Goal: Task Accomplishment & Management: Complete application form

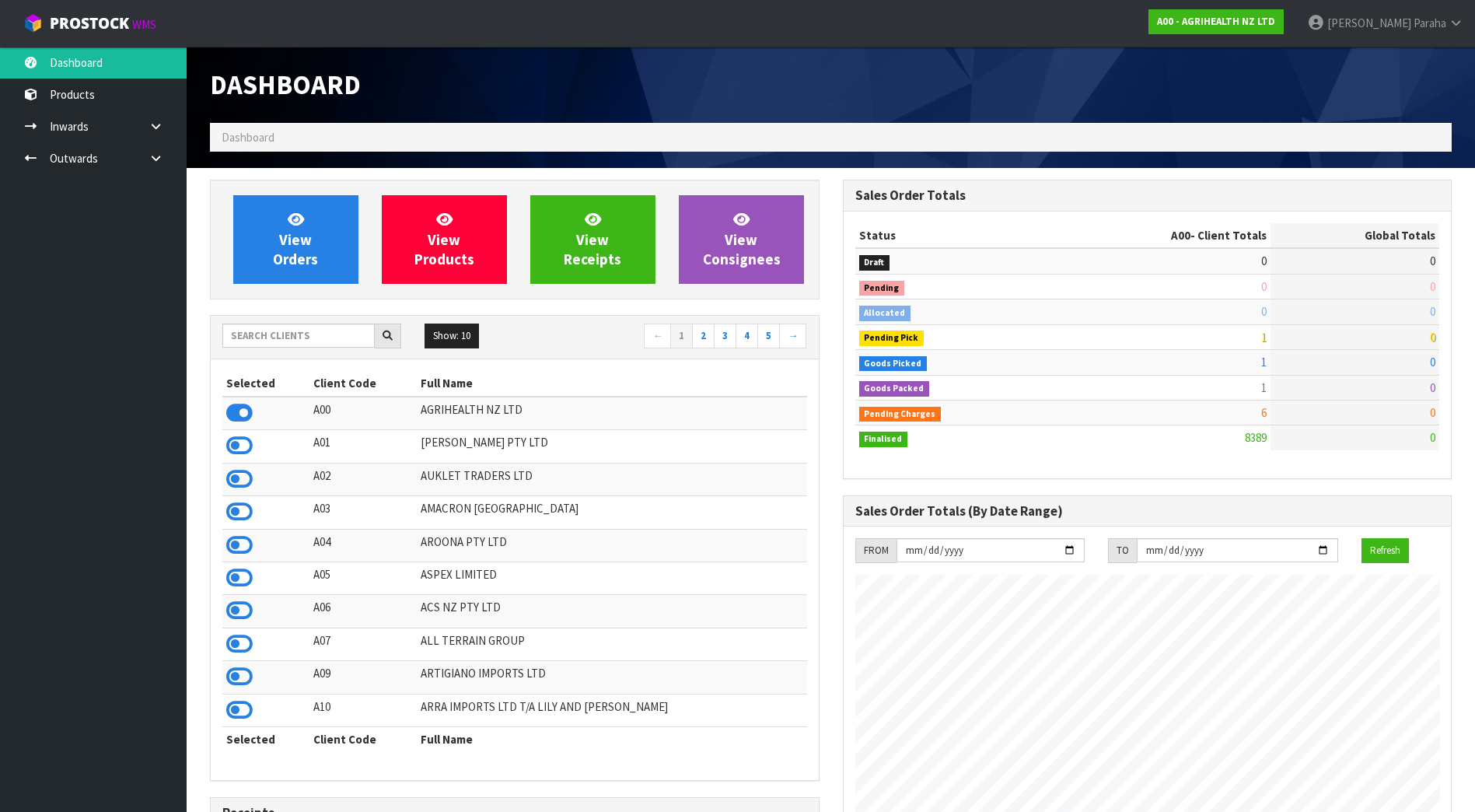
scroll to position [1178, 632]
click at [258, 329] on input "text" at bounding box center [299, 335] width 152 height 24
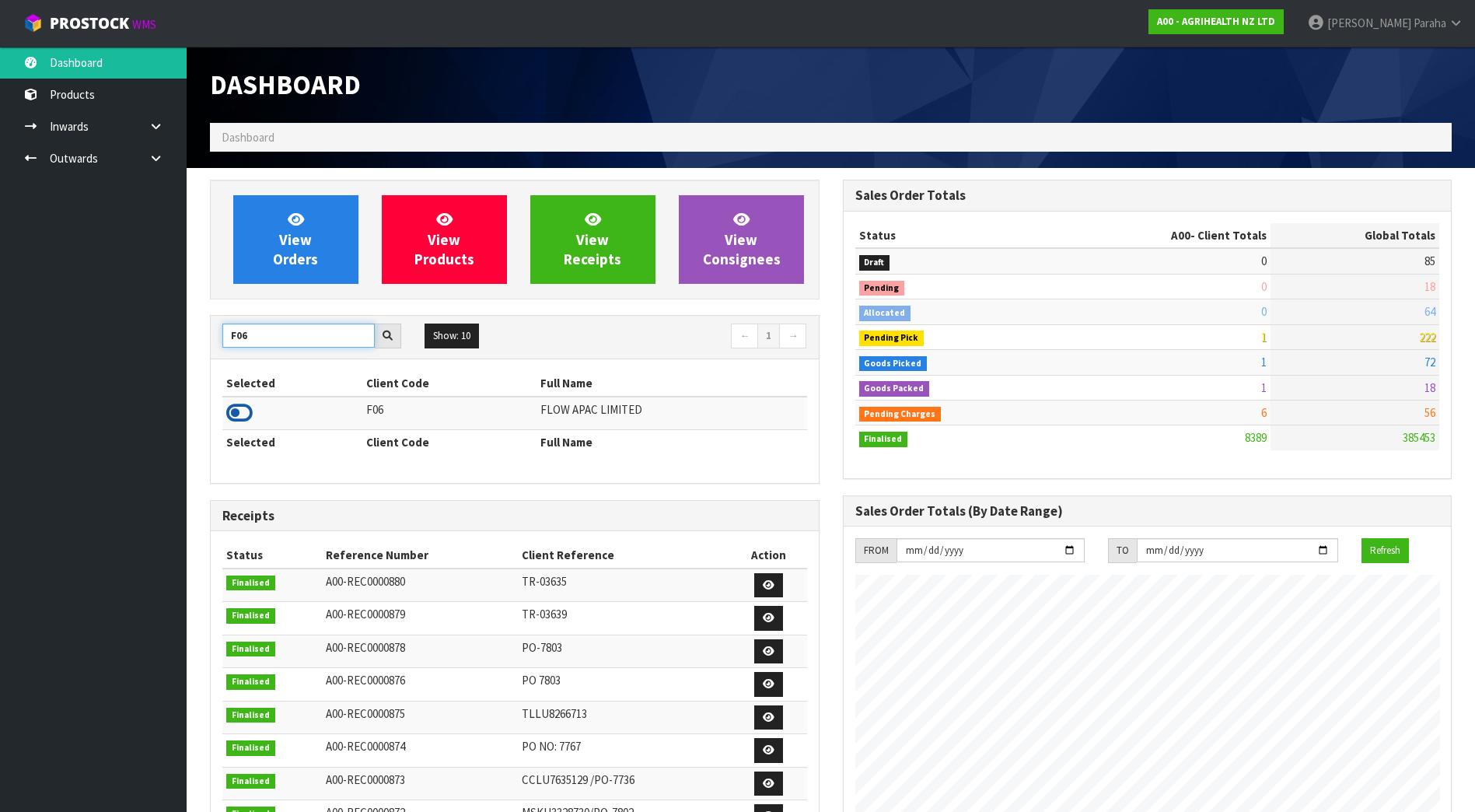
type input "F06"
click at [245, 411] on icon at bounding box center [239, 413] width 26 height 23
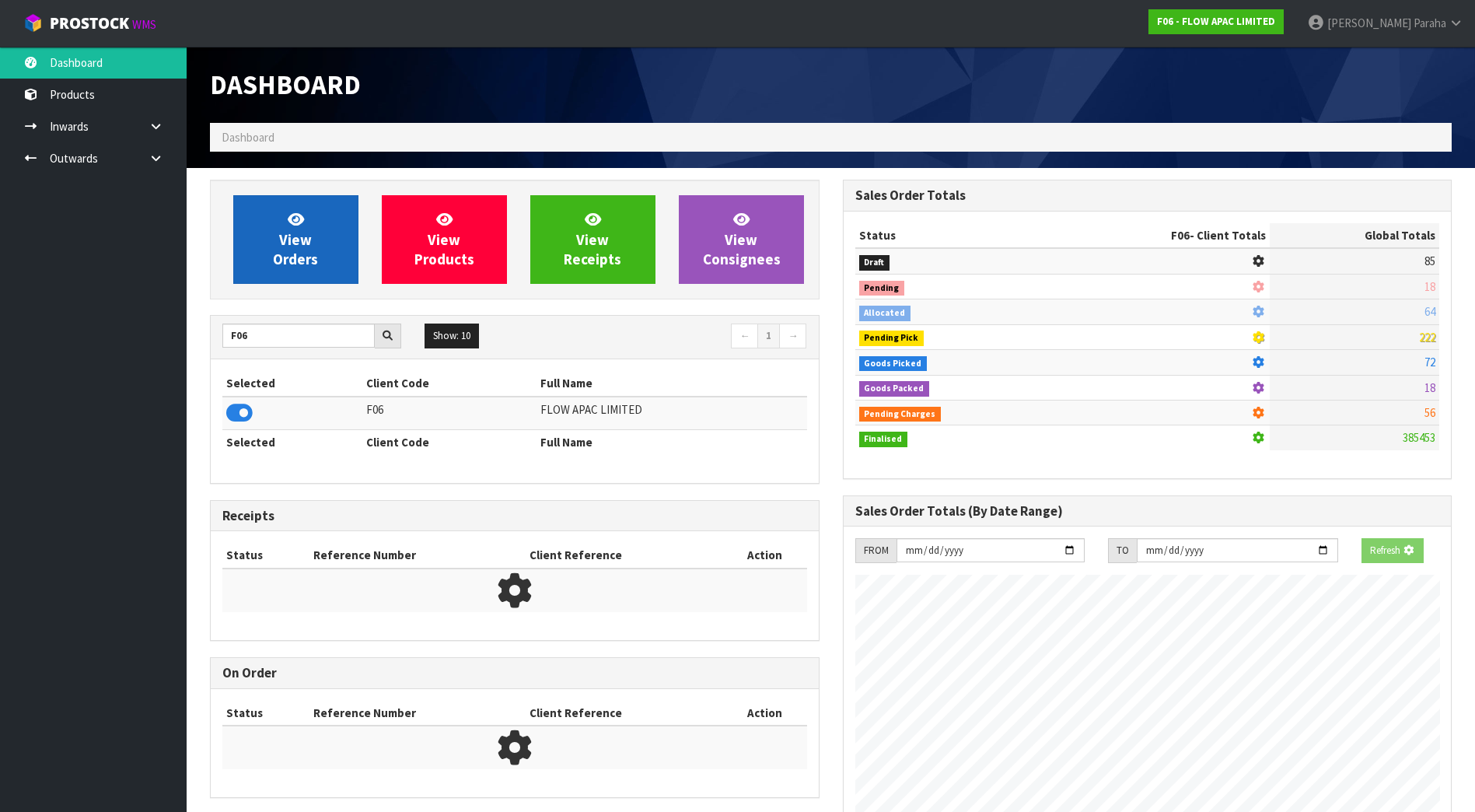
scroll to position [970, 632]
click at [288, 246] on span "View Orders" at bounding box center [295, 238] width 45 height 58
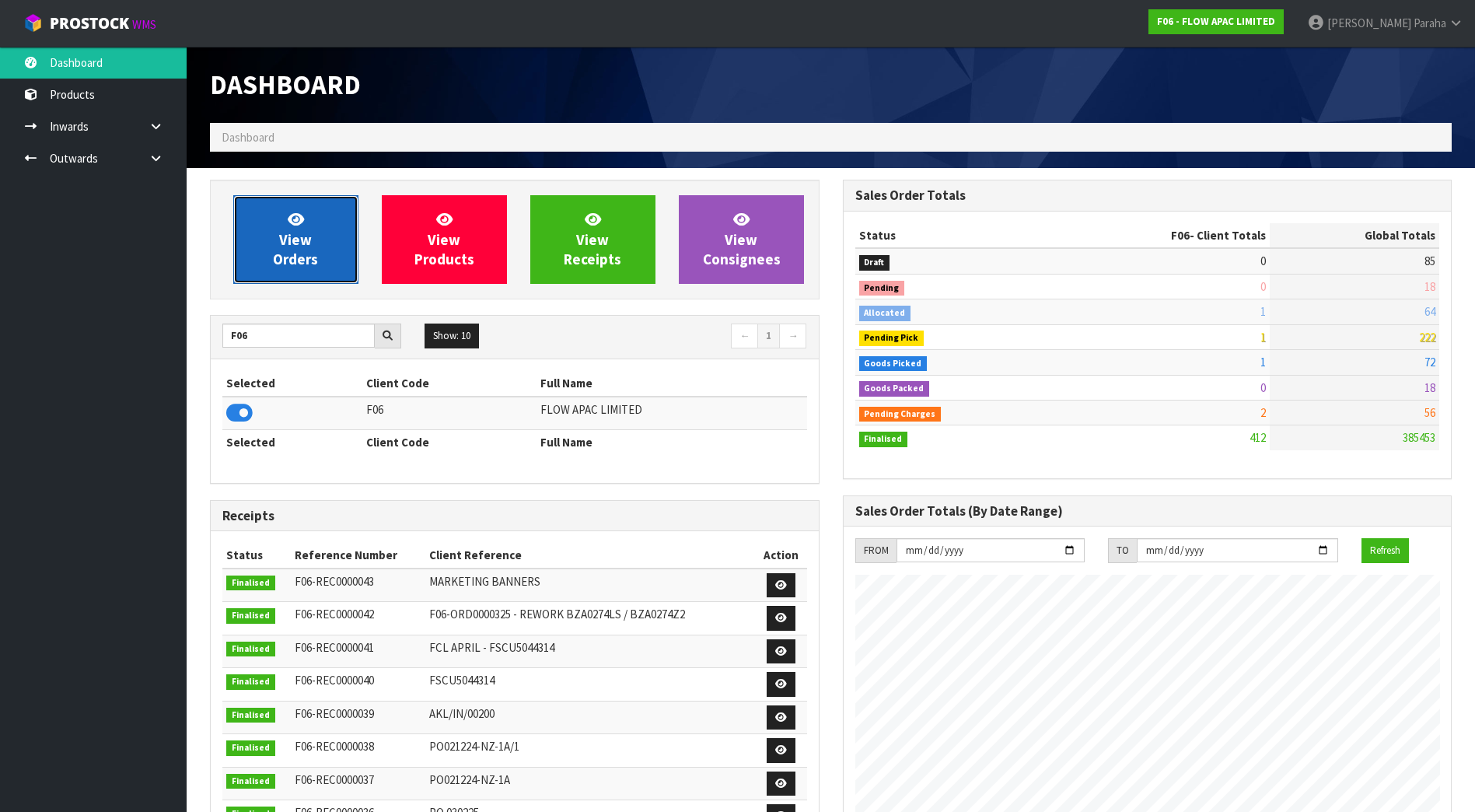
scroll to position [1178, 632]
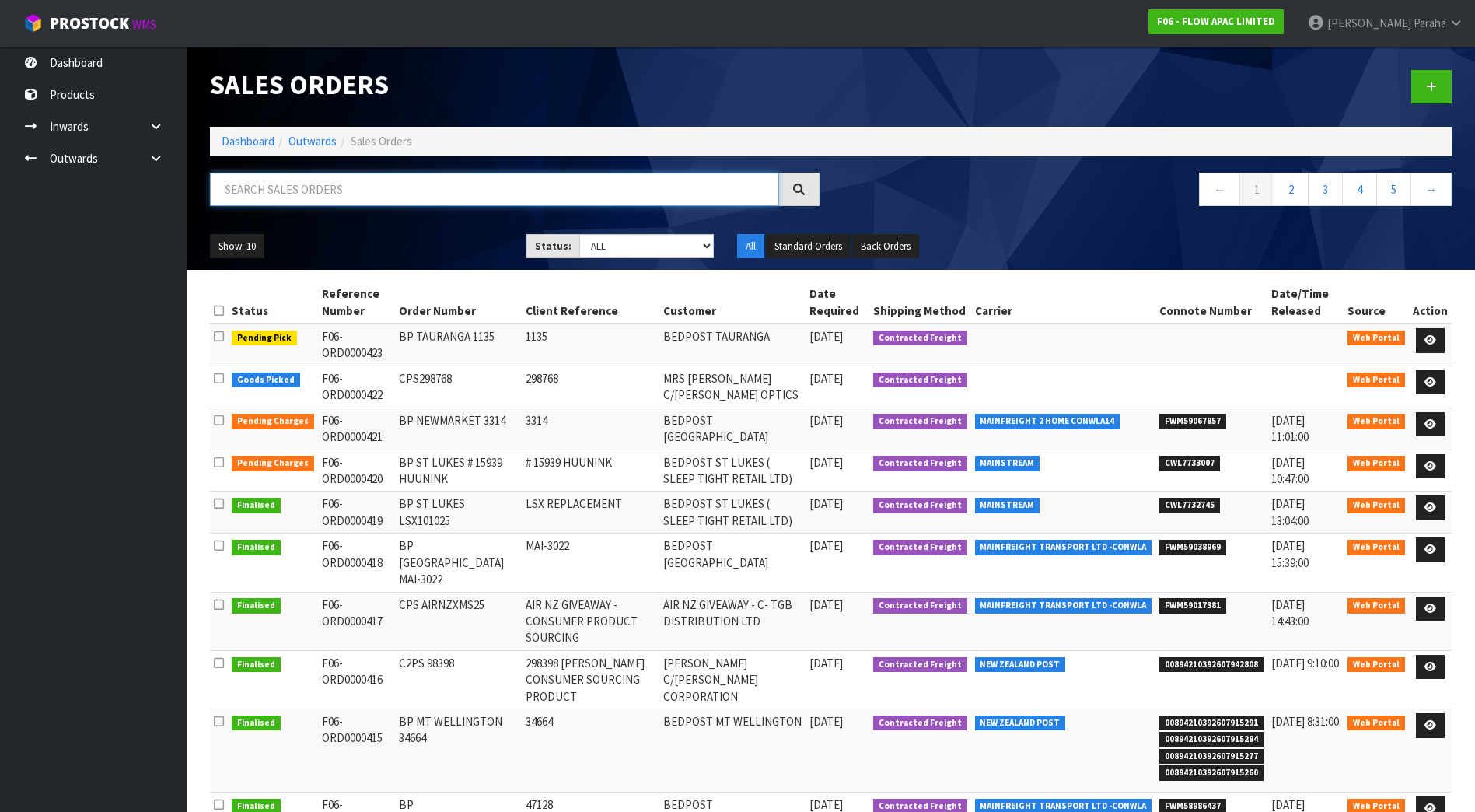
click at [285, 194] on input "text" at bounding box center [494, 189] width 569 height 33
click at [325, 189] on input "text" at bounding box center [494, 189] width 569 height 33
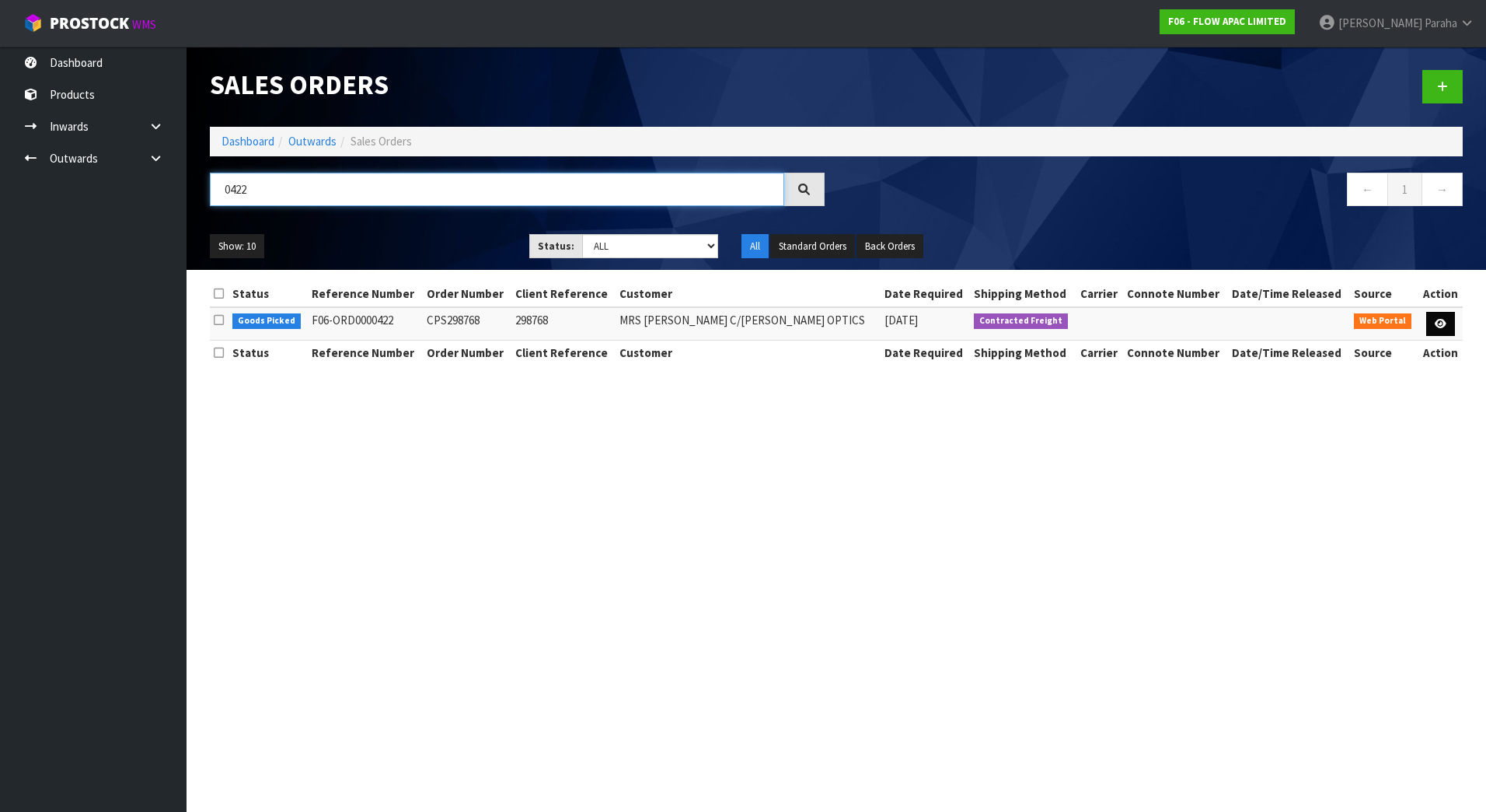
type input "0422"
click at [1438, 324] on icon at bounding box center [1440, 324] width 12 height 10
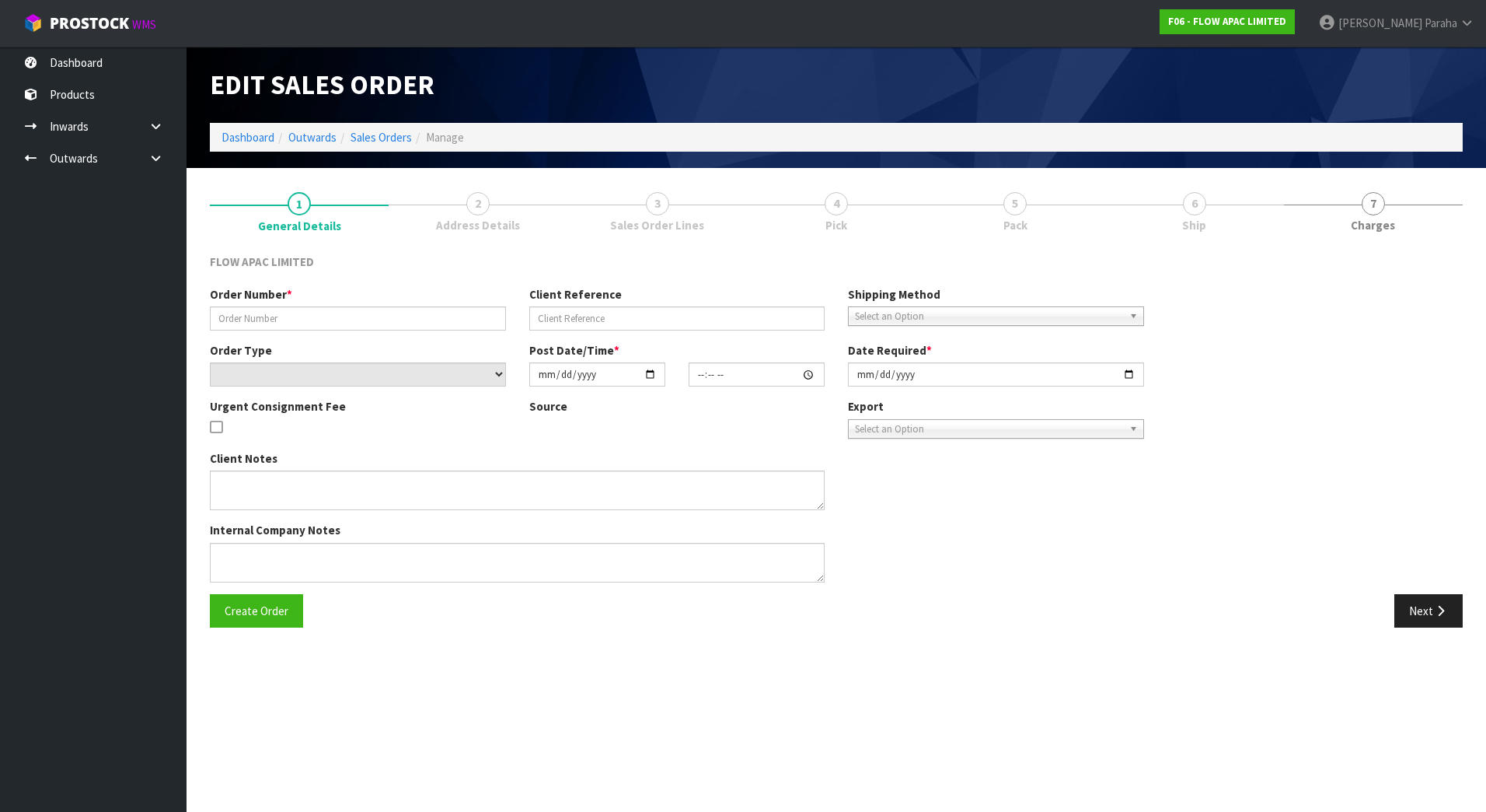
type input "CPS298768"
type input "298768"
select select "number:0"
type input "2025-10-13"
type input "13:16:00.000"
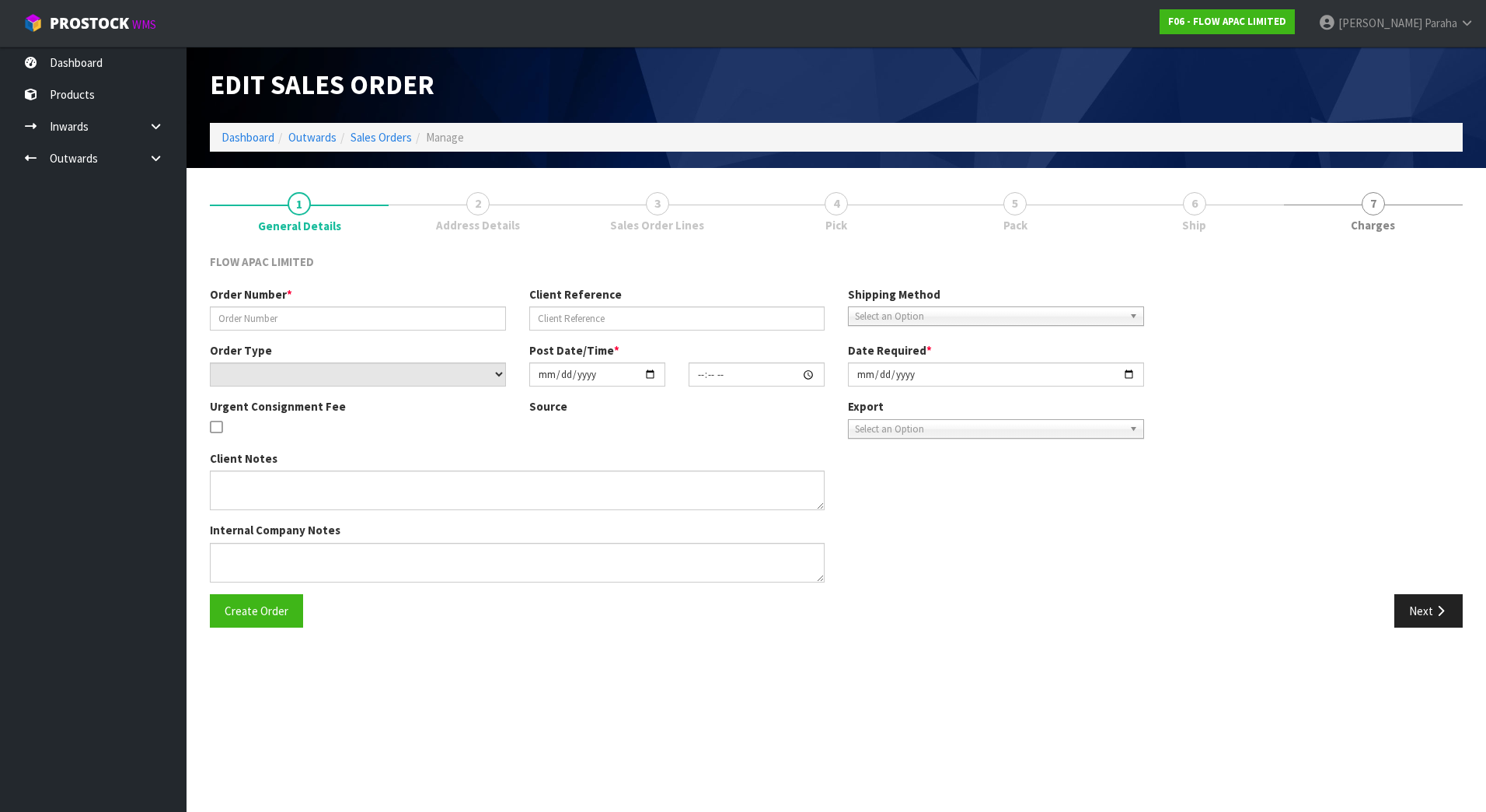
type input "2025-10-13"
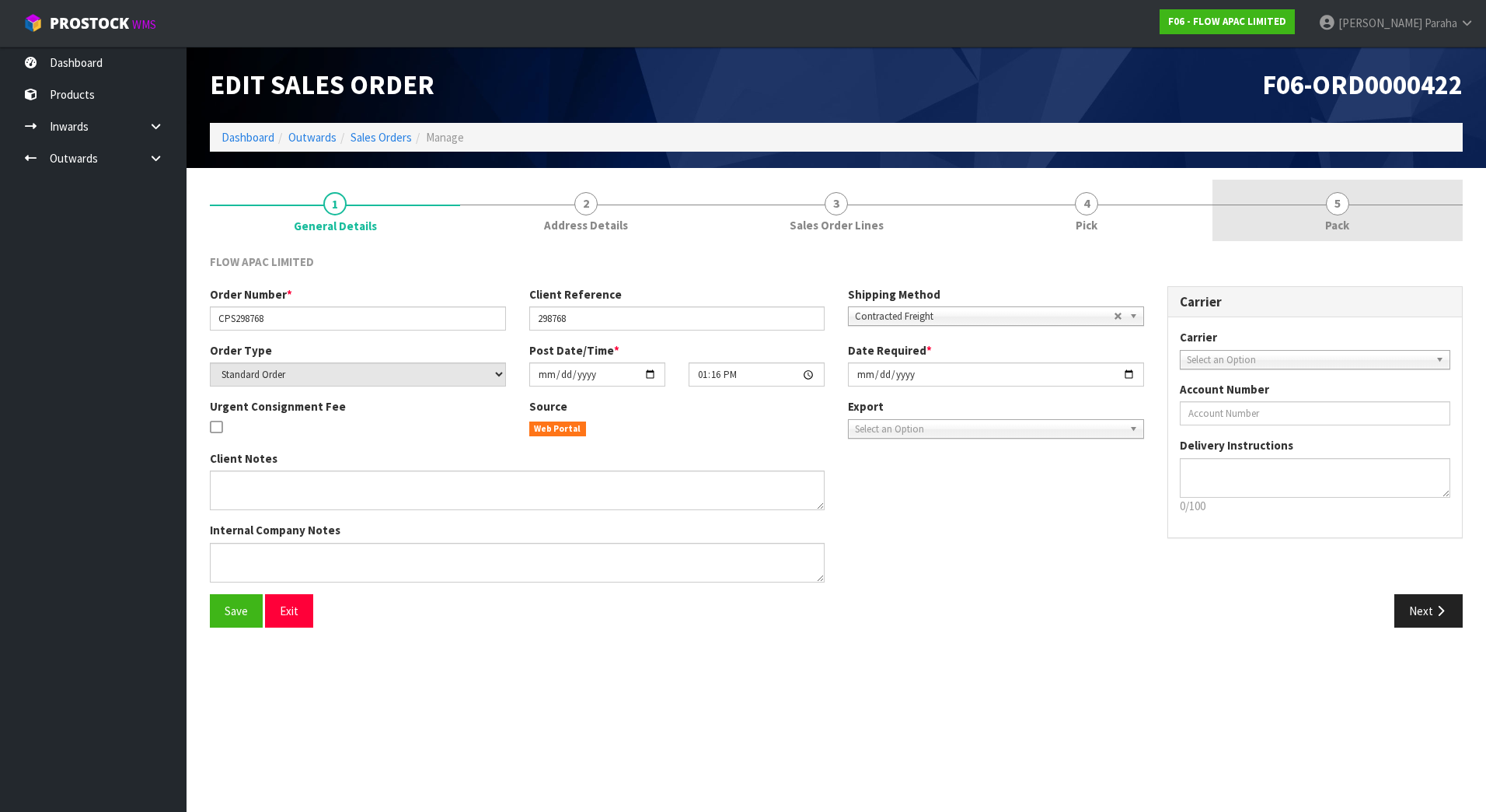
click at [1338, 208] on span "5" at bounding box center [1338, 203] width 23 height 23
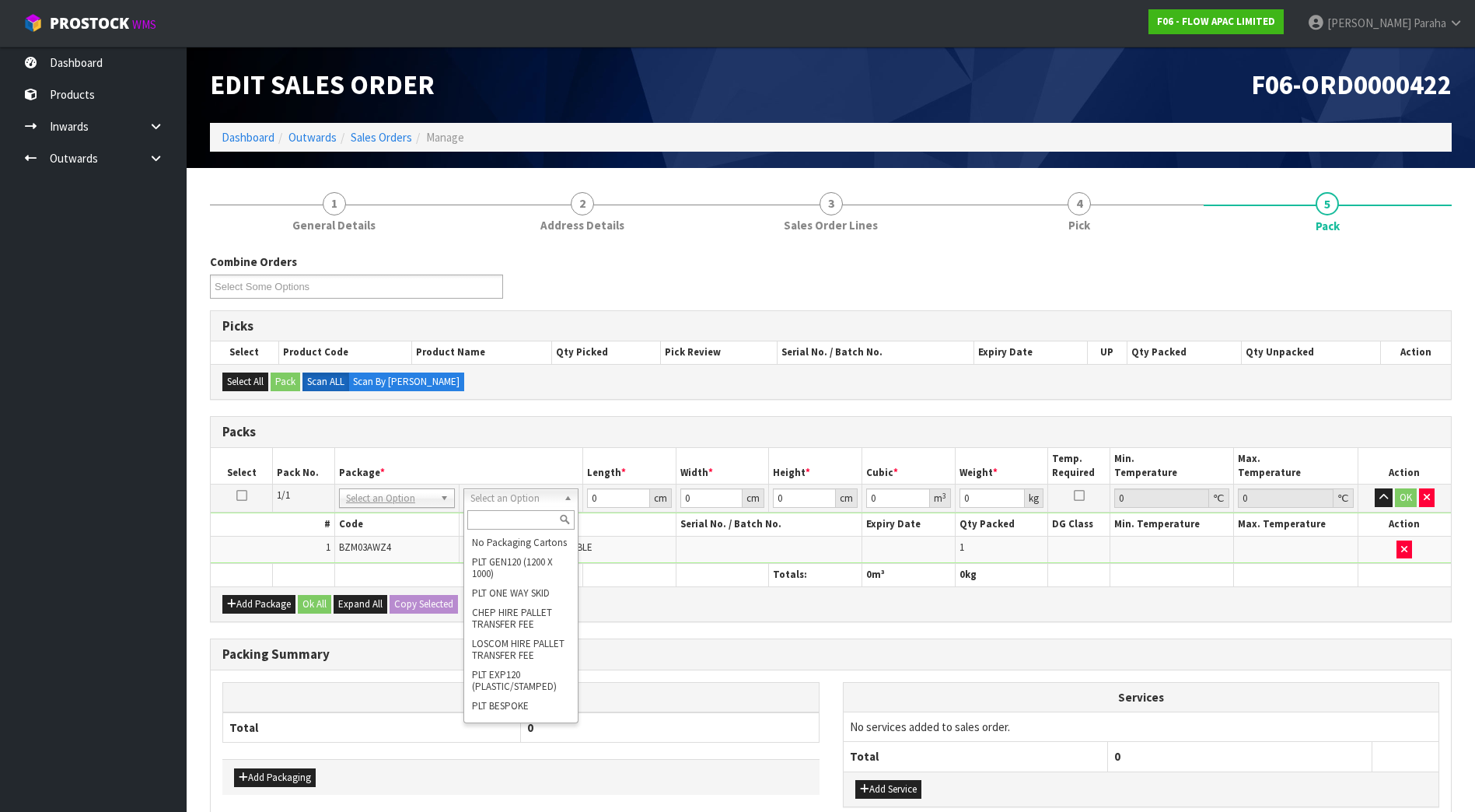
click at [516, 524] on input "text" at bounding box center [521, 520] width 108 height 20
type input "CTN5"
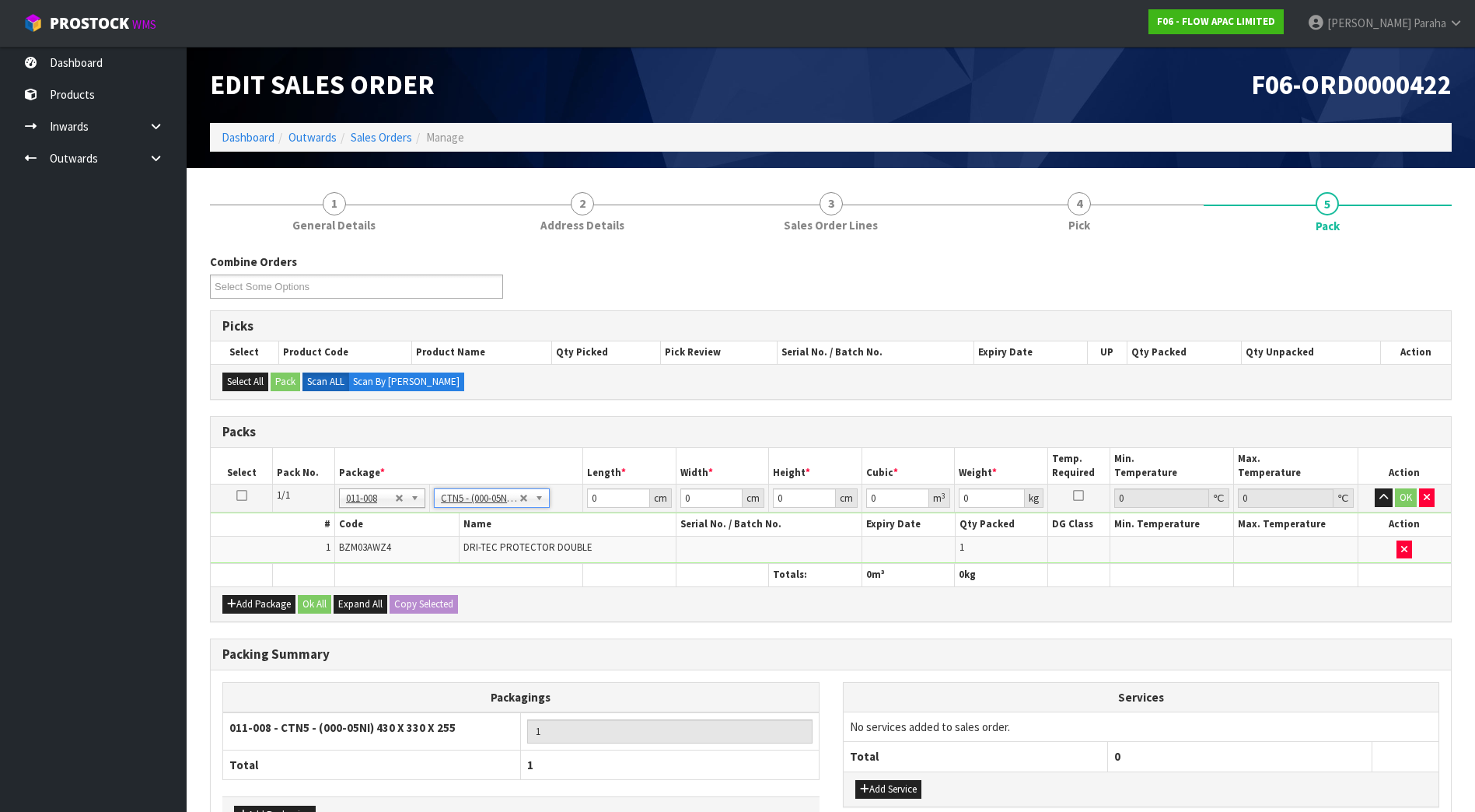
type input "43"
type input "33"
type input "25.5"
type input "0.036185"
type input "1.5"
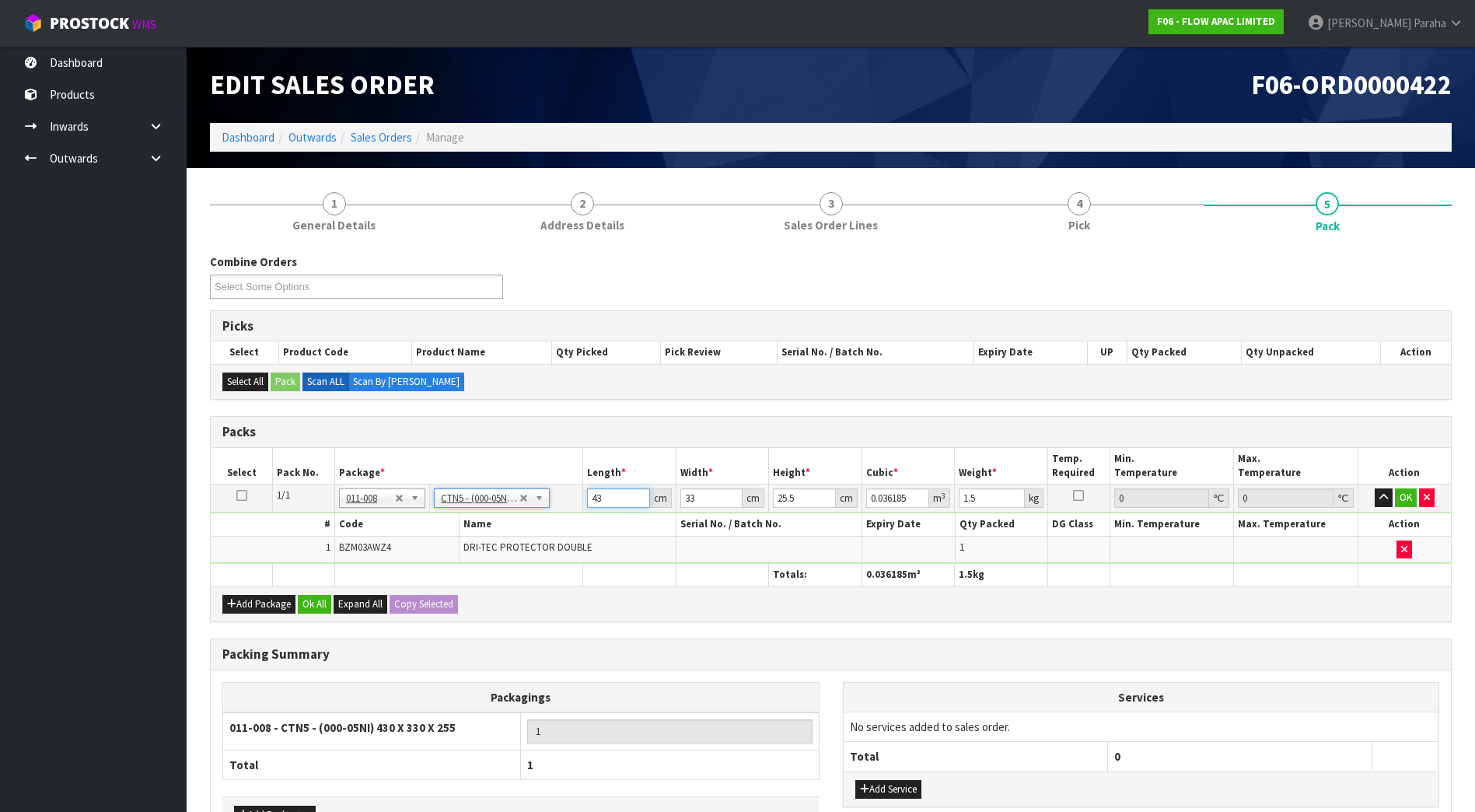
click at [608, 497] on input "43" at bounding box center [619, 498] width 63 height 20
type input "4"
type input "0.003366"
type input "46"
type input "0.038709"
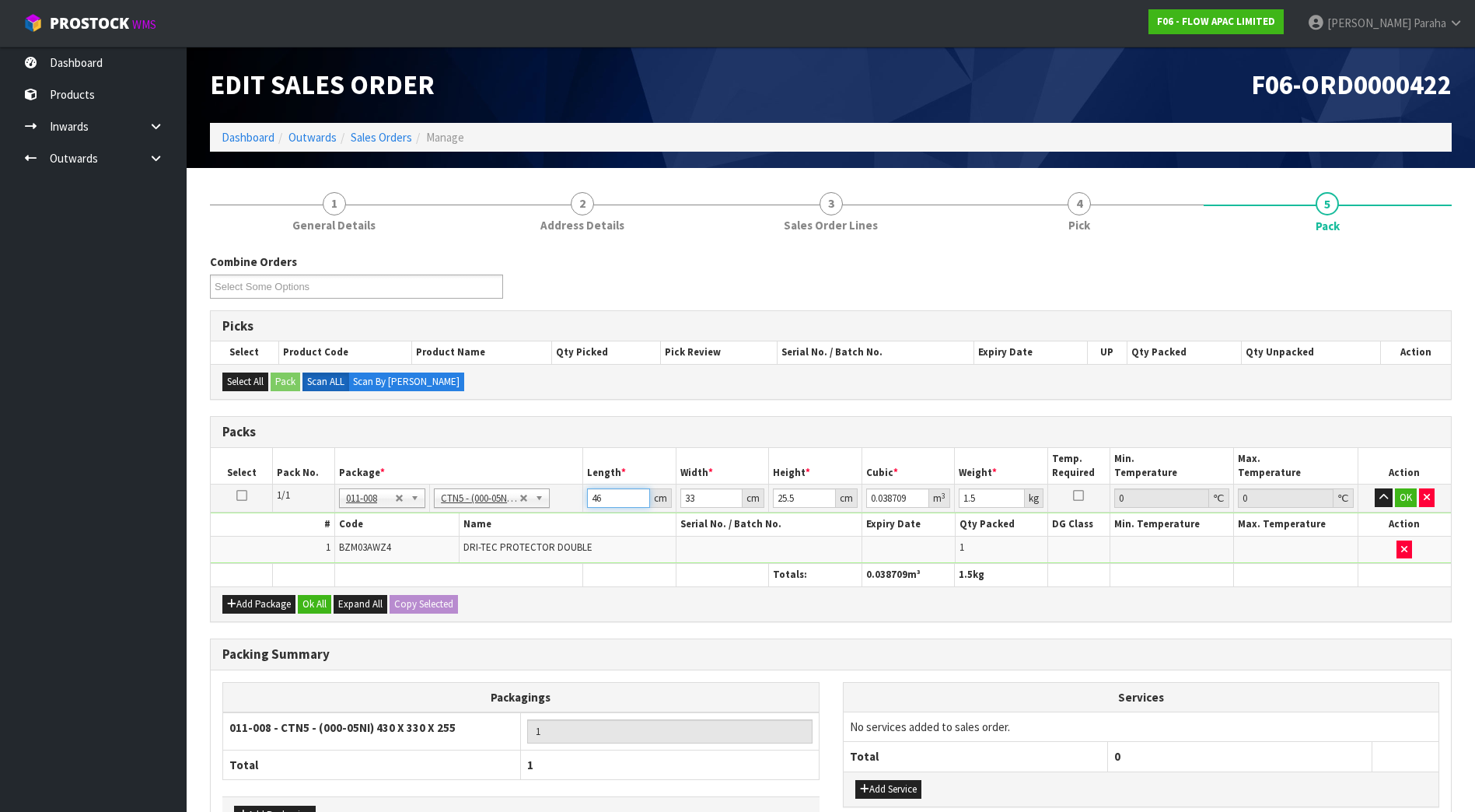
type input "46"
type input "3"
type input "0.003519"
type input "36"
type input "0.042228"
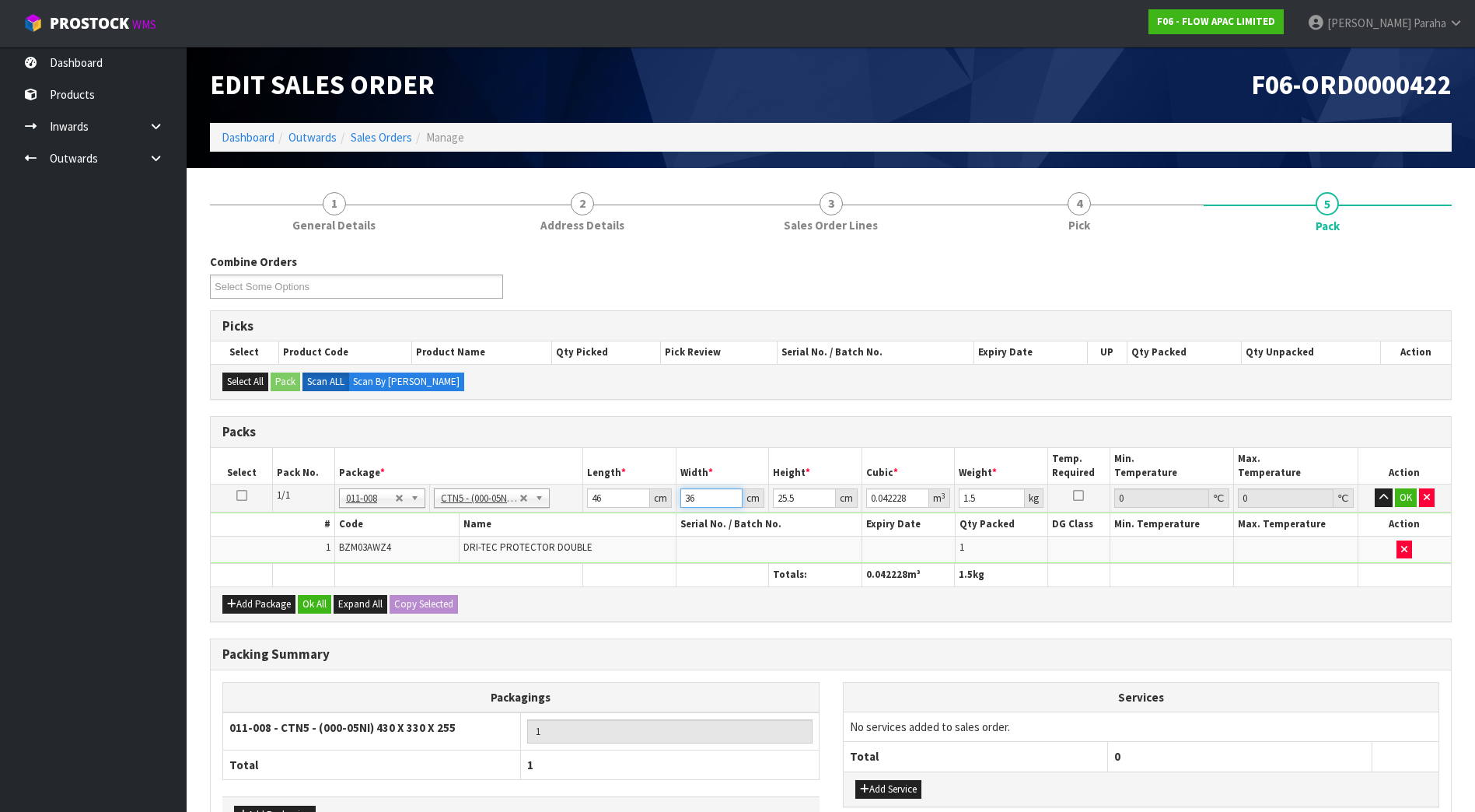
type input "36"
type input "1"
type input "0.001656"
type input "11"
type input "0.018216"
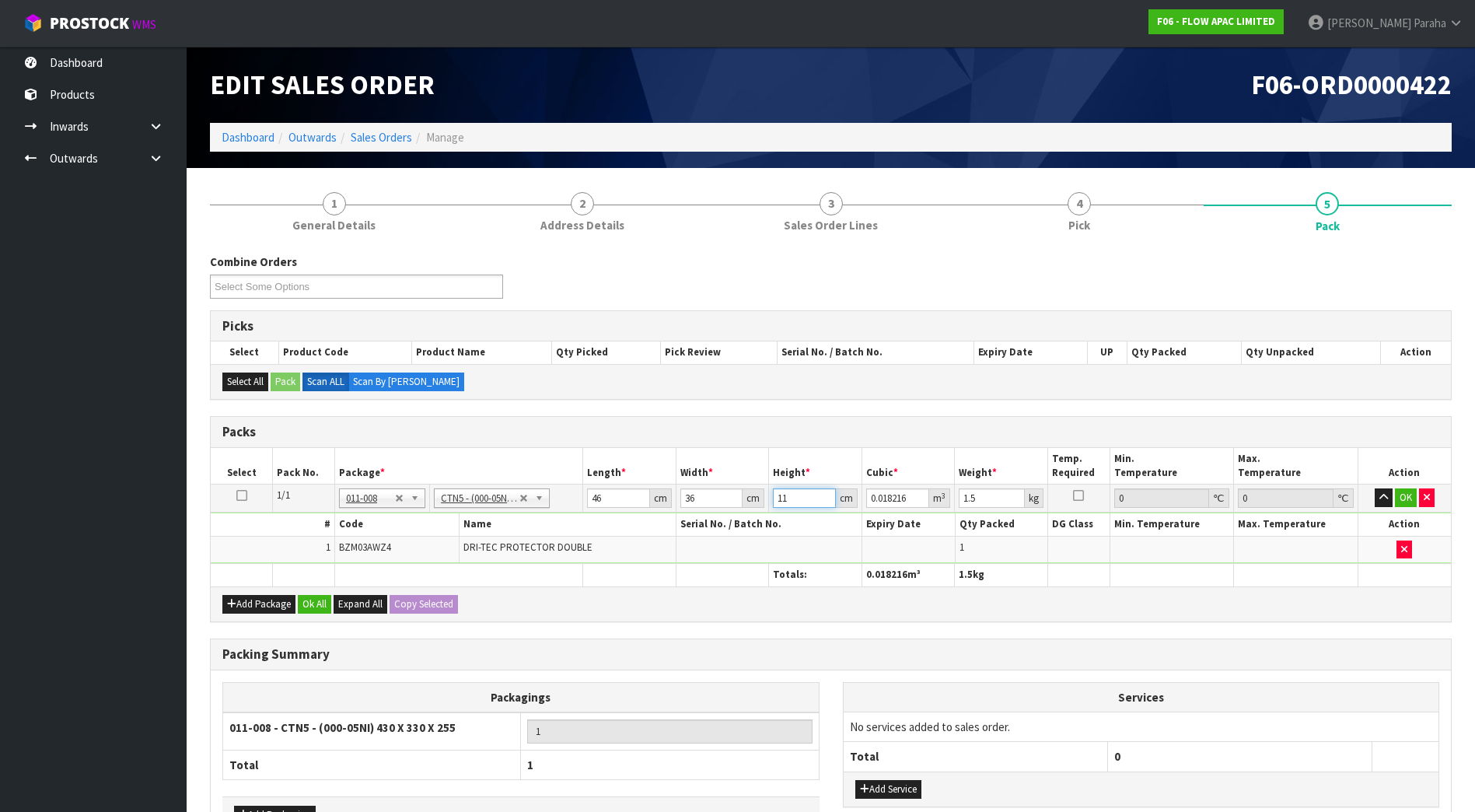
type input "11"
type input "2"
click at [1375, 488] on button "button" at bounding box center [1384, 497] width 18 height 19
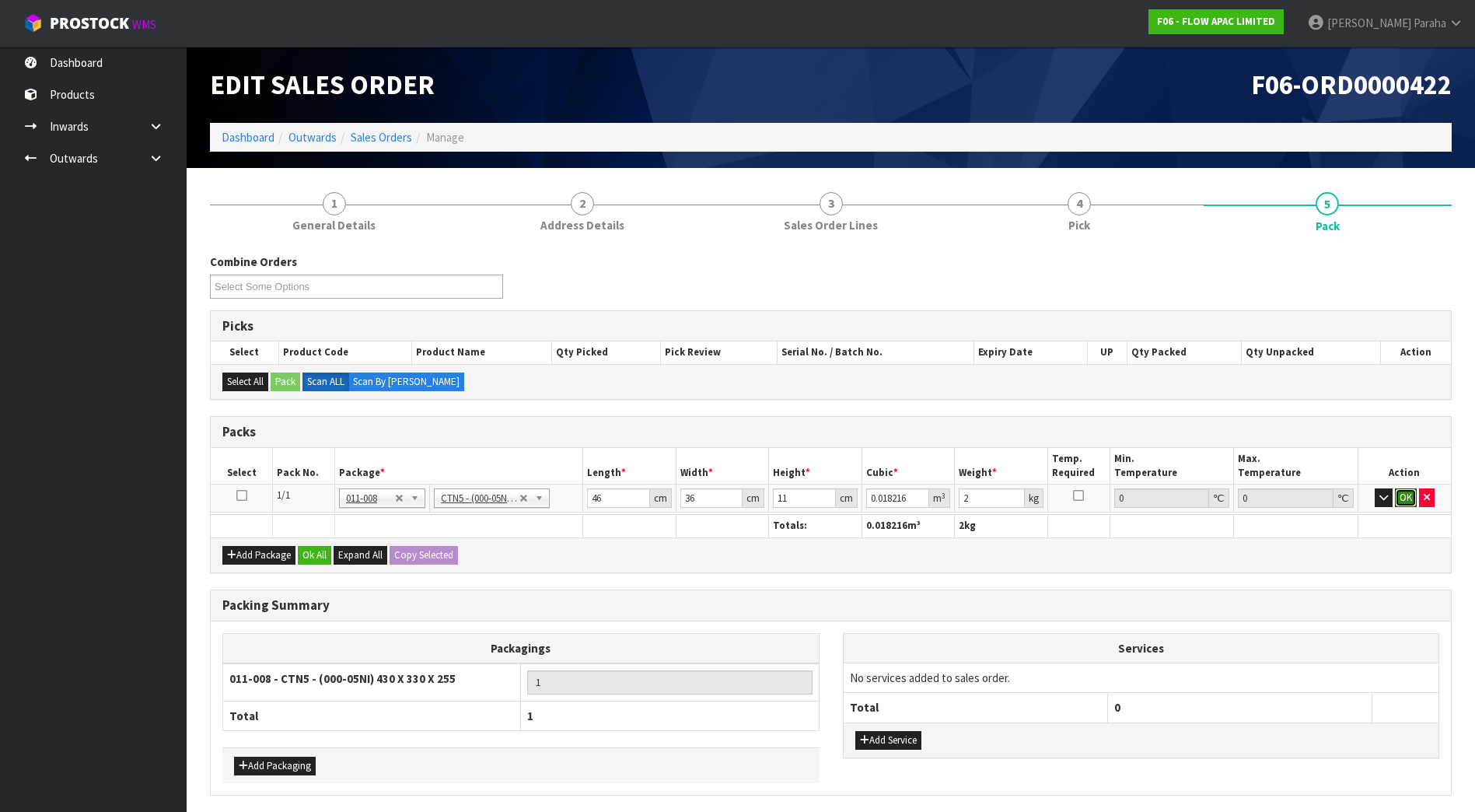
click button "OK" at bounding box center [1406, 497] width 22 height 19
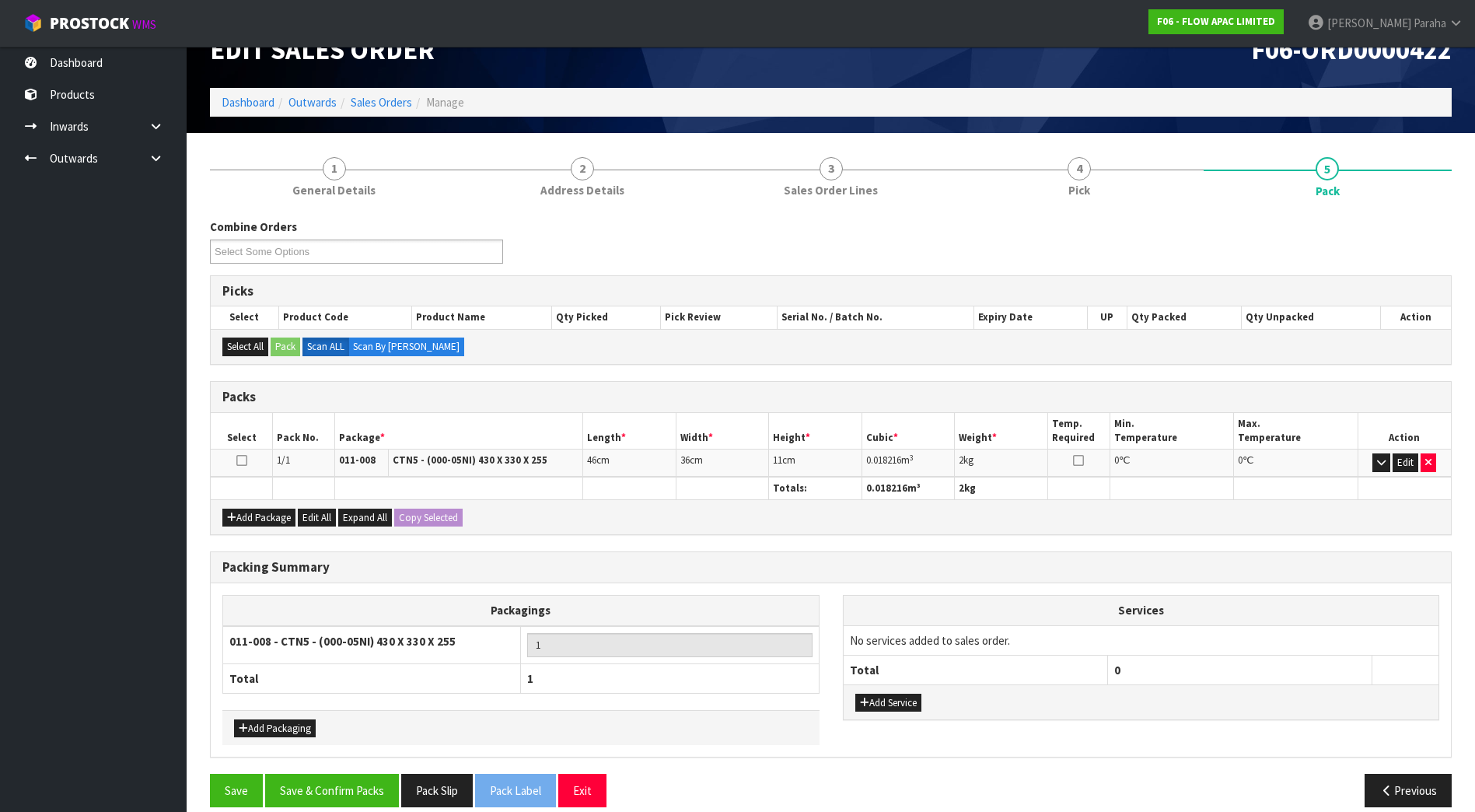
scroll to position [54, 0]
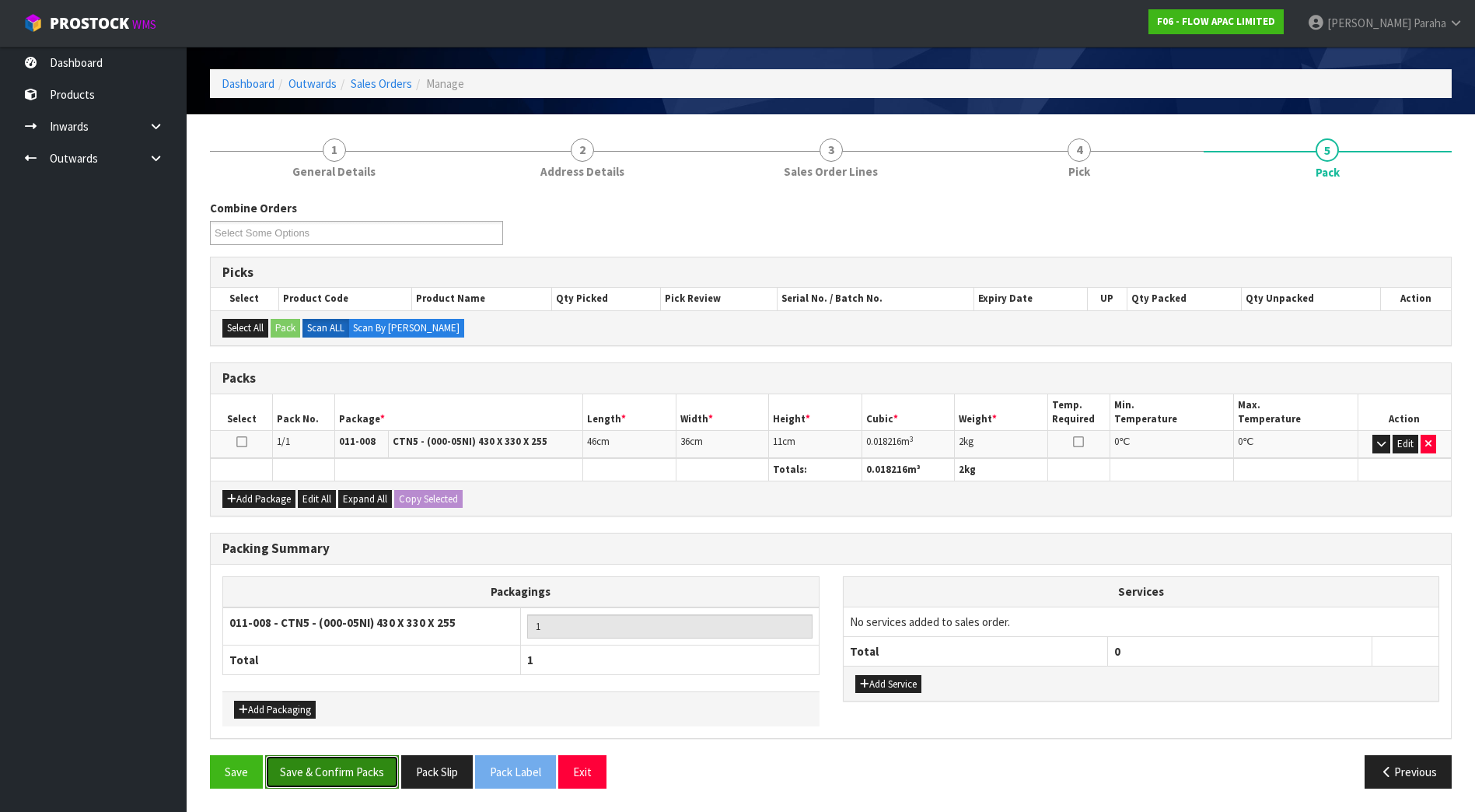
click at [352, 770] on button "Save & Confirm Packs" at bounding box center [332, 771] width 134 height 33
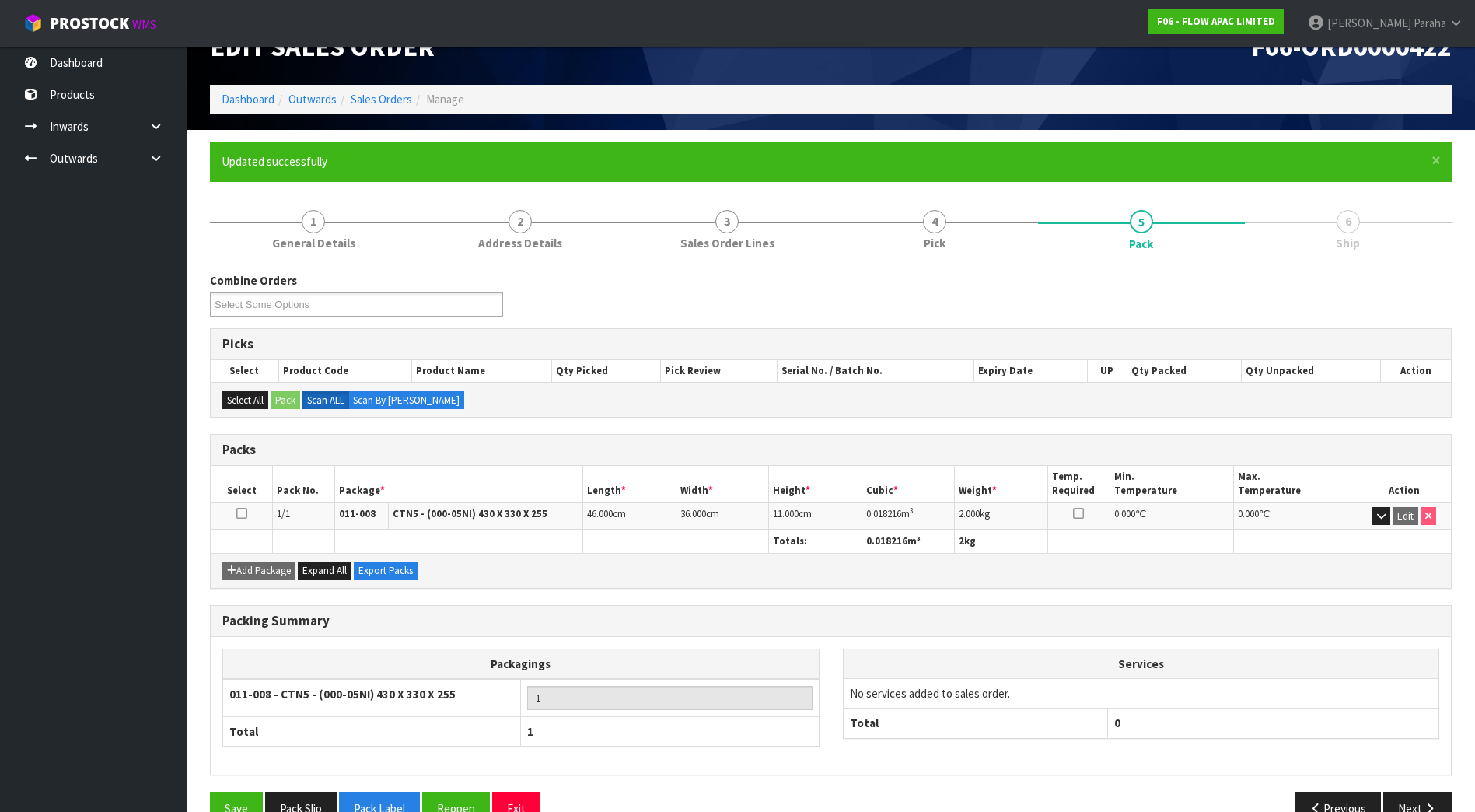
scroll to position [75, 0]
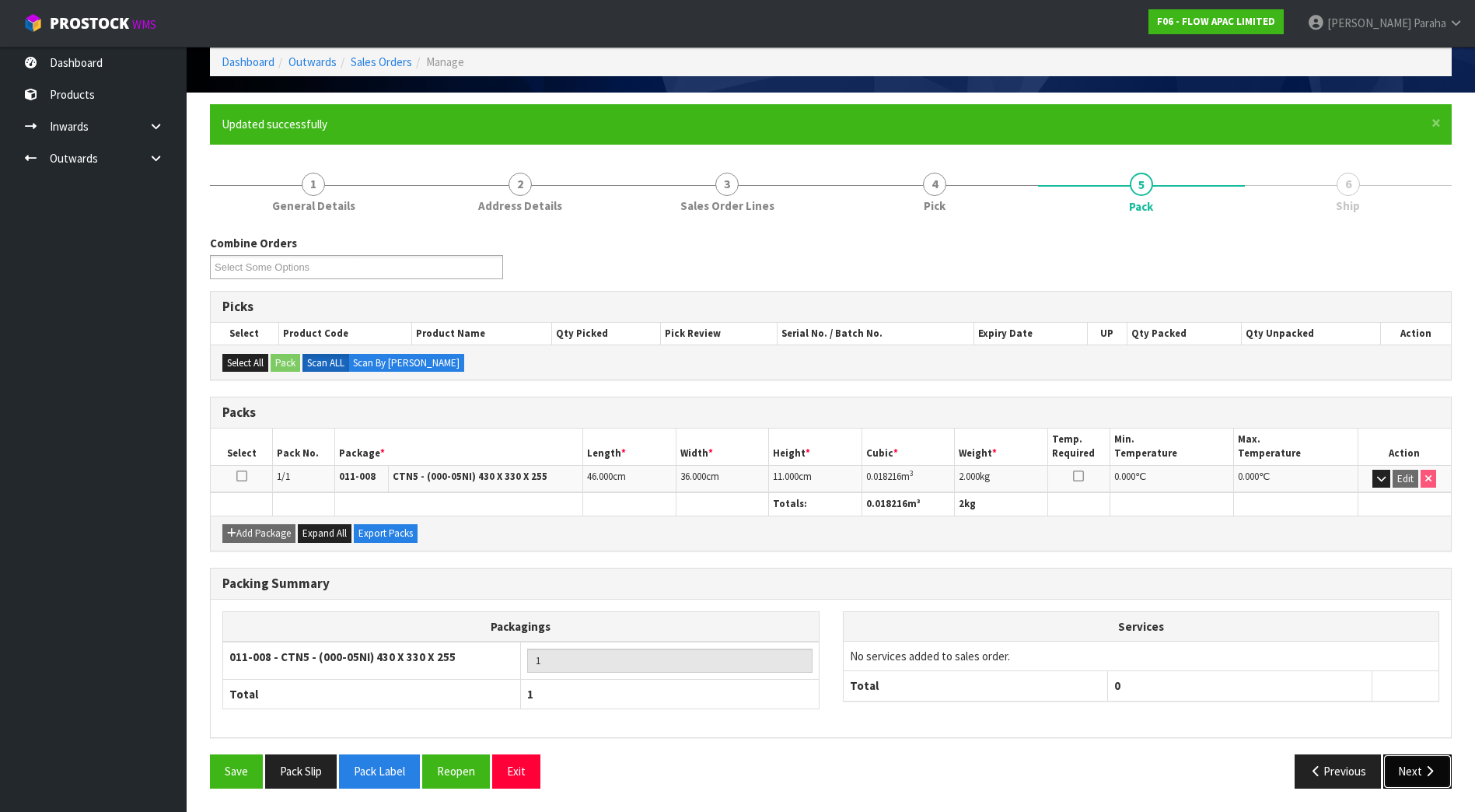
click at [1404, 776] on button "Next" at bounding box center [1418, 770] width 68 height 33
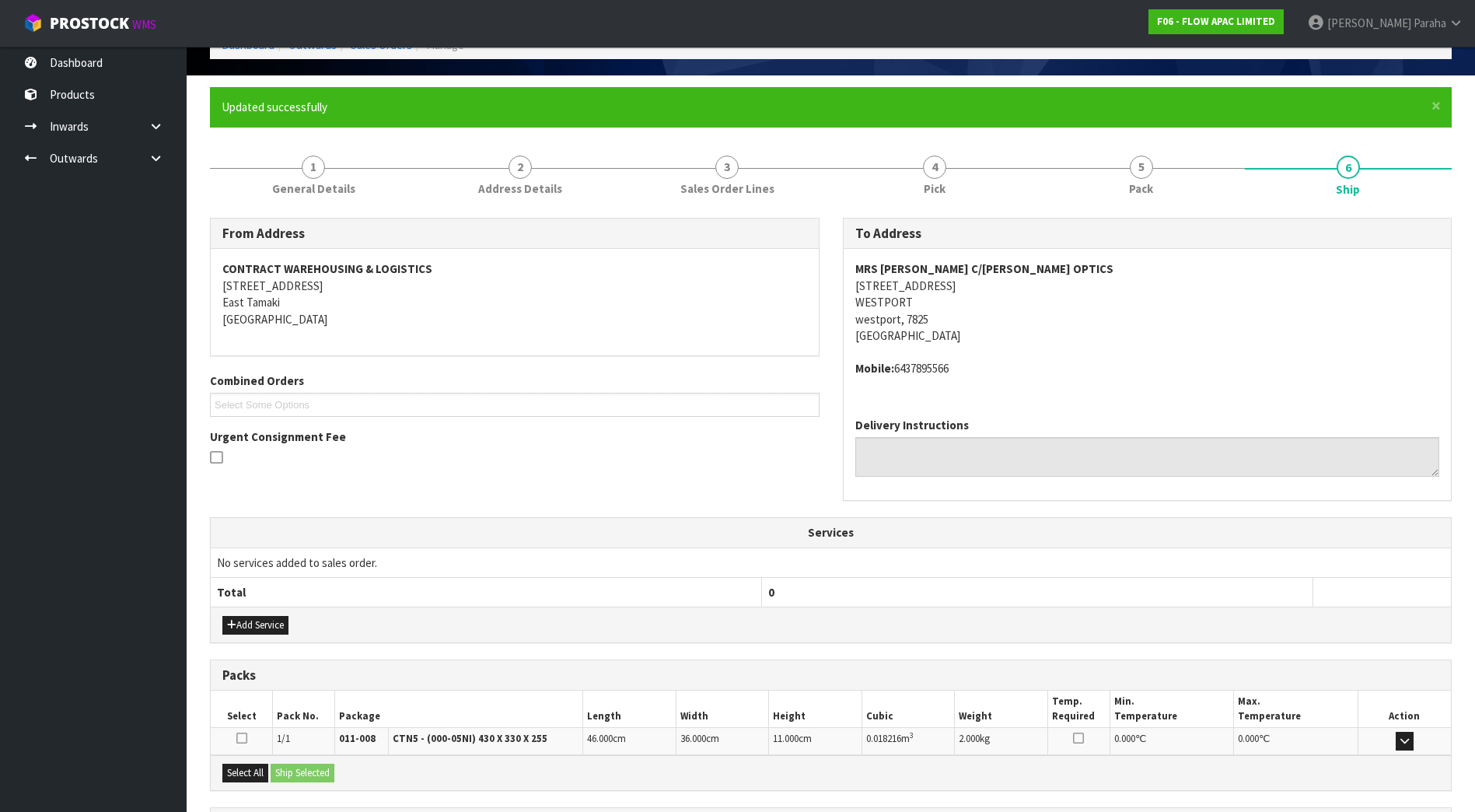
scroll to position [238, 0]
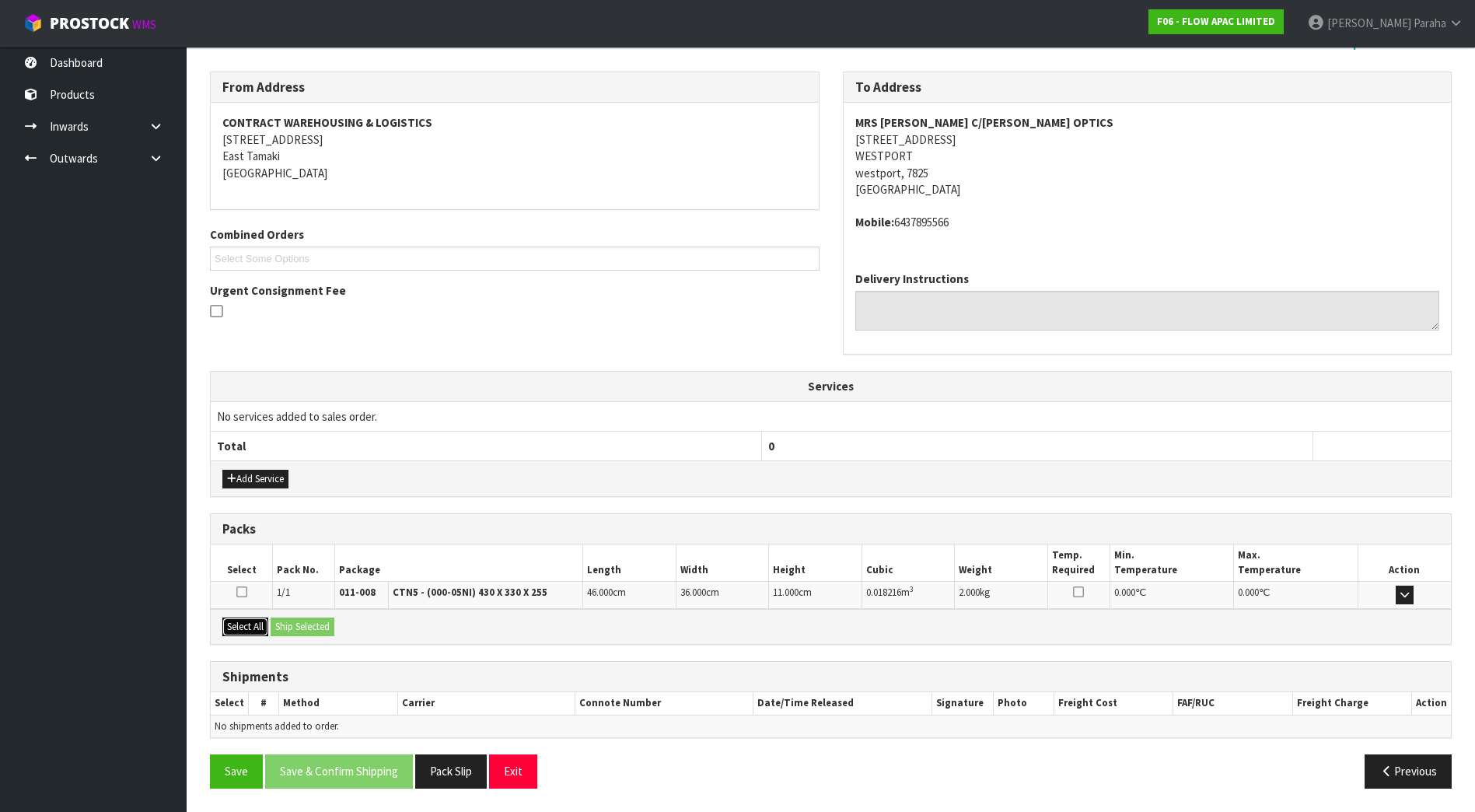
click at [243, 630] on button "Select All" at bounding box center [245, 626] width 46 height 19
click at [291, 626] on button "Ship Selected" at bounding box center [302, 626] width 64 height 19
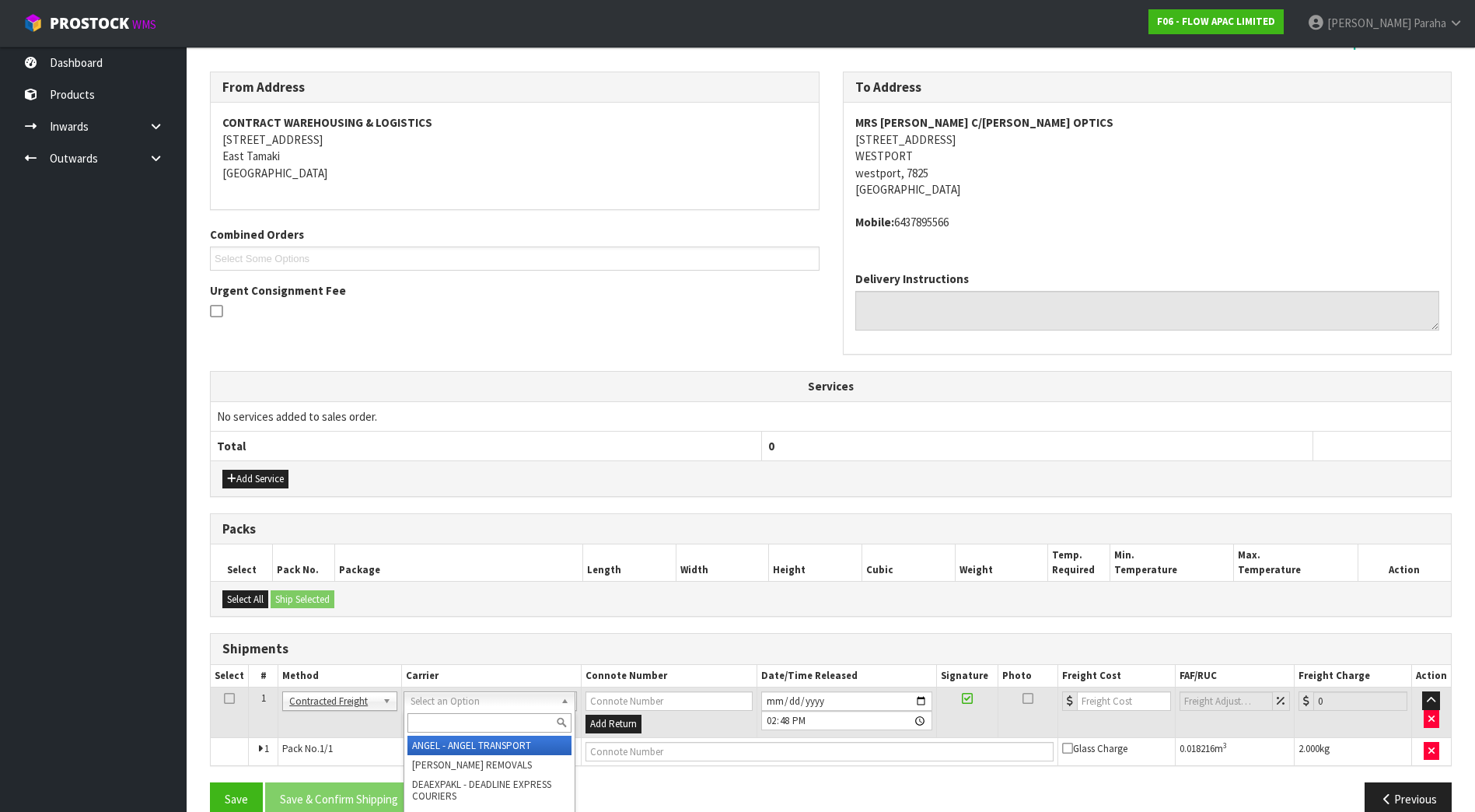
drag, startPoint x: 548, startPoint y: 693, endPoint x: 545, endPoint y: 700, distance: 7.6
click at [525, 713] on input "text" at bounding box center [489, 722] width 164 height 20
type input "NZP"
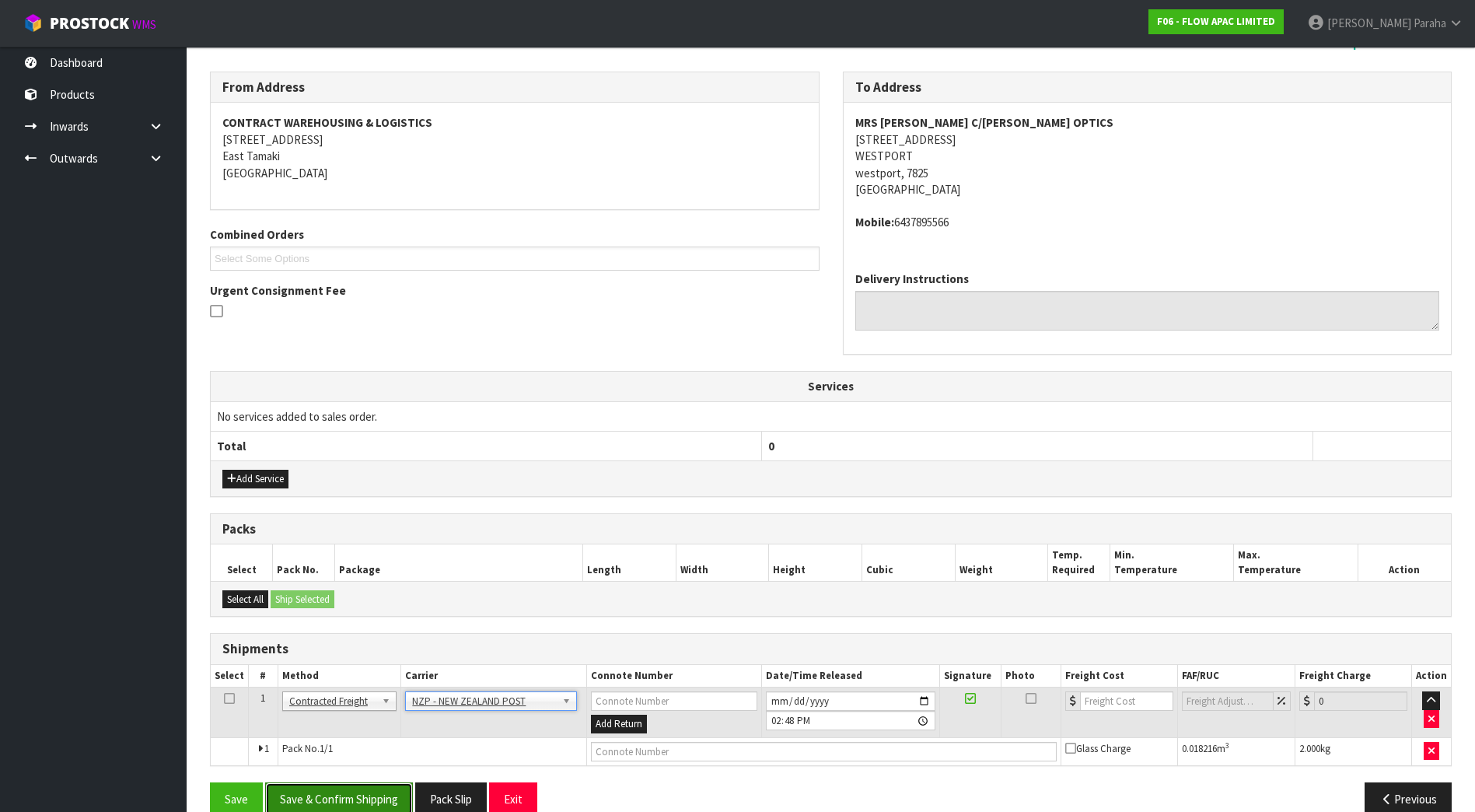
click at [367, 790] on button "Save & Confirm Shipping" at bounding box center [339, 799] width 148 height 33
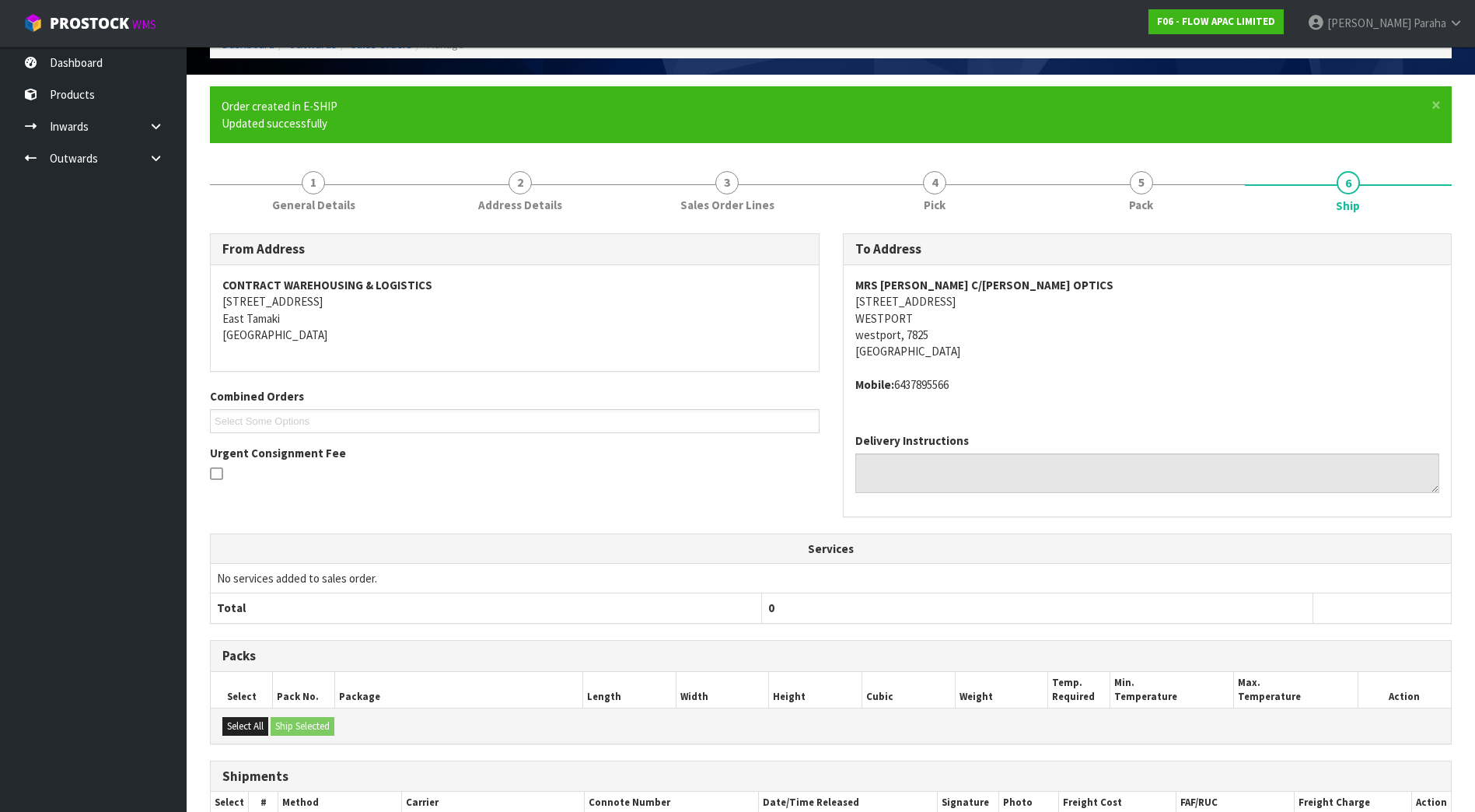
scroll to position [244, 0]
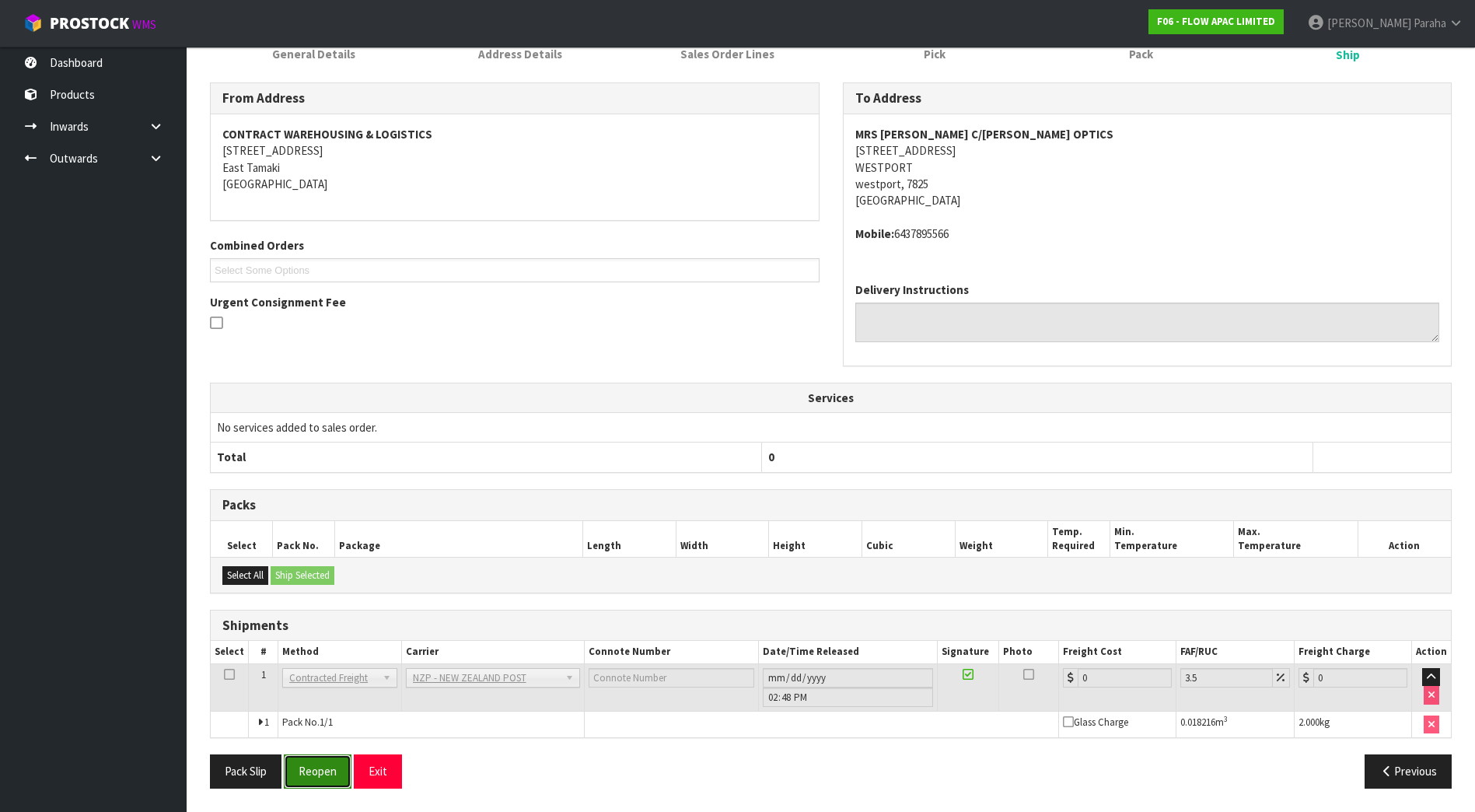
click at [320, 782] on button "Reopen" at bounding box center [317, 770] width 67 height 33
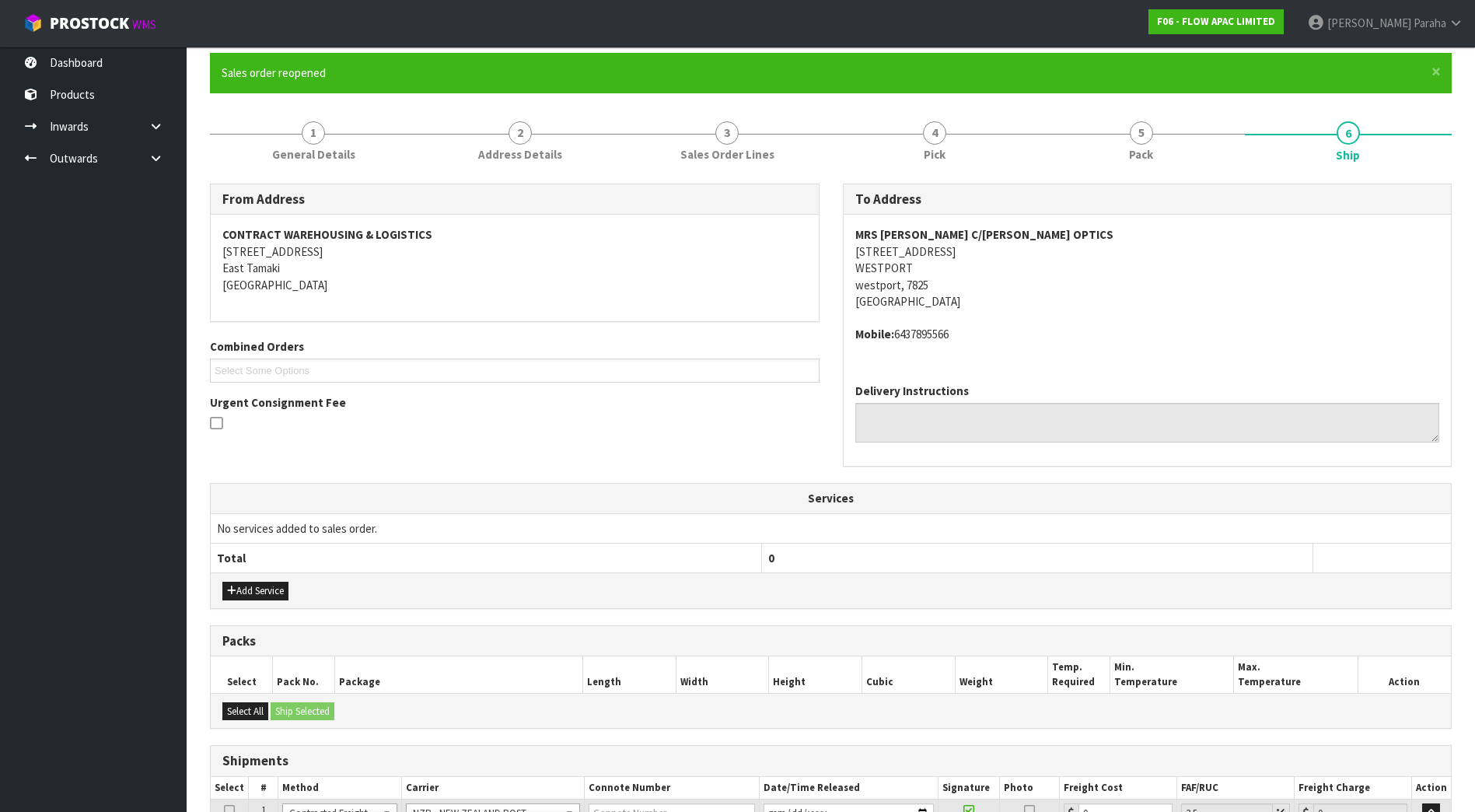
scroll to position [281, 0]
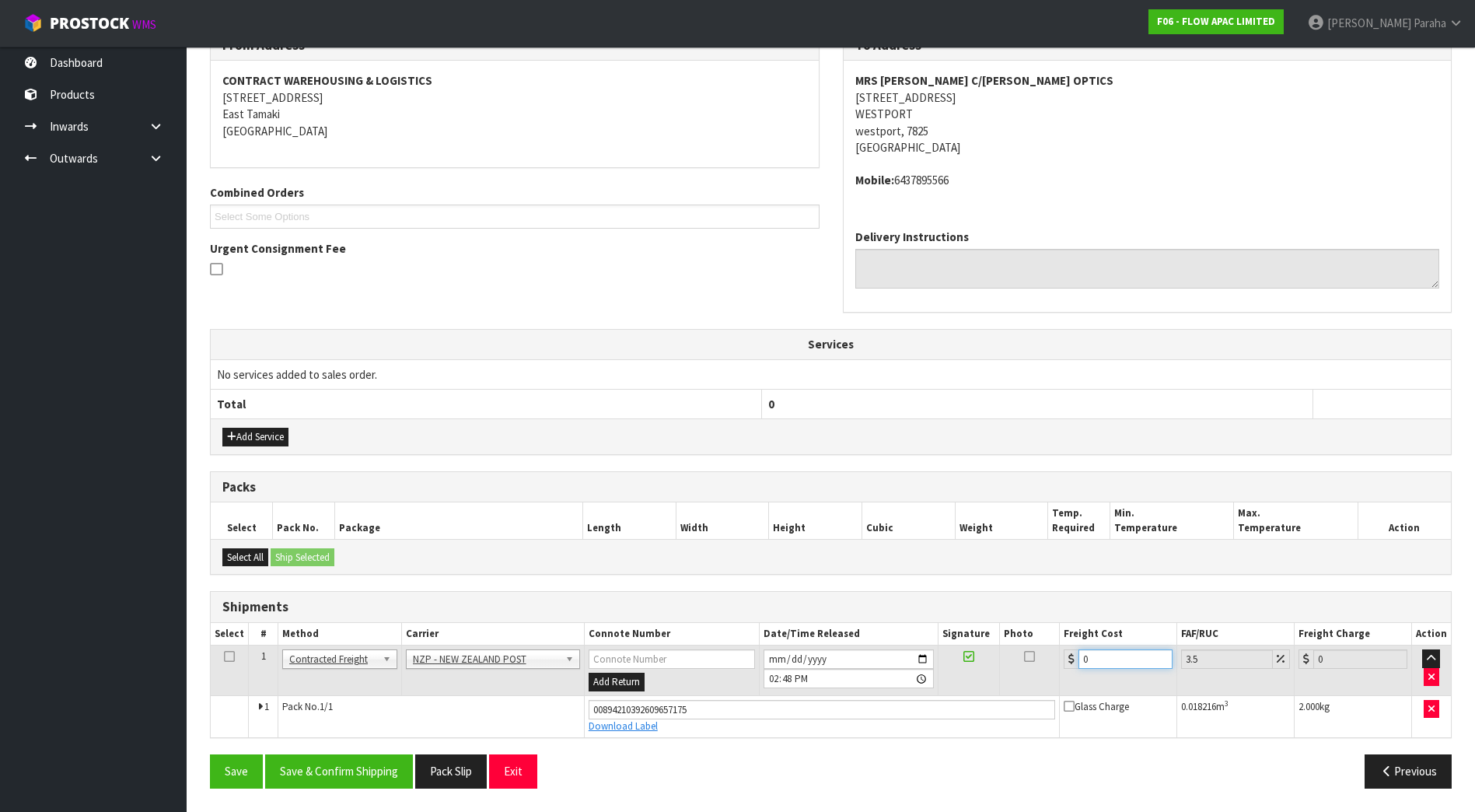
click at [1117, 665] on input "0" at bounding box center [1125, 659] width 93 height 20
type input "1"
type input "1.03"
type input "11"
type input "11.38"
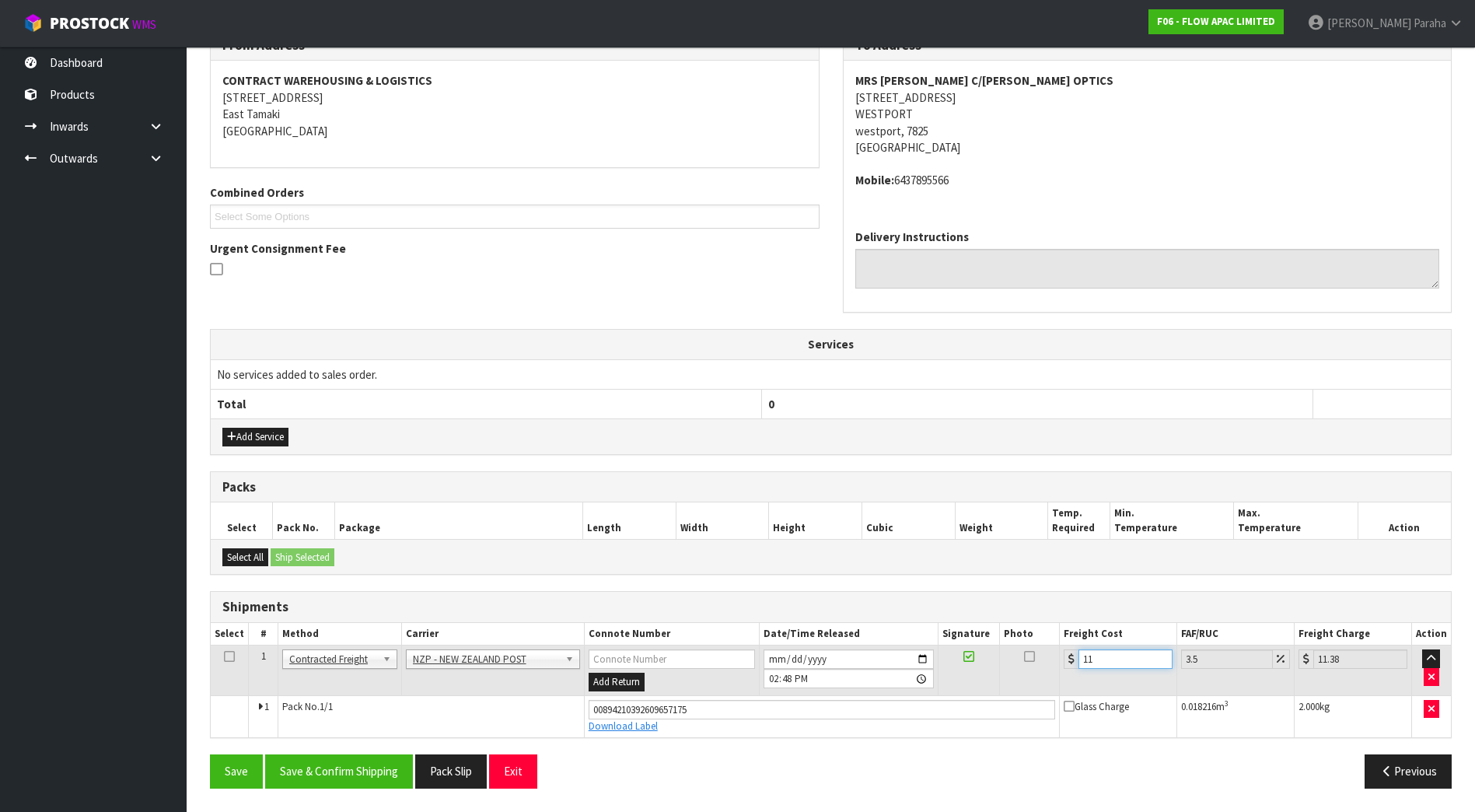
type input "11.6"
type input "12.01"
type input "11.61"
type input "12.02"
type input "11.61"
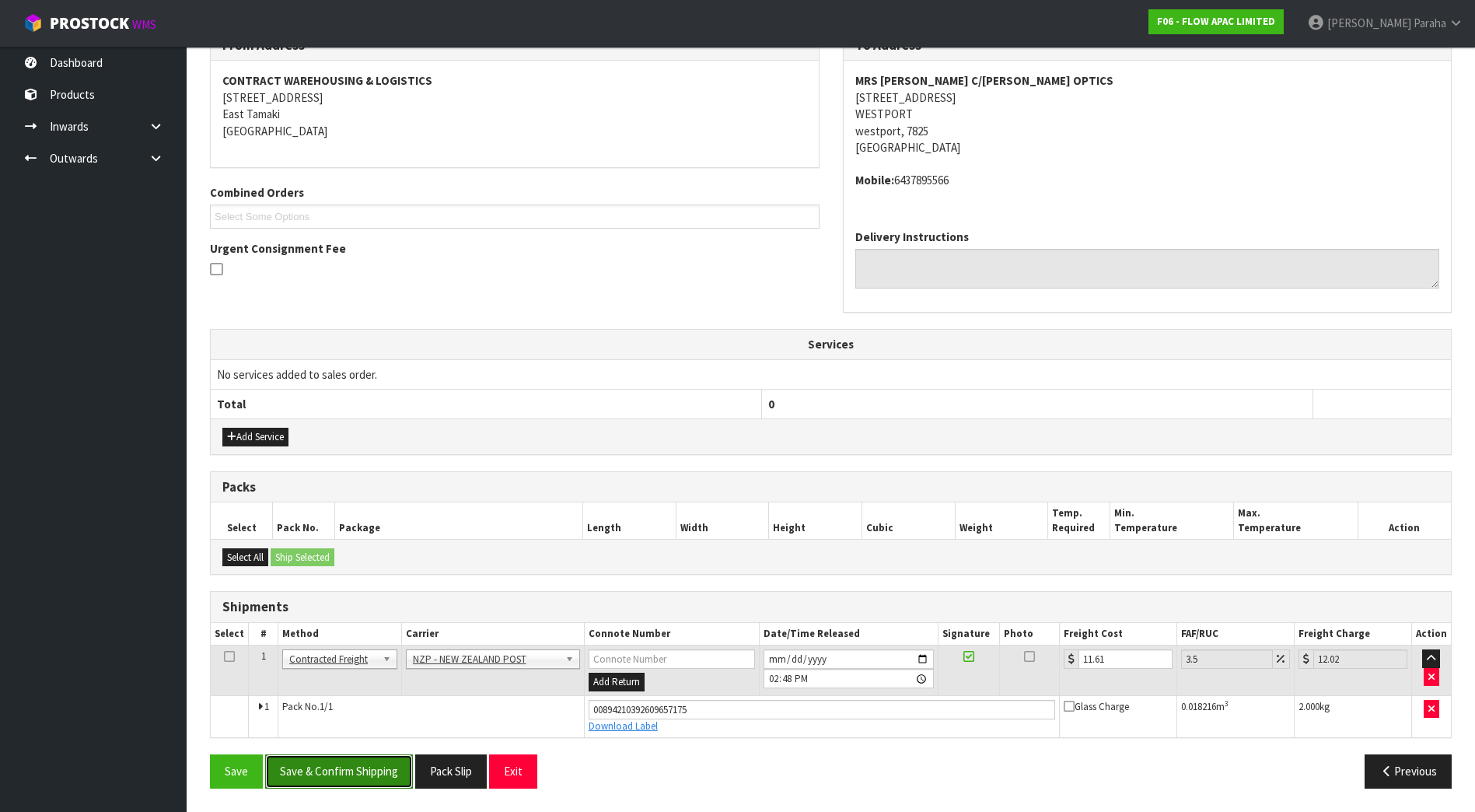
click at [325, 785] on button "Save & Confirm Shipping" at bounding box center [339, 770] width 148 height 33
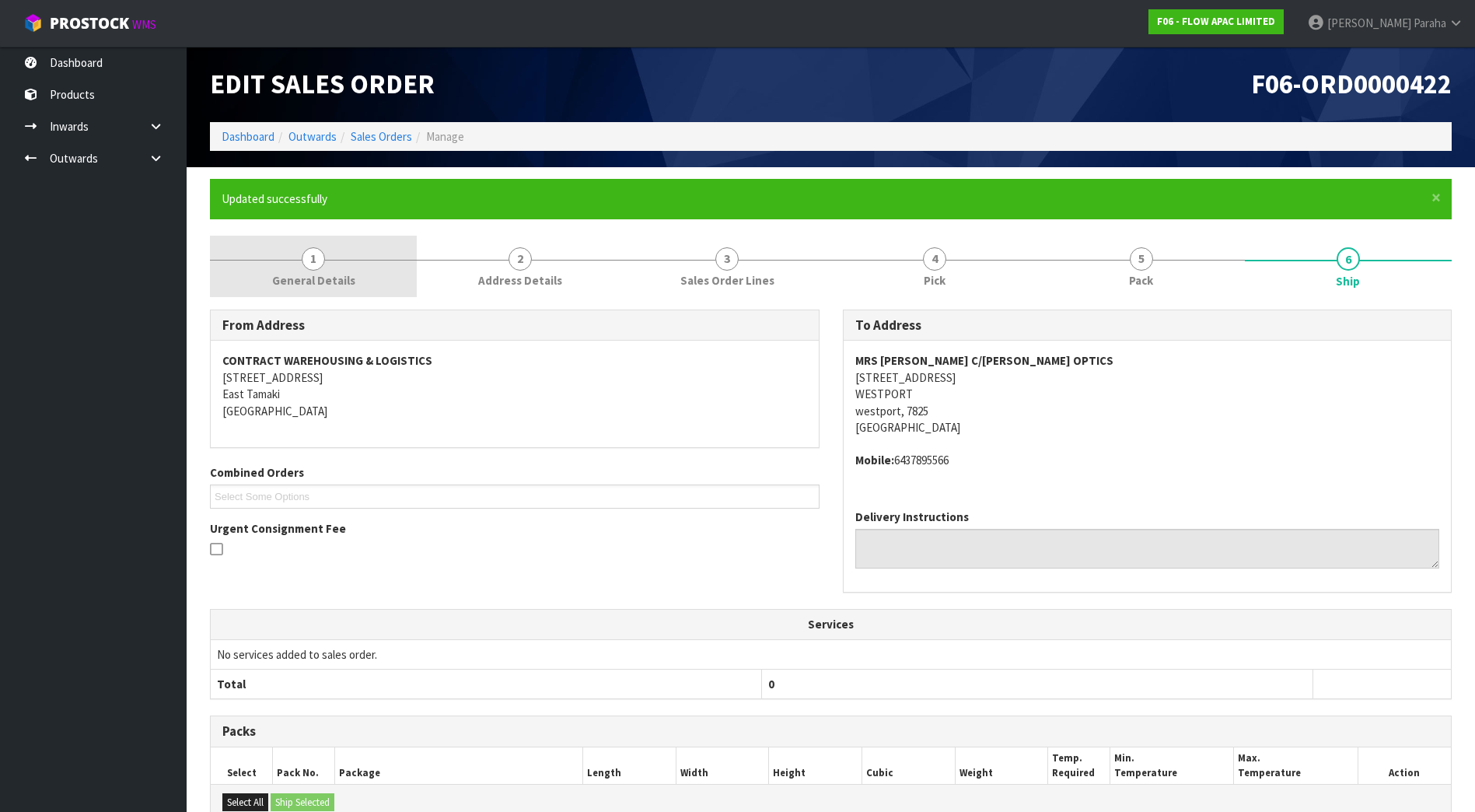
scroll to position [0, 0]
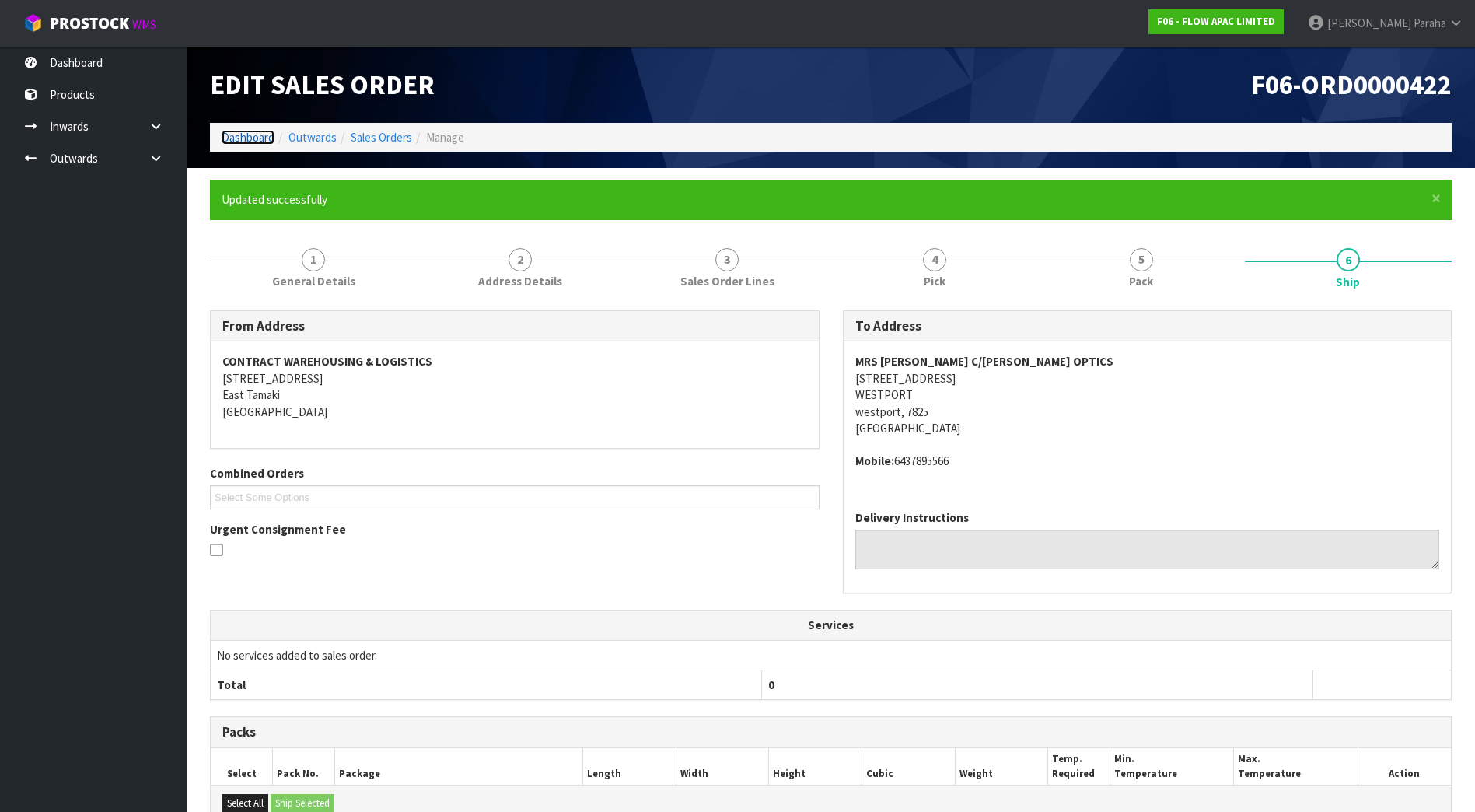
click at [245, 134] on link "Dashboard" at bounding box center [247, 137] width 53 height 14
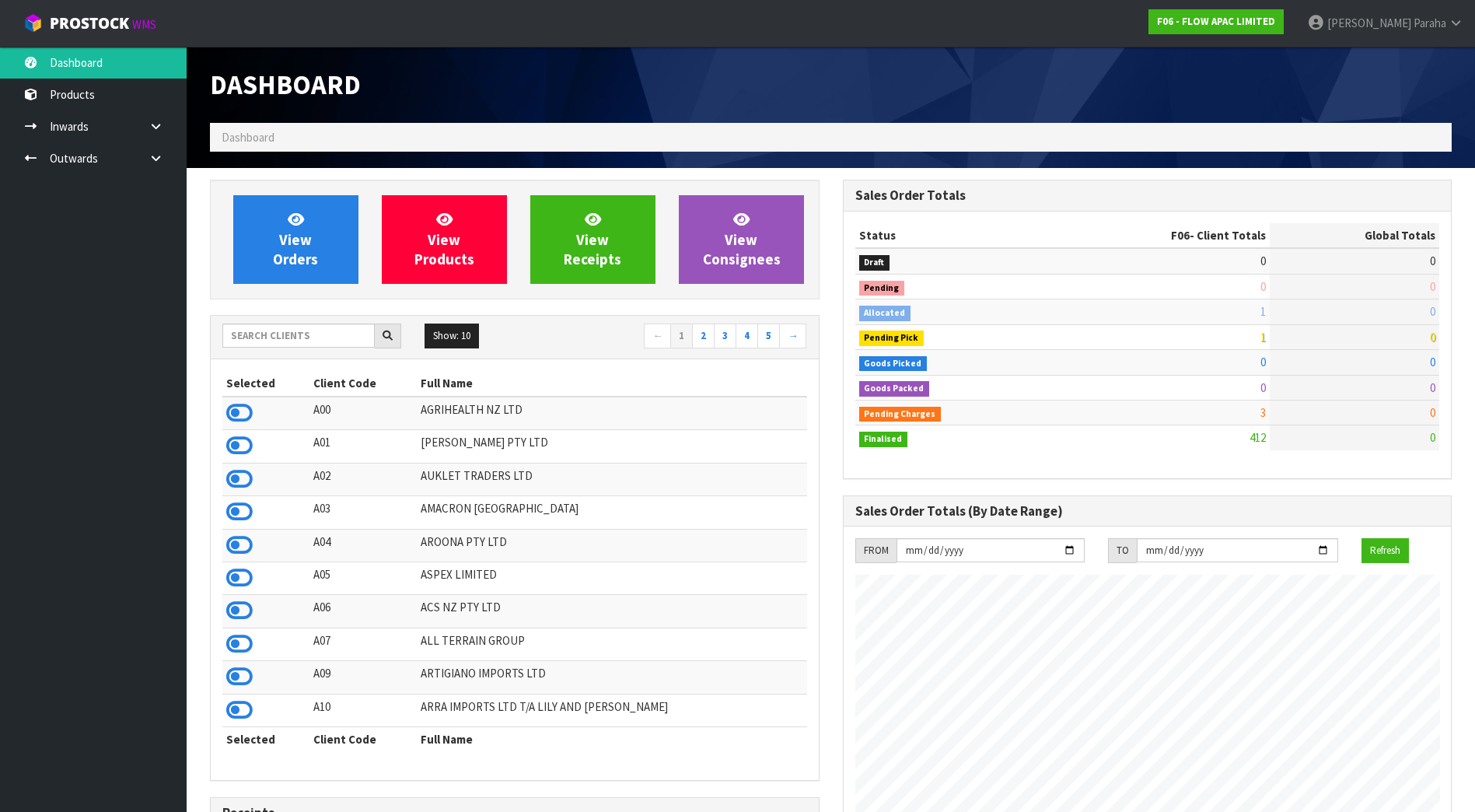
scroll to position [1178, 632]
click at [299, 341] on input "text" at bounding box center [299, 335] width 152 height 24
click at [306, 250] on span "View Orders" at bounding box center [295, 238] width 45 height 58
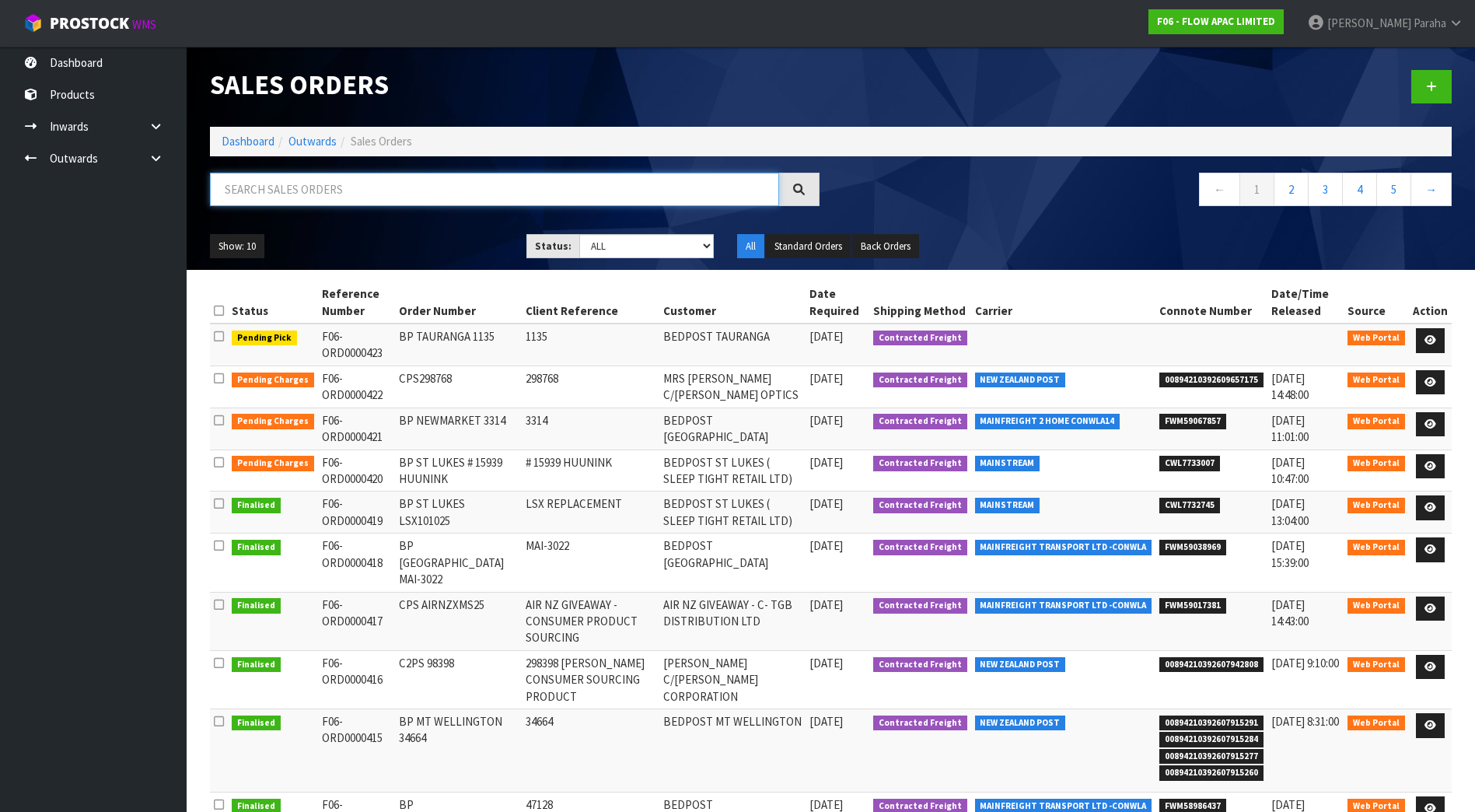
click at [424, 190] on input "text" at bounding box center [494, 189] width 569 height 33
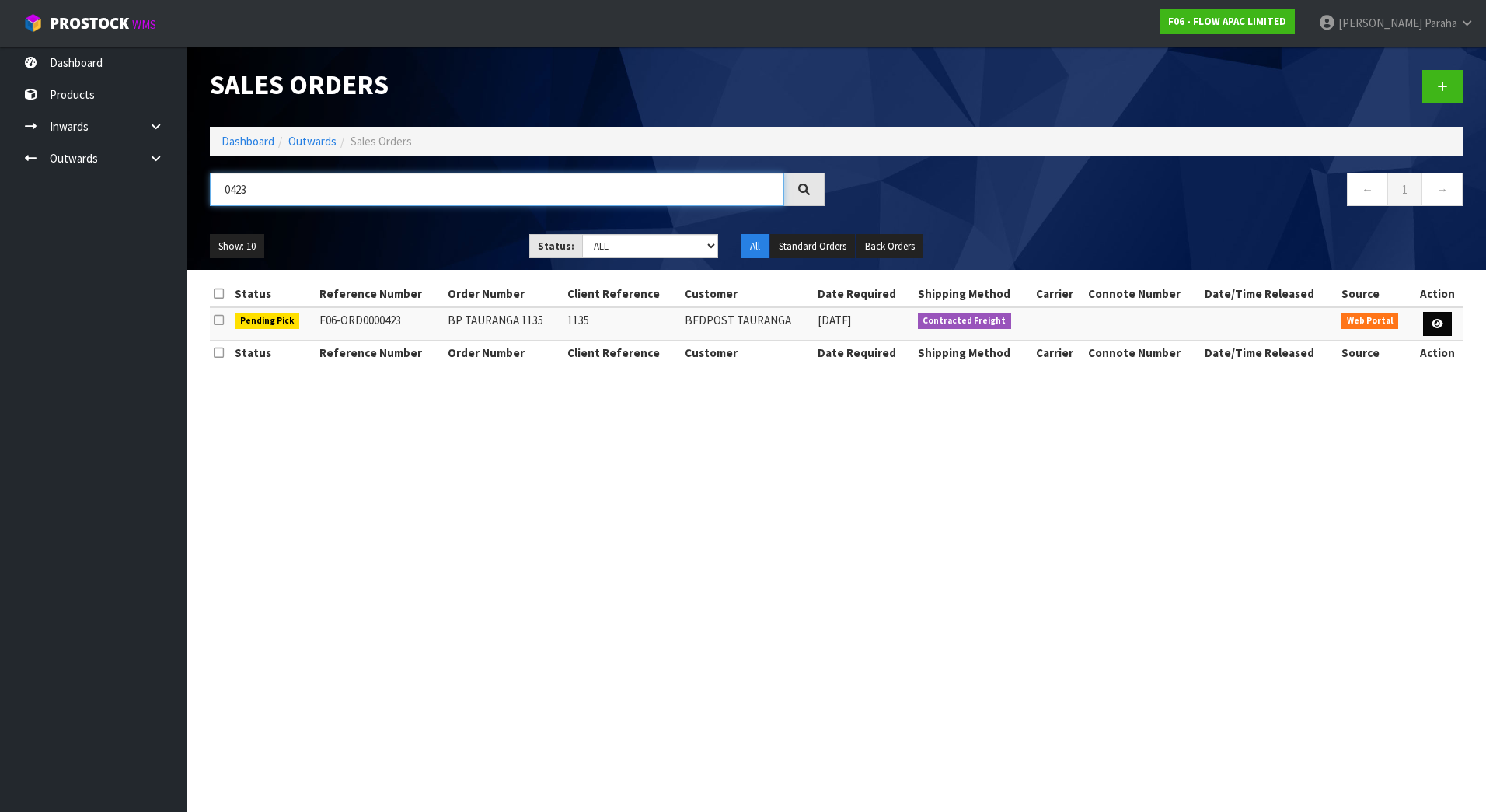
type input "0423"
click at [1437, 330] on link at bounding box center [1438, 324] width 29 height 25
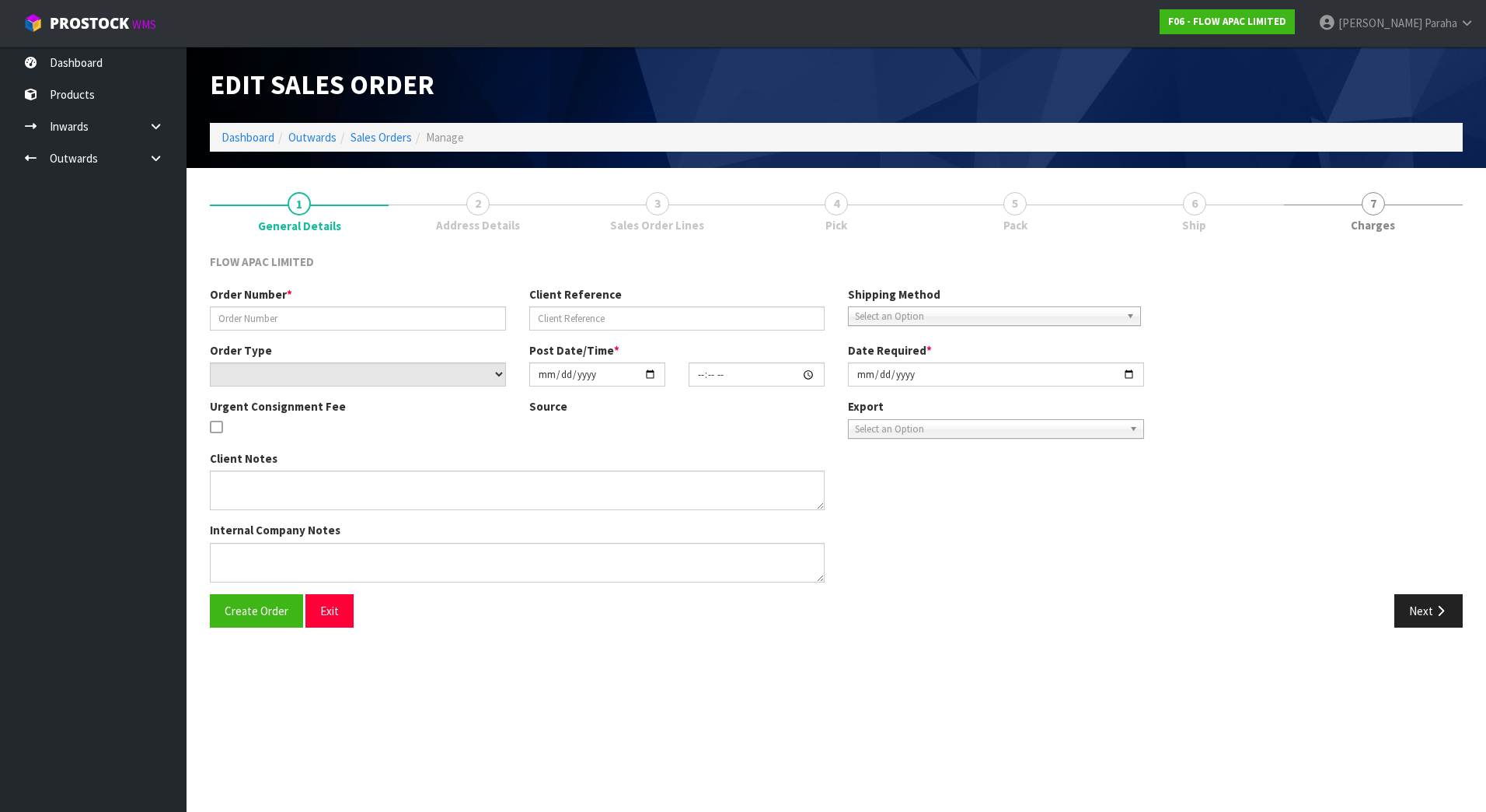
type input "BP TAURANGA 1135"
type input "1135"
select select "number:0"
type input "2025-10-13"
type input "15:51:00.000"
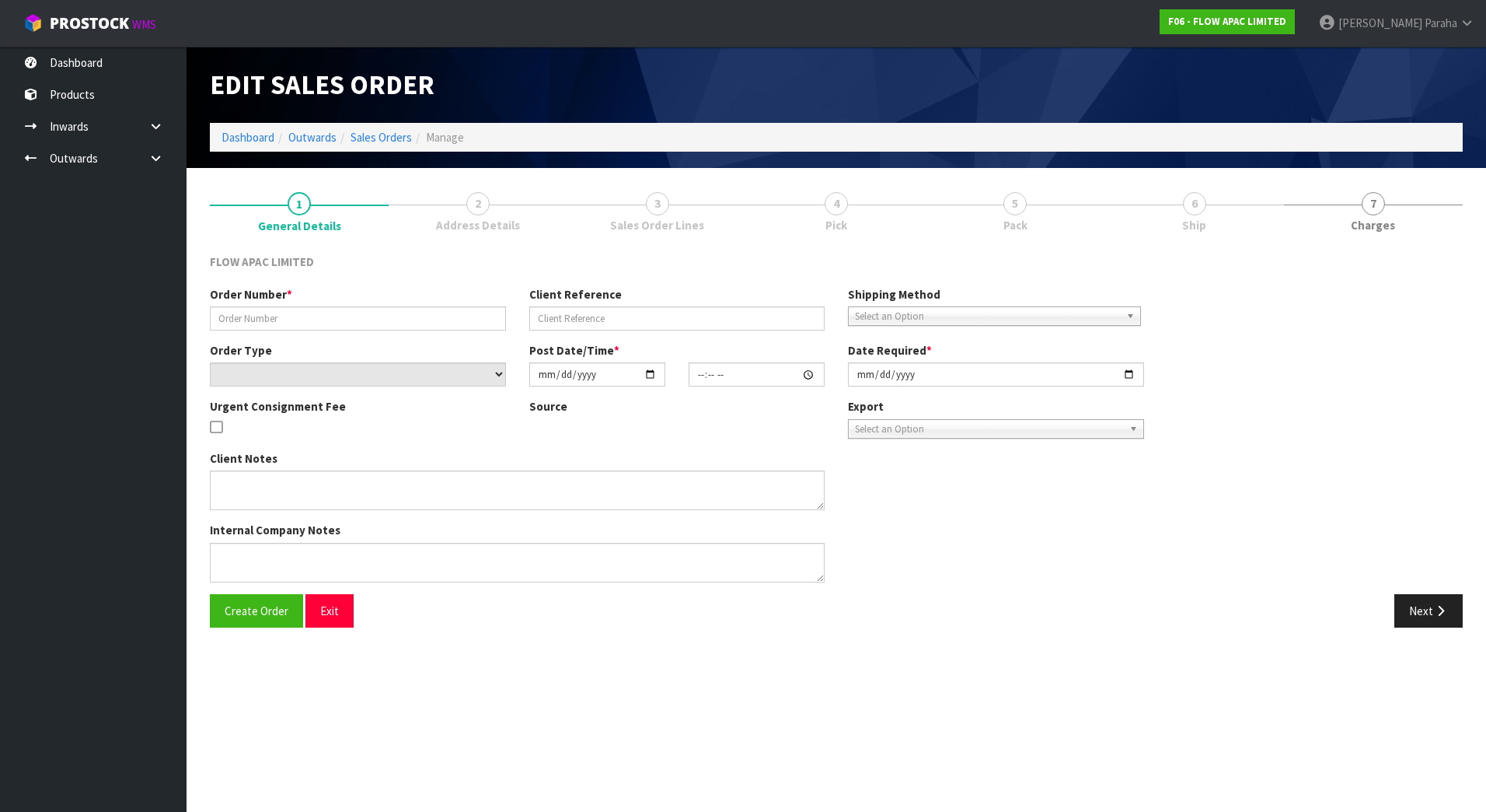
type input "2025-10-13"
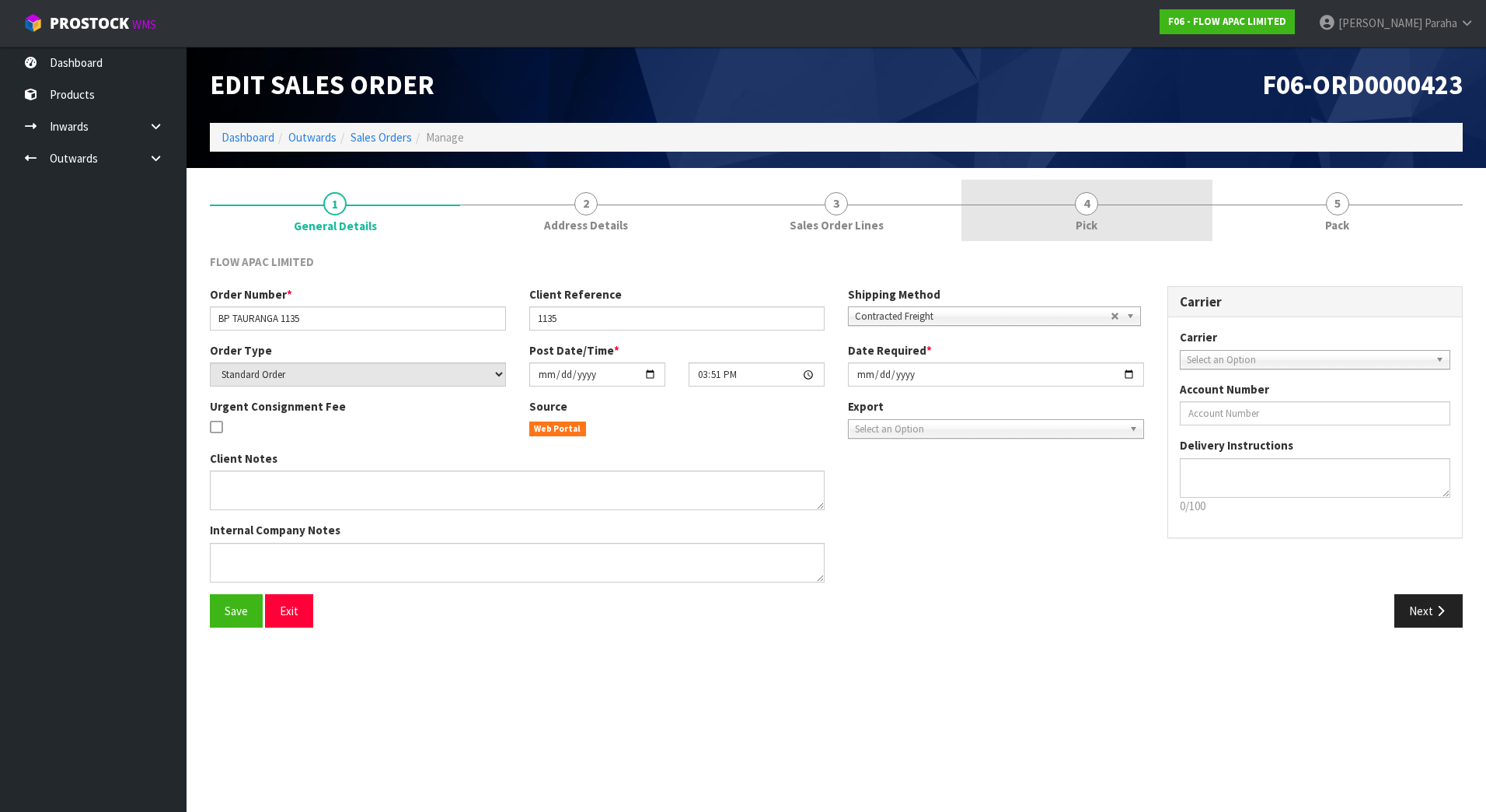
click at [1099, 199] on link "4 Pick" at bounding box center [1086, 210] width 250 height 62
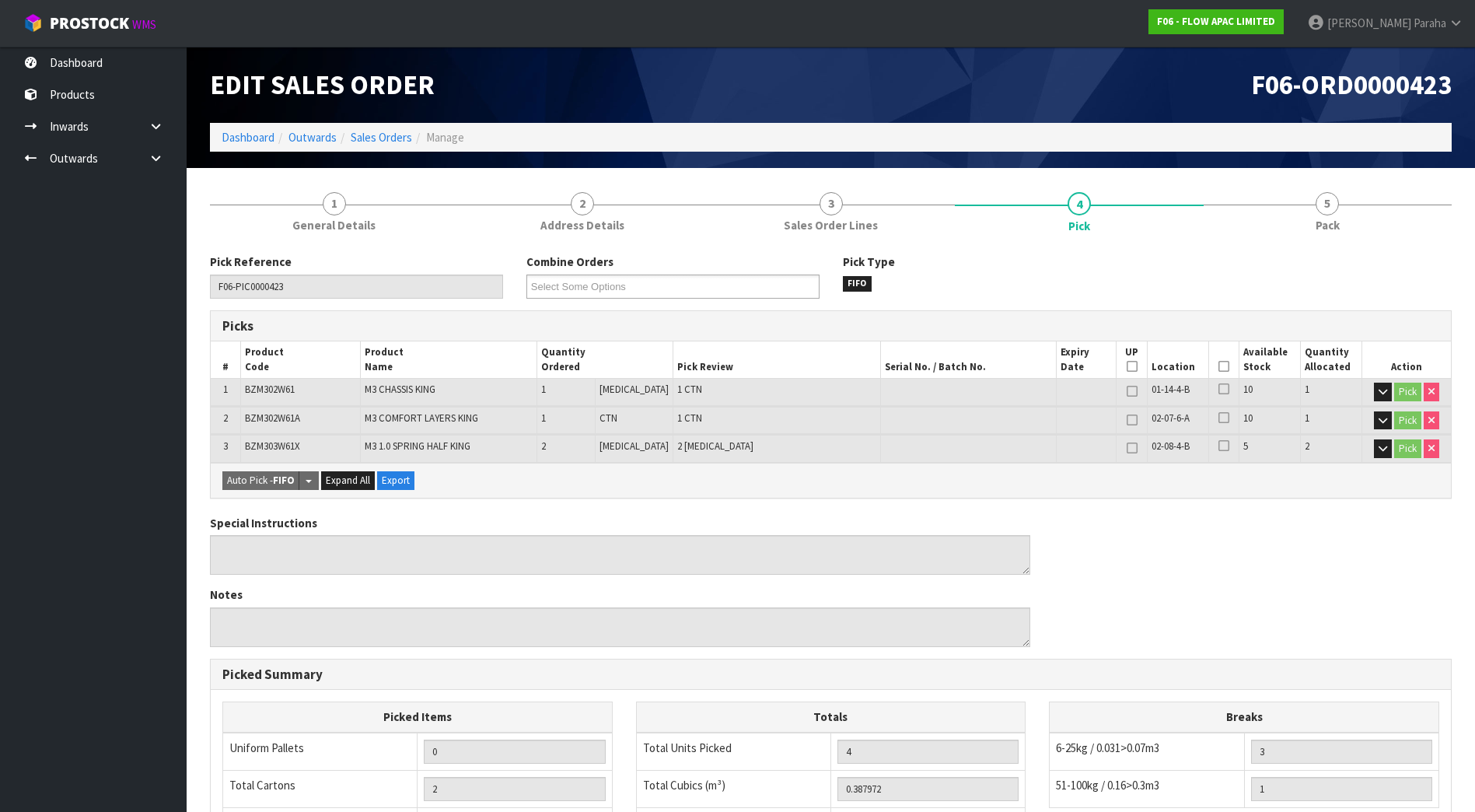
click at [1219, 367] on icon at bounding box center [1224, 367] width 11 height 1
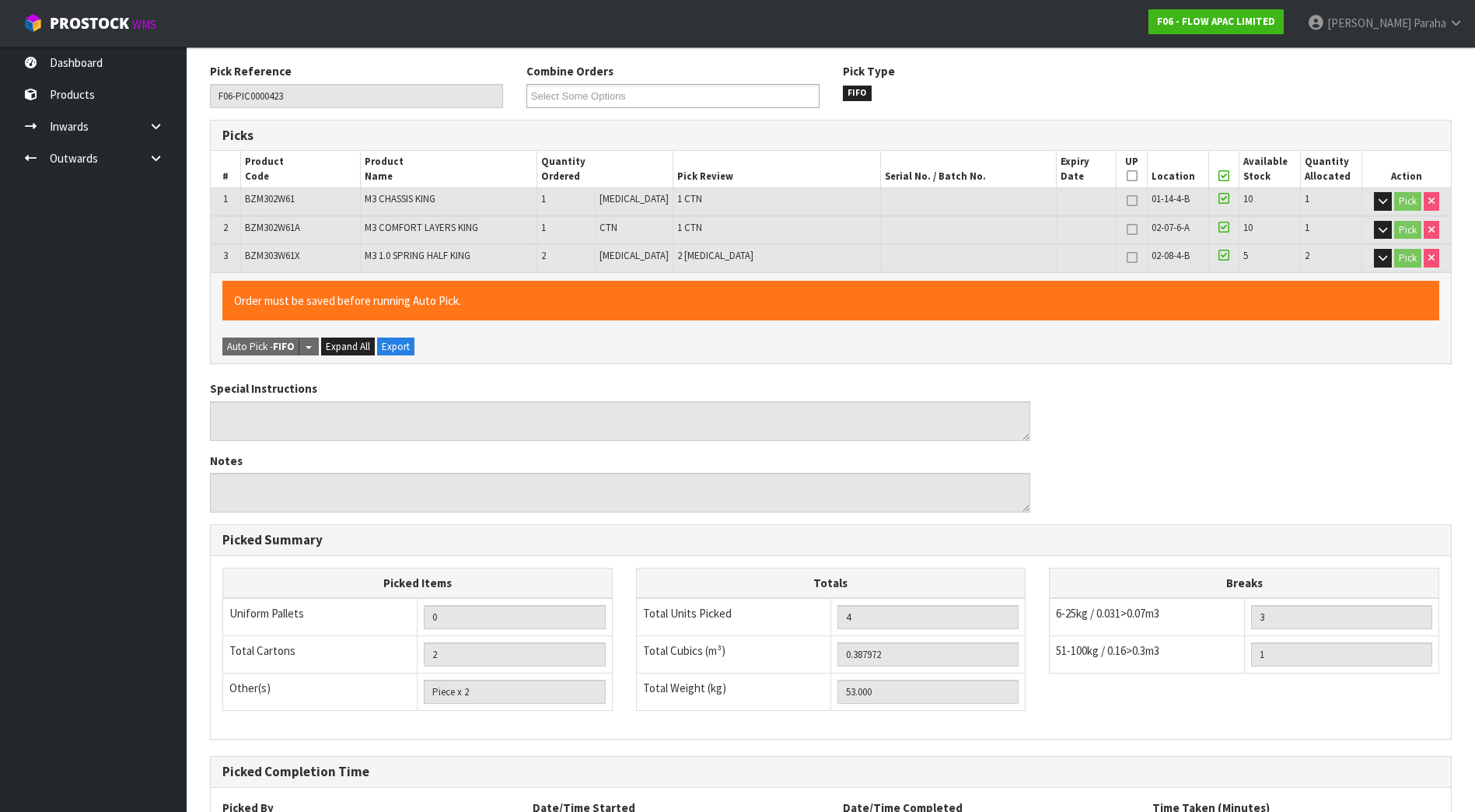
scroll to position [332, 0]
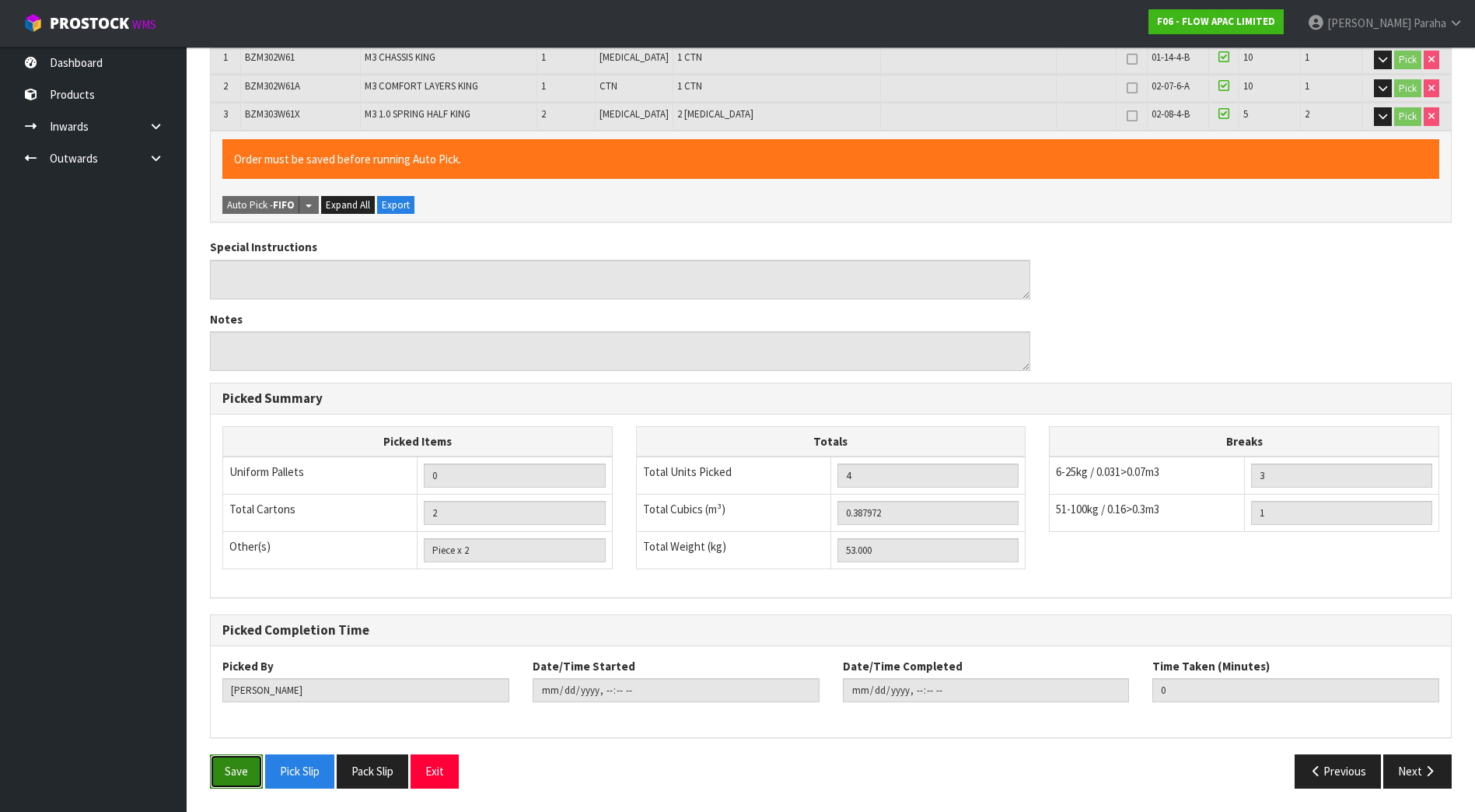
click at [234, 772] on button "Save" at bounding box center [236, 770] width 53 height 33
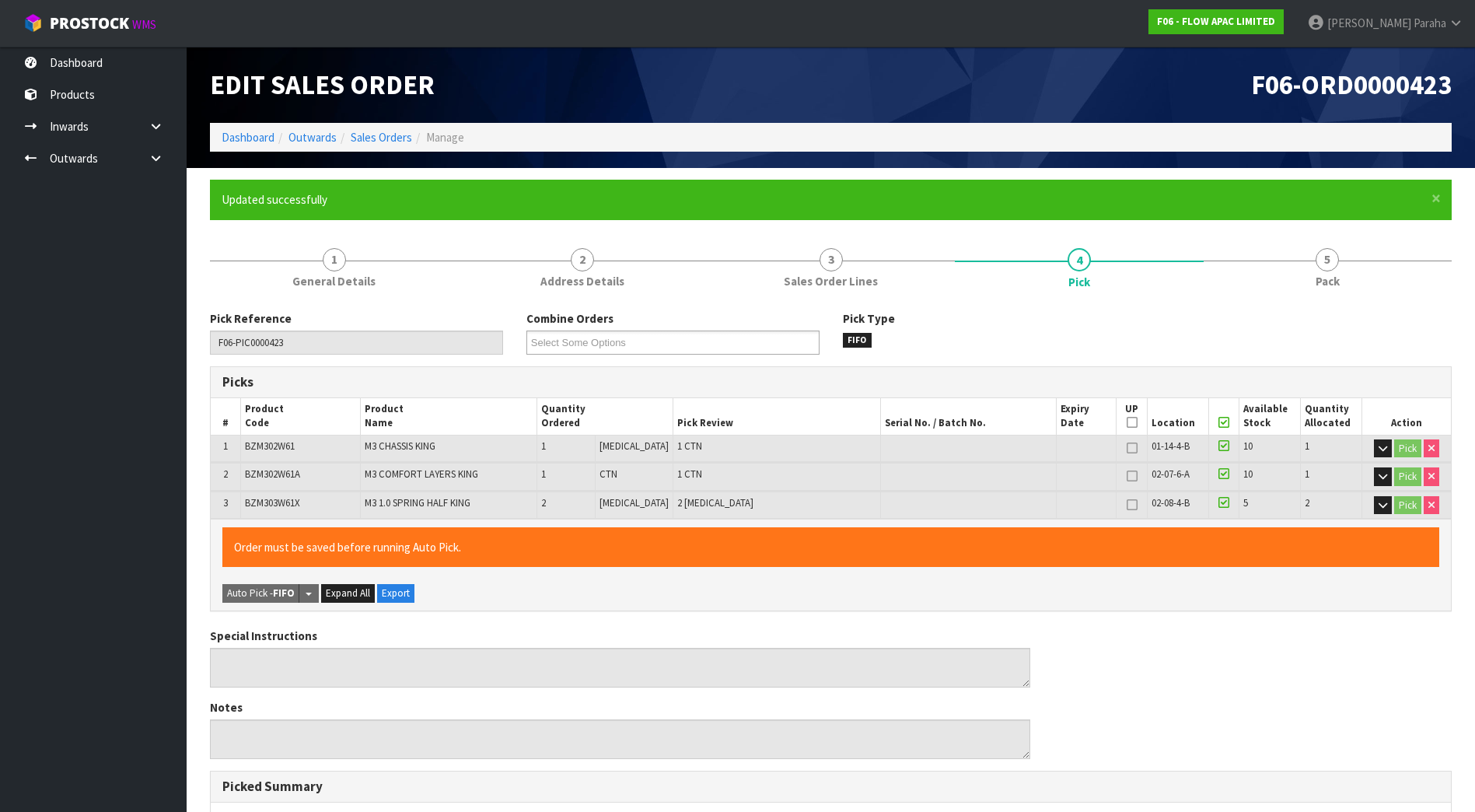
type input "Polly Paraha"
type input "2025-10-13T14:53:43"
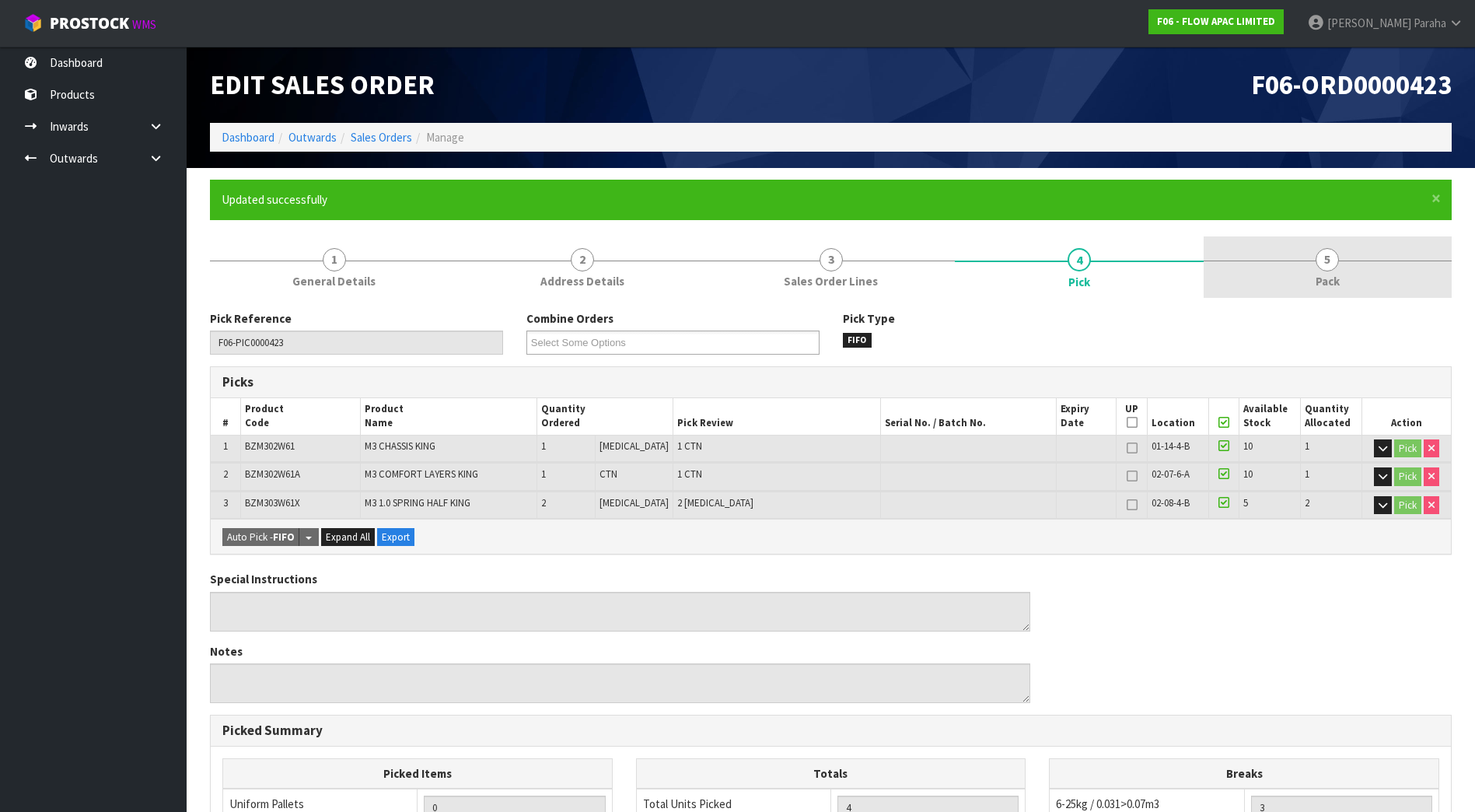
click at [1320, 275] on span "Pack" at bounding box center [1328, 281] width 24 height 16
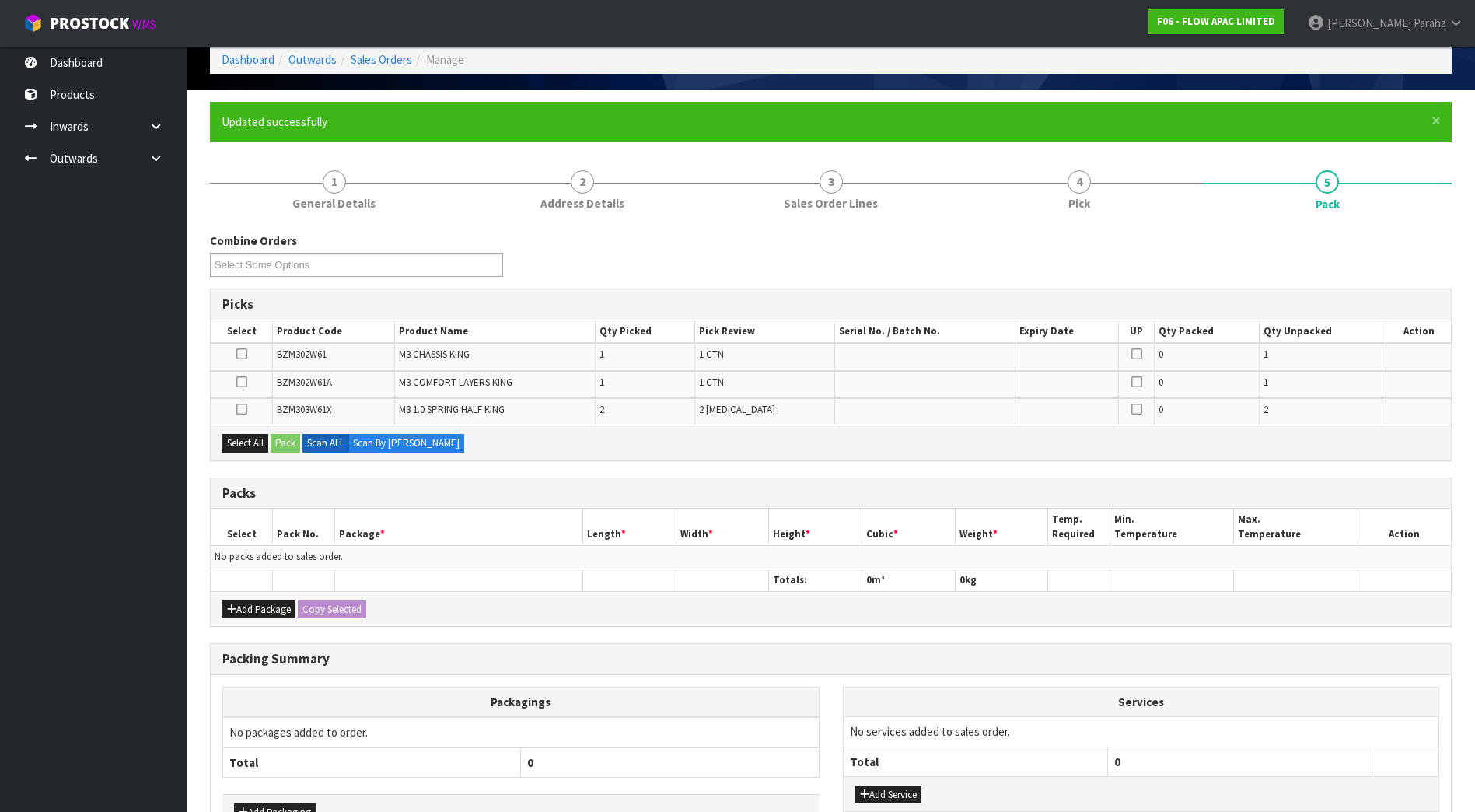
scroll to position [155, 0]
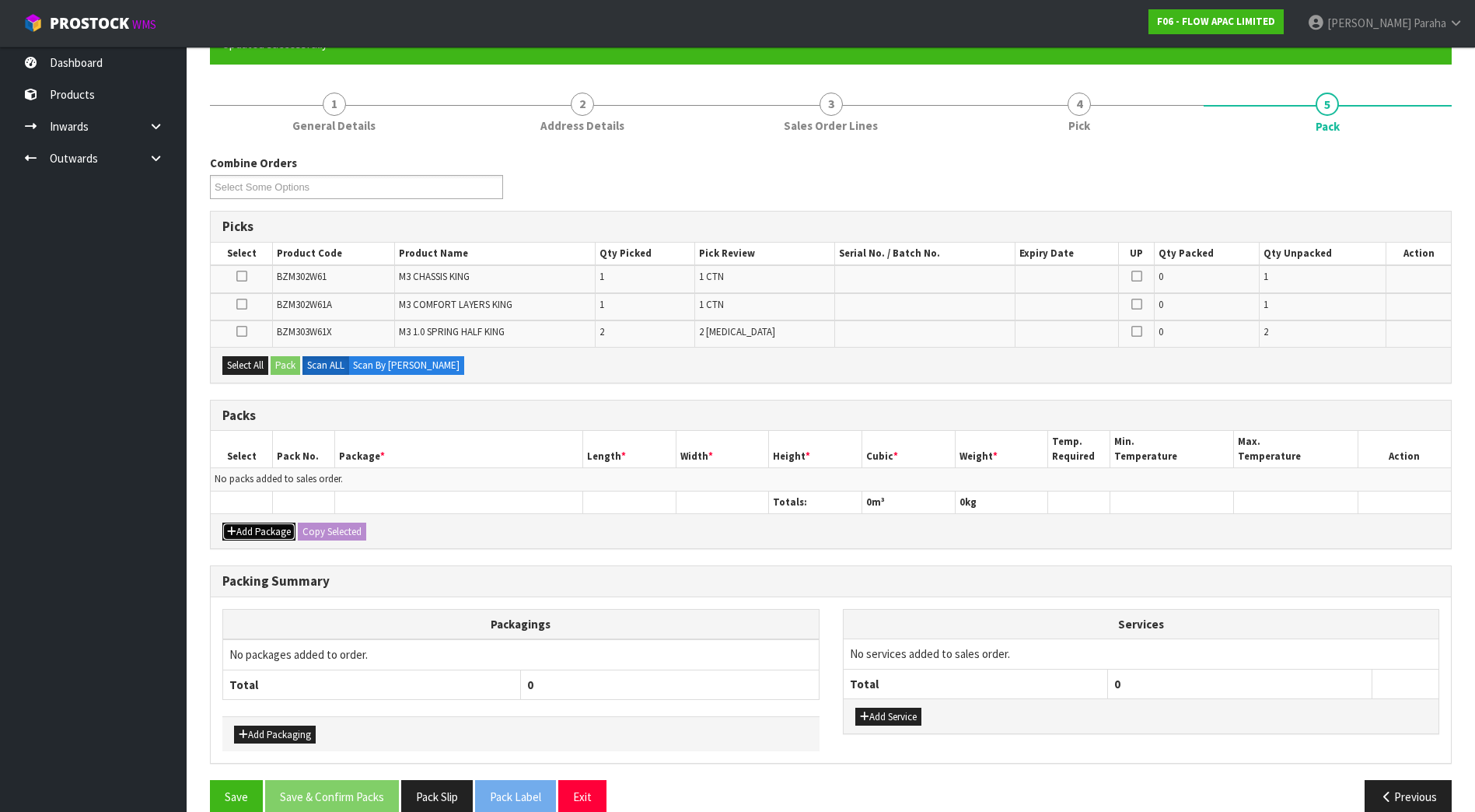
click at [248, 526] on button "Add Package" at bounding box center [259, 531] width 74 height 19
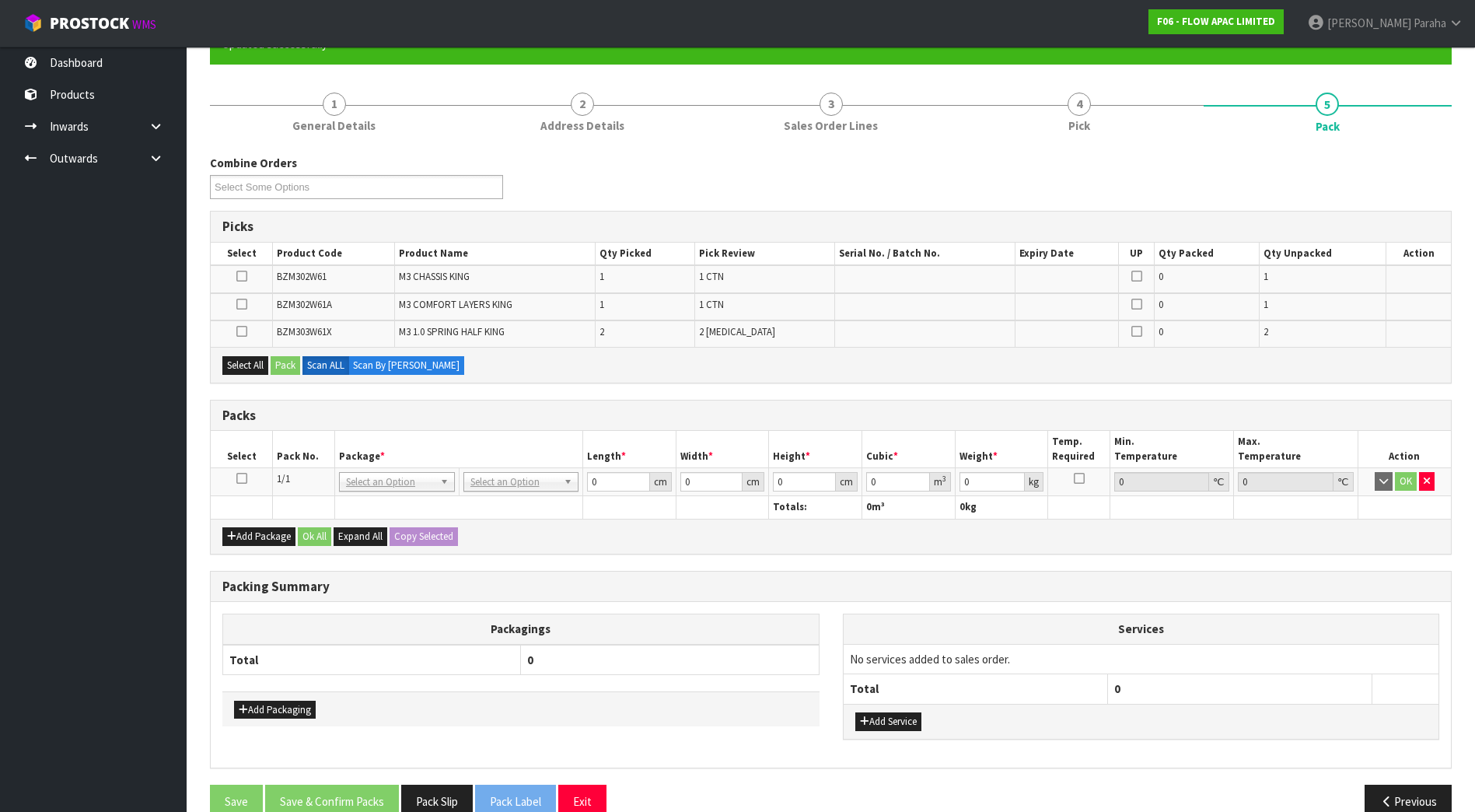
click at [241, 479] on icon at bounding box center [242, 478] width 11 height 1
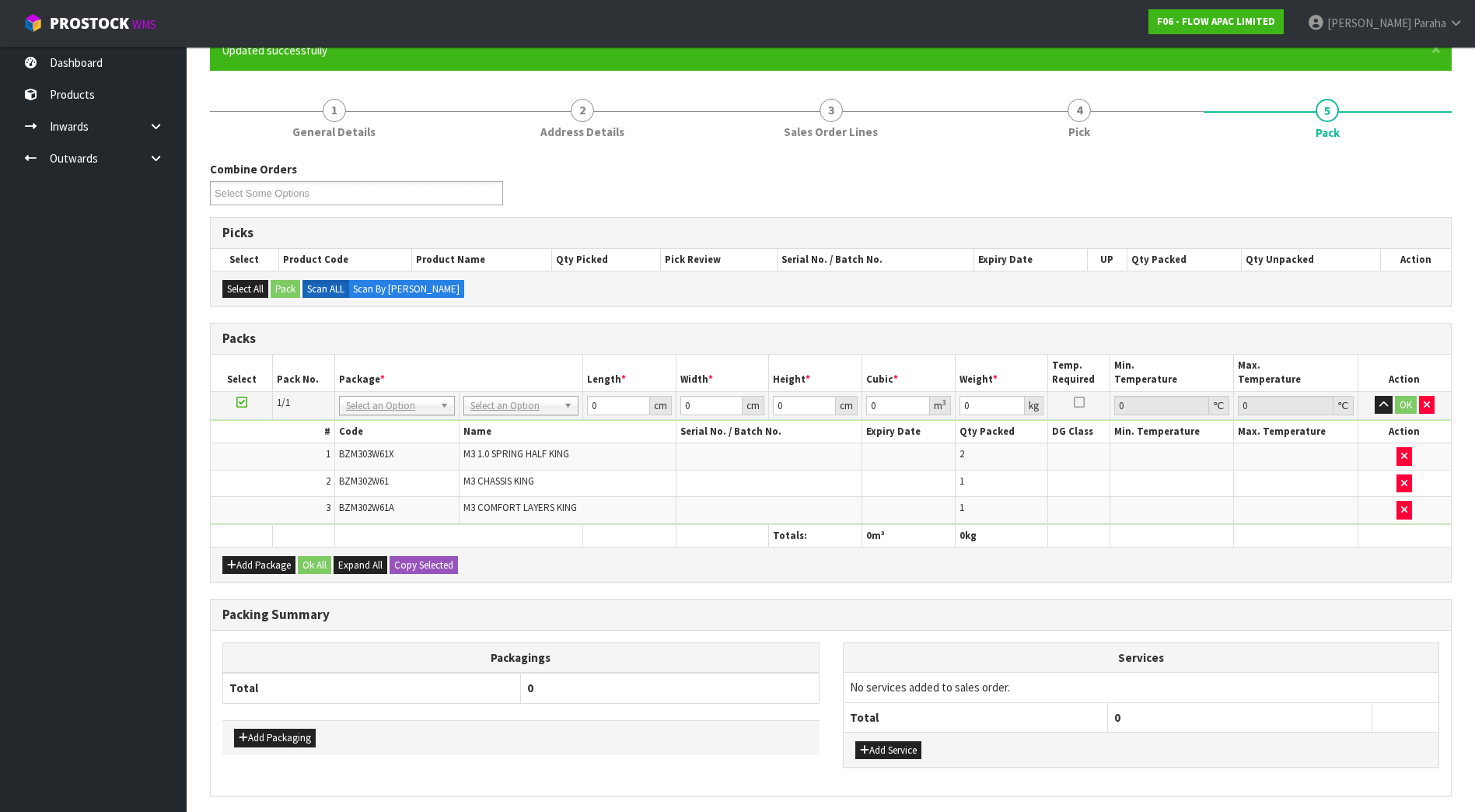
scroll to position [130, 0]
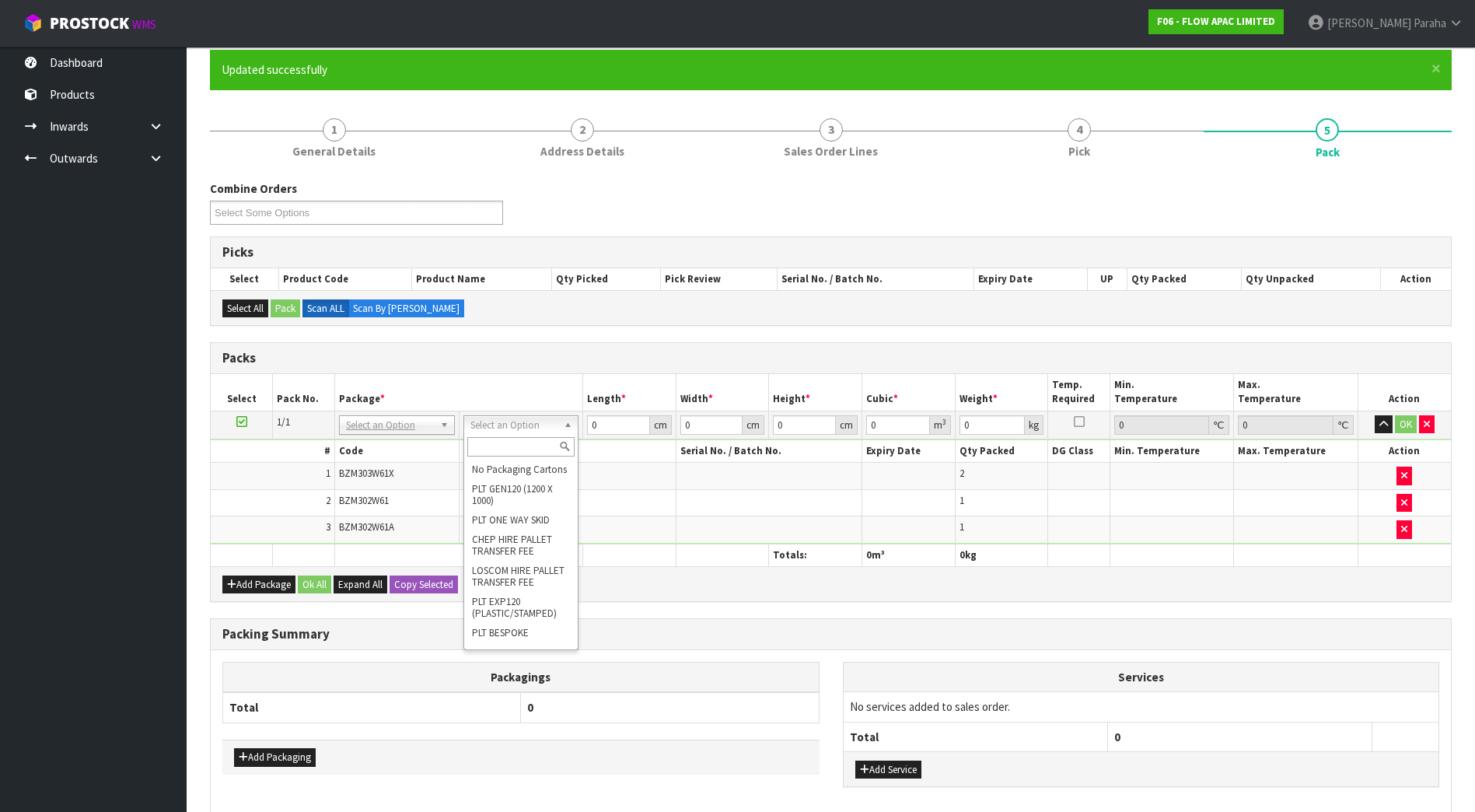
click at [515, 447] on input "text" at bounding box center [521, 446] width 108 height 20
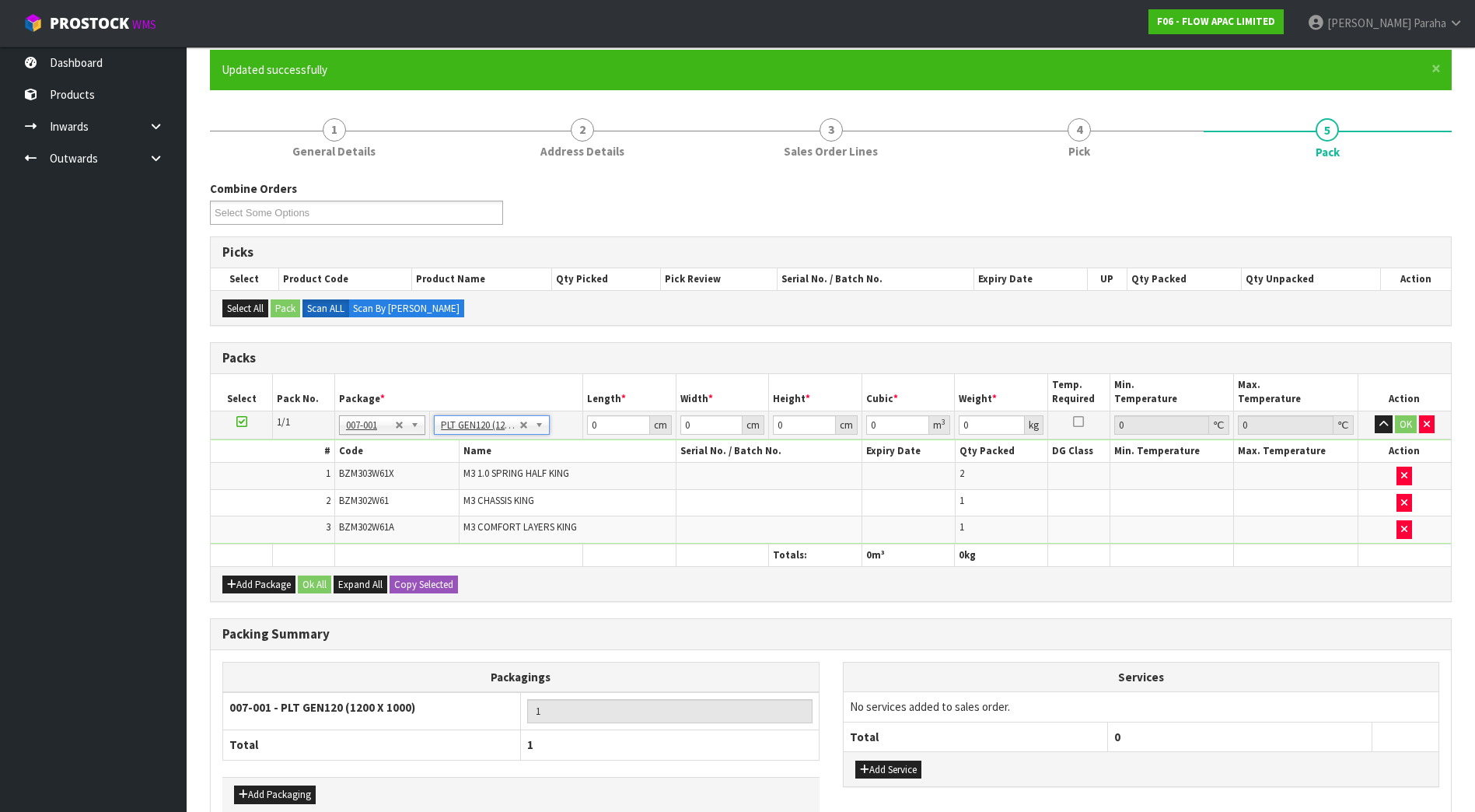
type input "120"
type input "100"
type input "53"
click at [609, 427] on input "120" at bounding box center [619, 425] width 63 height 20
type input "133"
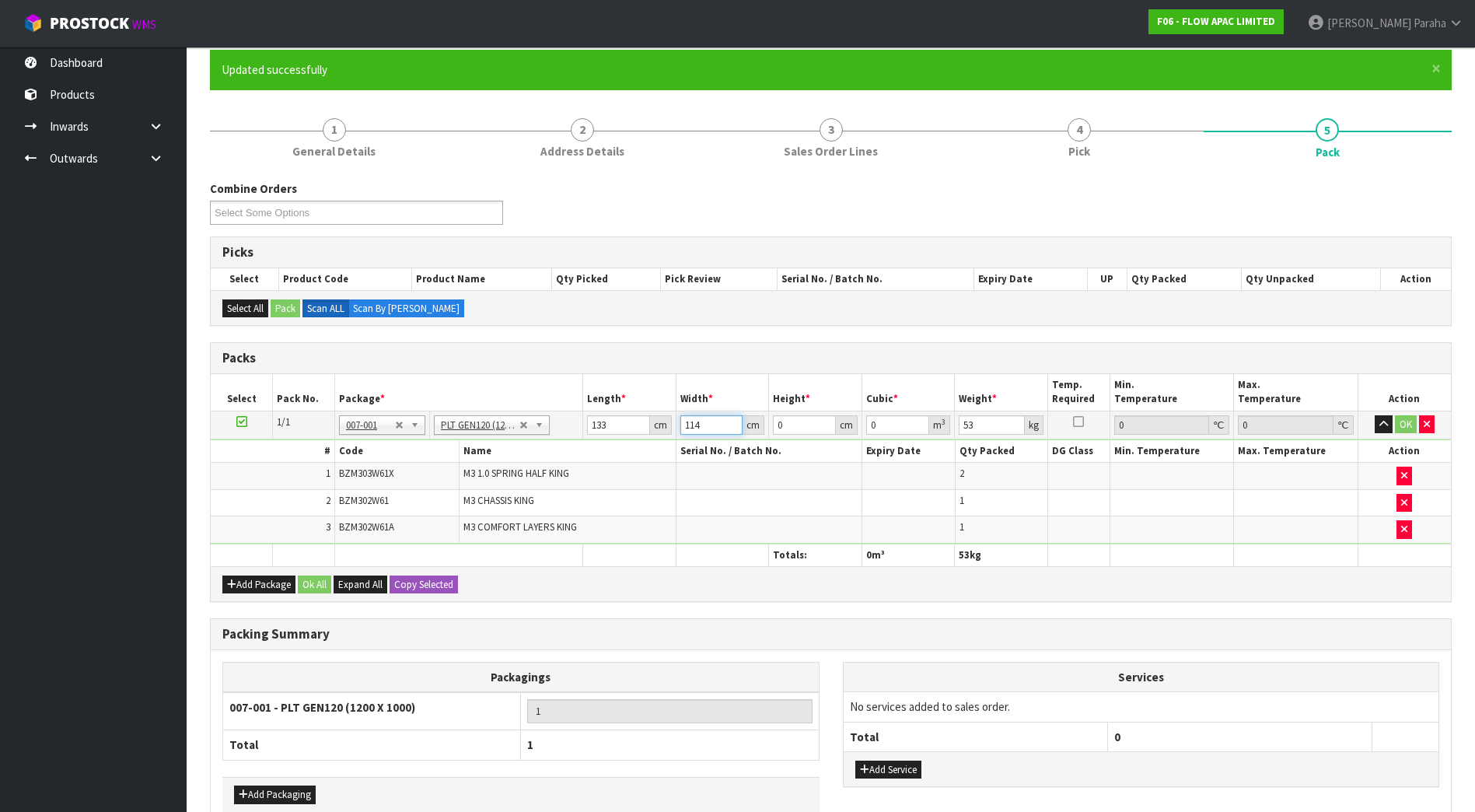
type input "114"
type input "6"
type input "0.090972"
type input "68"
type input "1.031016"
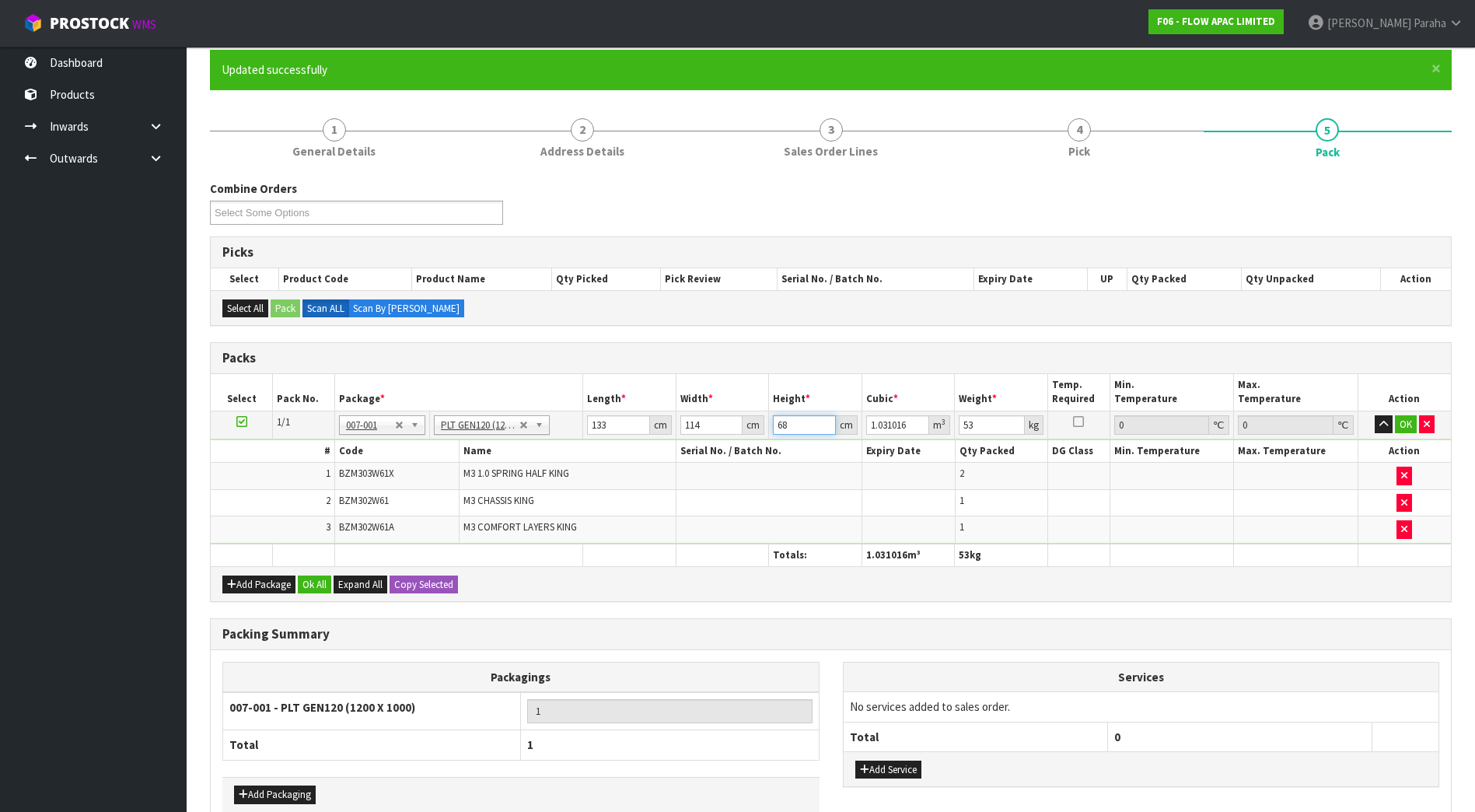
type input "68"
type input "83"
click at [1375, 415] on button "button" at bounding box center [1384, 424] width 18 height 19
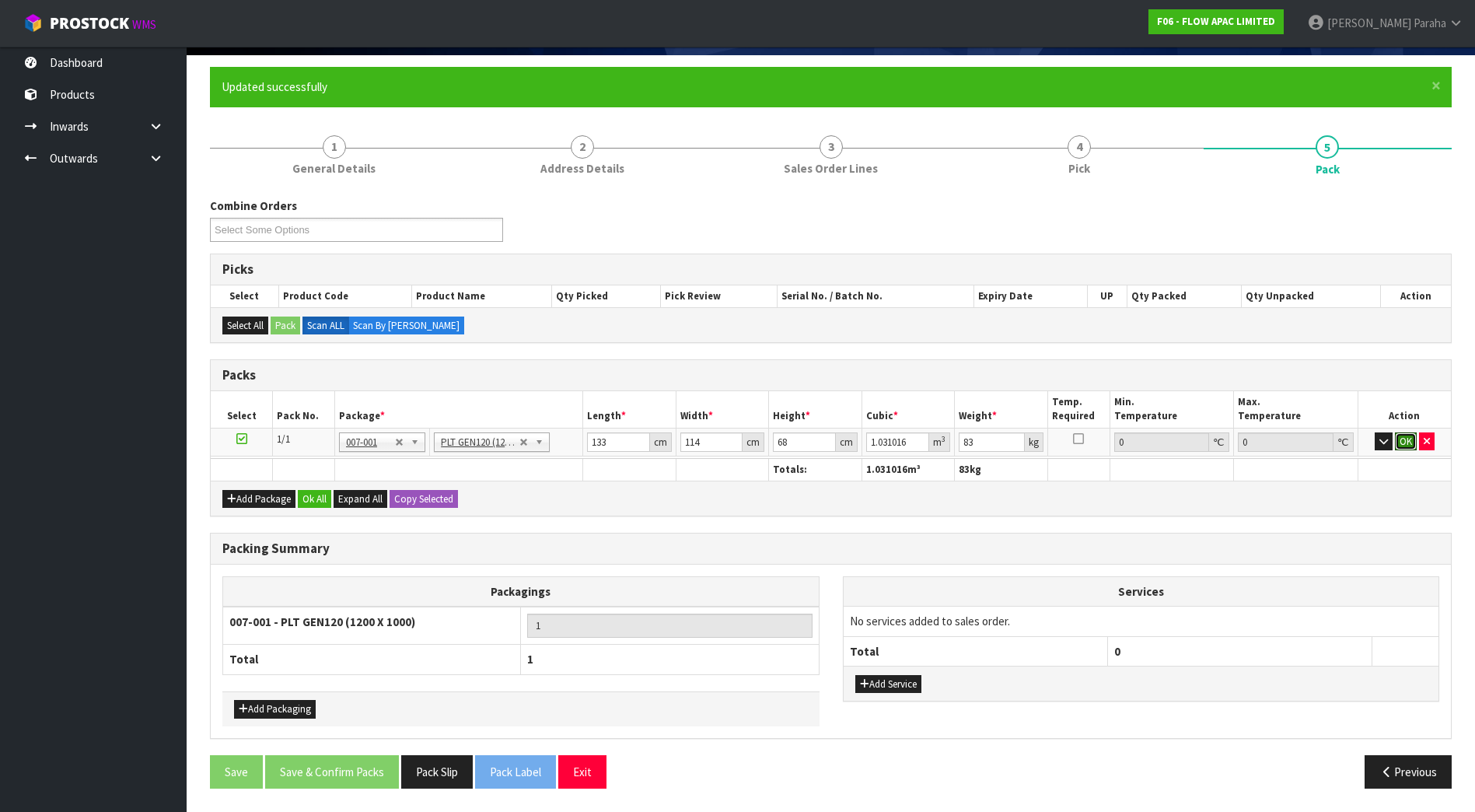
click button "OK" at bounding box center [1406, 441] width 22 height 19
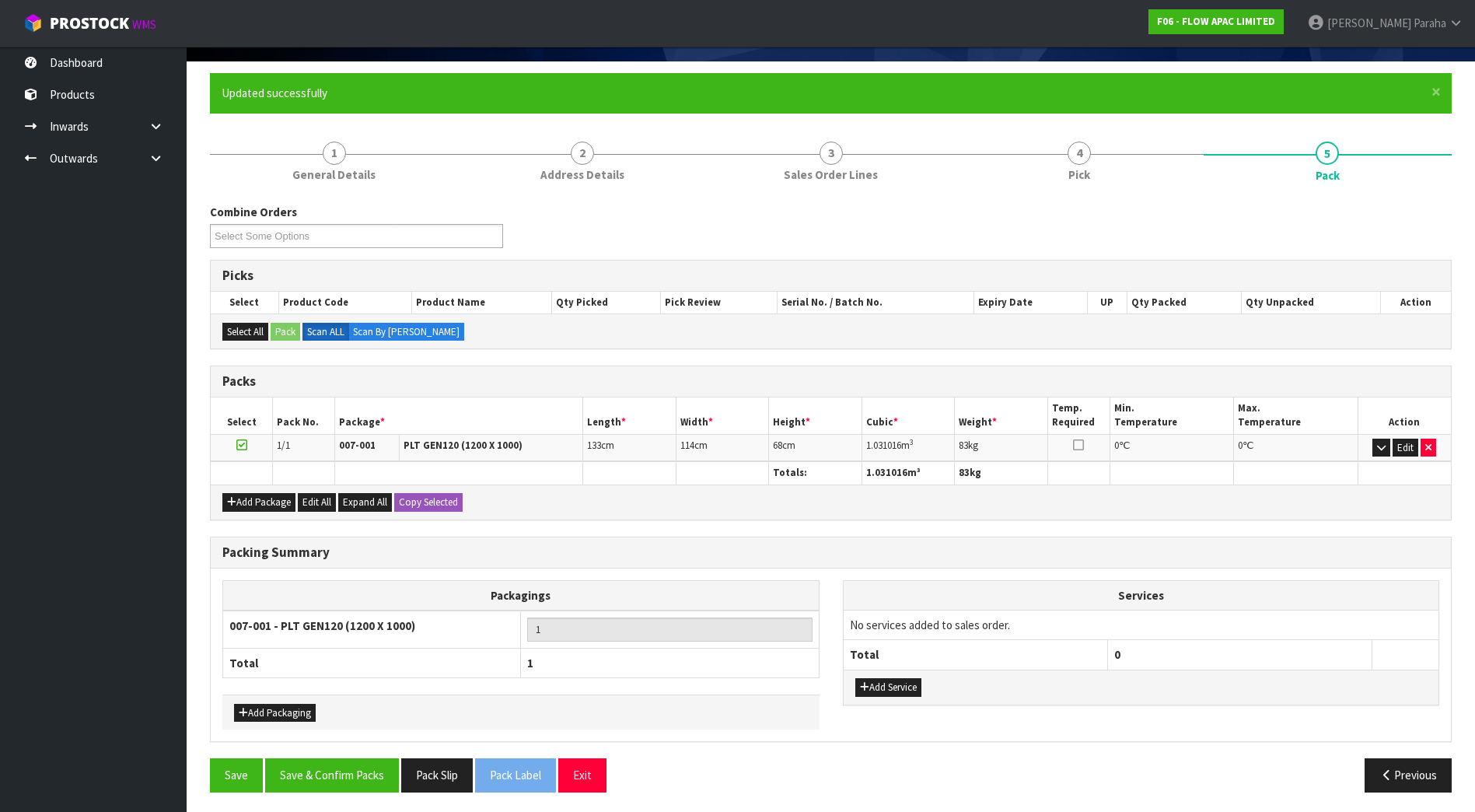
scroll to position [110, 0]
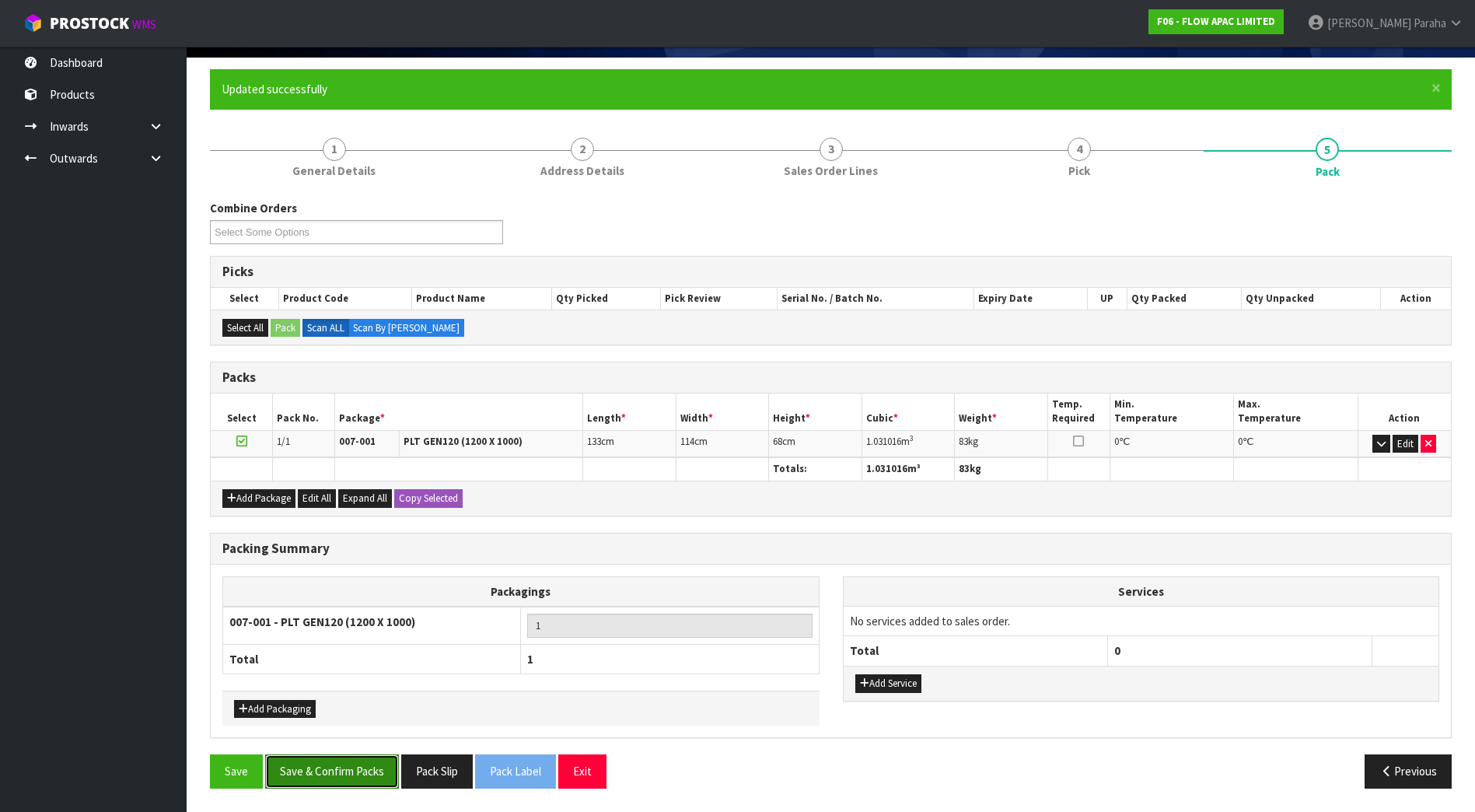
click at [336, 764] on button "Save & Confirm Packs" at bounding box center [332, 770] width 134 height 33
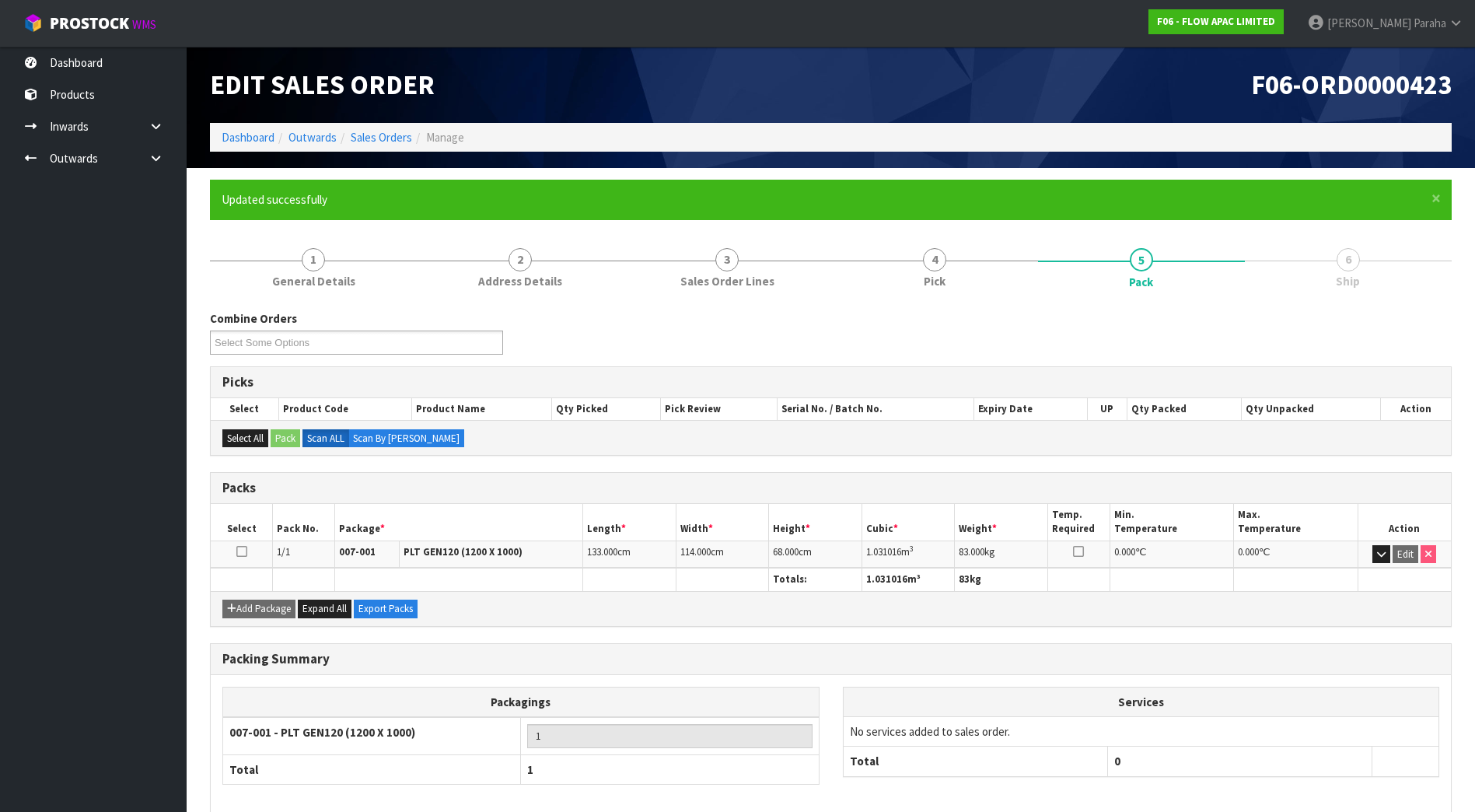
scroll to position [75, 0]
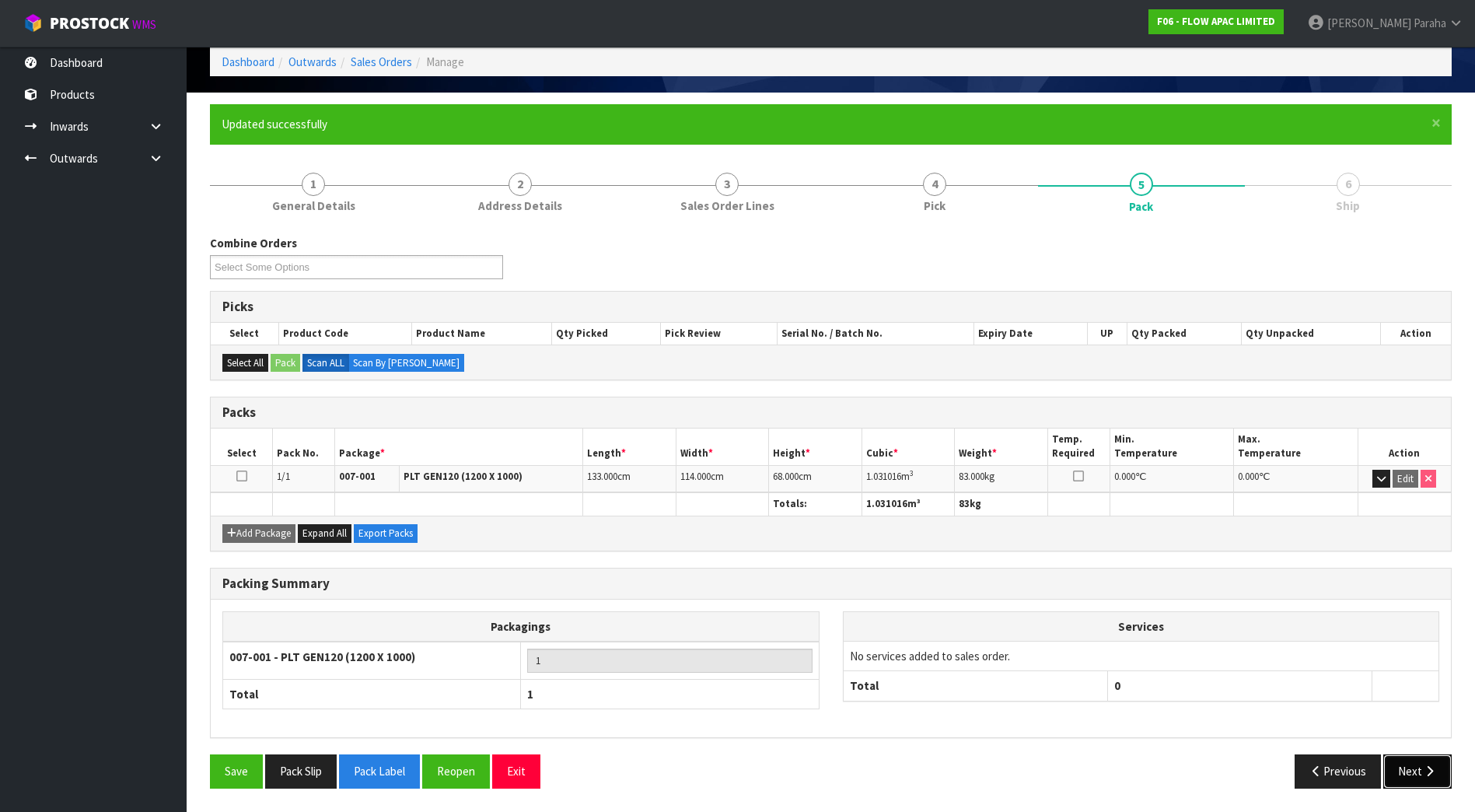
click at [1445, 770] on button "Next" at bounding box center [1418, 770] width 68 height 33
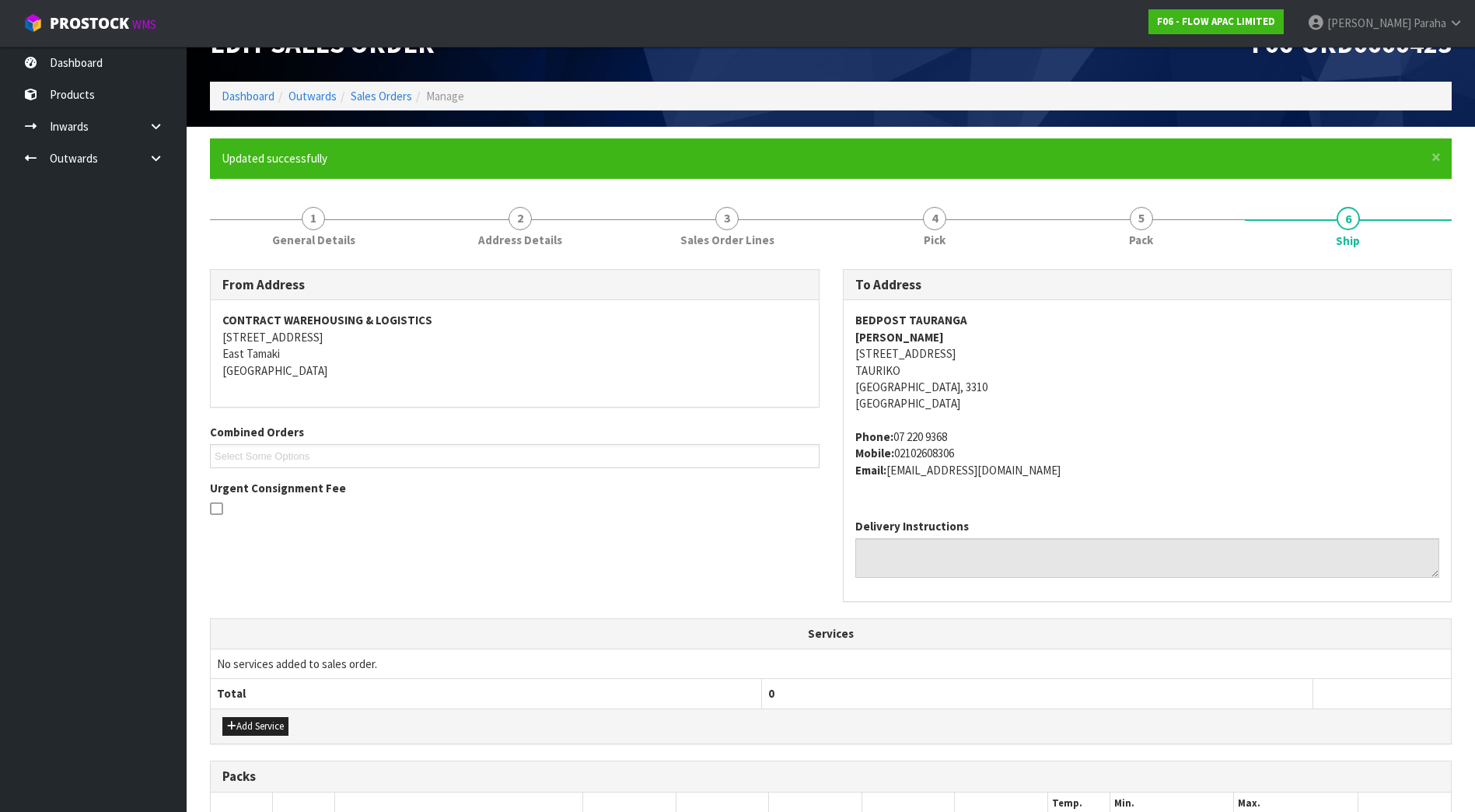
scroll to position [0, 0]
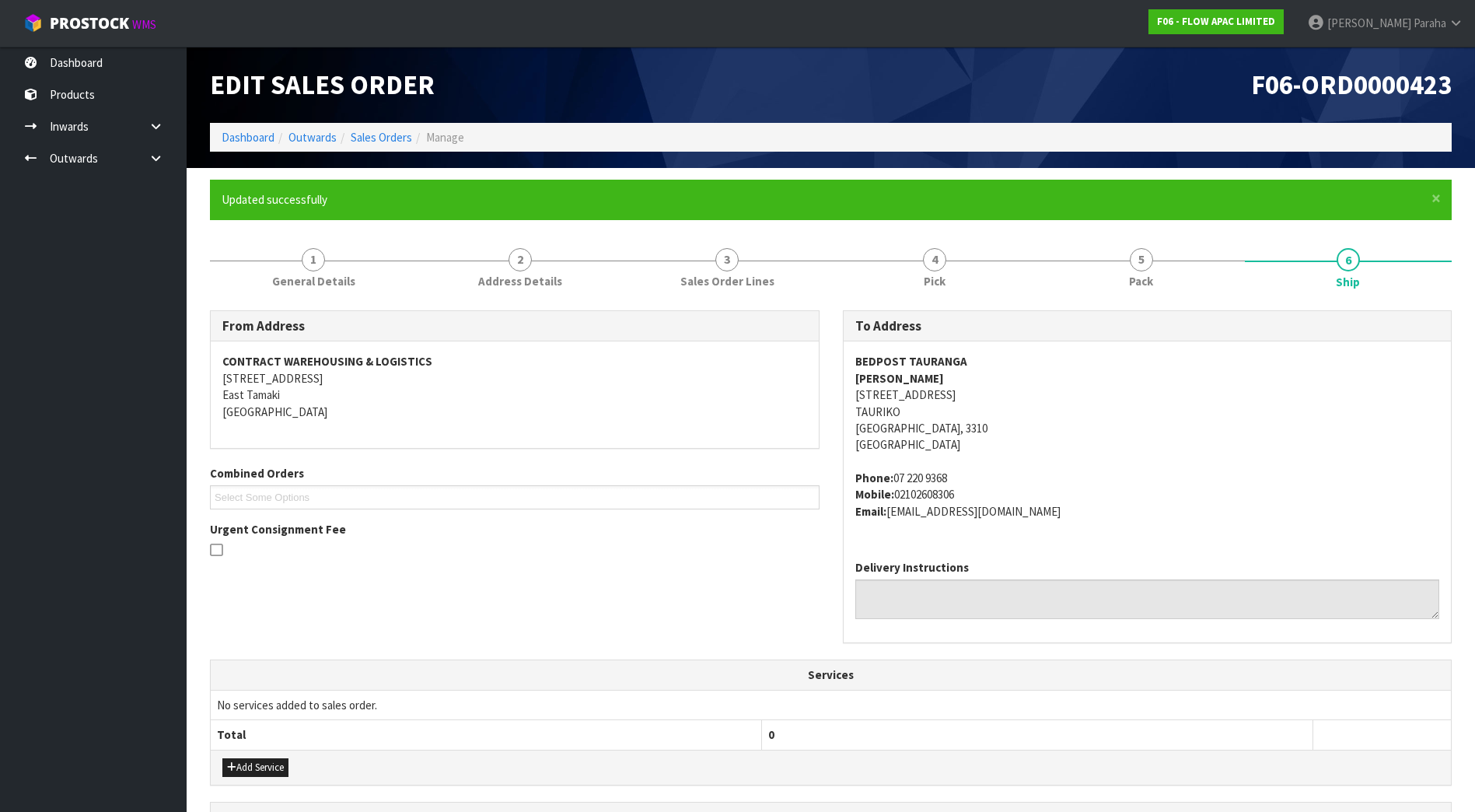
click at [888, 393] on address "BEDPOST TAURANGA HARRY SEKHON 33-37 TAURIKURA DRIVE TAURIKO Tauranga, 3310 New …" at bounding box center [1148, 403] width 585 height 100
click at [889, 393] on address "BEDPOST TAURANGA HARRY SEKHON 33-37 TAURIKURA DRIVE TAURIKO Tauranga, 3310 New …" at bounding box center [1148, 403] width 585 height 100
copy address "33-37 TAURIKURA DRIVE"
click at [886, 363] on strong "BEDPOST TAURANGA" at bounding box center [911, 361] width 112 height 14
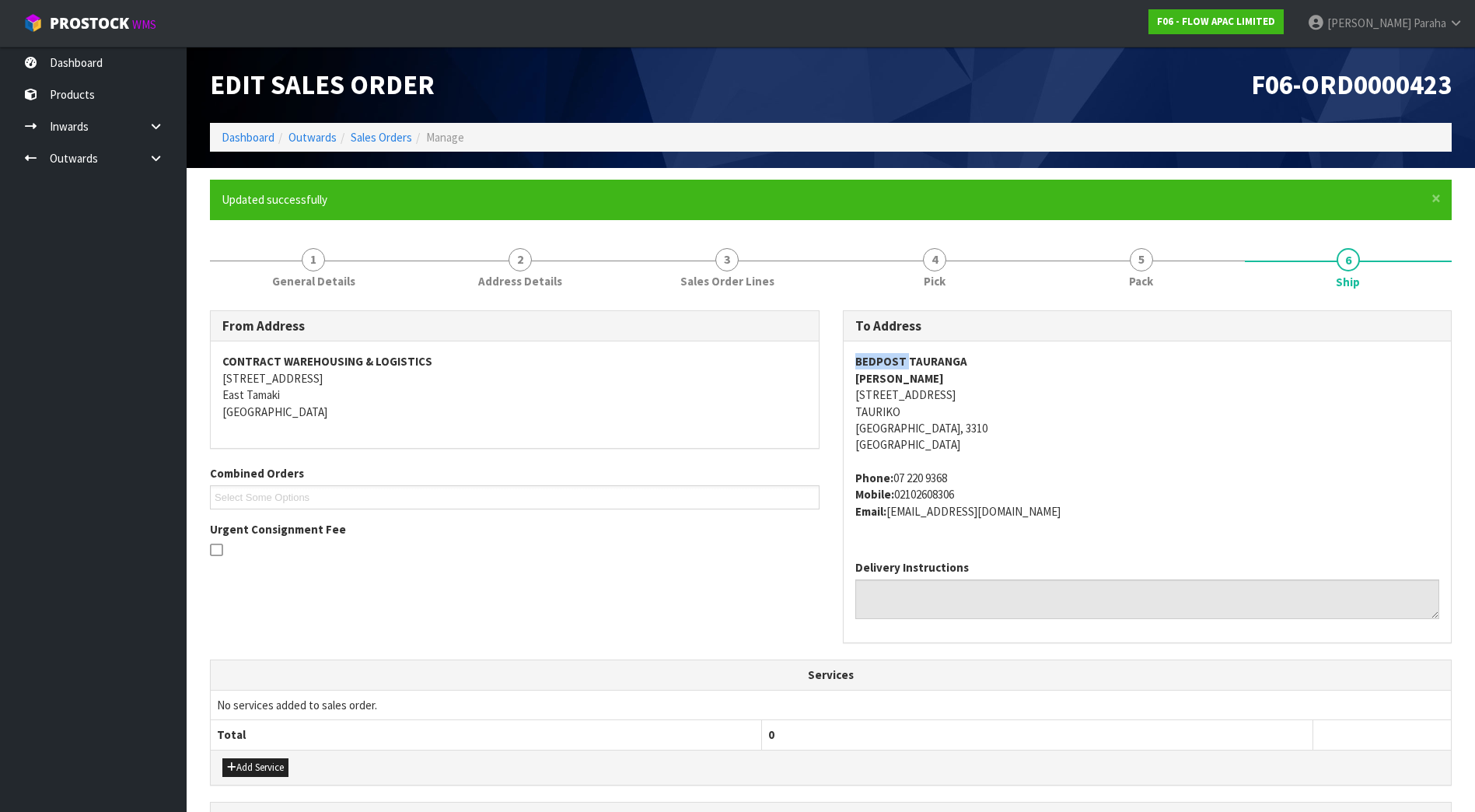
click at [885, 363] on strong "BEDPOST TAURANGA" at bounding box center [911, 361] width 112 height 14
copy strong "BEDPOST TAURANGA"
click at [898, 378] on strong "HARRY SEKHON" at bounding box center [899, 378] width 89 height 14
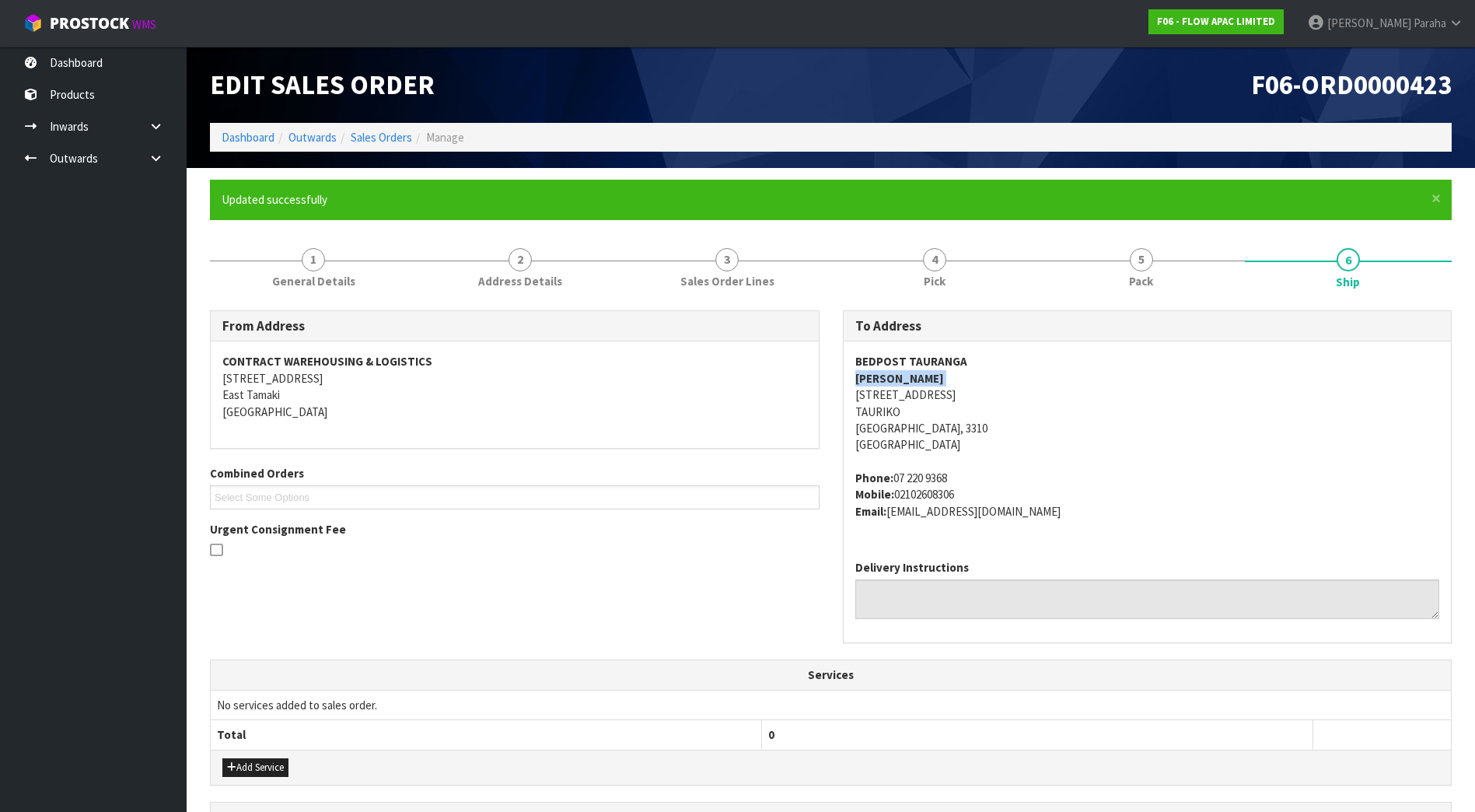
click at [898, 378] on strong "HARRY SEKHON" at bounding box center [899, 378] width 89 height 14
copy strong "HARRY SEKHON"
click at [312, 257] on span "1" at bounding box center [314, 260] width 23 height 23
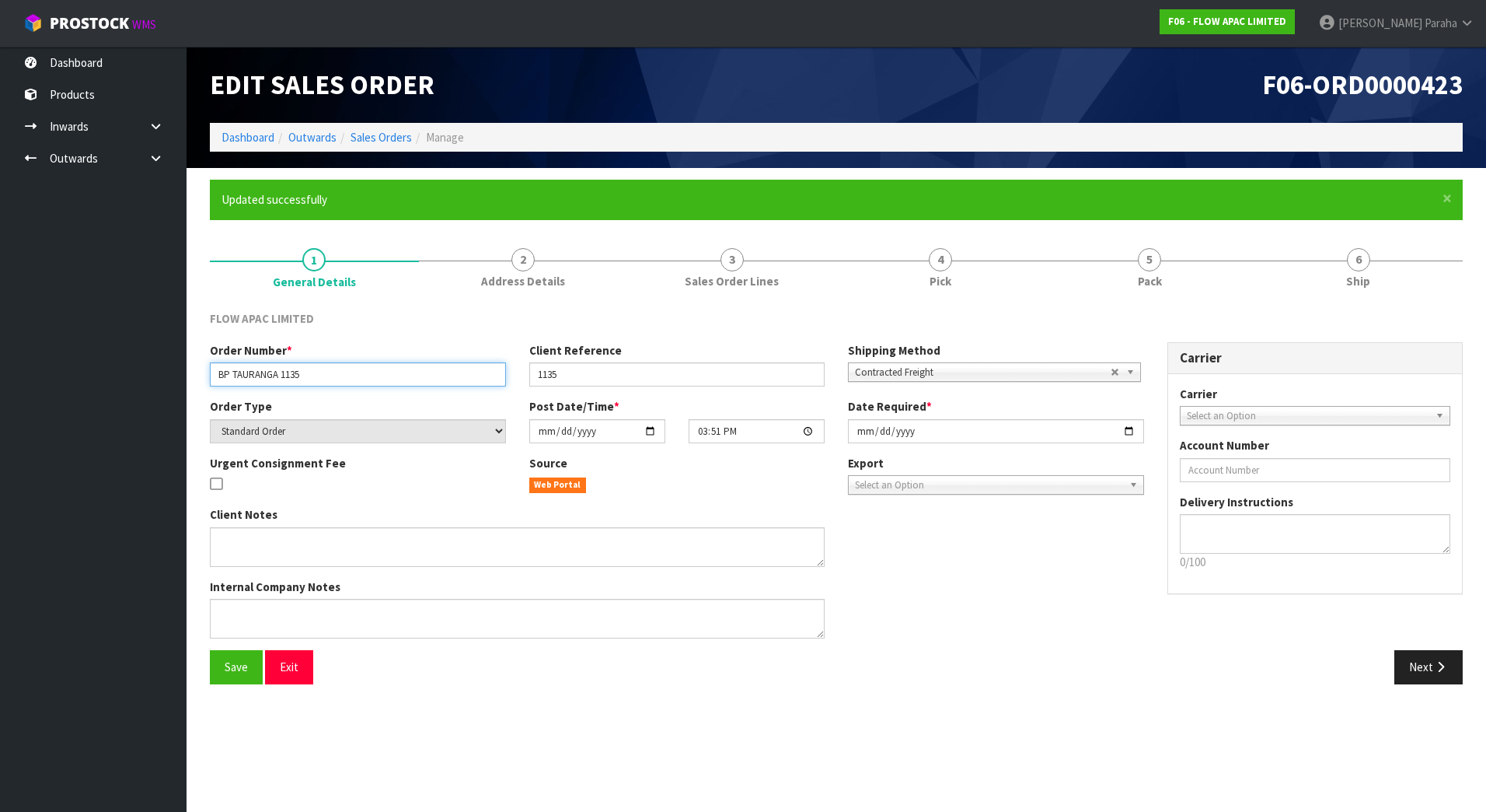
click at [262, 378] on input "BP TAURANGA 1135" at bounding box center [358, 374] width 296 height 24
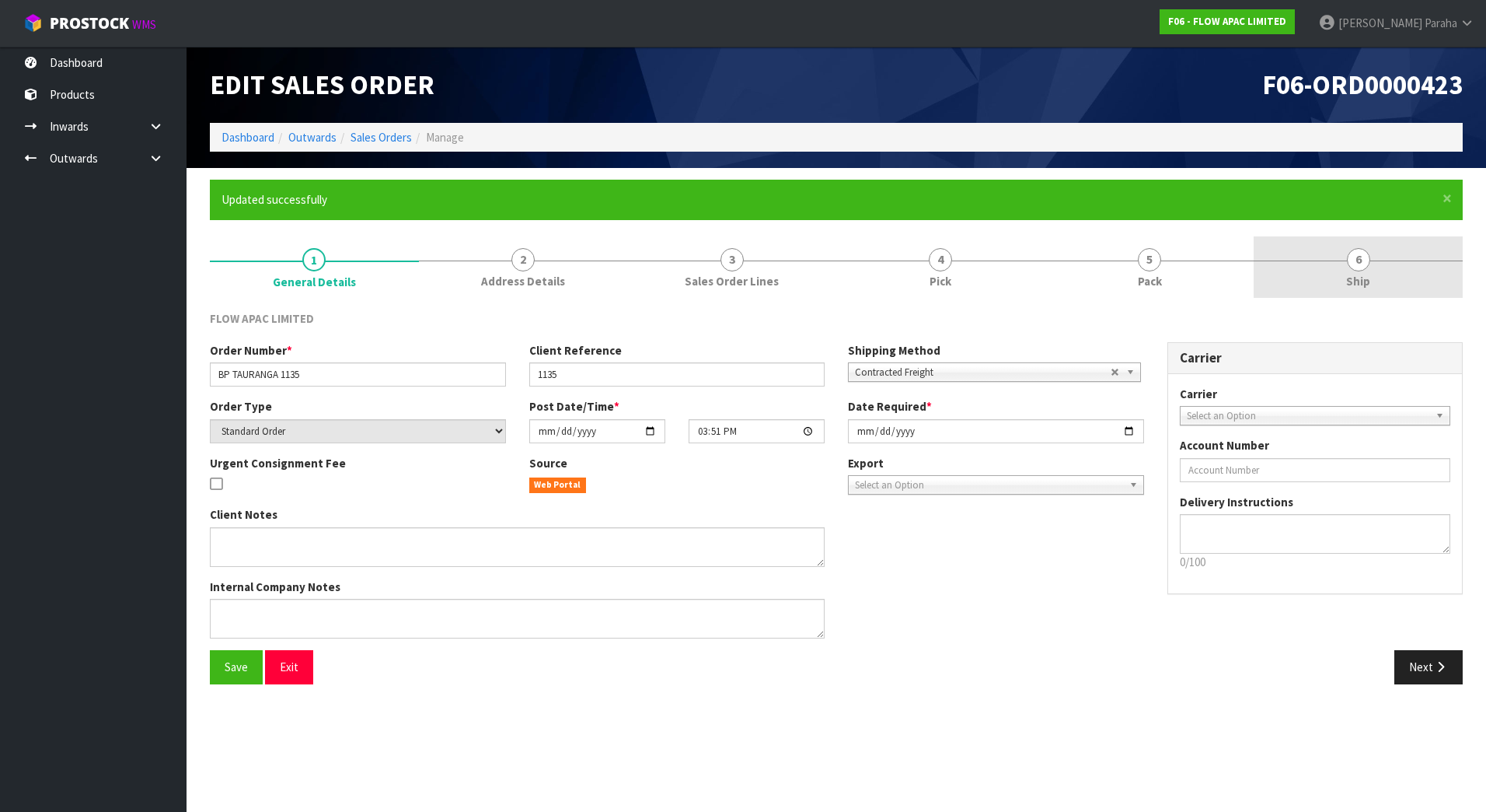
click at [1369, 258] on span "6" at bounding box center [1359, 260] width 23 height 23
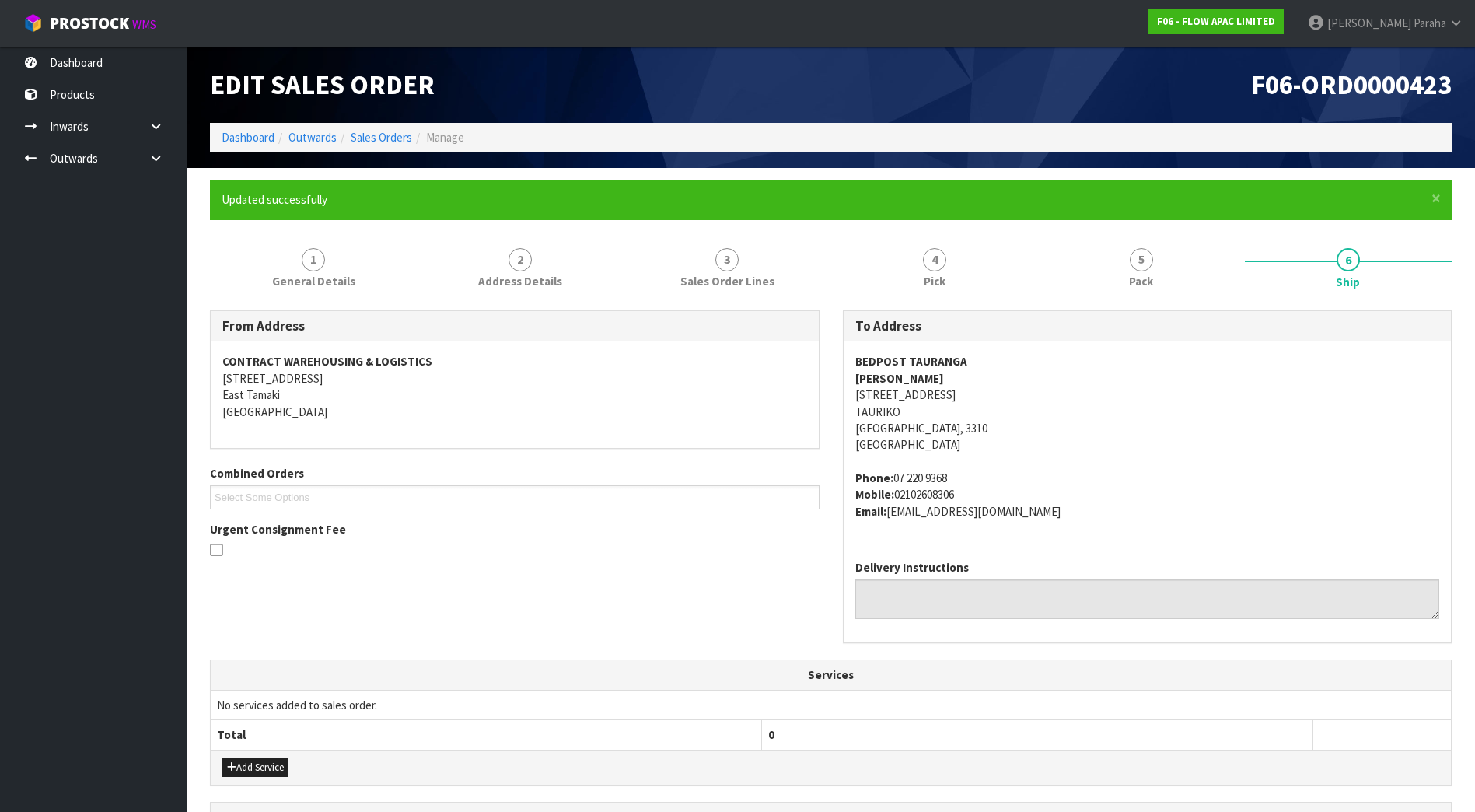
drag, startPoint x: 959, startPoint y: 477, endPoint x: 892, endPoint y: 482, distance: 67.2
click at [892, 482] on address "Phone: 07 220 9368 Mobile: 02102608306 Email: tauriko@bepost.co.nz" at bounding box center [1148, 495] width 585 height 50
copy address "07 220 9368"
click at [985, 513] on address "Phone: 07 220 9368 Mobile: 02102608306 Email: tauriko@bepost.co.nz" at bounding box center [1148, 495] width 585 height 50
drag, startPoint x: 994, startPoint y: 513, endPoint x: 890, endPoint y: 511, distance: 104.0
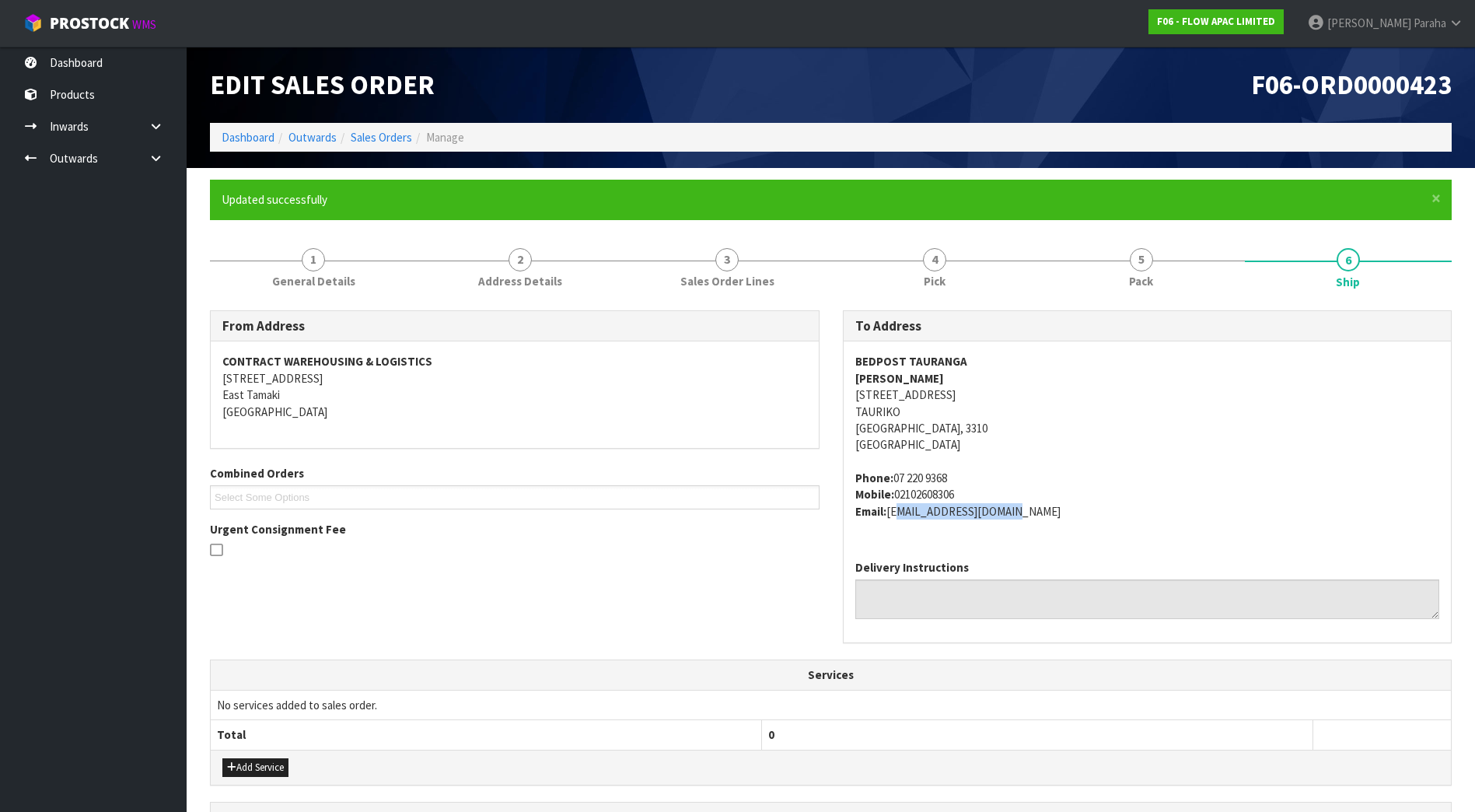
click at [890, 511] on address "Phone: 07 220 9368 Mobile: 02102608306 Email: tauriko@bepost.co.nz" at bounding box center [1148, 495] width 585 height 50
copy address "tauriko@bepost.co.nz"
drag, startPoint x: 950, startPoint y: 480, endPoint x: 895, endPoint y: 483, distance: 55.1
click at [895, 483] on address "Phone: 07 220 9368 Mobile: 02102608306 Email: tauriko@bepost.co.nz" at bounding box center [1148, 495] width 585 height 50
copy address "07 220 9368"
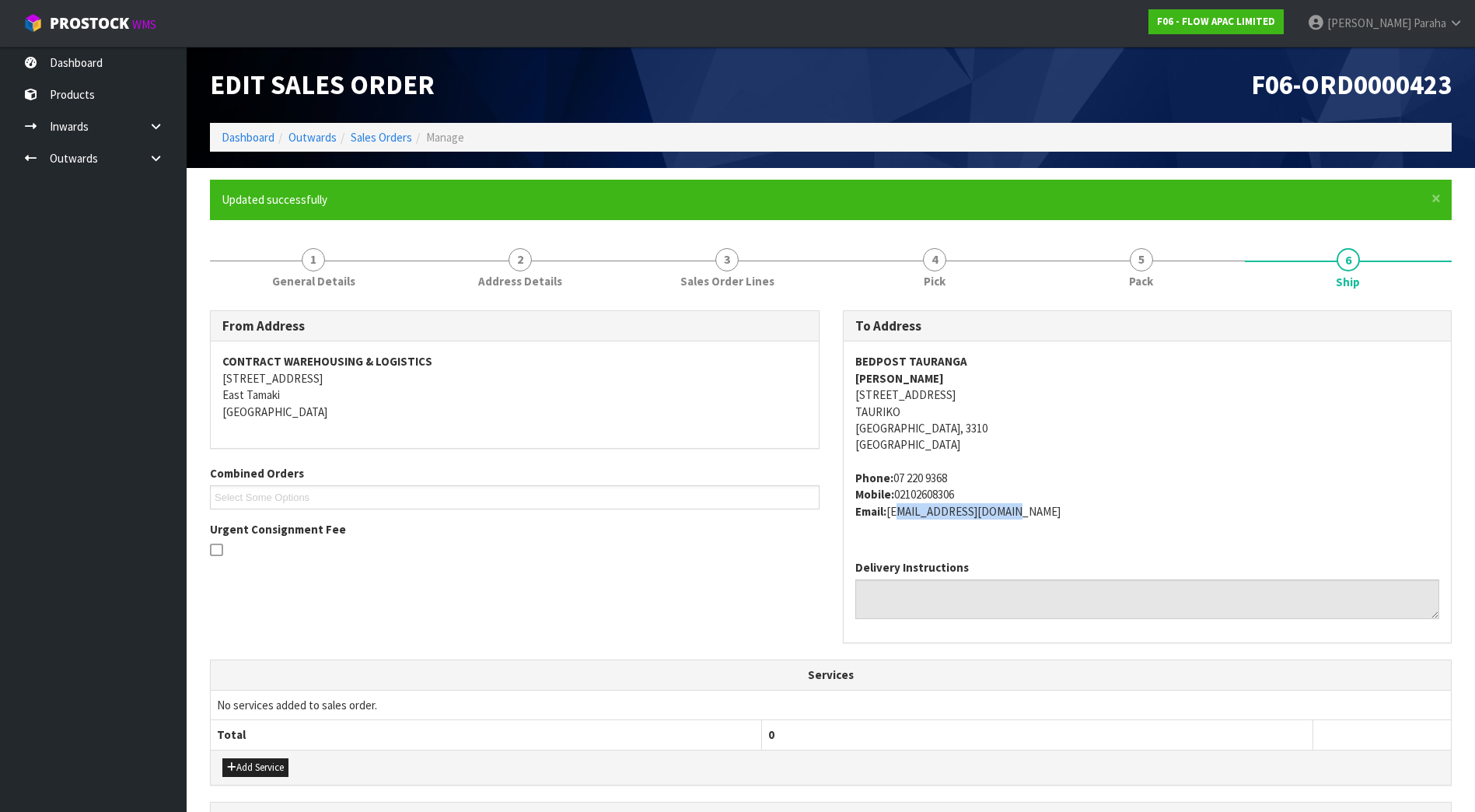
drag, startPoint x: 965, startPoint y: 505, endPoint x: 974, endPoint y: 498, distance: 11.4
click at [966, 503] on address "Phone: 07 220 9368 Mobile: 02102608306 Email: tauriko@bepost.co.nz" at bounding box center [1148, 495] width 585 height 50
drag, startPoint x: 968, startPoint y: 497, endPoint x: 897, endPoint y: 496, distance: 71.0
click at [897, 496] on address "Phone: 07 220 9368 Mobile: 02102608306 Email: tauriko@bepost.co.nz" at bounding box center [1148, 495] width 585 height 50
copy address "02102608306"
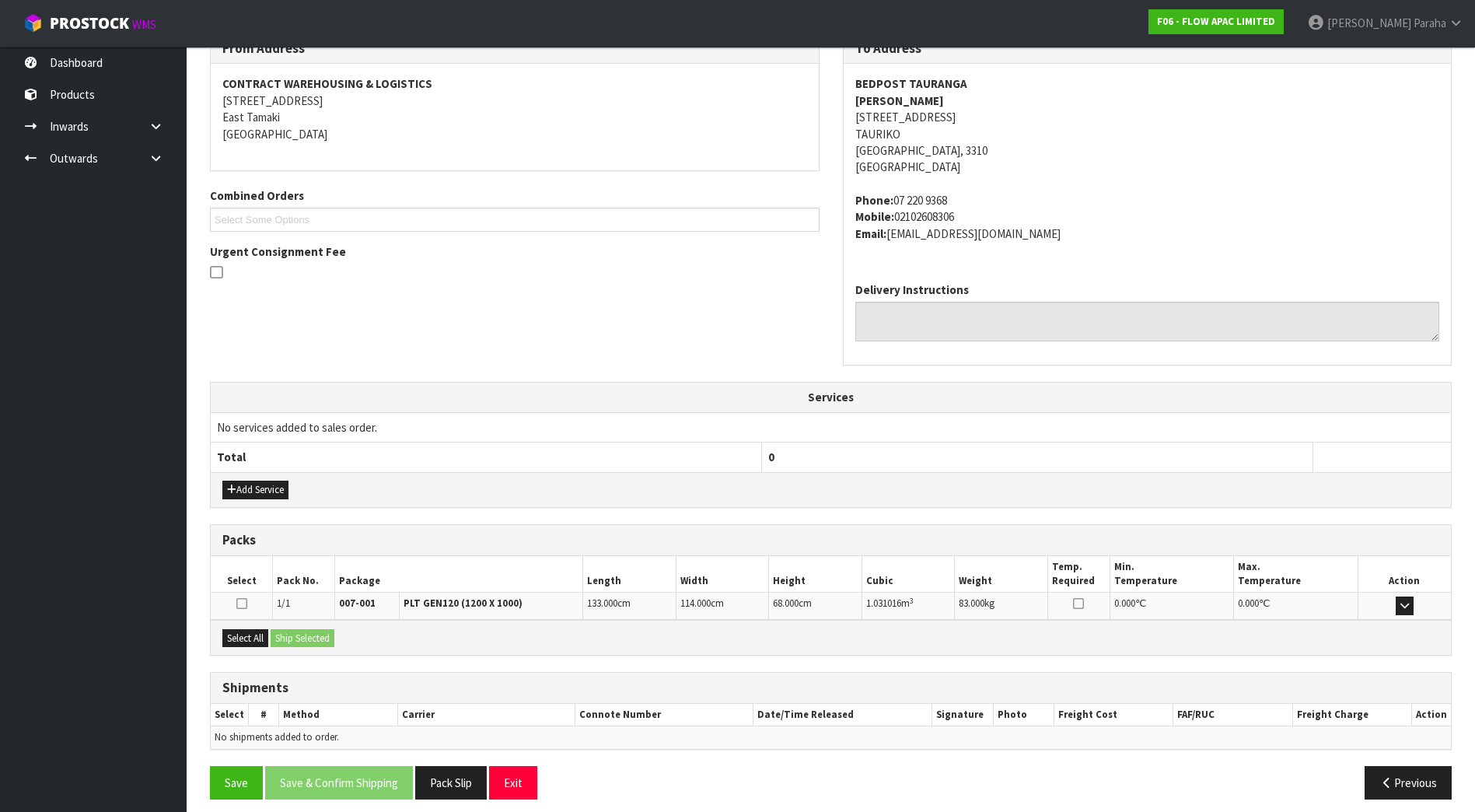
scroll to position [289, 0]
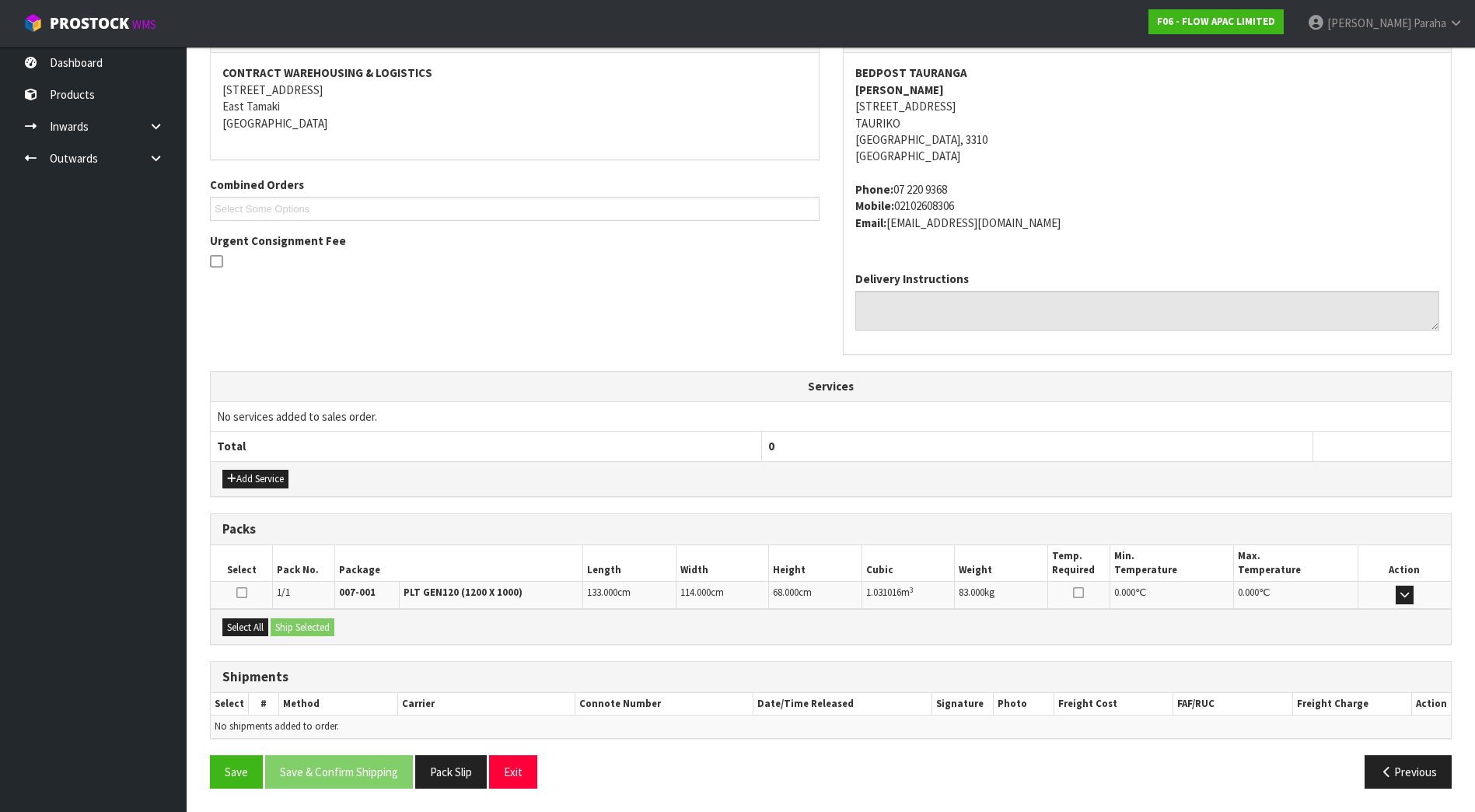
click at [882, 595] on span "1.031016" at bounding box center [883, 592] width 35 height 13
copy tr "1.031016 m 3"
click at [975, 591] on span "83.000" at bounding box center [971, 592] width 26 height 13
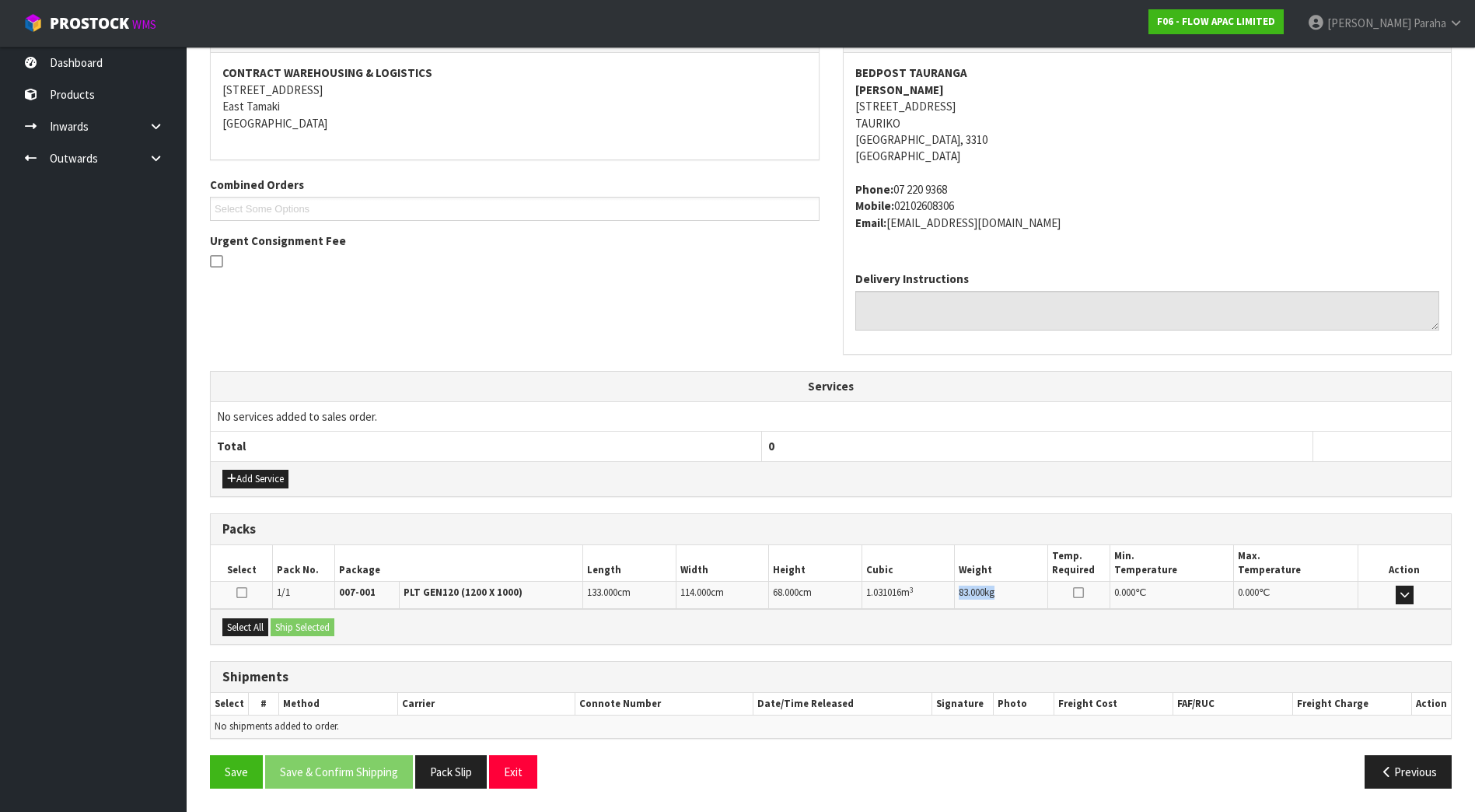
click at [975, 591] on span "83.000" at bounding box center [971, 592] width 26 height 13
click at [594, 322] on div "From Address CONTRACT WAREHOUSING & LOGISTICS 17 Allens Road East Tamaki Auckla…" at bounding box center [830, 196] width 1265 height 350
click at [1396, 772] on button "Previous" at bounding box center [1408, 771] width 87 height 33
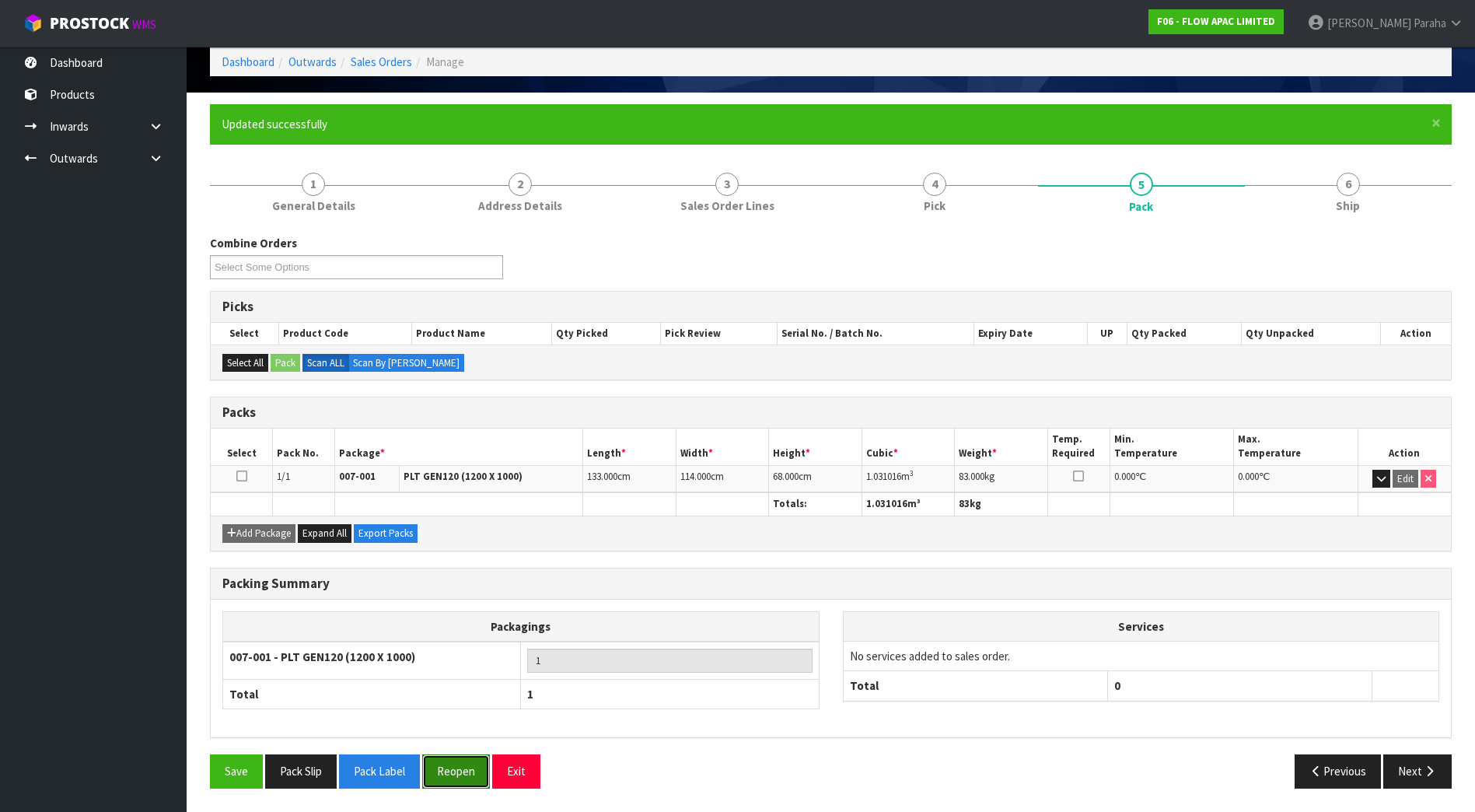
click at [447, 771] on button "Reopen" at bounding box center [456, 770] width 67 height 33
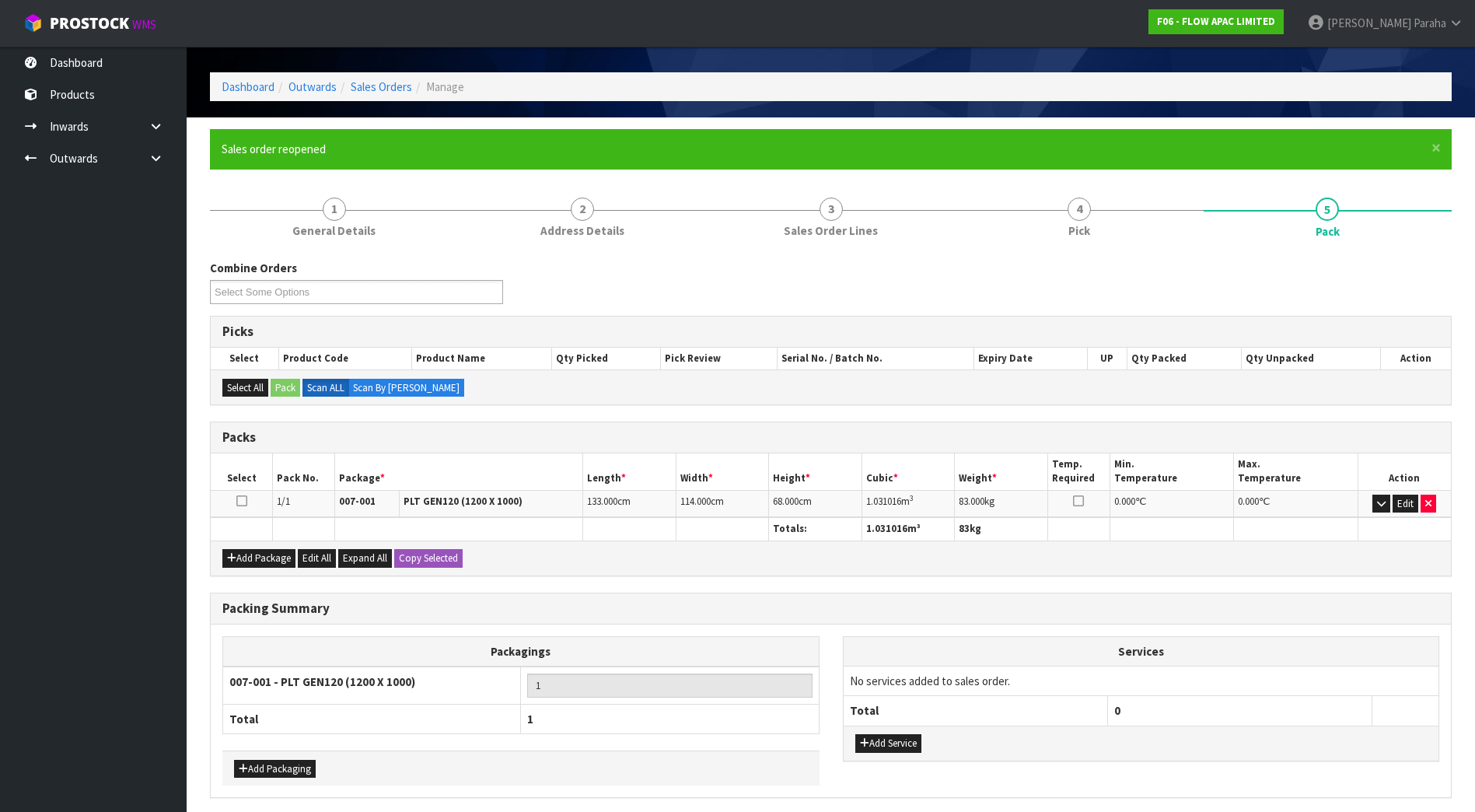
scroll to position [110, 0]
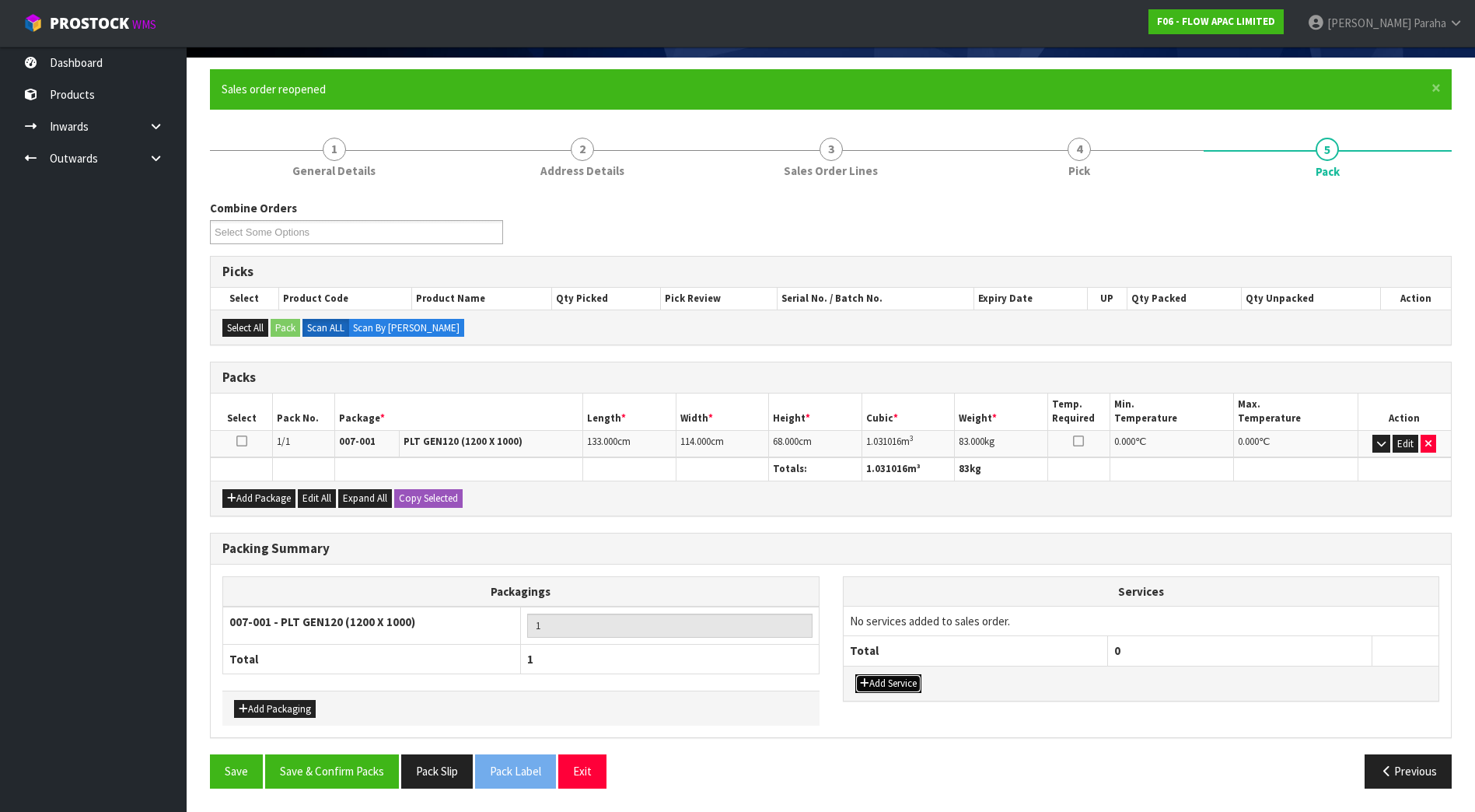
click at [907, 684] on button "Add Service" at bounding box center [889, 683] width 66 height 19
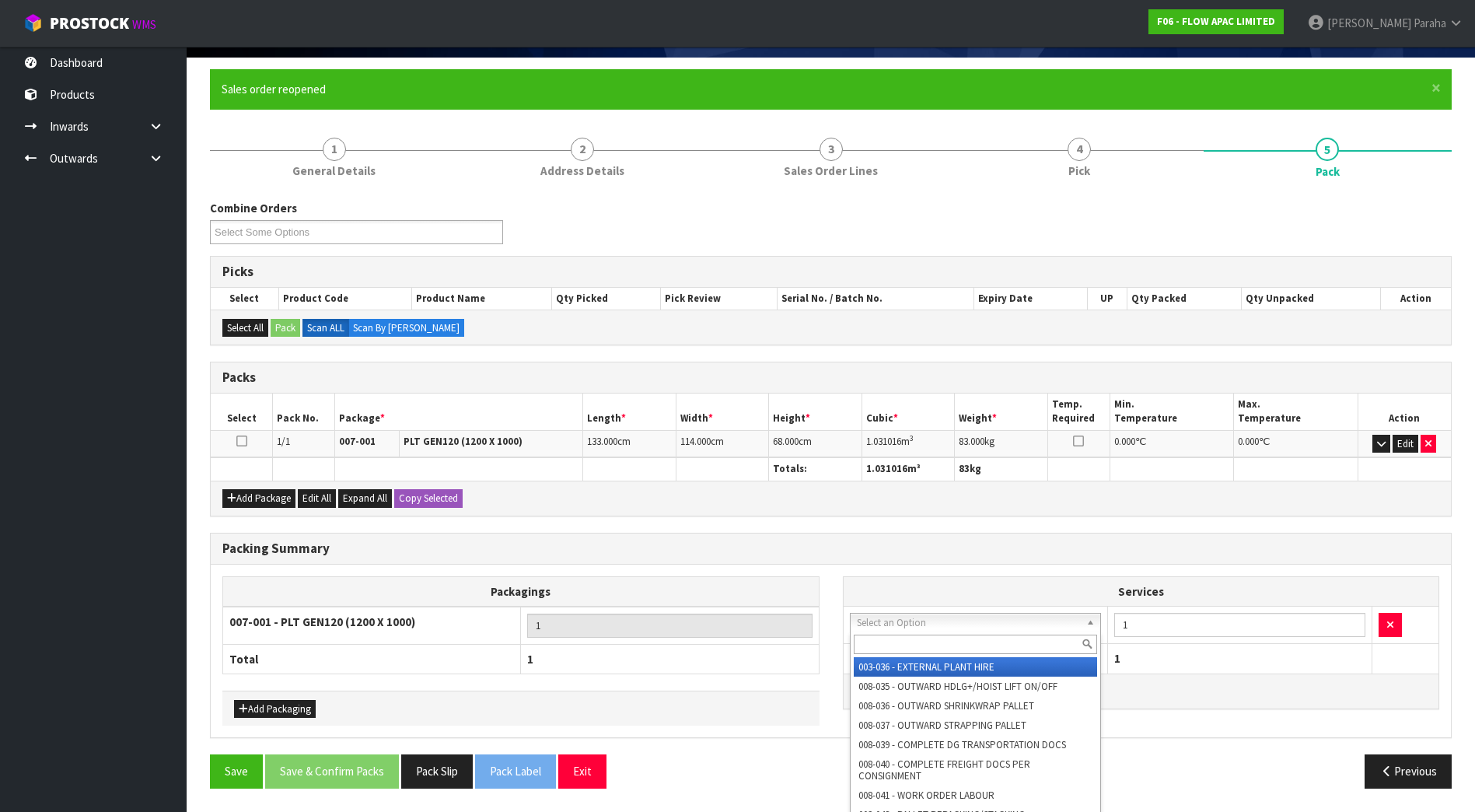
click at [893, 642] on input "text" at bounding box center [976, 644] width 244 height 20
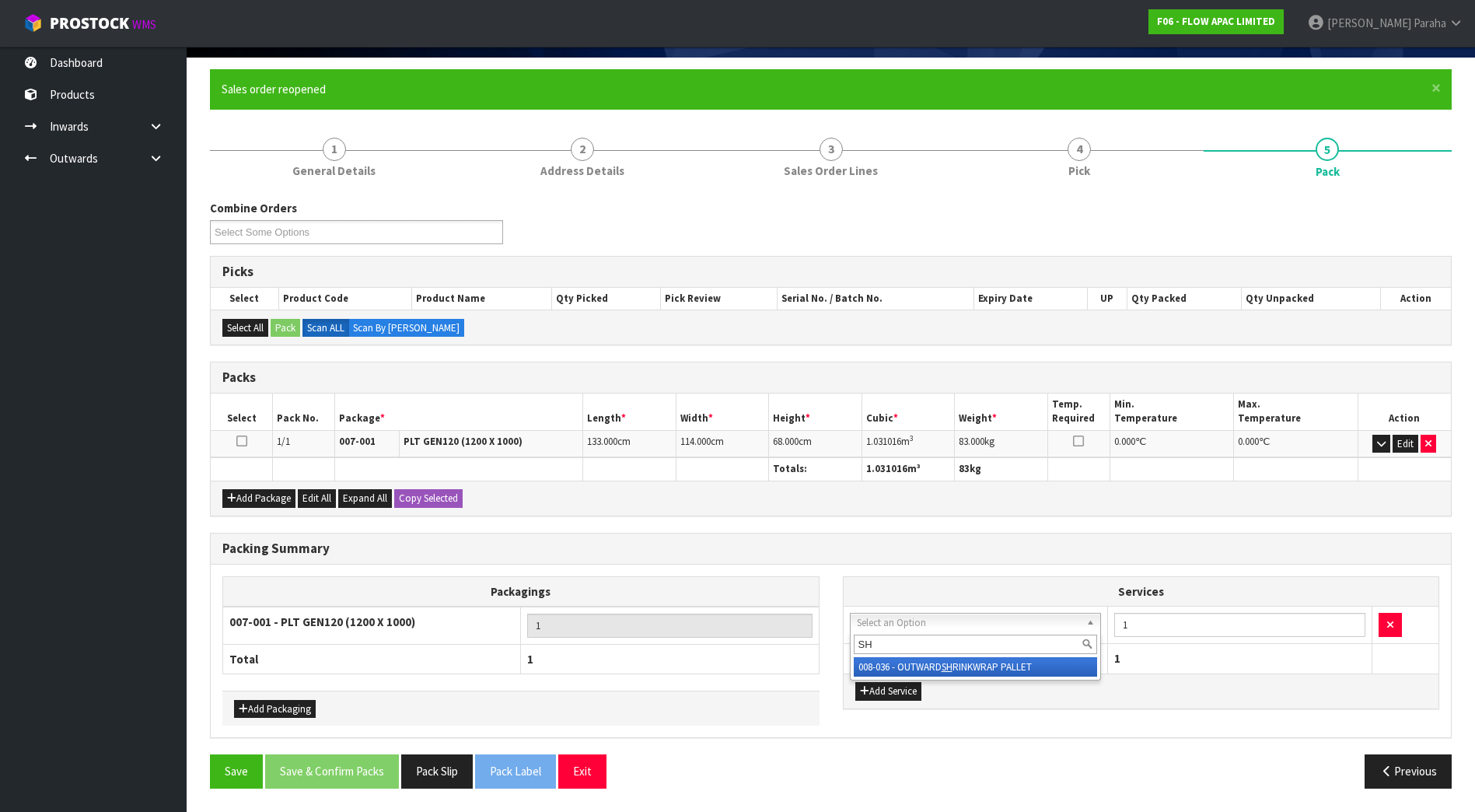
type input "SHR"
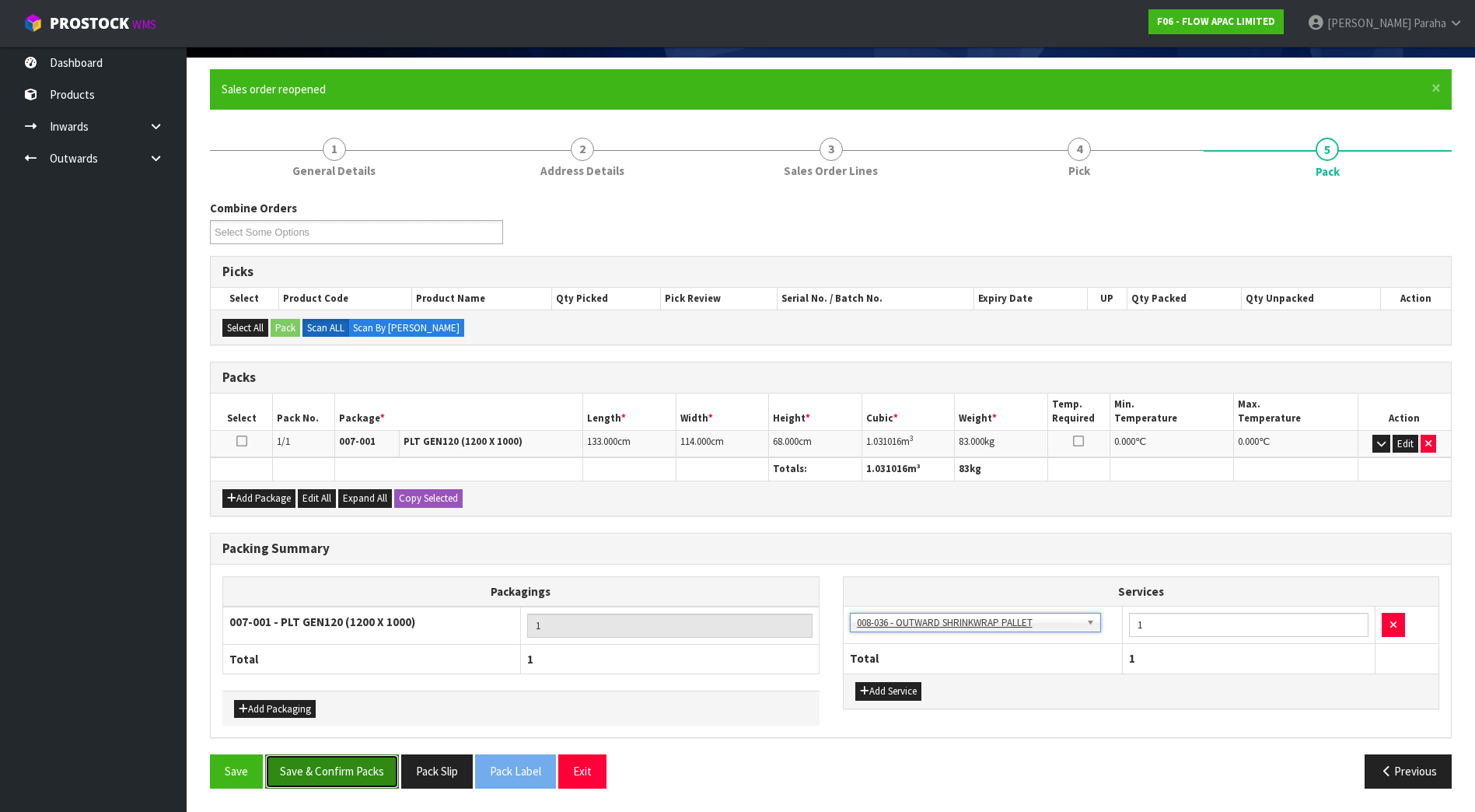
click at [367, 773] on button "Save & Confirm Packs" at bounding box center [332, 770] width 134 height 33
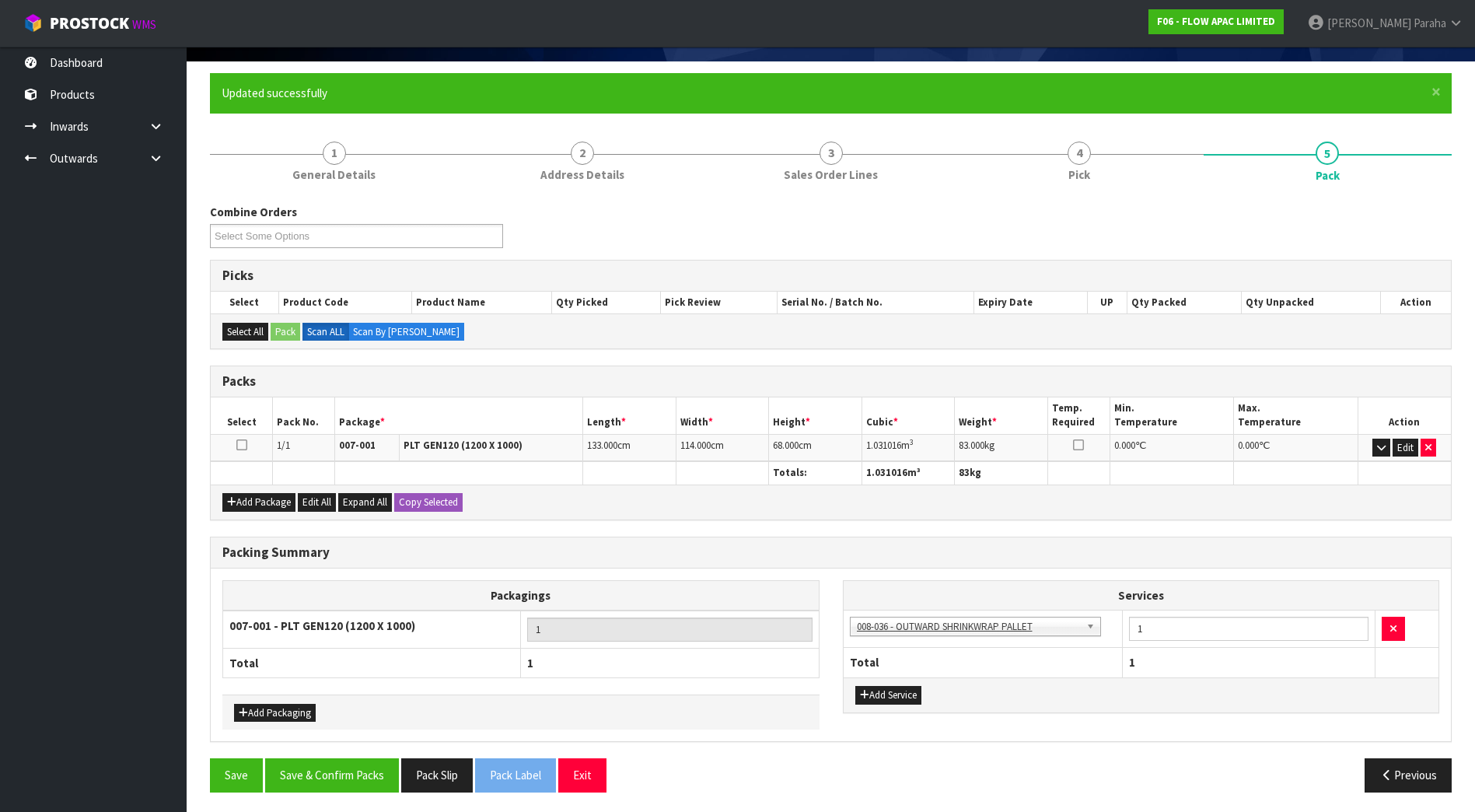
scroll to position [75, 0]
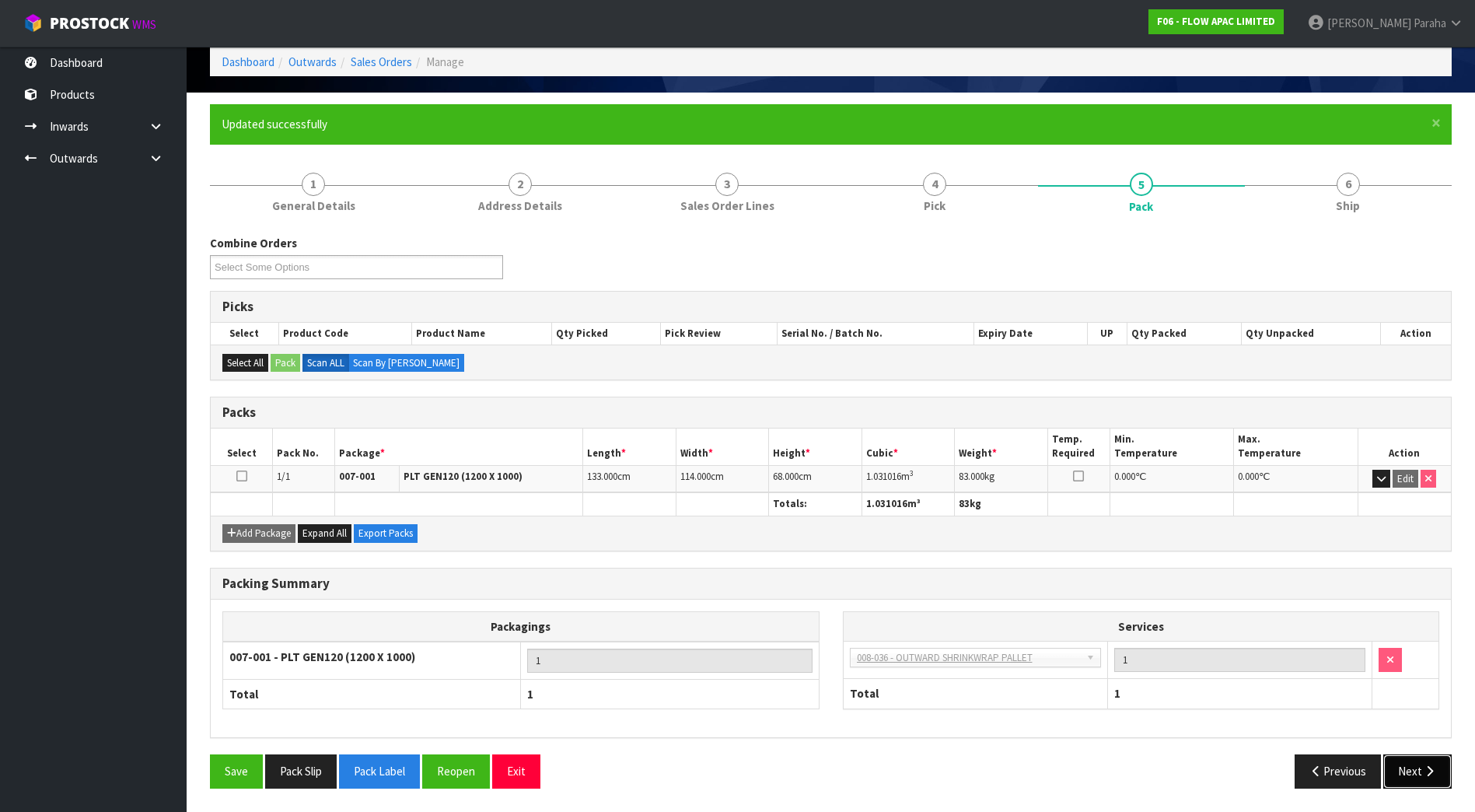
click at [1438, 766] on button "Next" at bounding box center [1418, 770] width 68 height 33
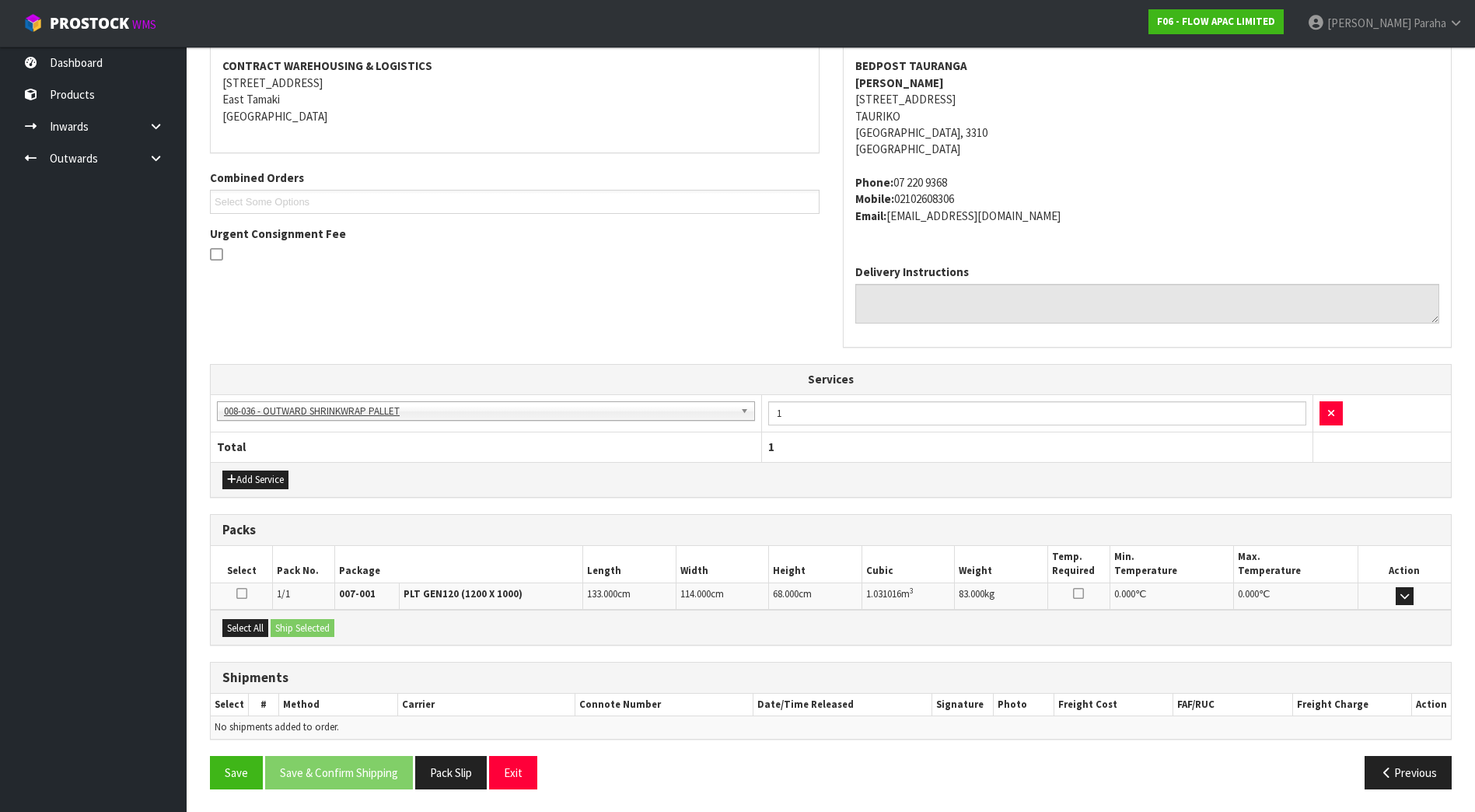
scroll to position [296, 0]
click at [252, 625] on button "Select All" at bounding box center [245, 627] width 46 height 19
click at [281, 624] on button "Ship Selected" at bounding box center [302, 627] width 64 height 19
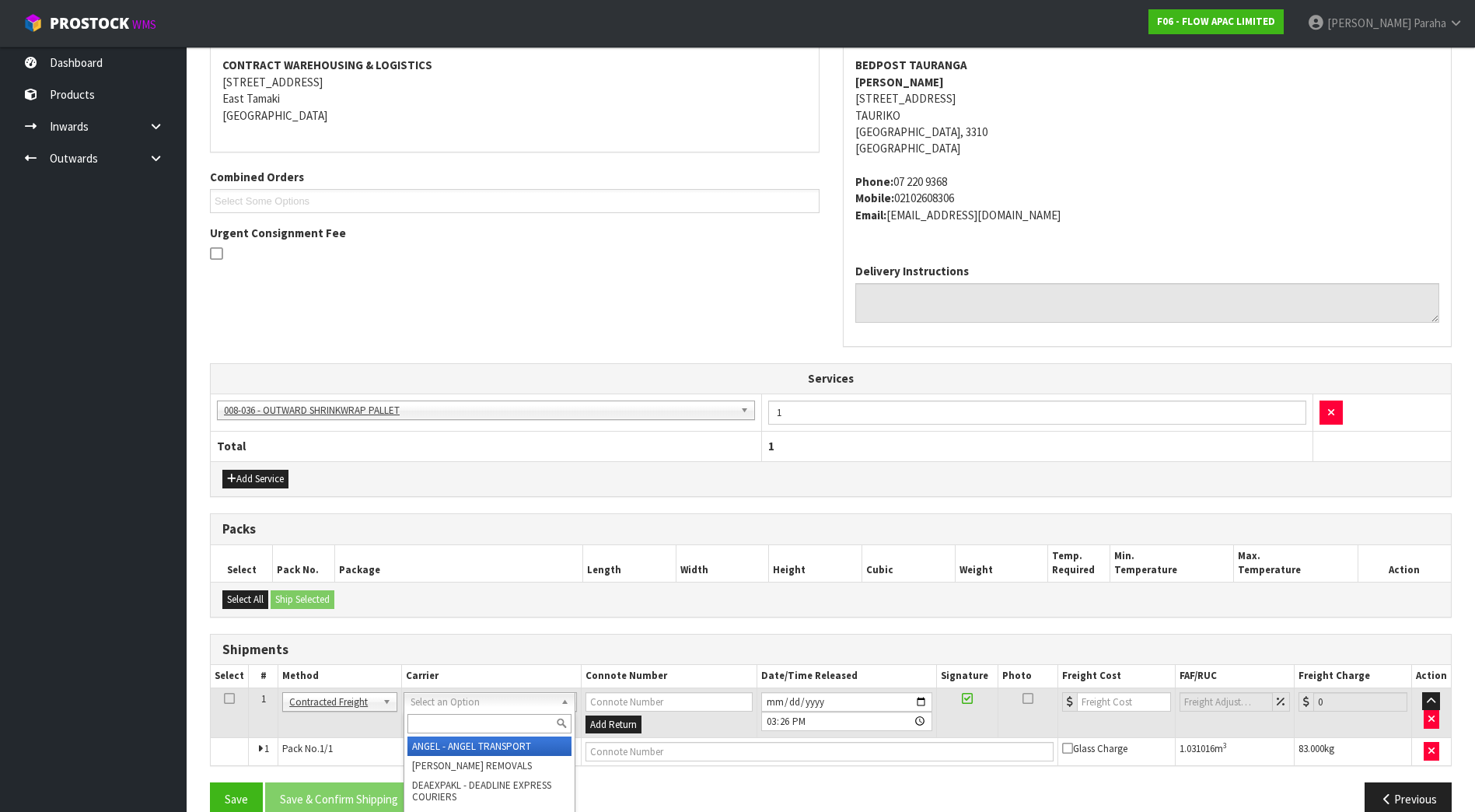
click at [516, 721] on input "text" at bounding box center [489, 723] width 164 height 20
type input "MA"
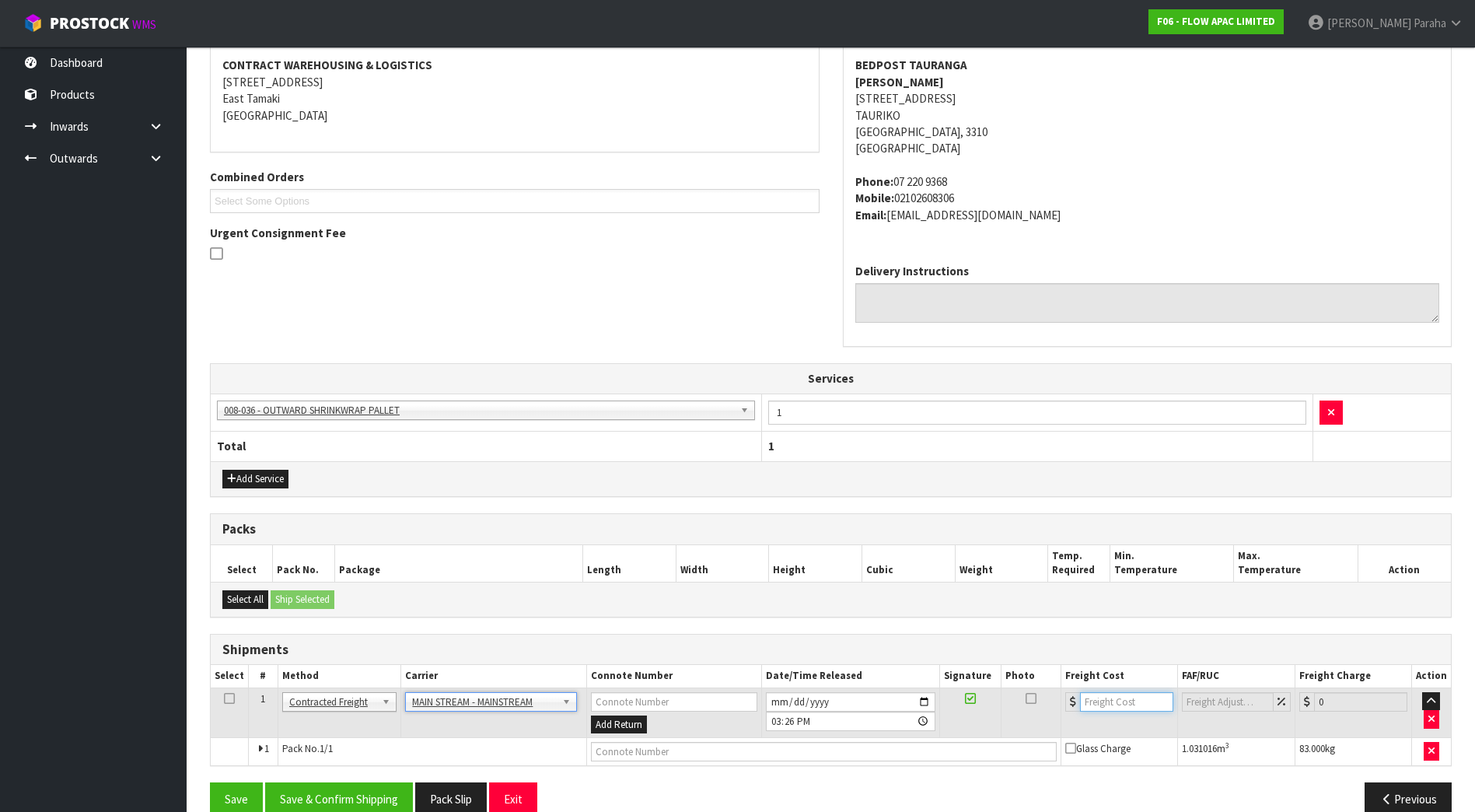
click at [1117, 702] on input "number" at bounding box center [1127, 702] width 93 height 20
type input "41.20"
click at [733, 752] on input "text" at bounding box center [824, 751] width 466 height 20
paste input "CWL7733363"
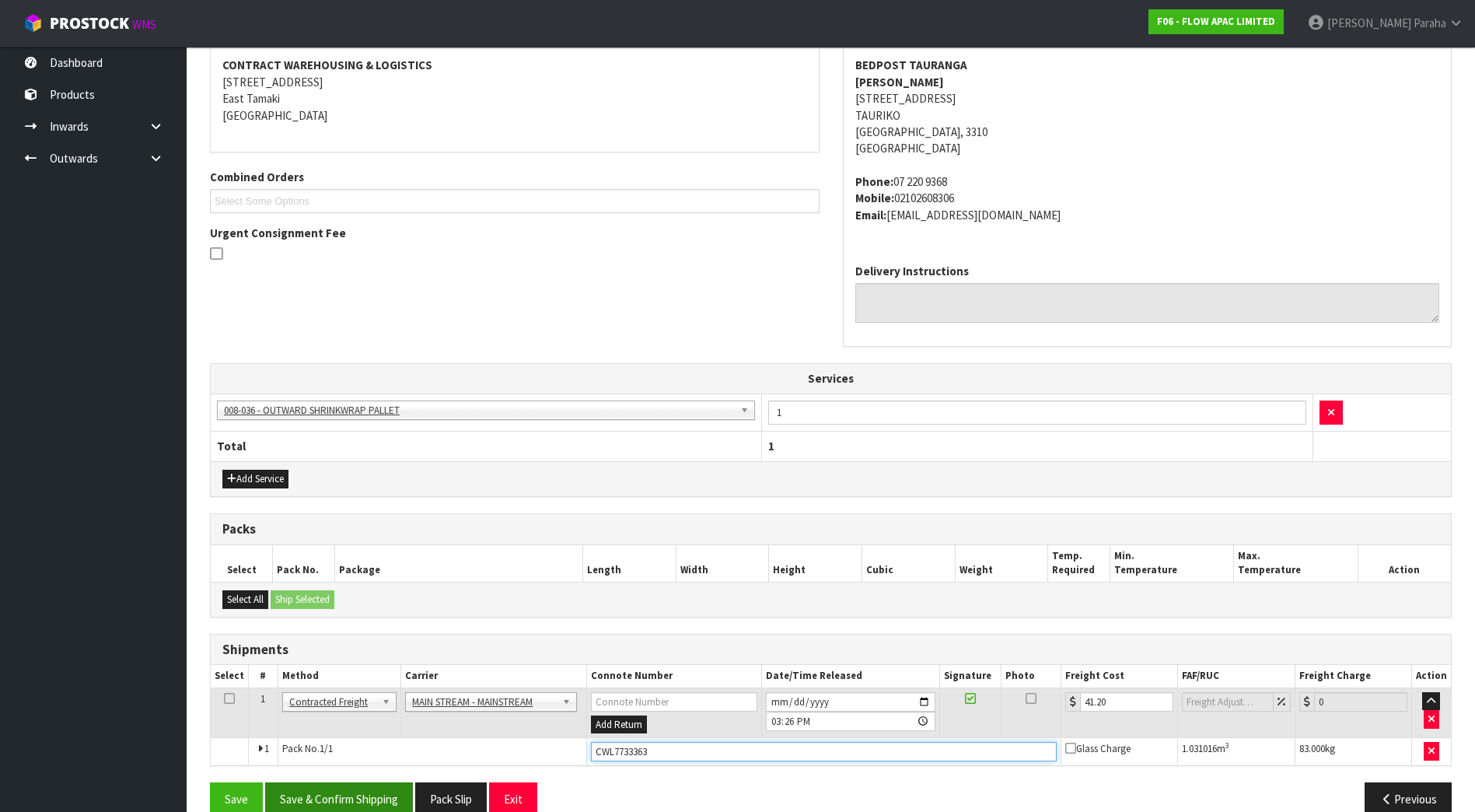
type input "CWL7733363"
click at [372, 802] on button "Save & Confirm Shipping" at bounding box center [339, 799] width 148 height 33
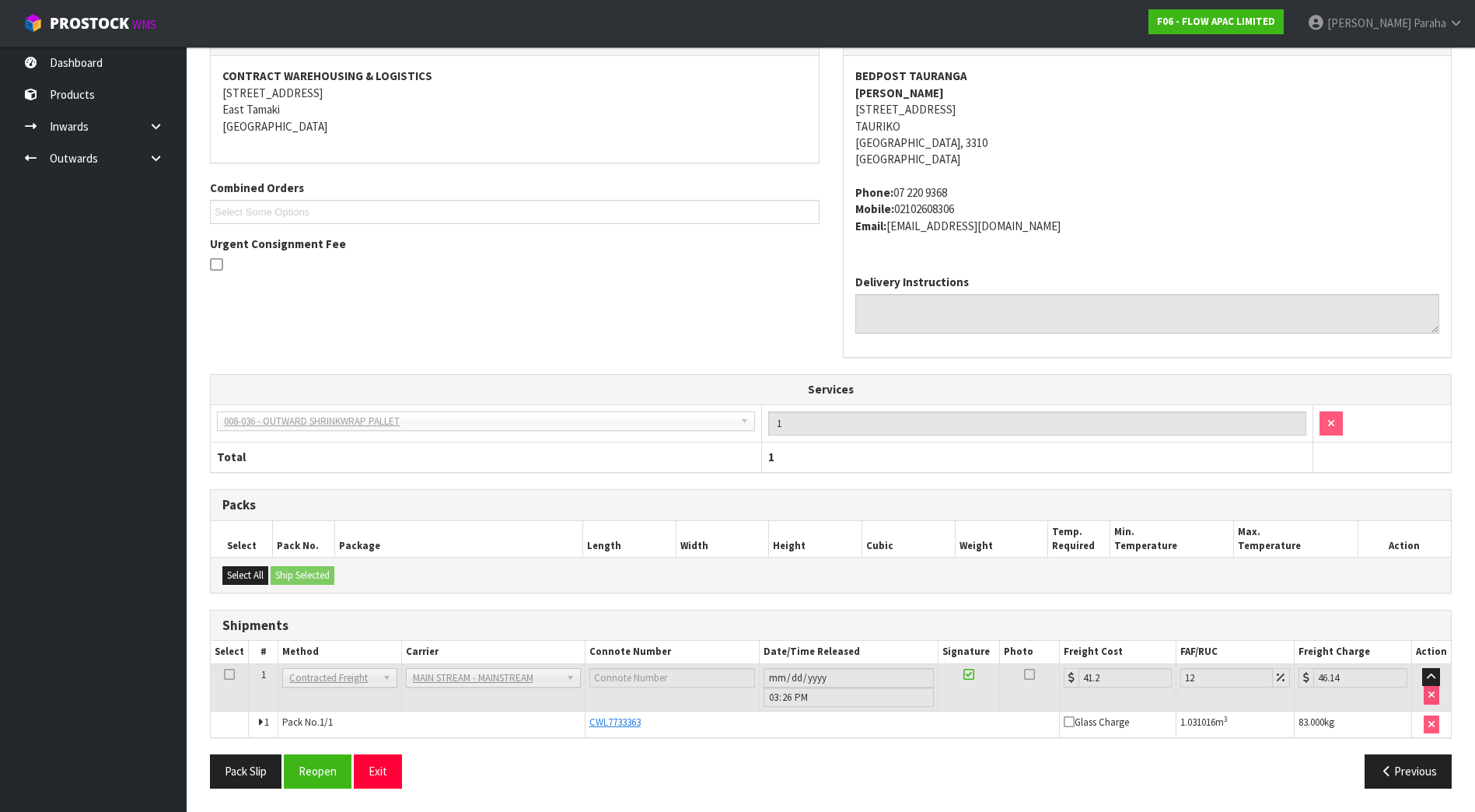
scroll to position [0, 0]
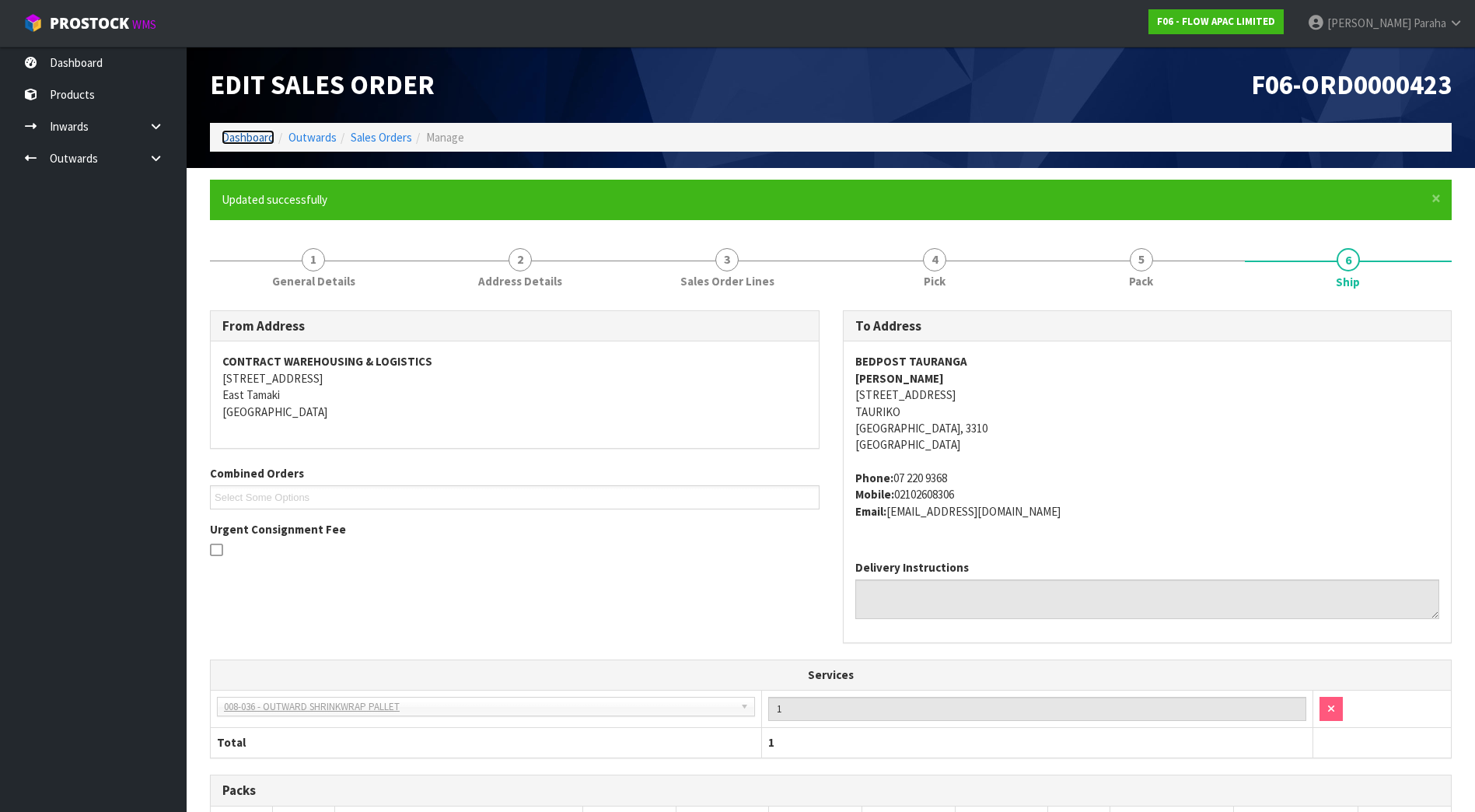
click at [228, 133] on link "Dashboard" at bounding box center [247, 137] width 53 height 14
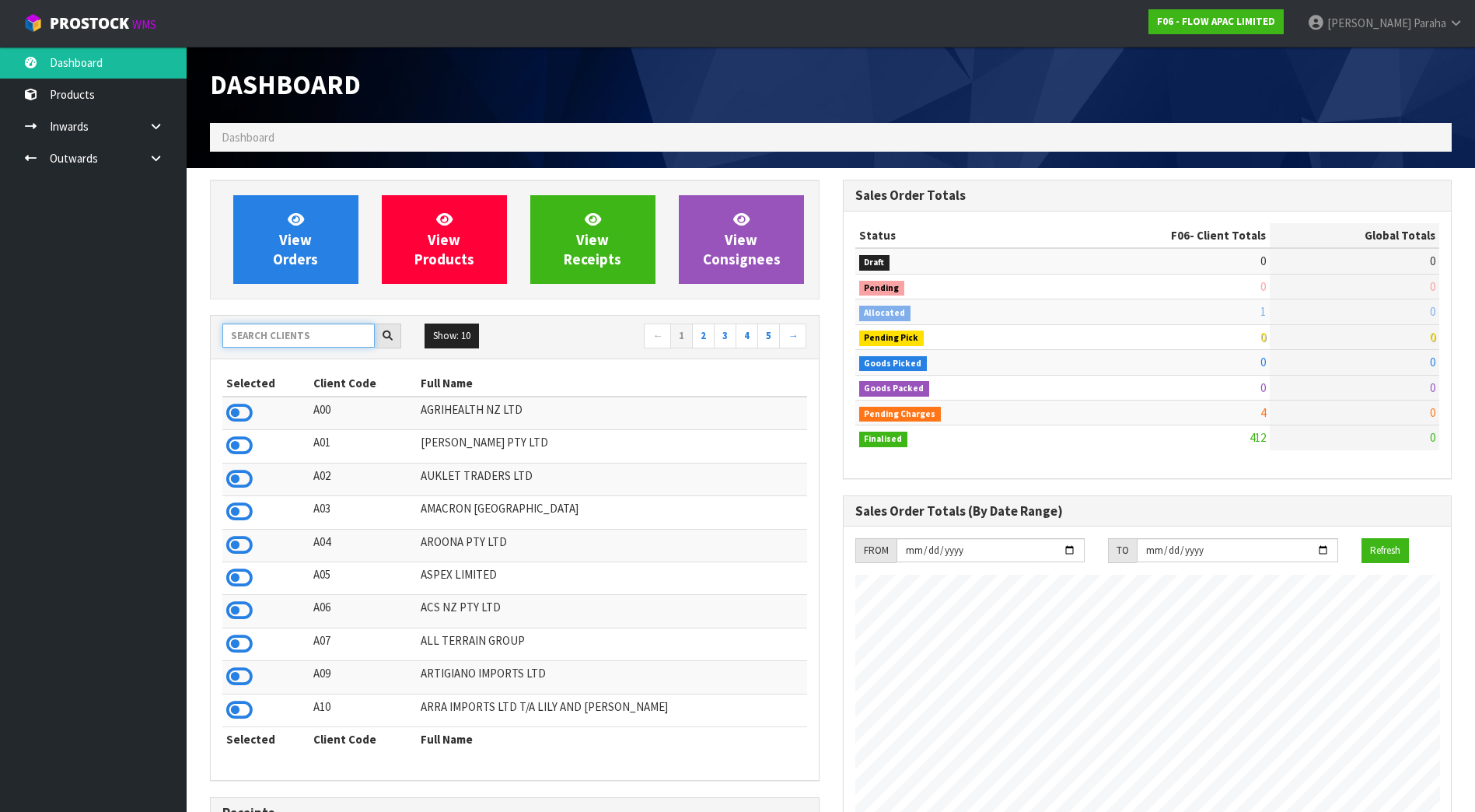
scroll to position [1178, 632]
click at [302, 340] on input "text" at bounding box center [299, 335] width 152 height 24
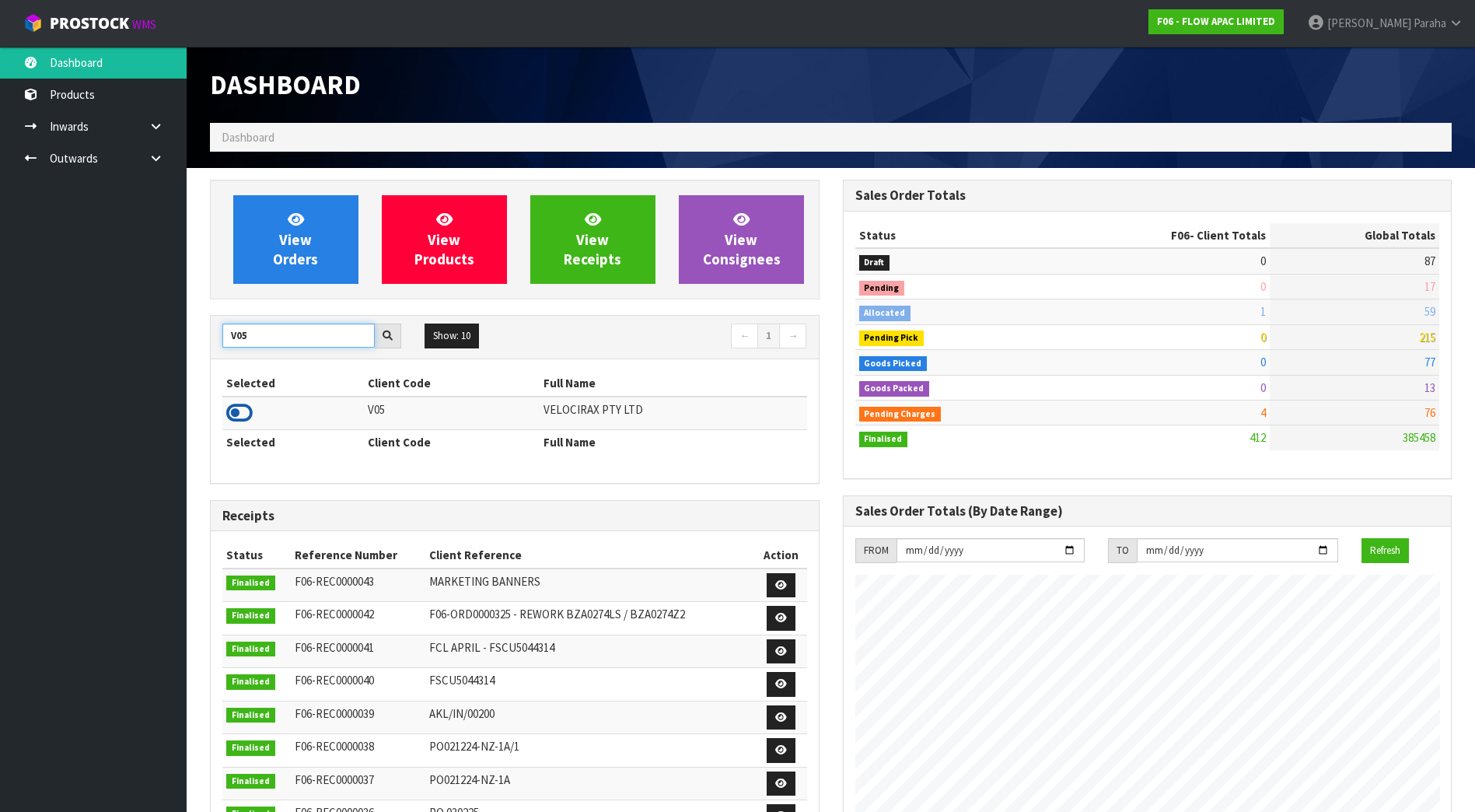
type input "V05"
click at [238, 416] on icon at bounding box center [239, 413] width 26 height 23
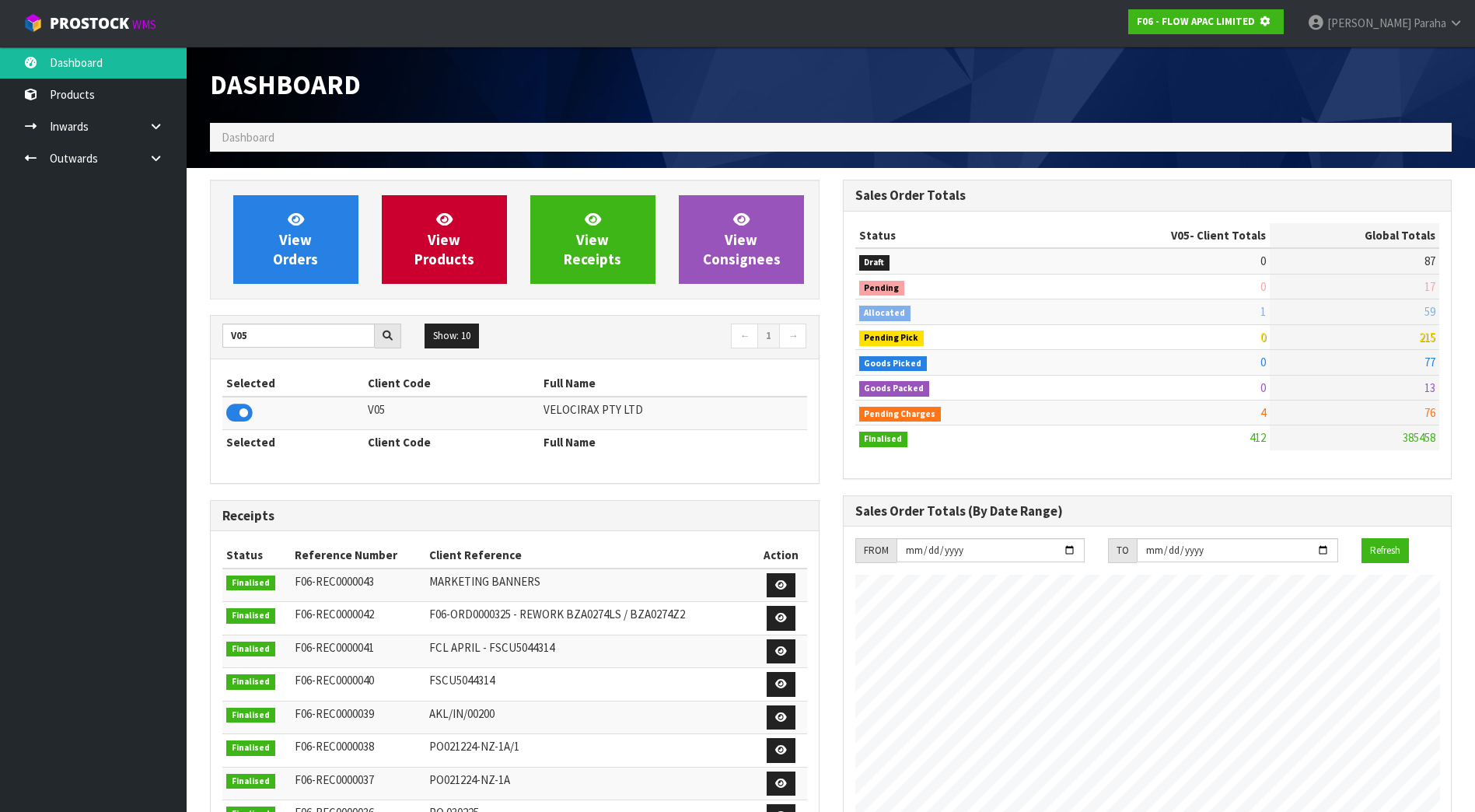
scroll to position [970, 632]
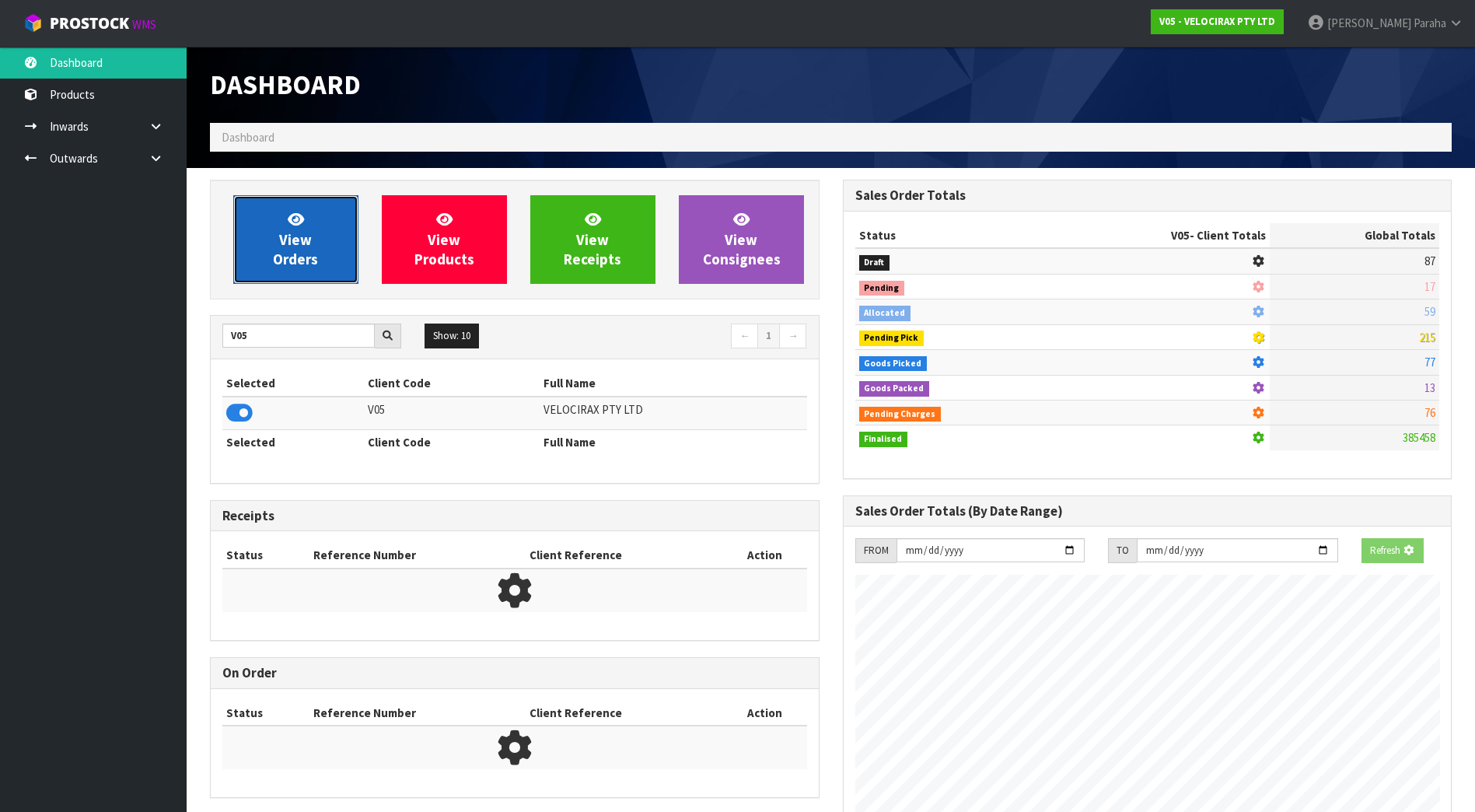
click at [318, 220] on link "View Orders" at bounding box center [296, 239] width 126 height 89
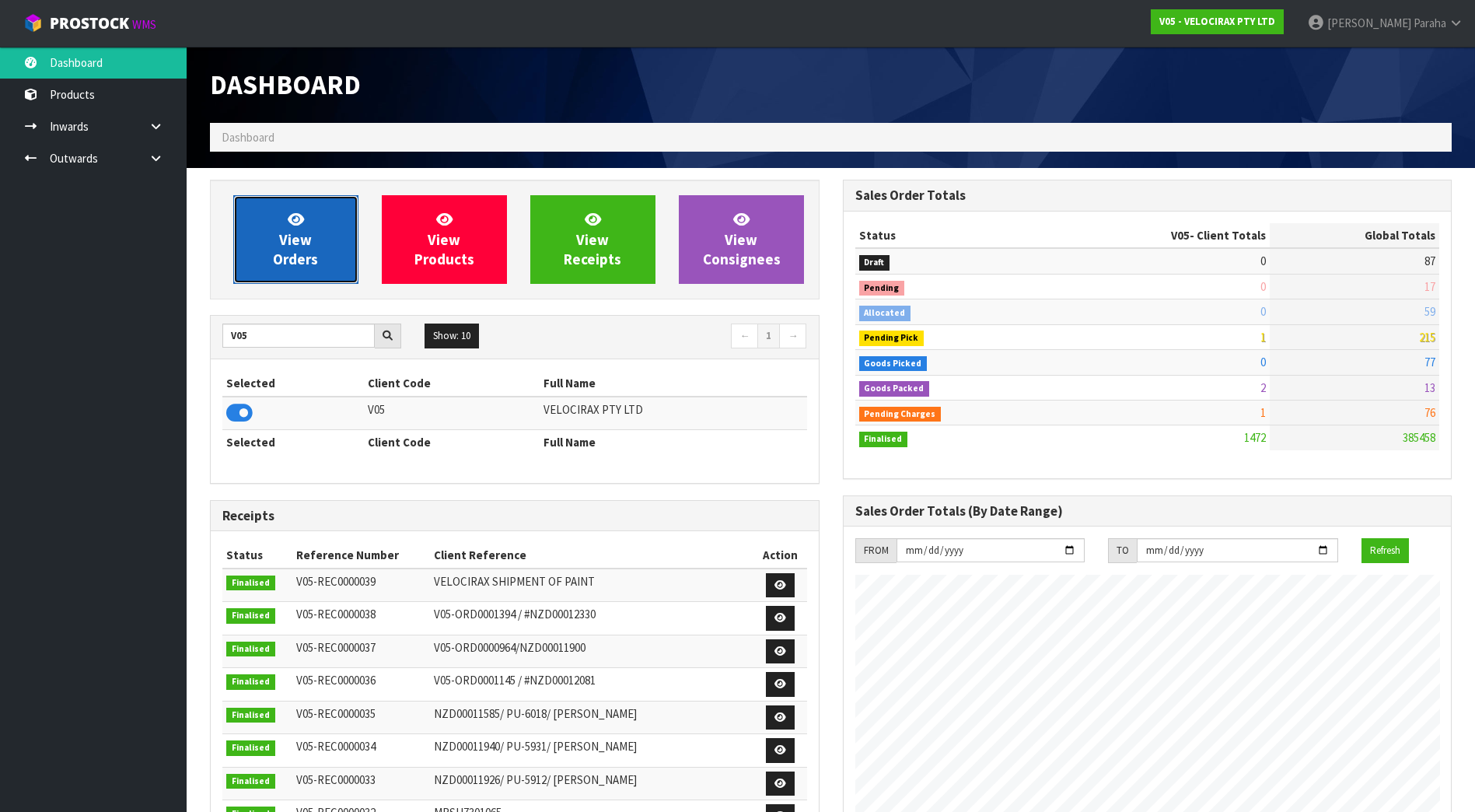
scroll to position [1211, 632]
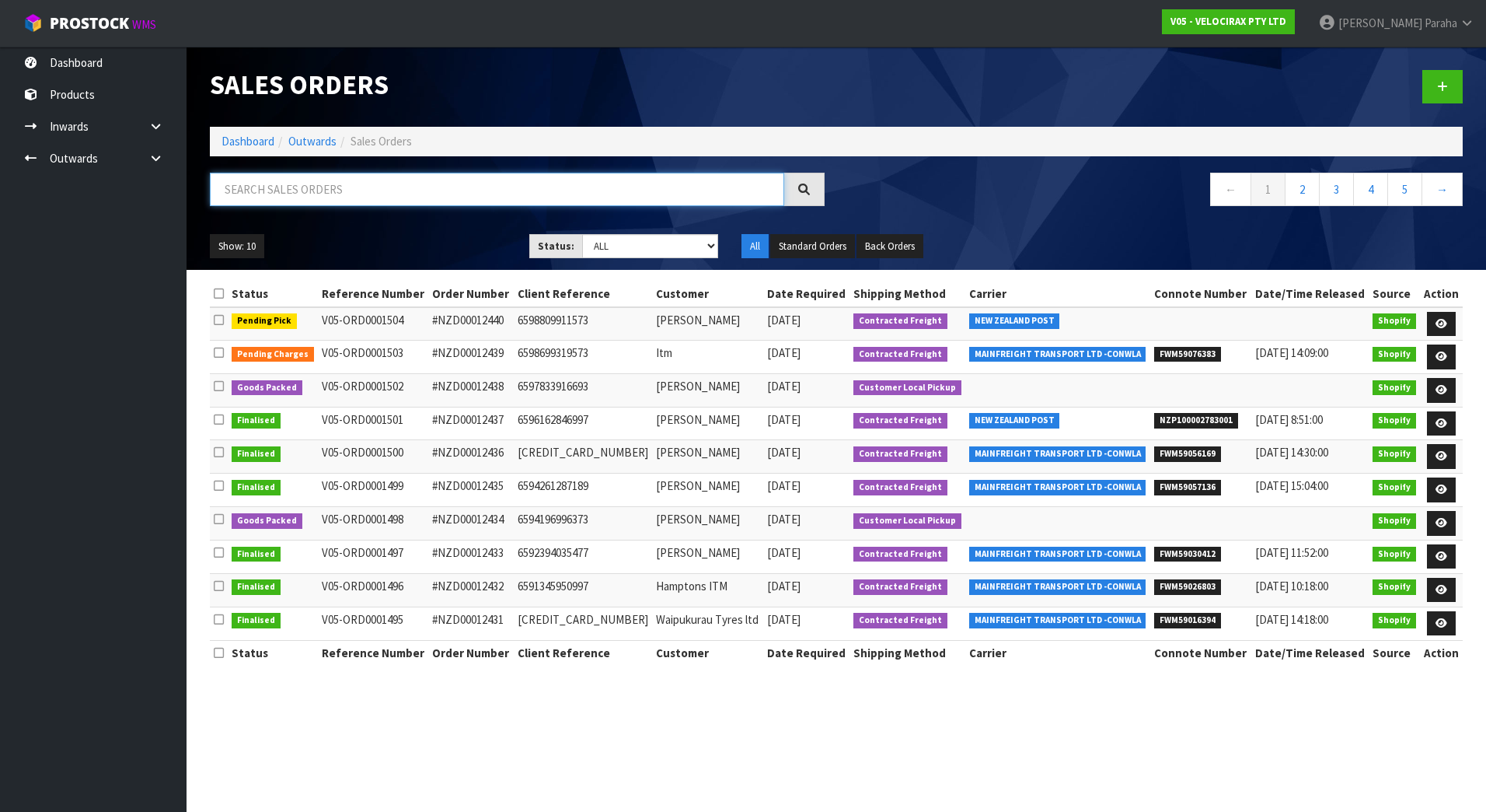
click at [281, 196] on input "text" at bounding box center [497, 189] width 575 height 33
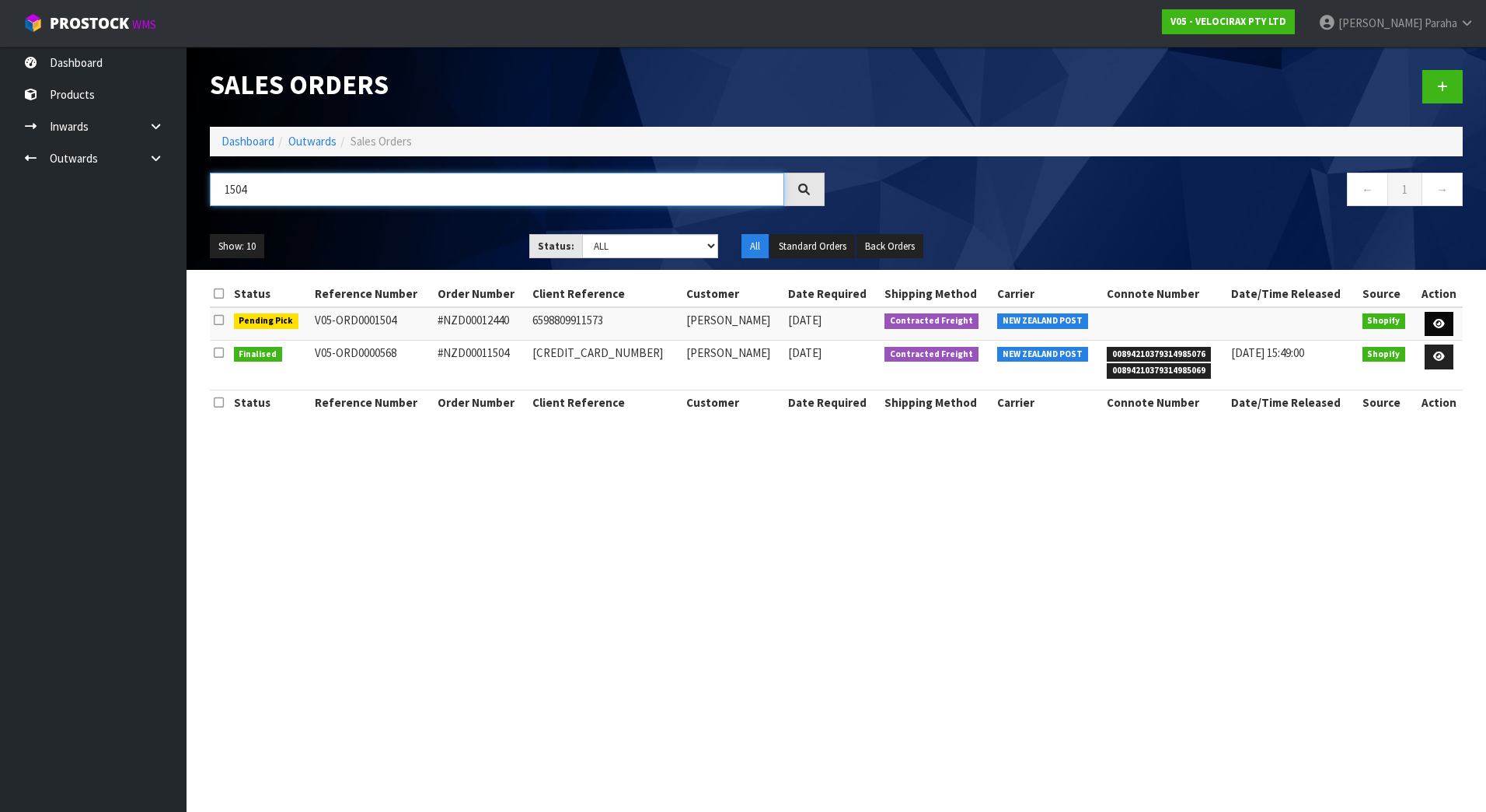
type input "1504"
click at [1438, 319] on icon at bounding box center [1438, 324] width 12 height 10
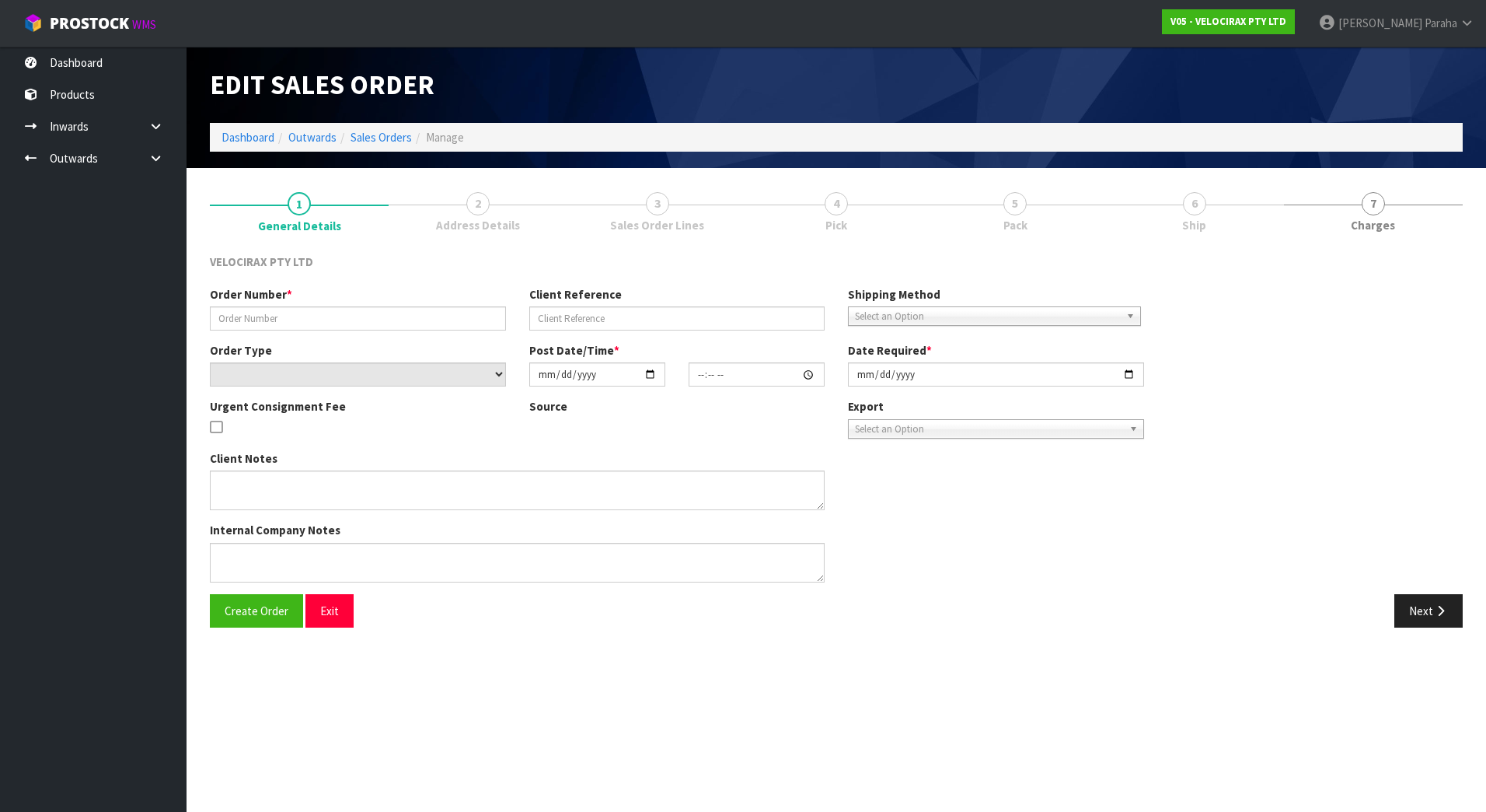
type input "#NZD00012440"
type input "6598809911573"
select select "number:0"
type input "2025-10-13"
type input "12:56:11.000"
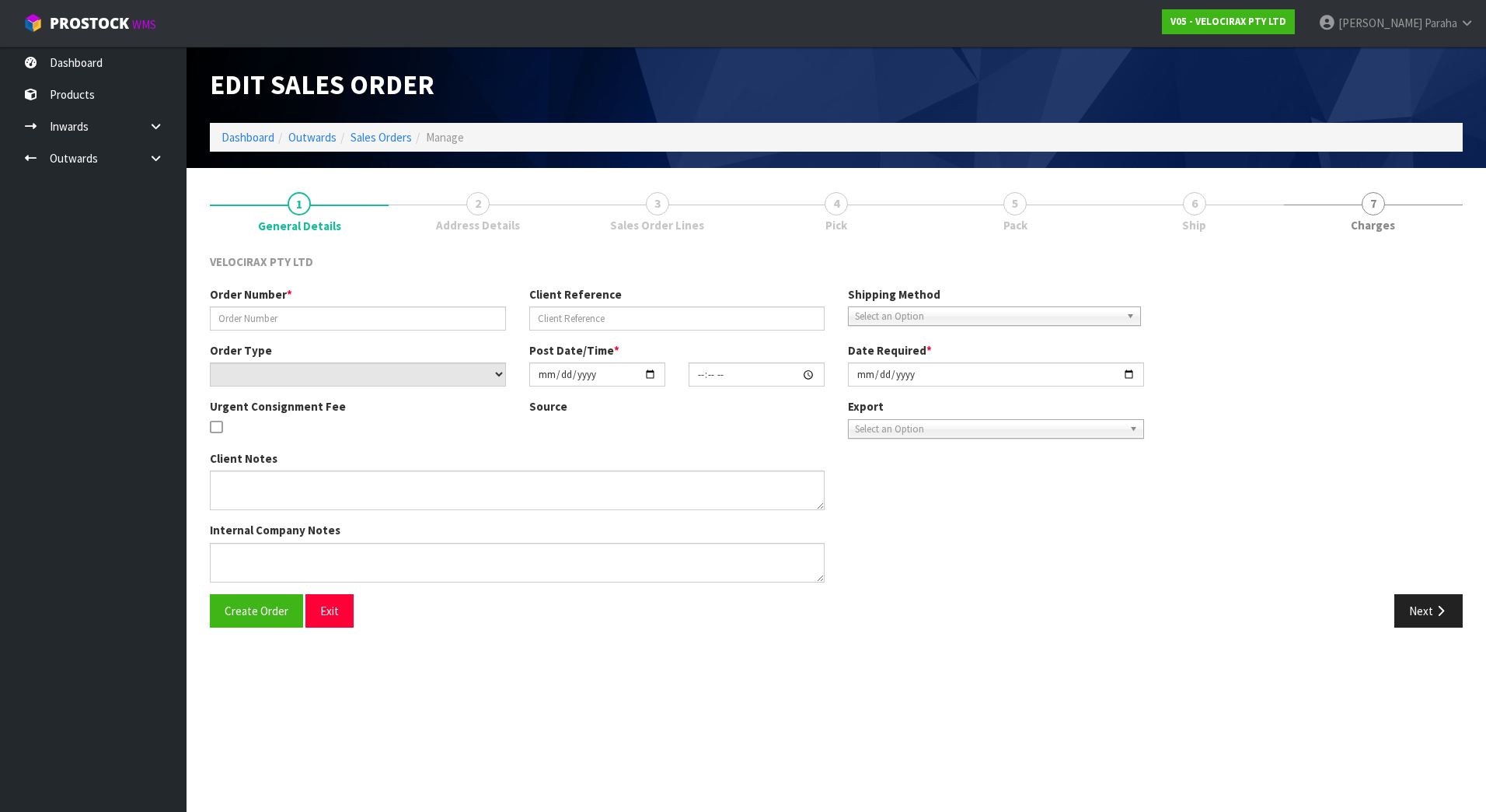
type input "2025-10-14"
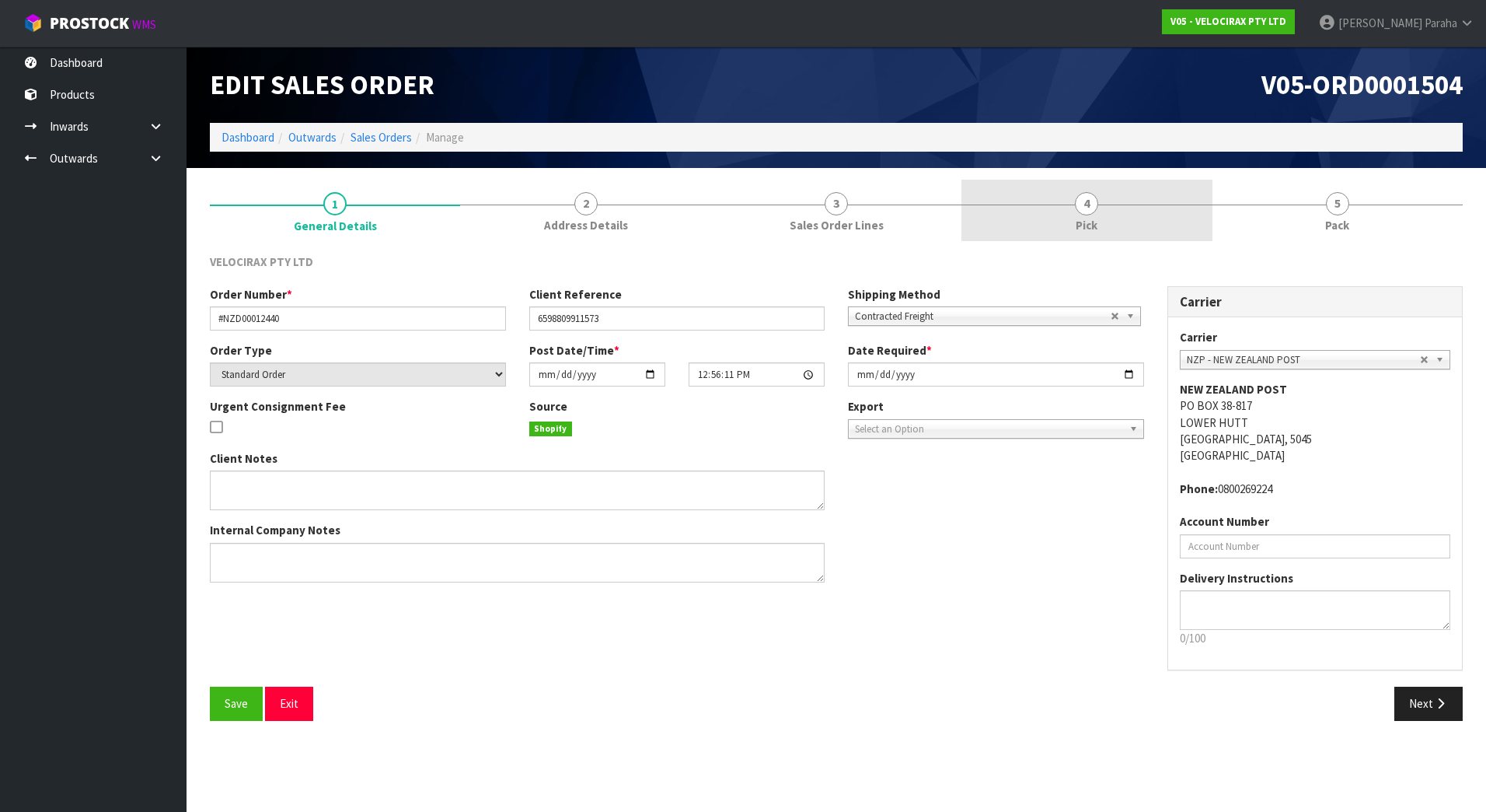
click at [1074, 200] on link "4 Pick" at bounding box center [1086, 210] width 250 height 62
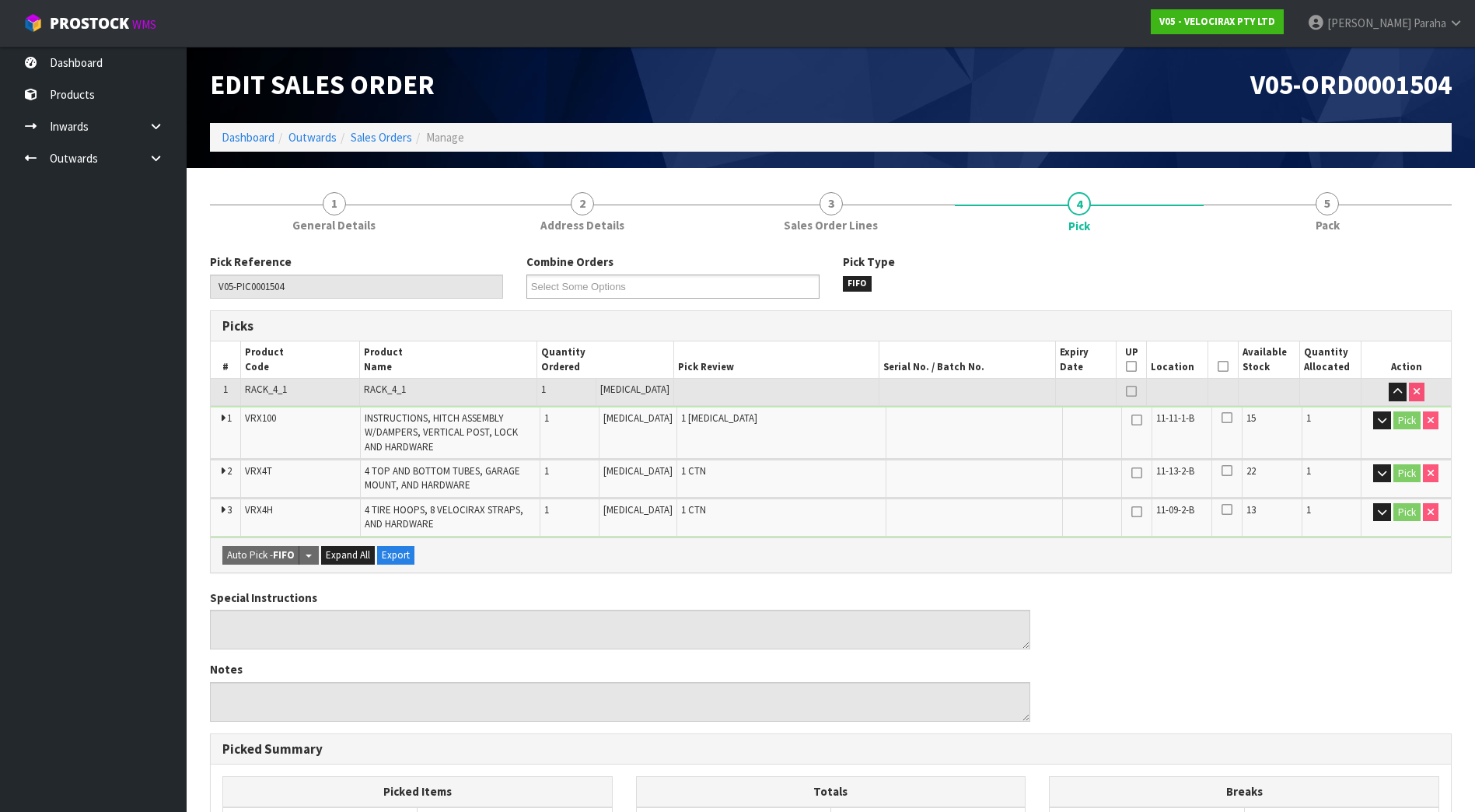
click at [1211, 367] on th "Picked" at bounding box center [1224, 359] width 30 height 37
click at [1218, 367] on icon at bounding box center [1223, 367] width 11 height 1
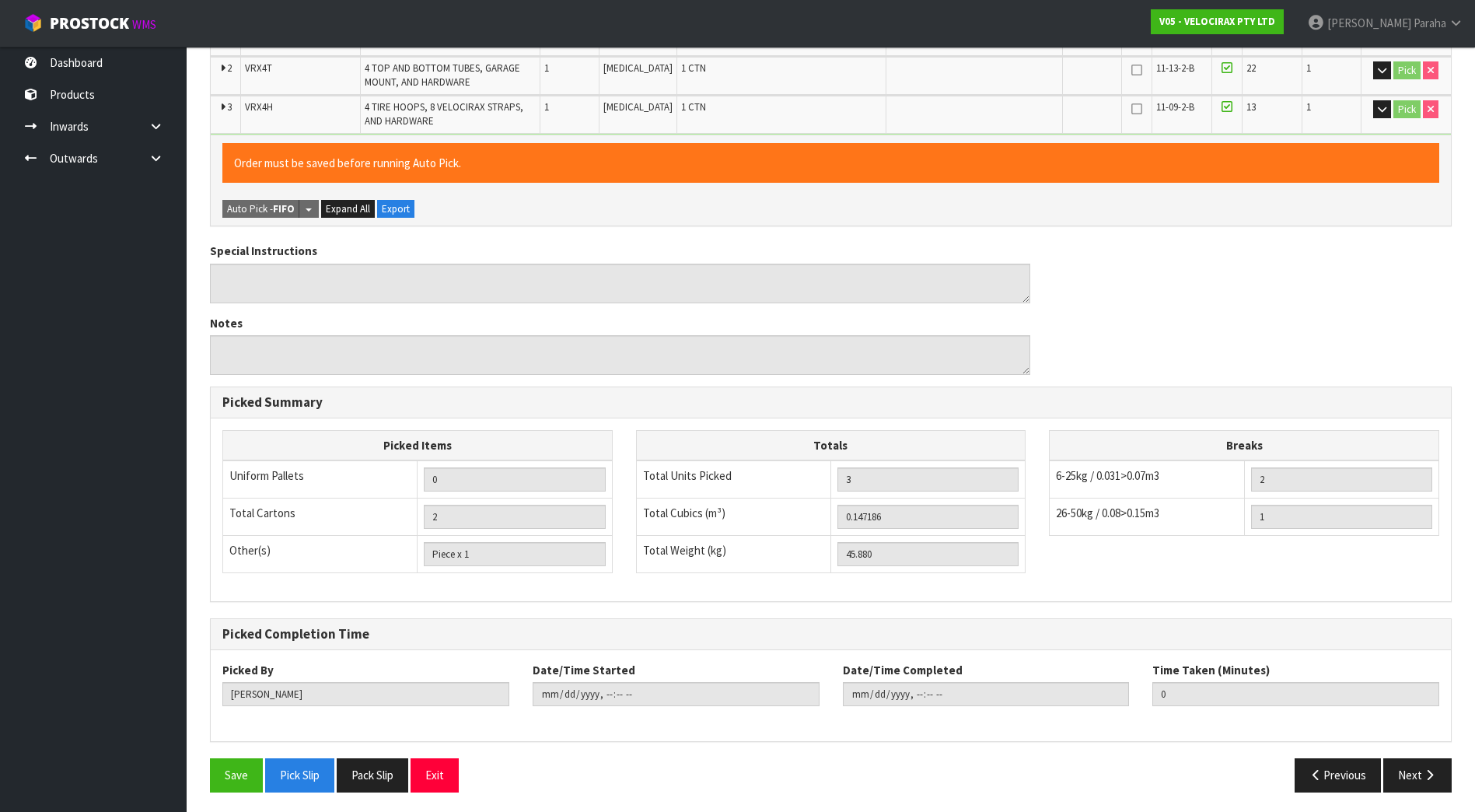
scroll to position [407, 0]
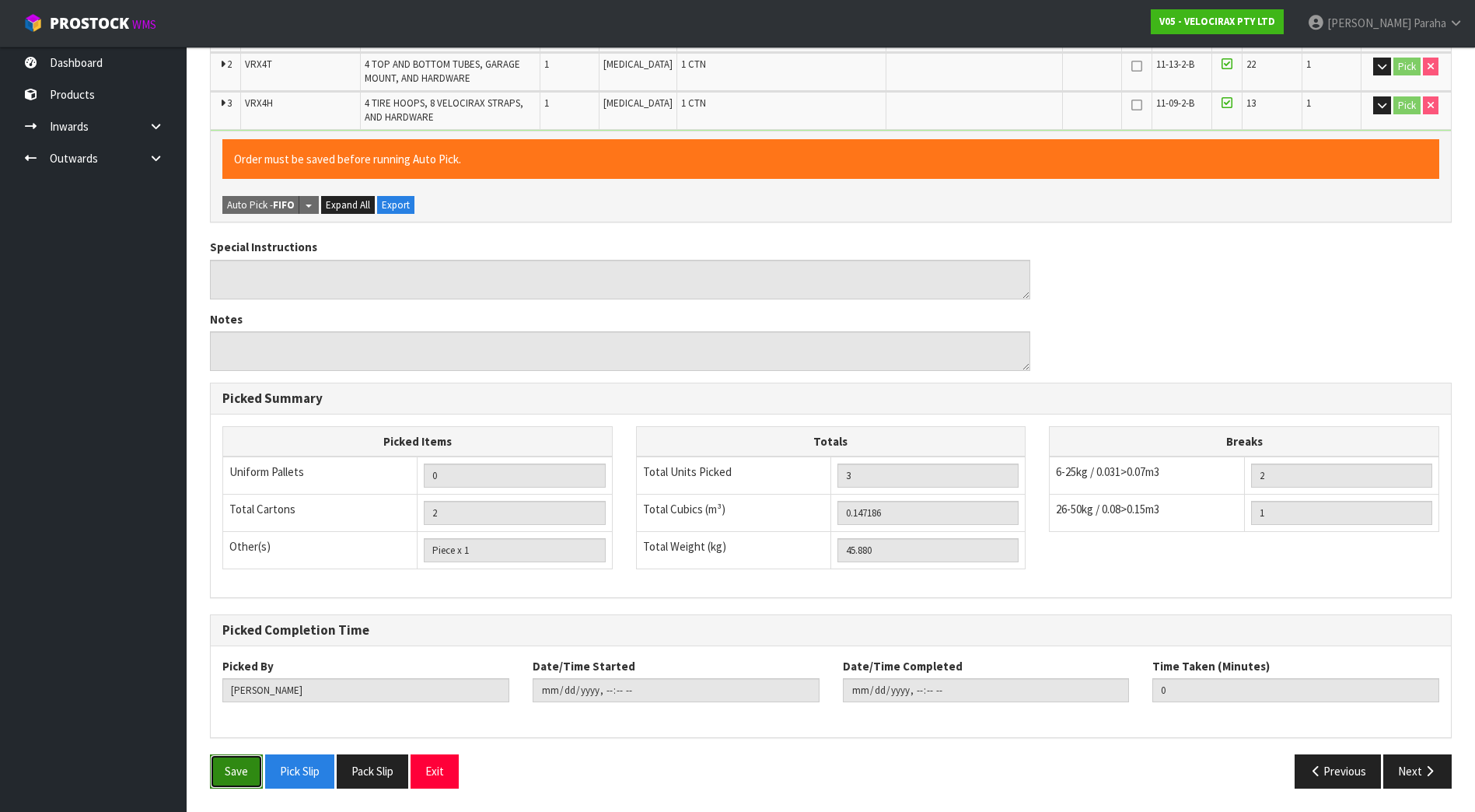
click at [220, 775] on button "Save" at bounding box center [236, 770] width 53 height 33
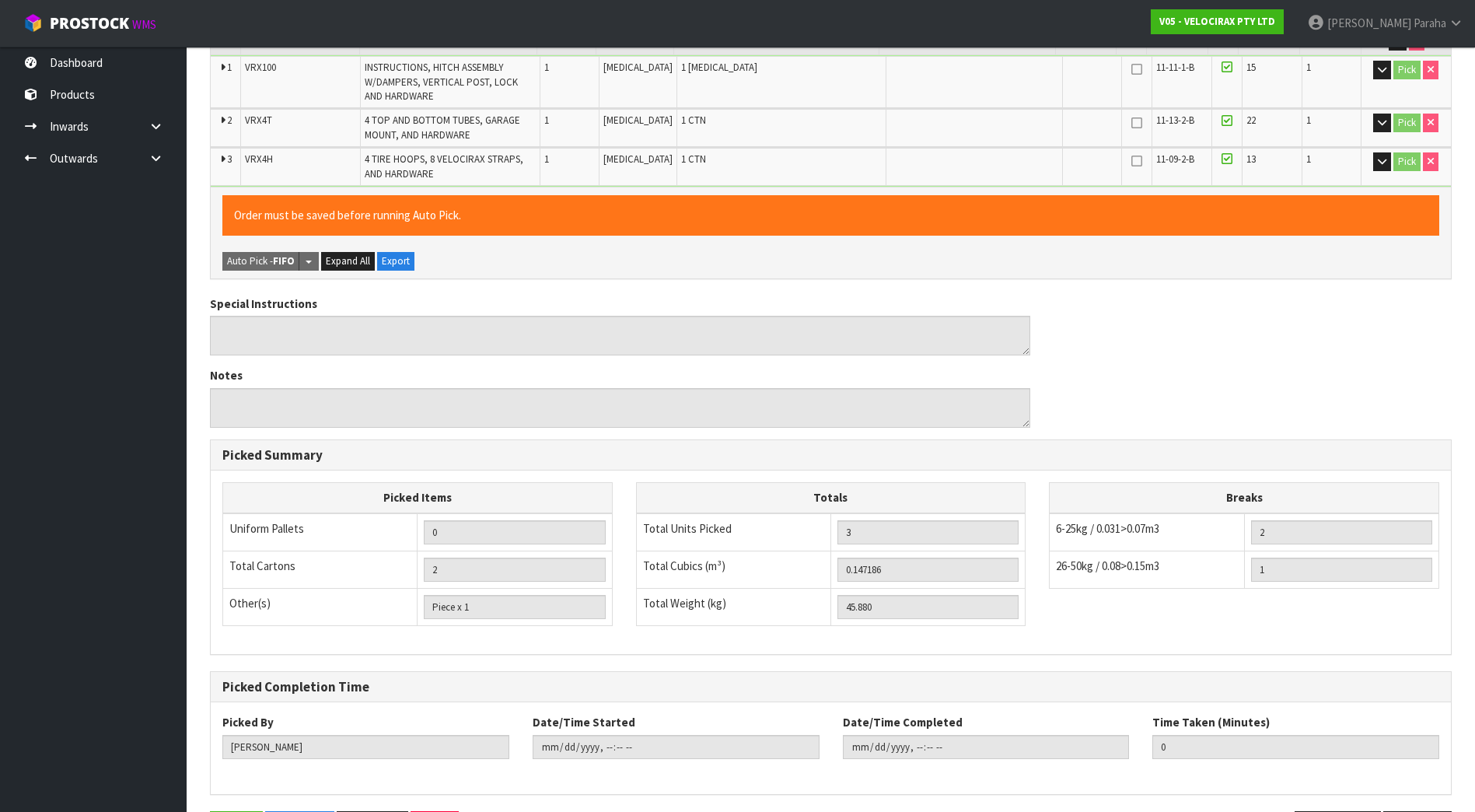
scroll to position [0, 0]
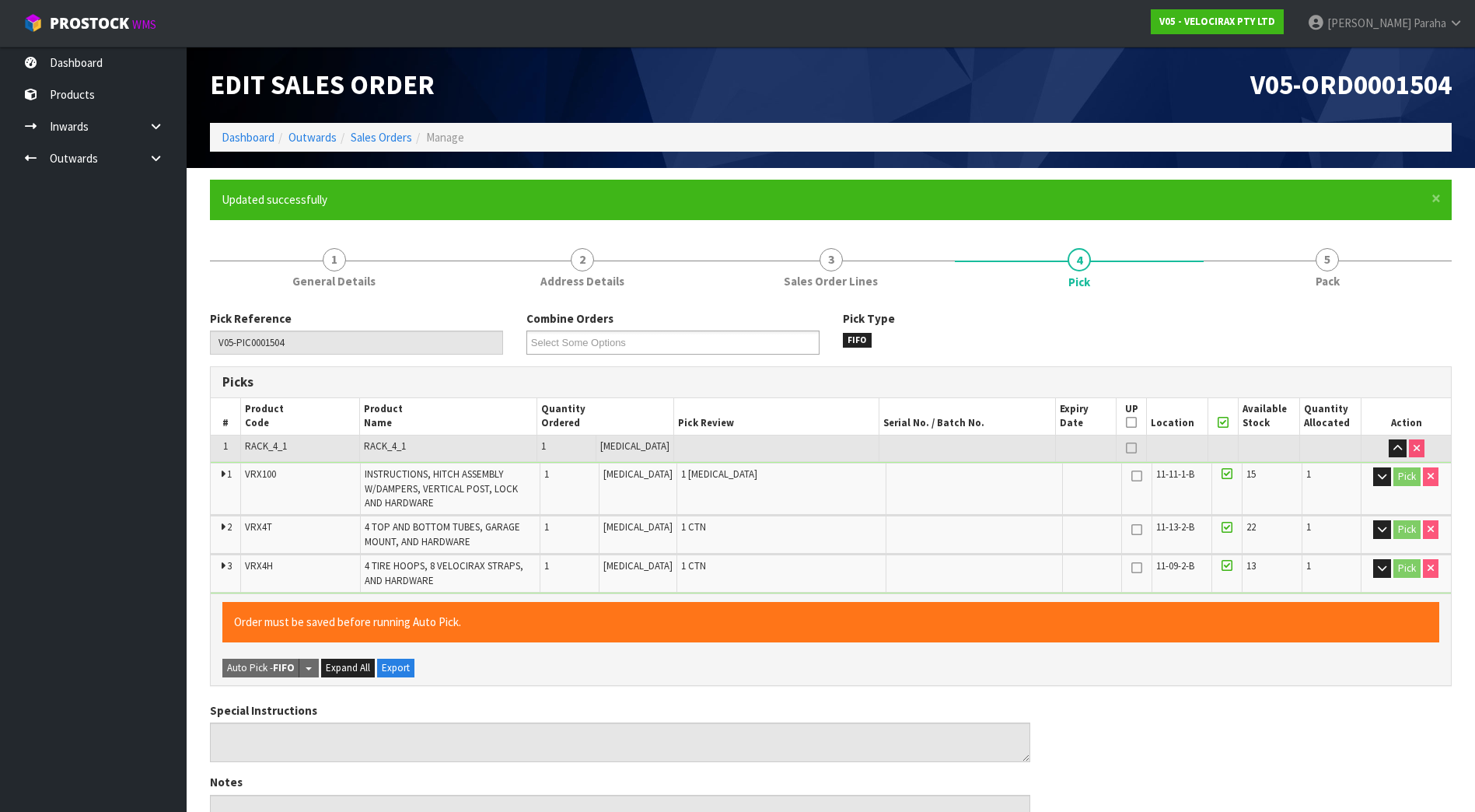
type input "Polly Paraha"
type input "2025-10-13T15:30:55"
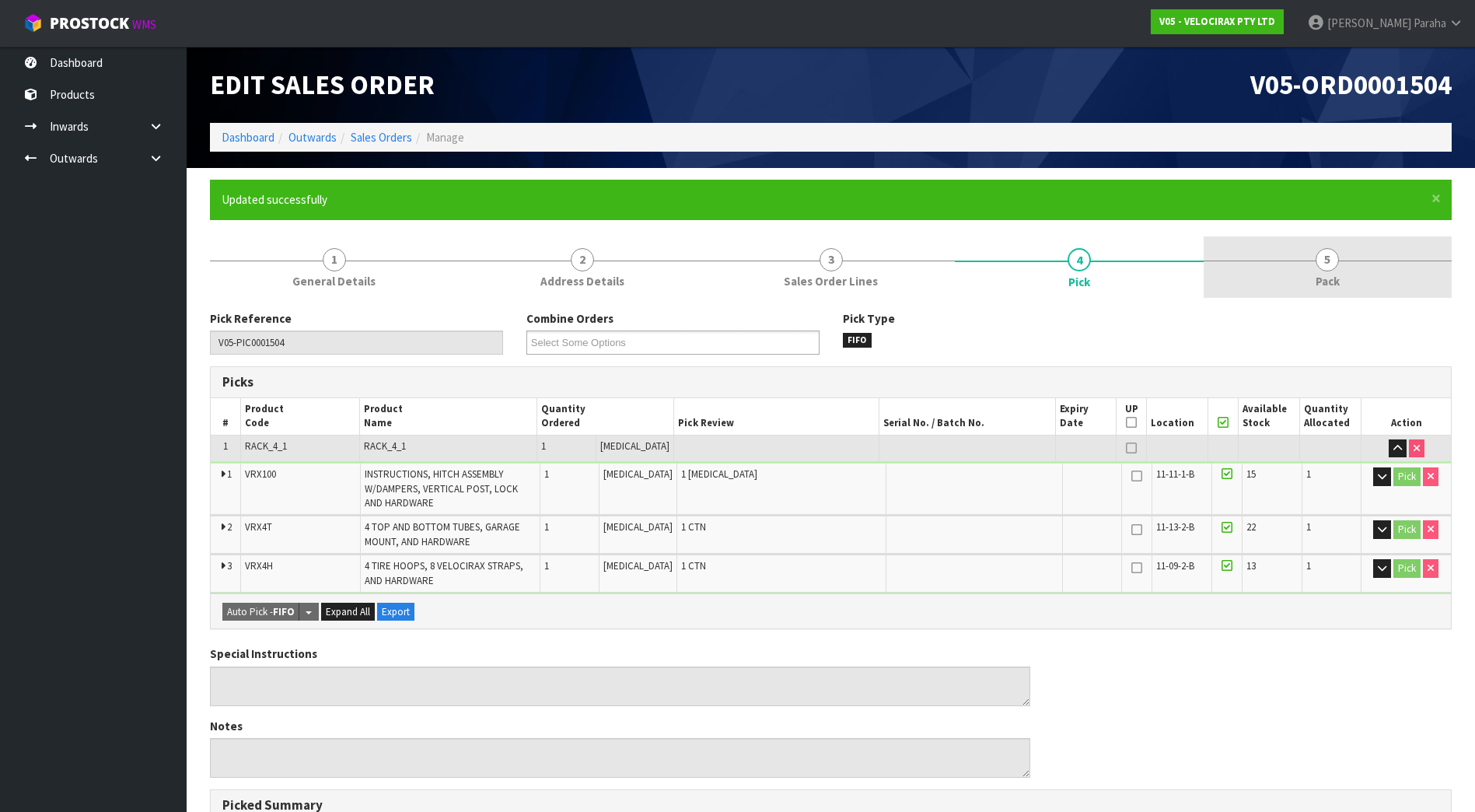
click at [1336, 279] on span "Pack" at bounding box center [1328, 281] width 24 height 16
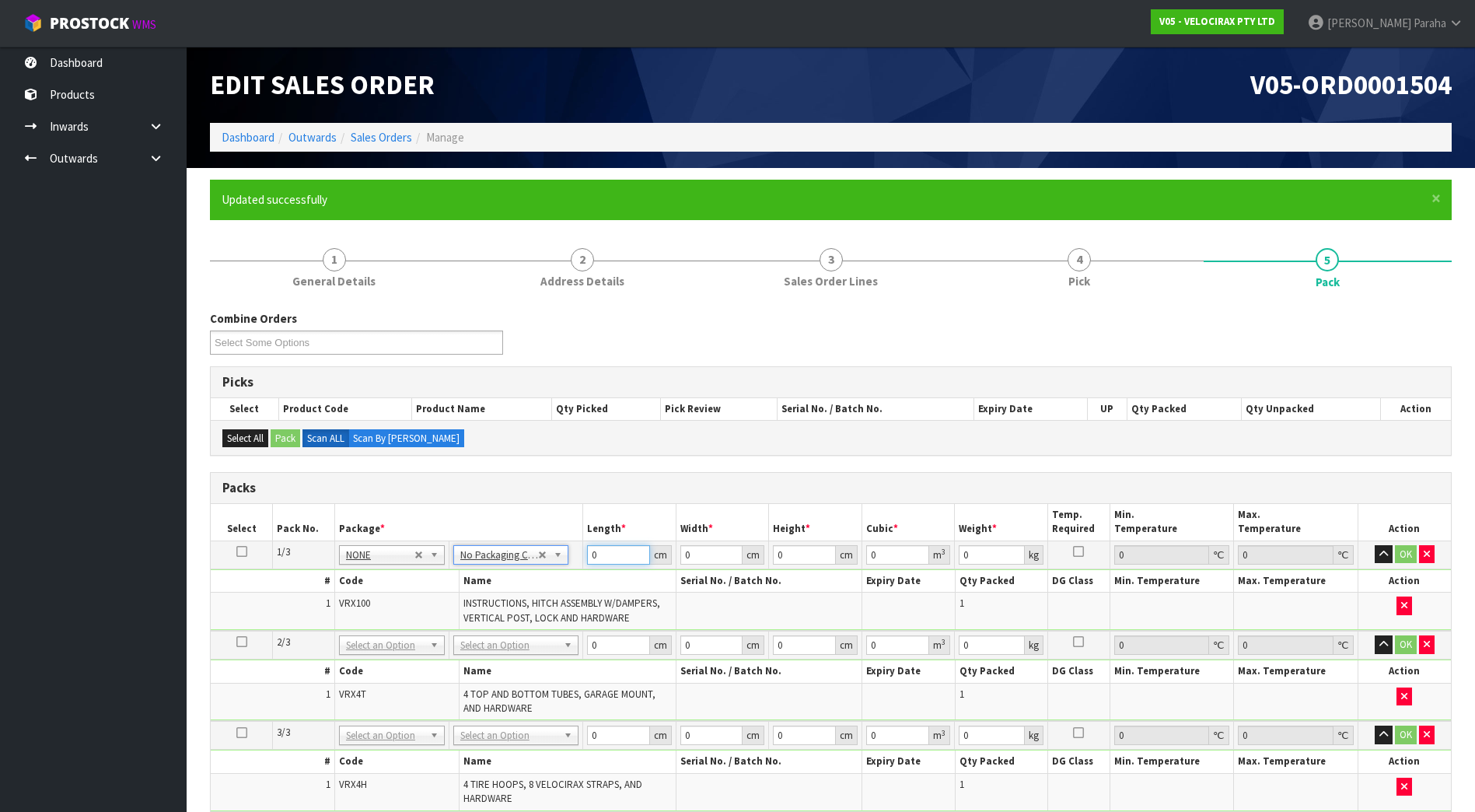
click at [609, 559] on input "0" at bounding box center [619, 555] width 63 height 20
type input "149"
type input "31"
type input "1"
type input "0.004619"
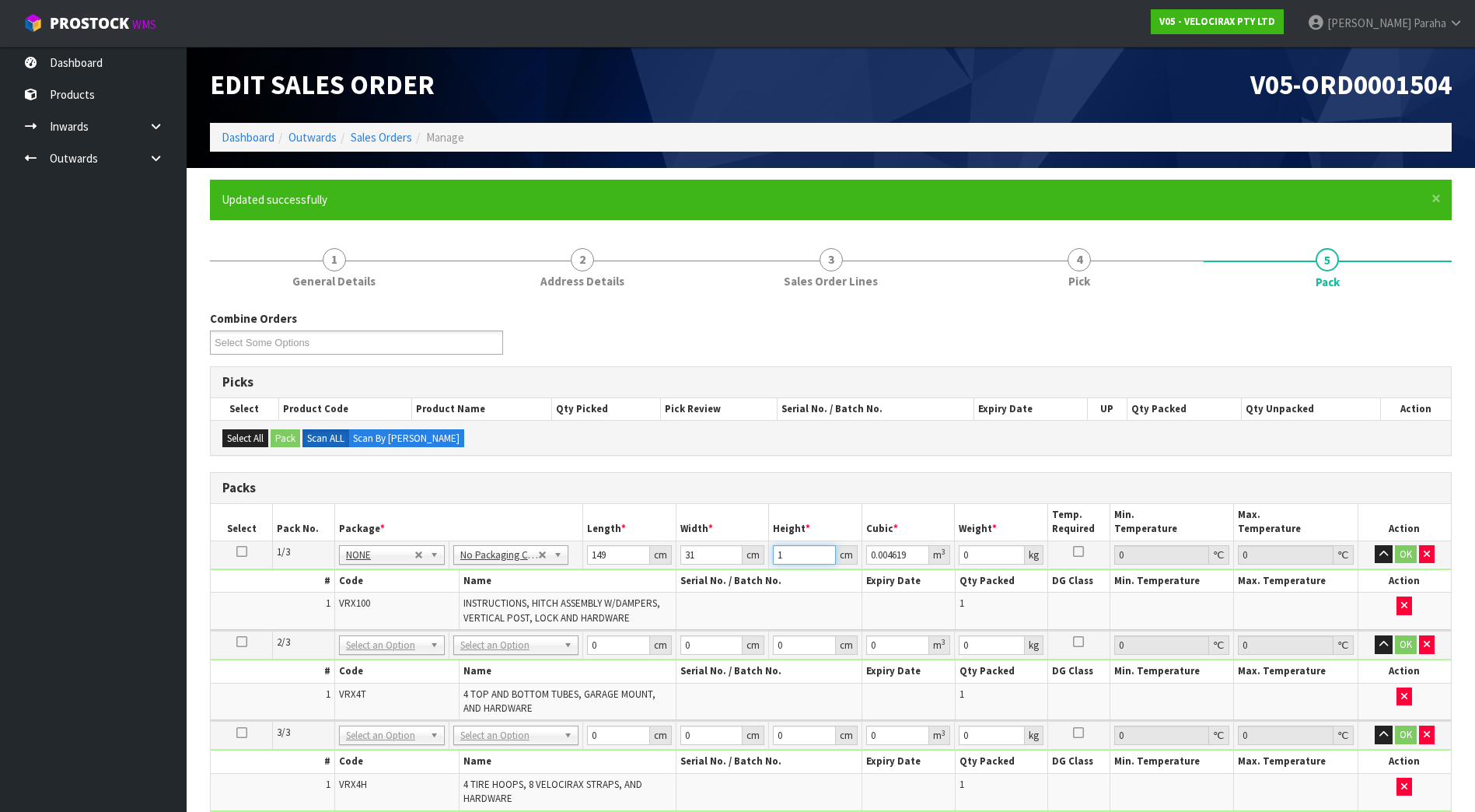
type input "17"
type input "0.078523"
type input "17"
type input "24"
click at [1375, 545] on button "button" at bounding box center [1384, 554] width 18 height 19
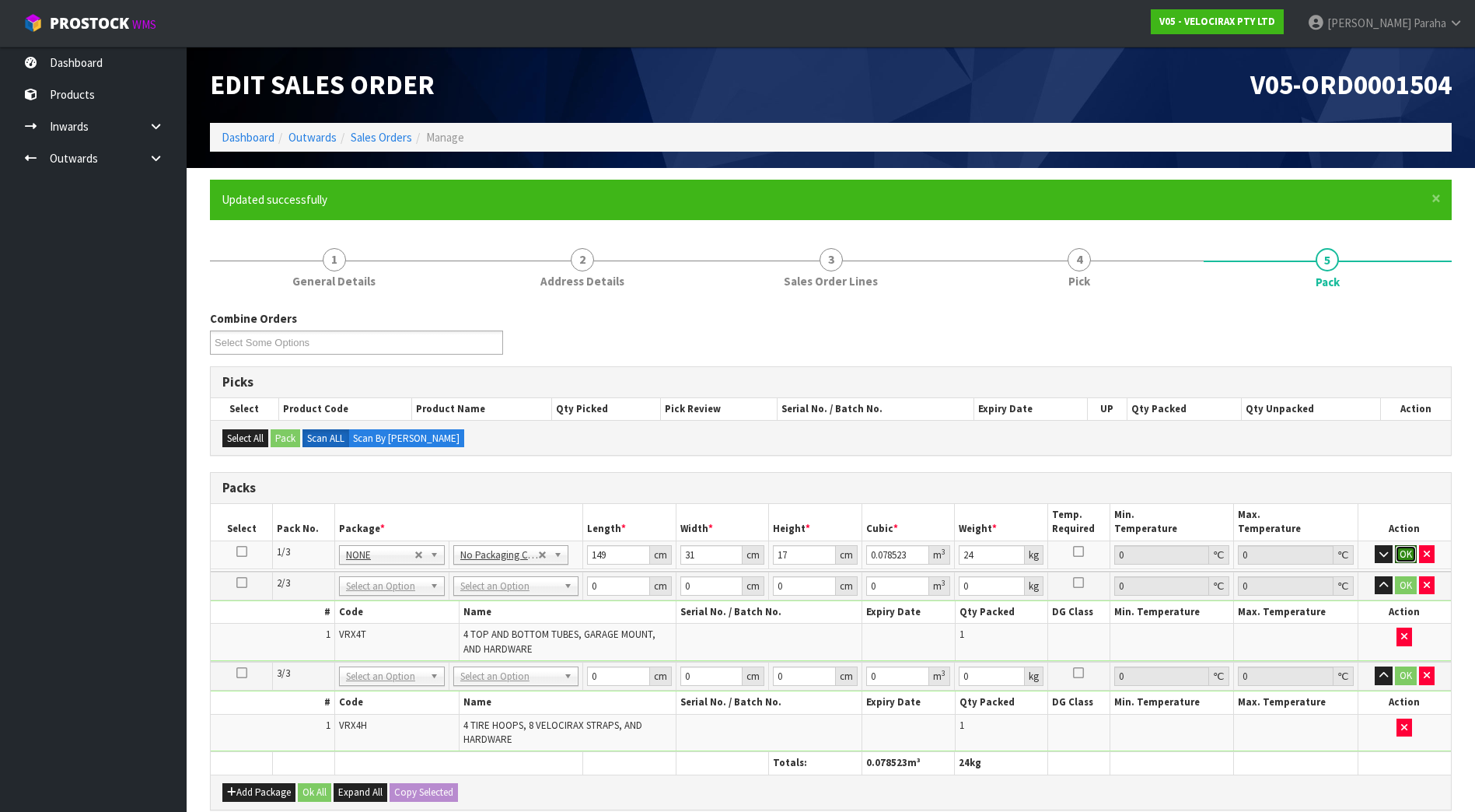
click button "OK" at bounding box center [1406, 554] width 22 height 19
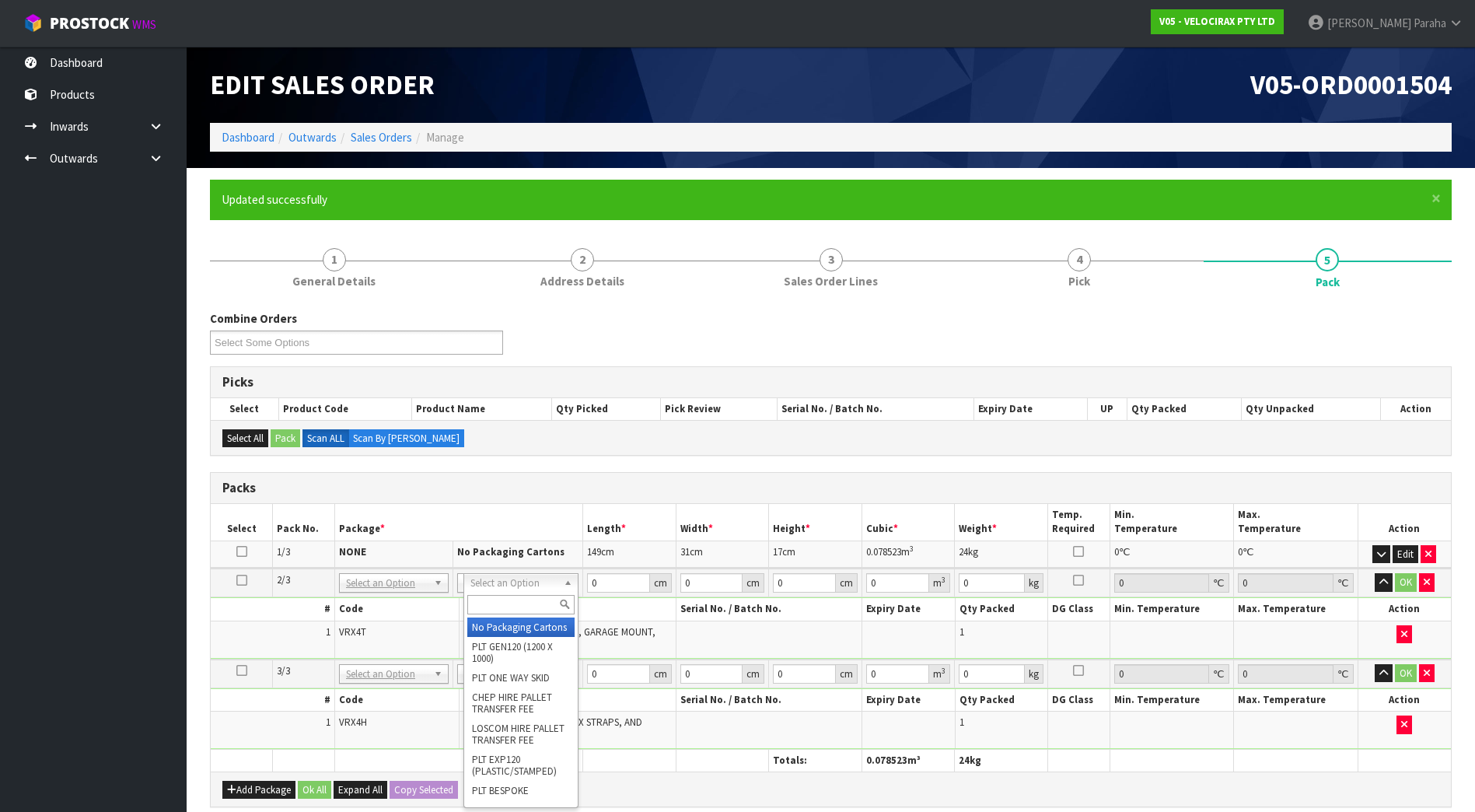
type input "2"
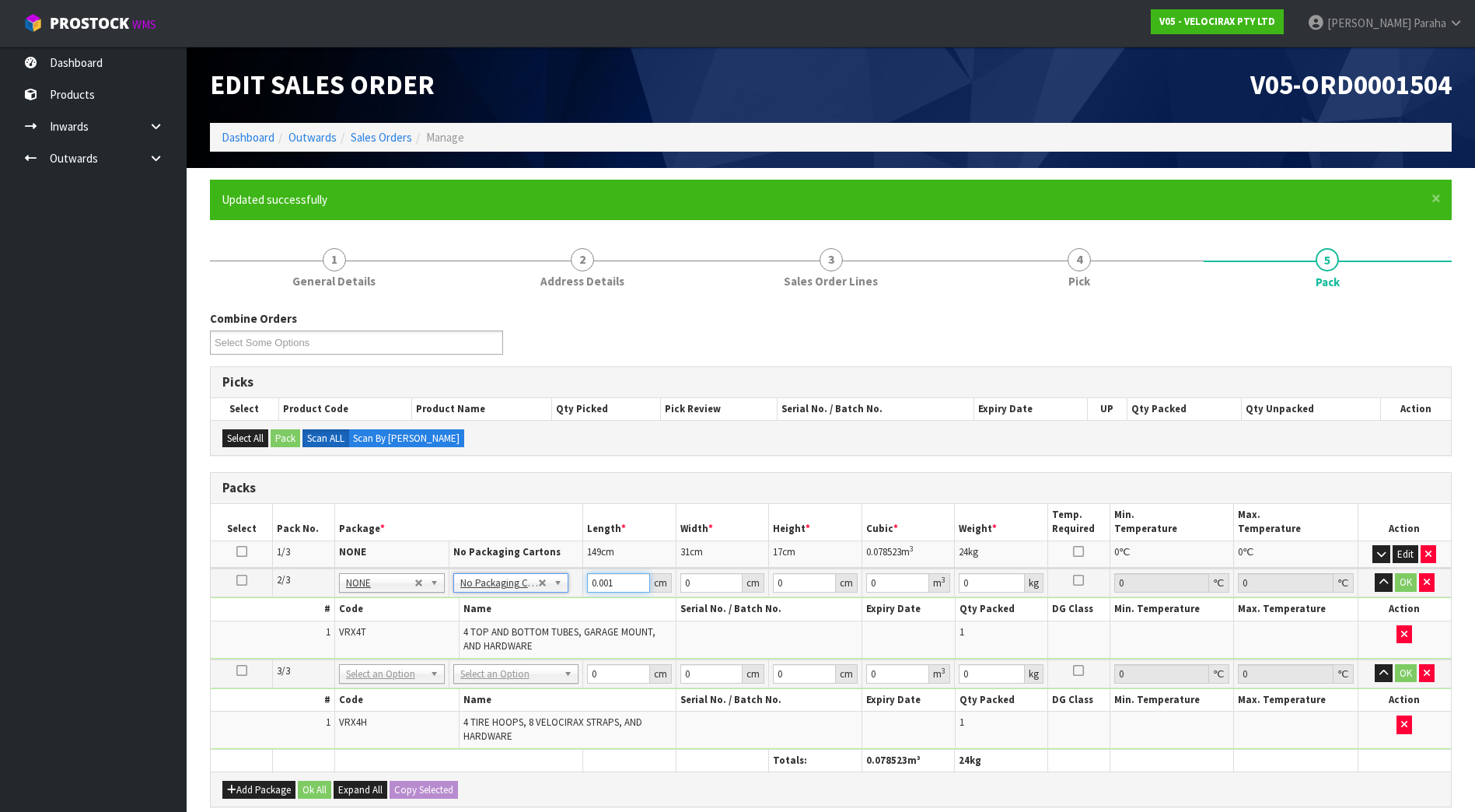
click at [642, 582] on input "0.001" at bounding box center [619, 583] width 63 height 20
type input "0"
type input "120"
type input "16"
type input "1"
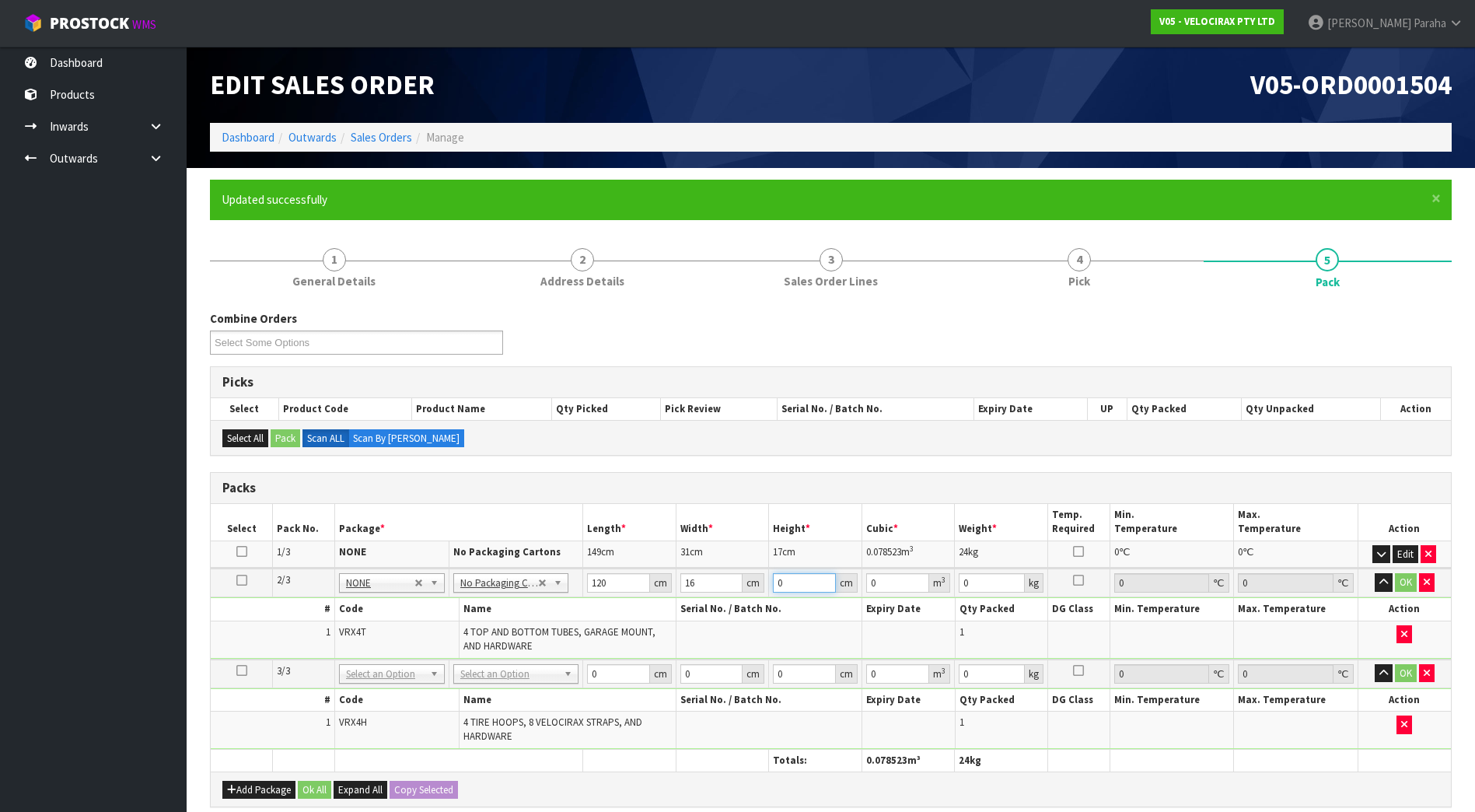
type input "0.00192"
type input "15"
type input "0.0288"
type input "15"
type input "10"
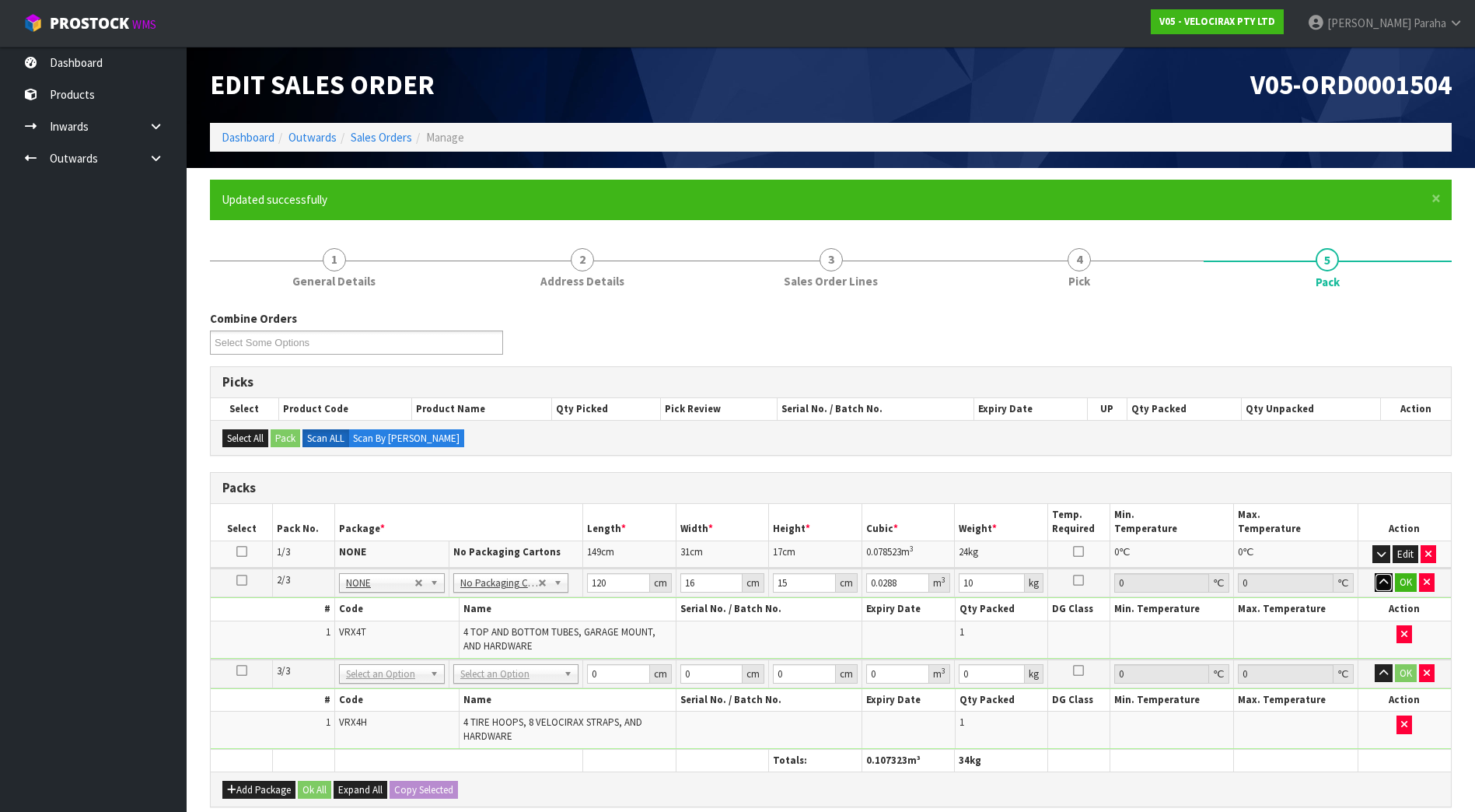
click at [1375, 573] on button "button" at bounding box center [1384, 582] width 18 height 19
click button "OK" at bounding box center [1406, 582] width 22 height 19
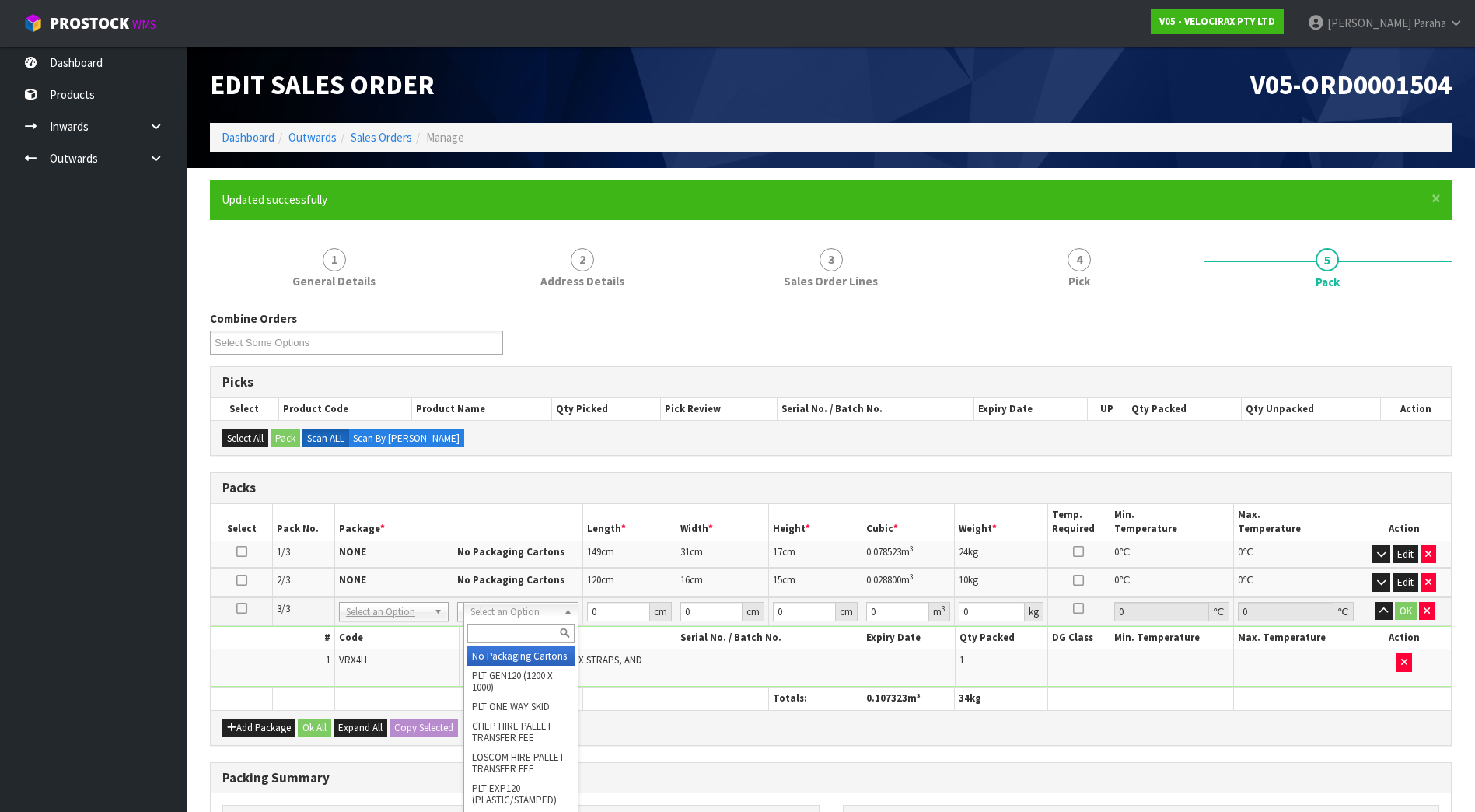
drag, startPoint x: 518, startPoint y: 653, endPoint x: 525, endPoint y: 650, distance: 7.6
type input "3"
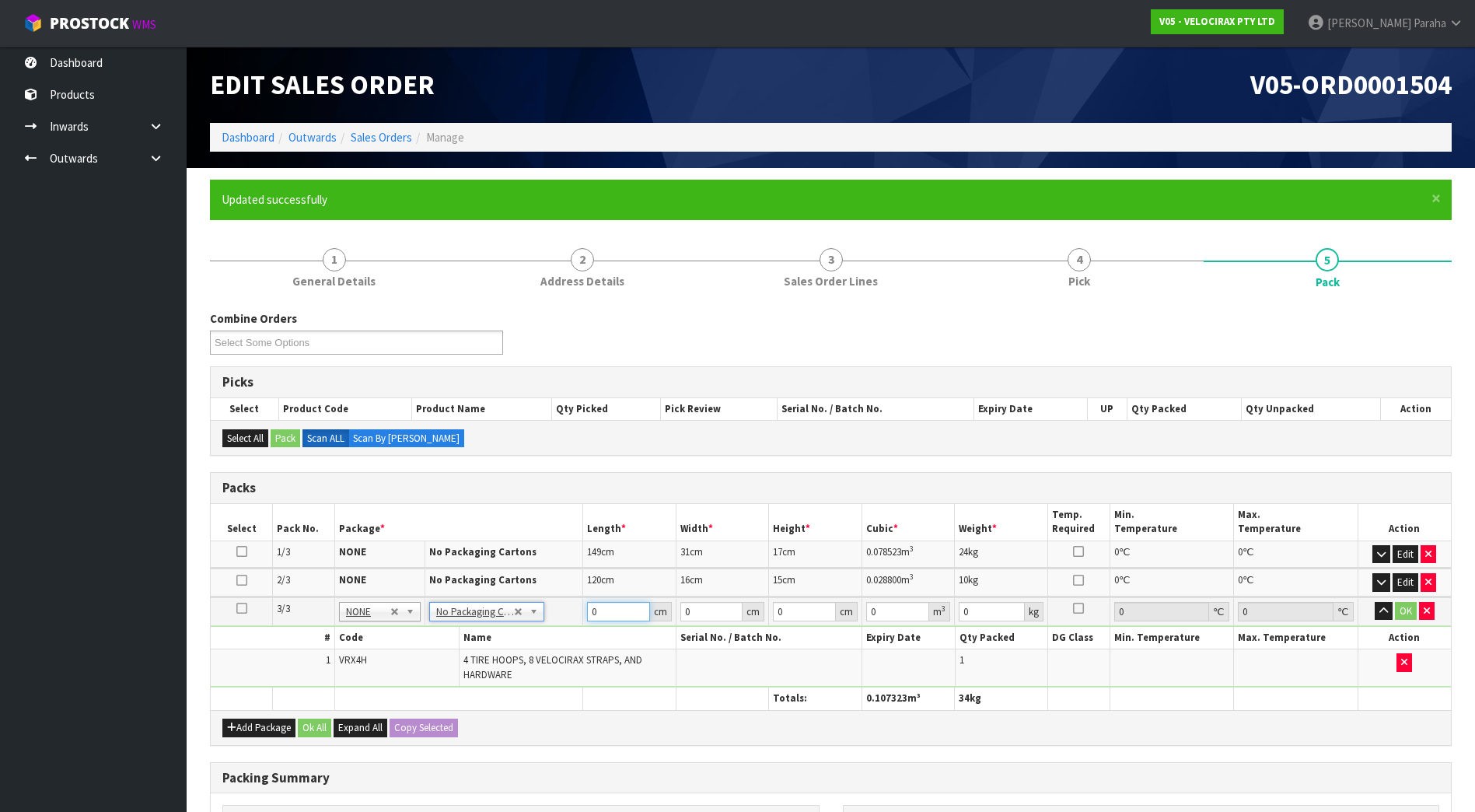
click at [605, 607] on input "0" at bounding box center [619, 611] width 63 height 20
type input "69"
type input "33"
type input "2"
type input "0.004554"
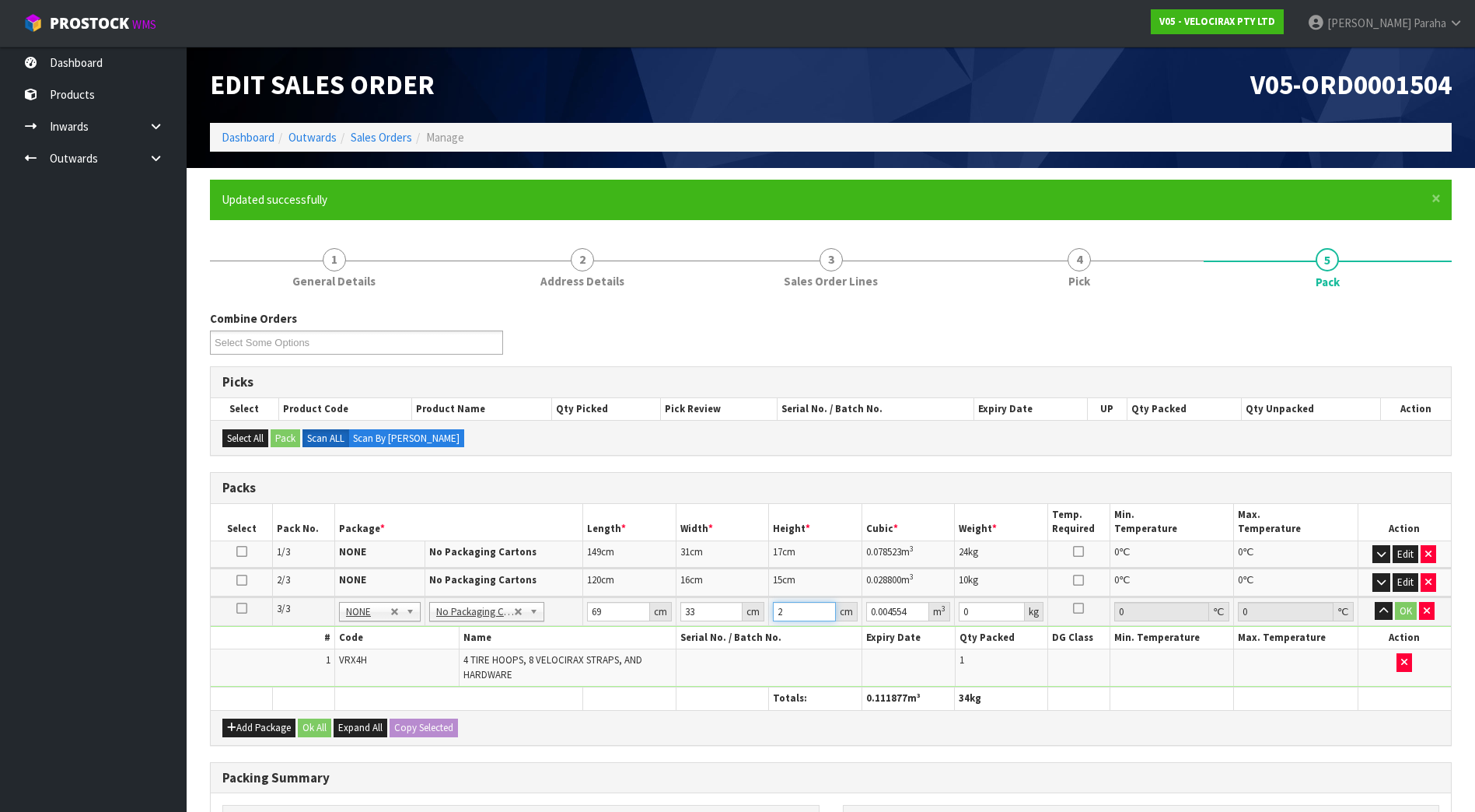
type input "21"
type input "0.047817"
type input "21"
type input "13"
click at [1375, 601] on button "button" at bounding box center [1384, 610] width 18 height 19
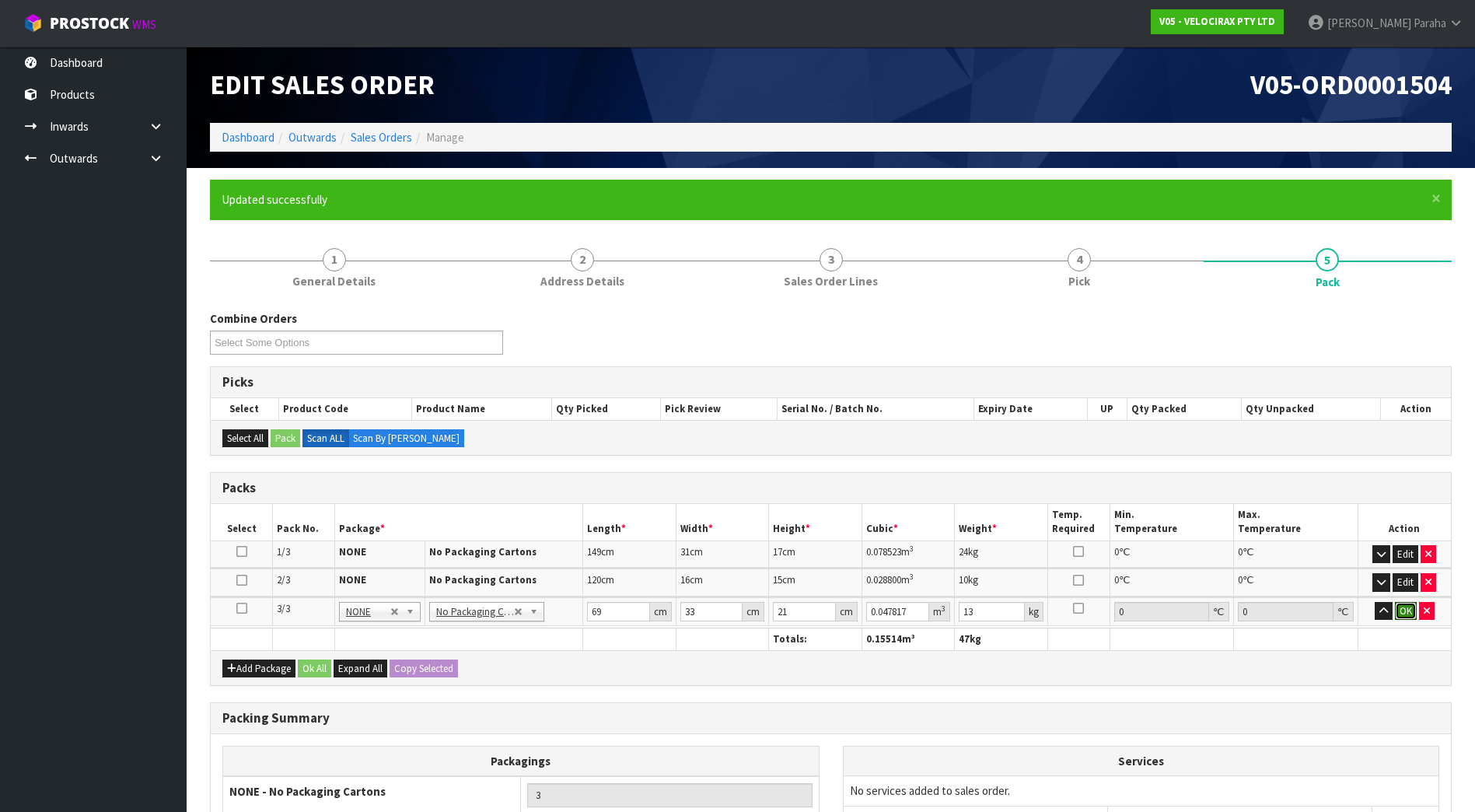
click button "OK" at bounding box center [1406, 610] width 22 height 19
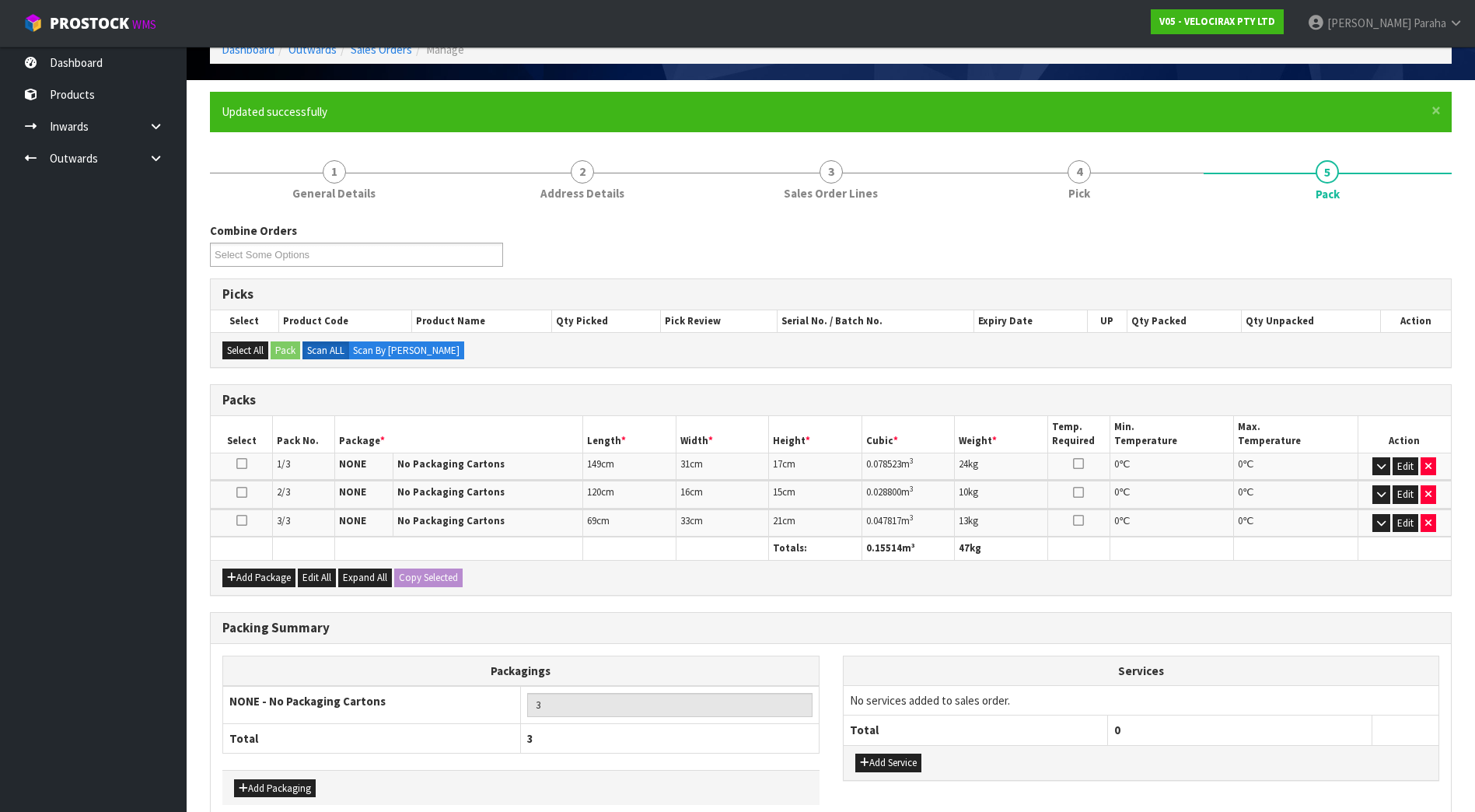
scroll to position [167, 0]
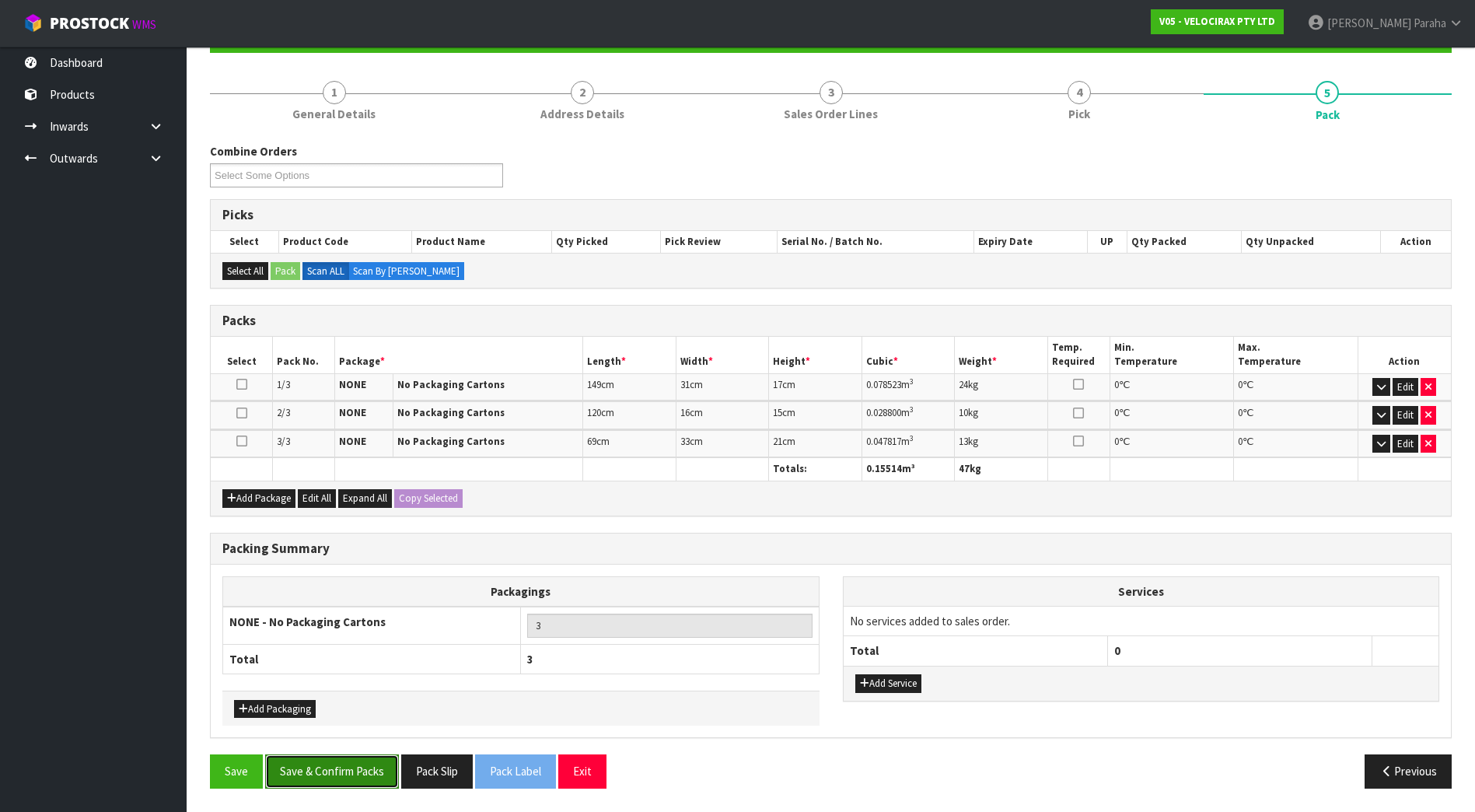
click at [340, 771] on button "Save & Confirm Packs" at bounding box center [332, 770] width 134 height 33
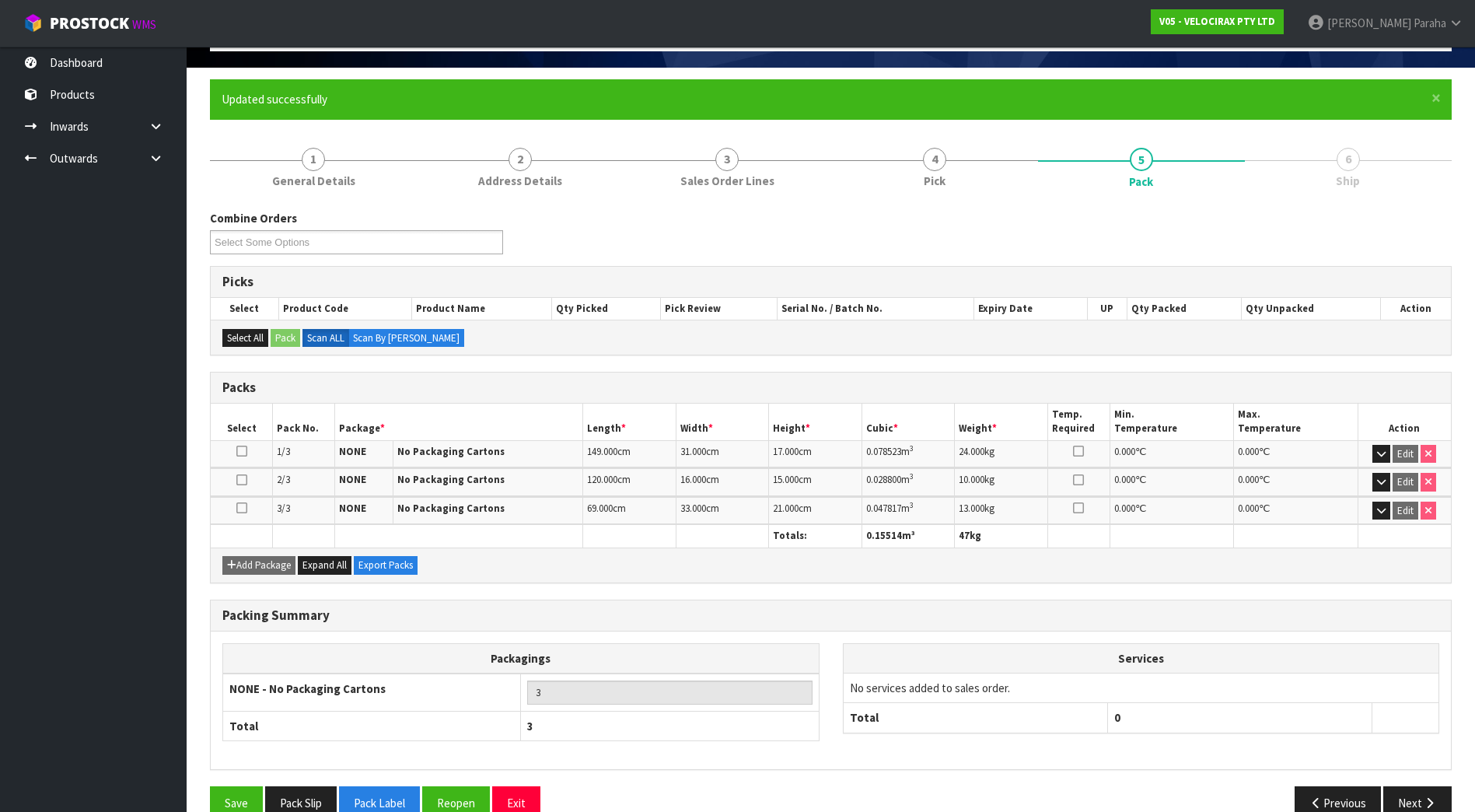
scroll to position [132, 0]
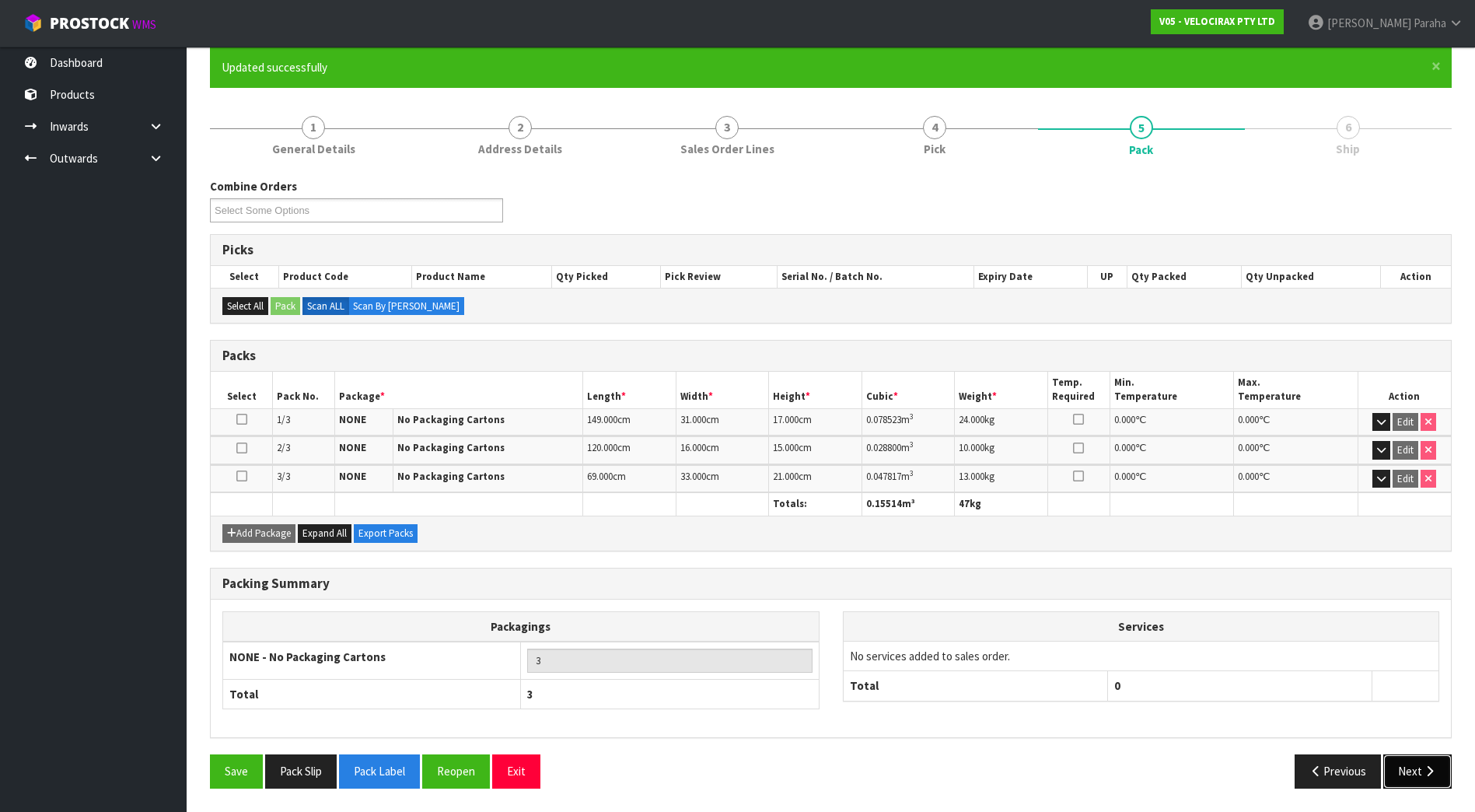
click at [1403, 774] on button "Next" at bounding box center [1418, 770] width 68 height 33
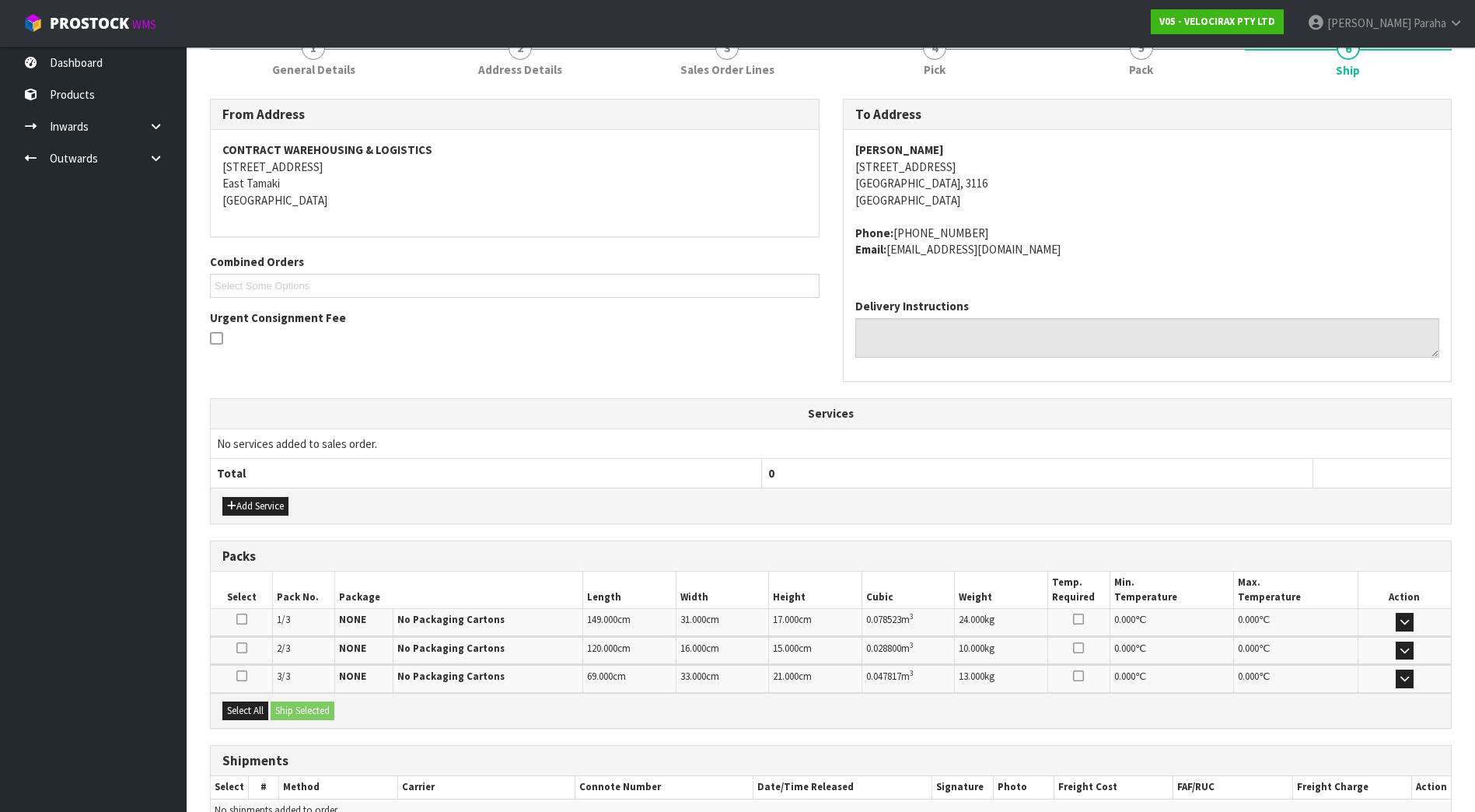
scroll to position [296, 0]
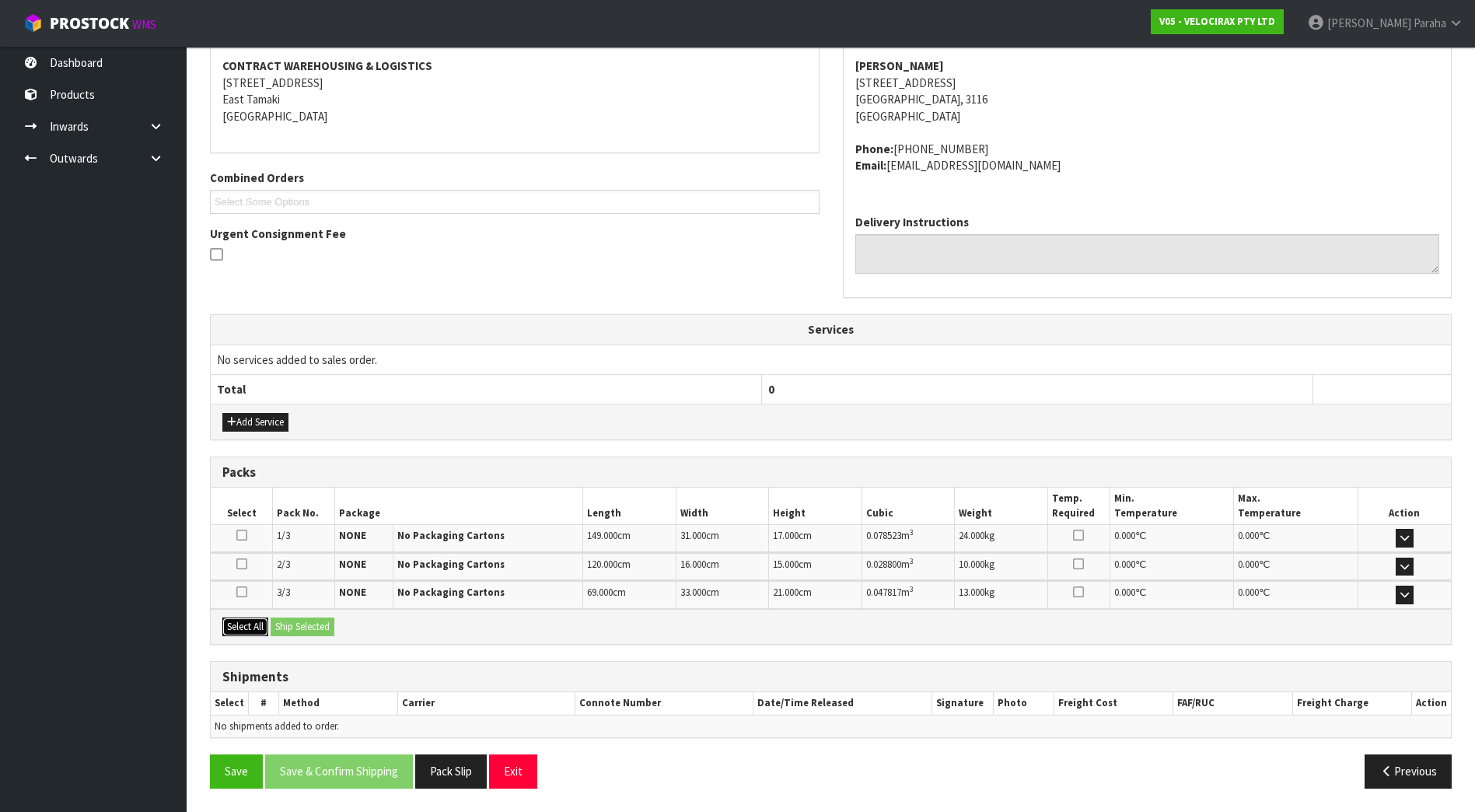
drag, startPoint x: 246, startPoint y: 625, endPoint x: 317, endPoint y: 622, distance: 71.1
click at [260, 623] on button "Select All" at bounding box center [245, 626] width 46 height 19
click at [317, 622] on button "Ship Selected" at bounding box center [302, 626] width 64 height 19
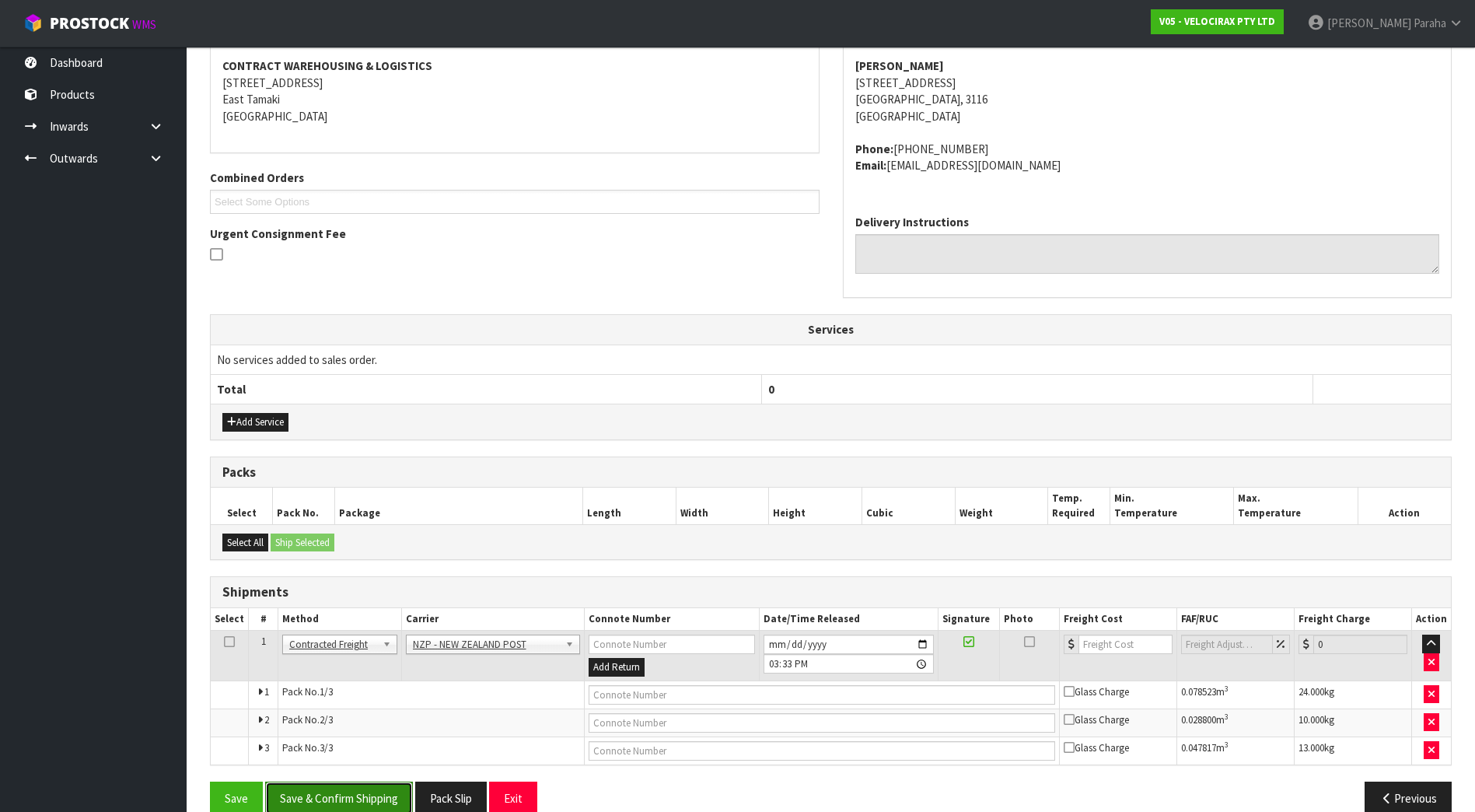
click at [367, 798] on button "Save & Confirm Shipping" at bounding box center [339, 798] width 148 height 33
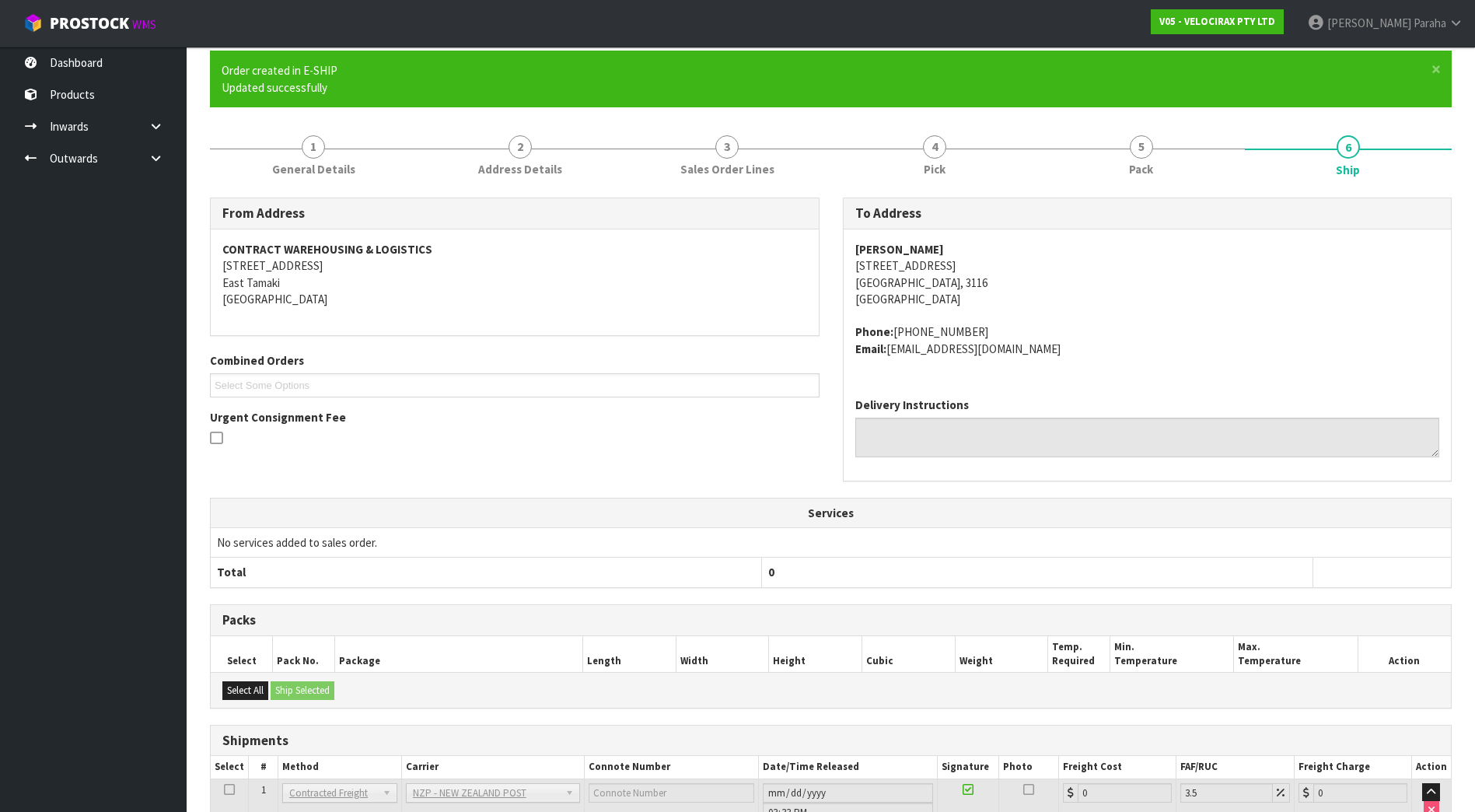
scroll to position [298, 0]
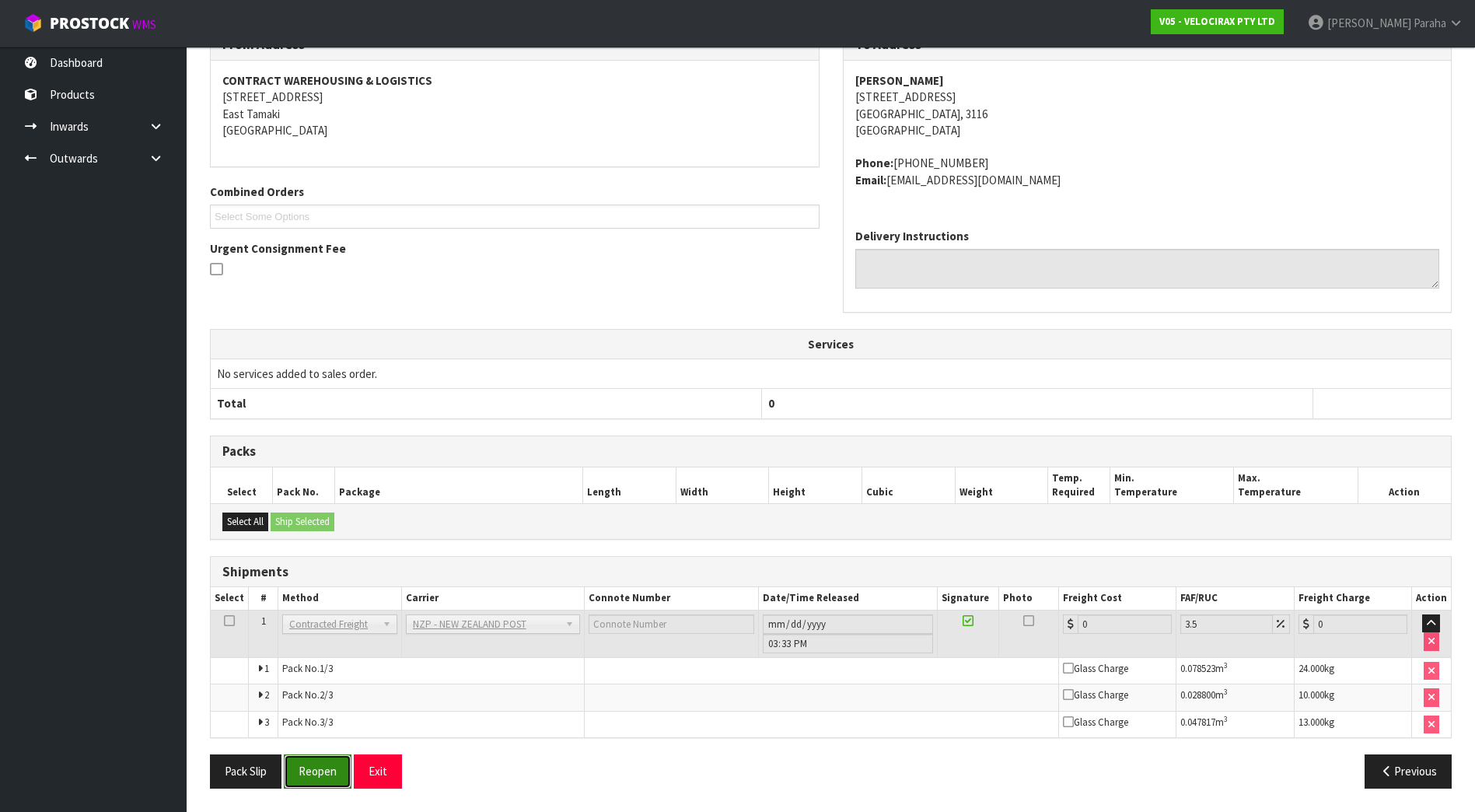
click at [313, 764] on button "Reopen" at bounding box center [317, 770] width 67 height 33
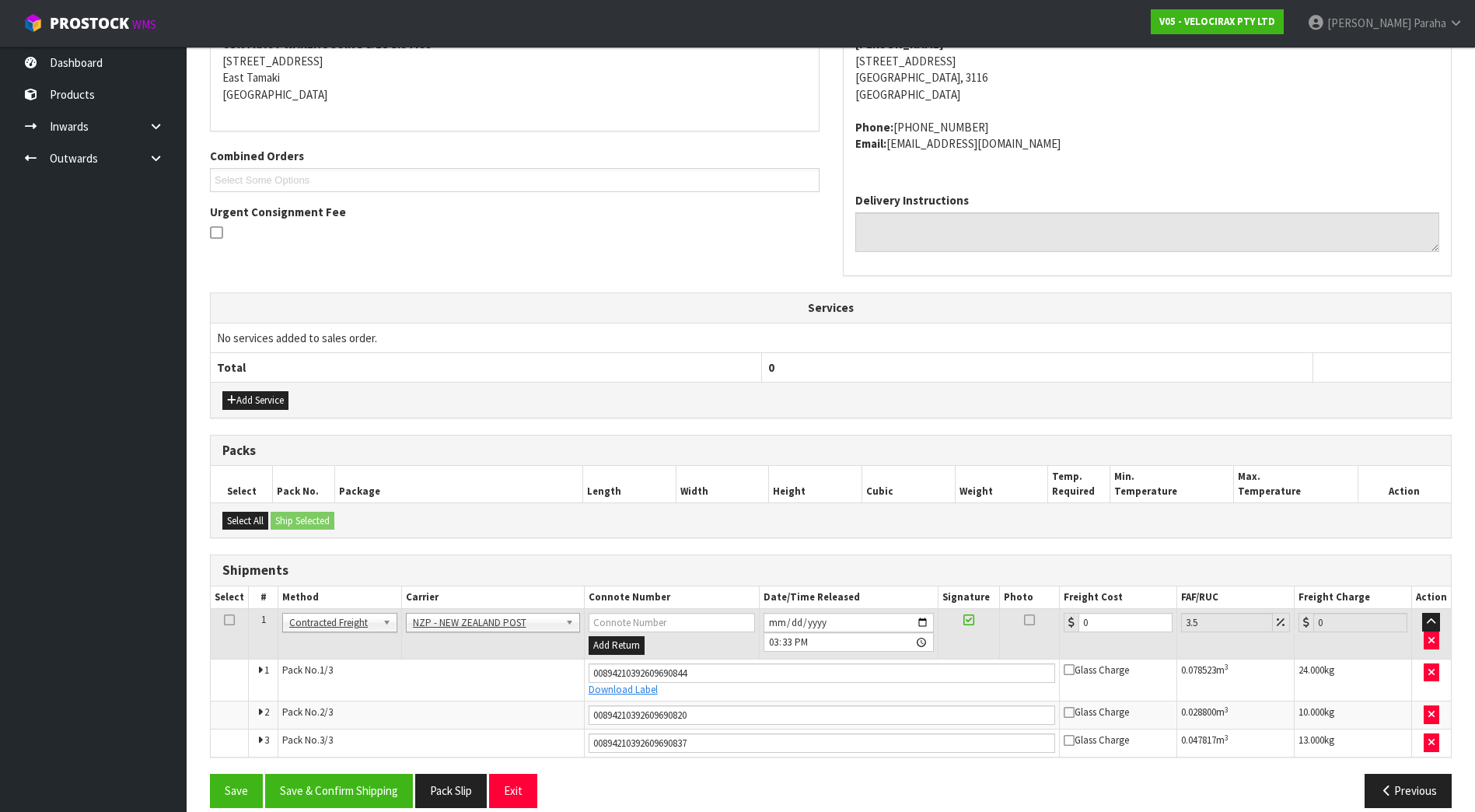
scroll to position [337, 0]
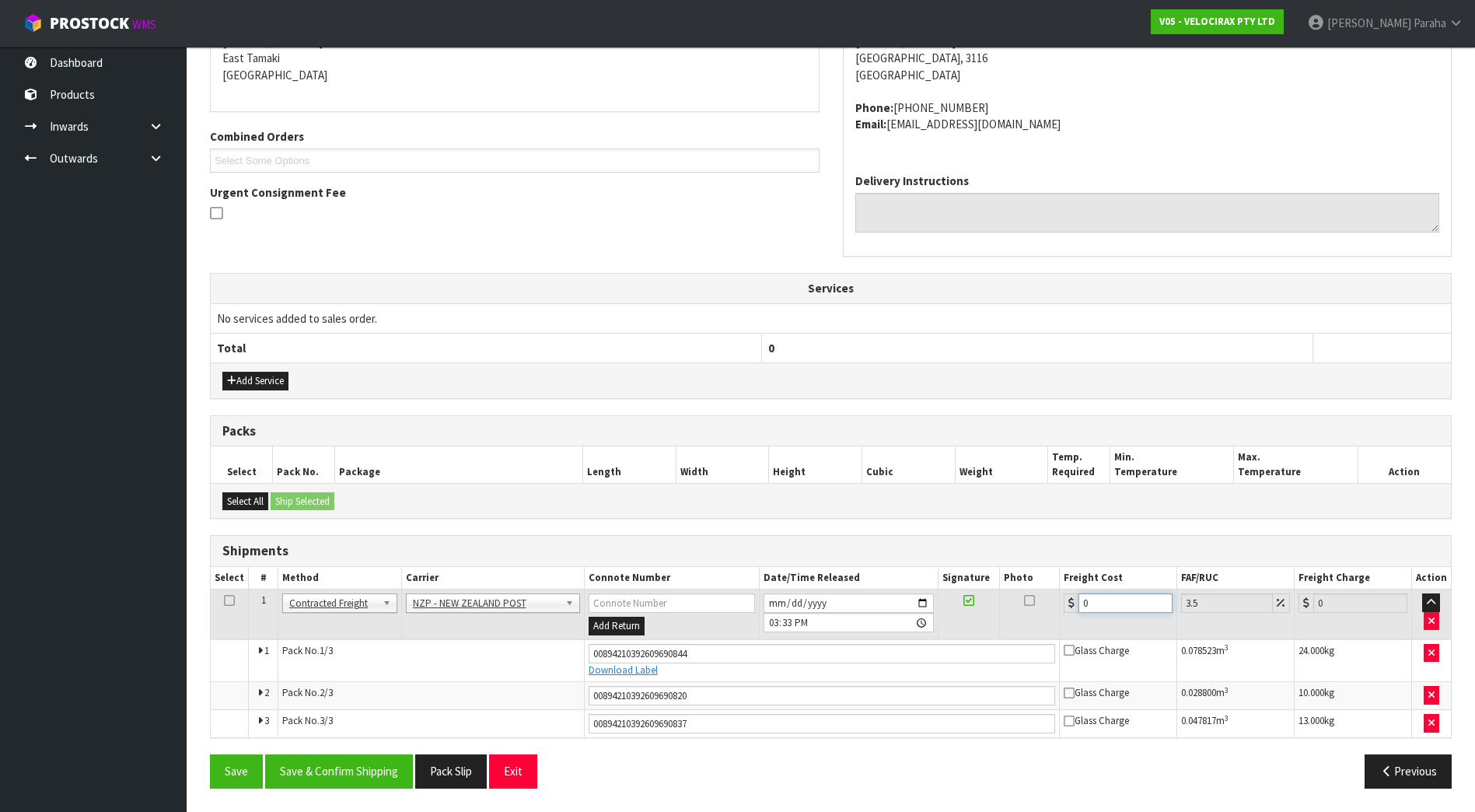
drag, startPoint x: 1124, startPoint y: 597, endPoint x: 991, endPoint y: 598, distance: 133.0
click at [991, 598] on tr "1 Client Local Pickup Customer Local Pickup Company Freight Contracted Freight …" at bounding box center [830, 614] width 1240 height 50
type input "3"
type input "3.1"
type input "39"
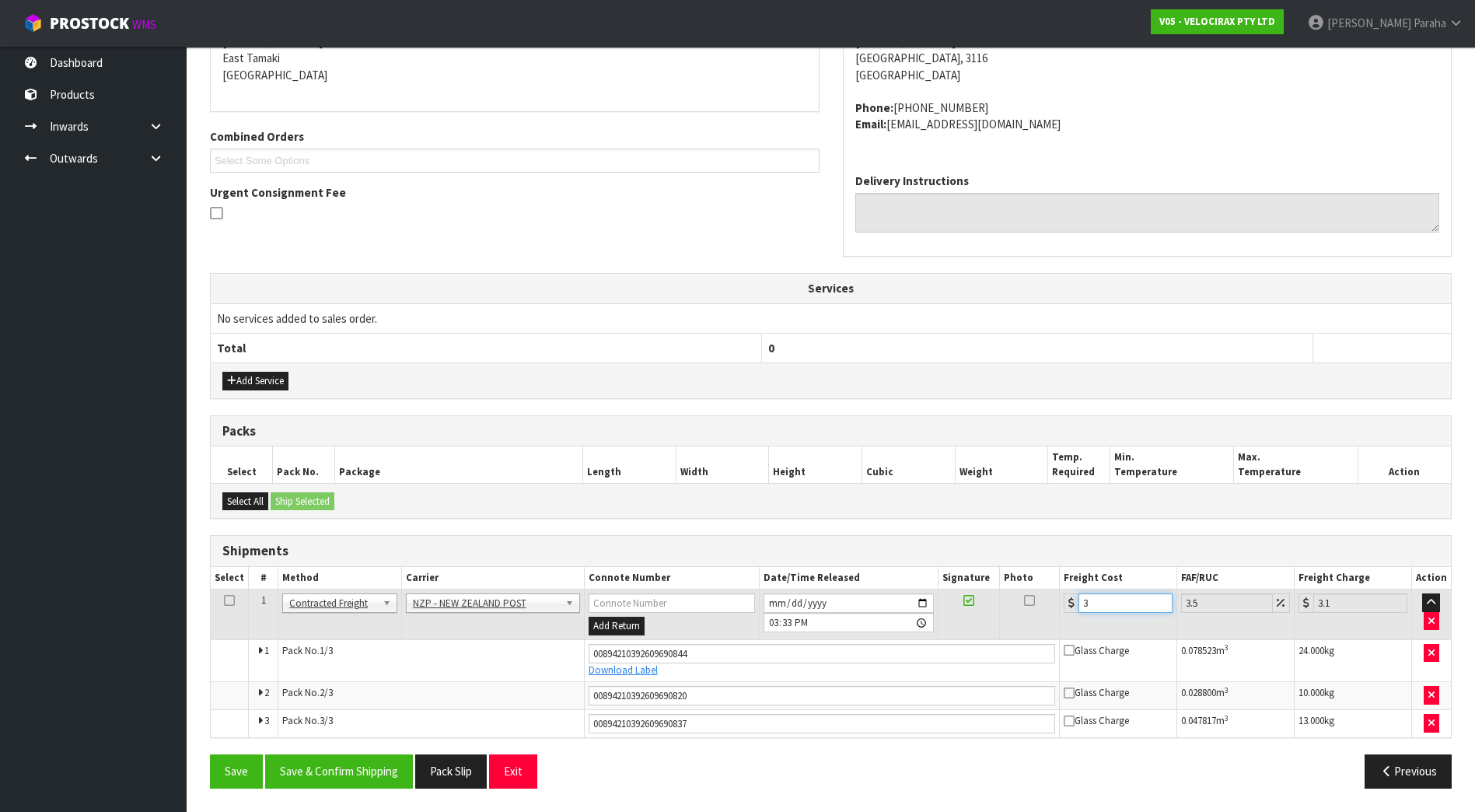
type input "40.36"
type input "39.1"
type input "40.47"
type input "39.17"
type input "40.54"
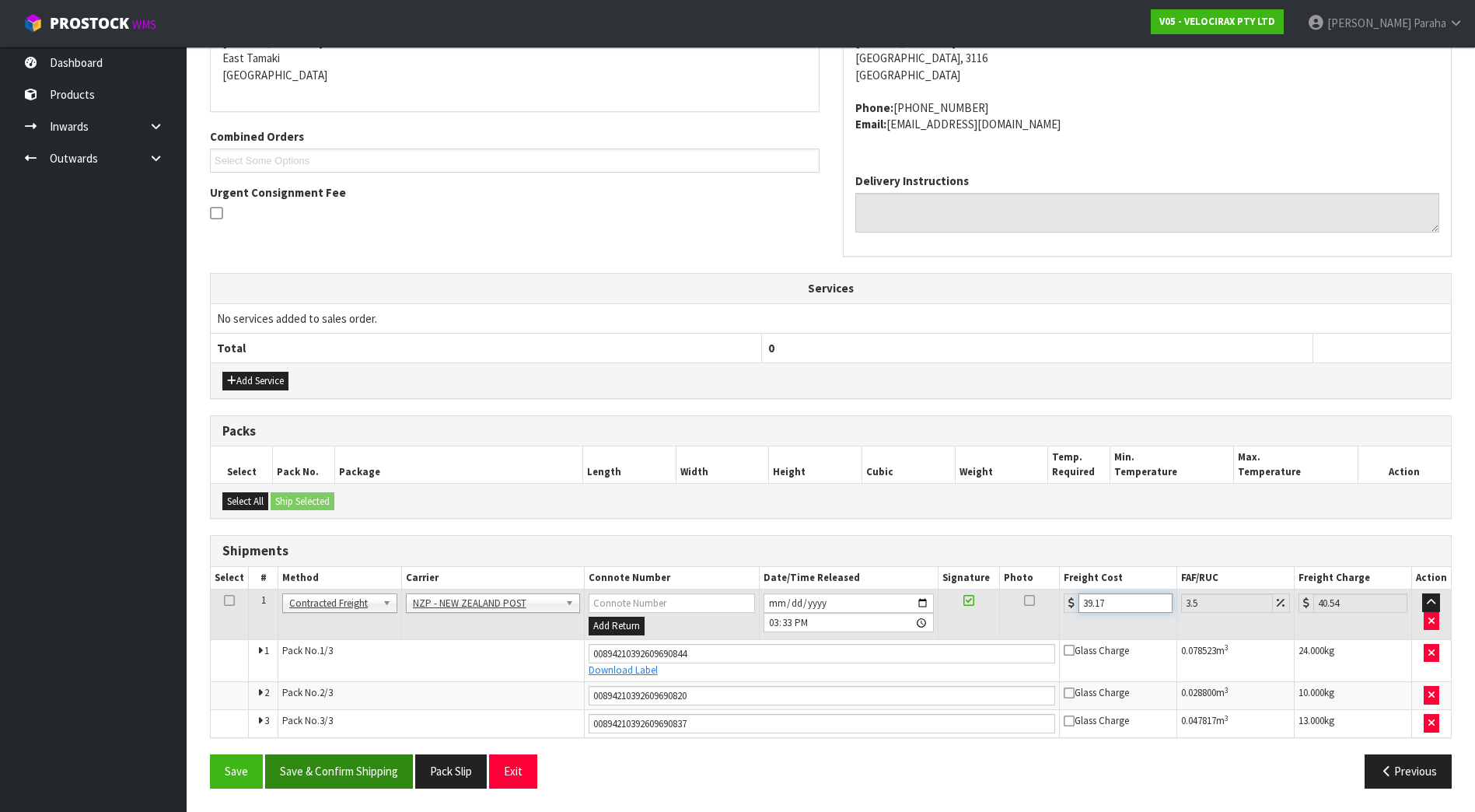
type input "39.17"
click at [360, 762] on button "Save & Confirm Shipping" at bounding box center [339, 770] width 148 height 33
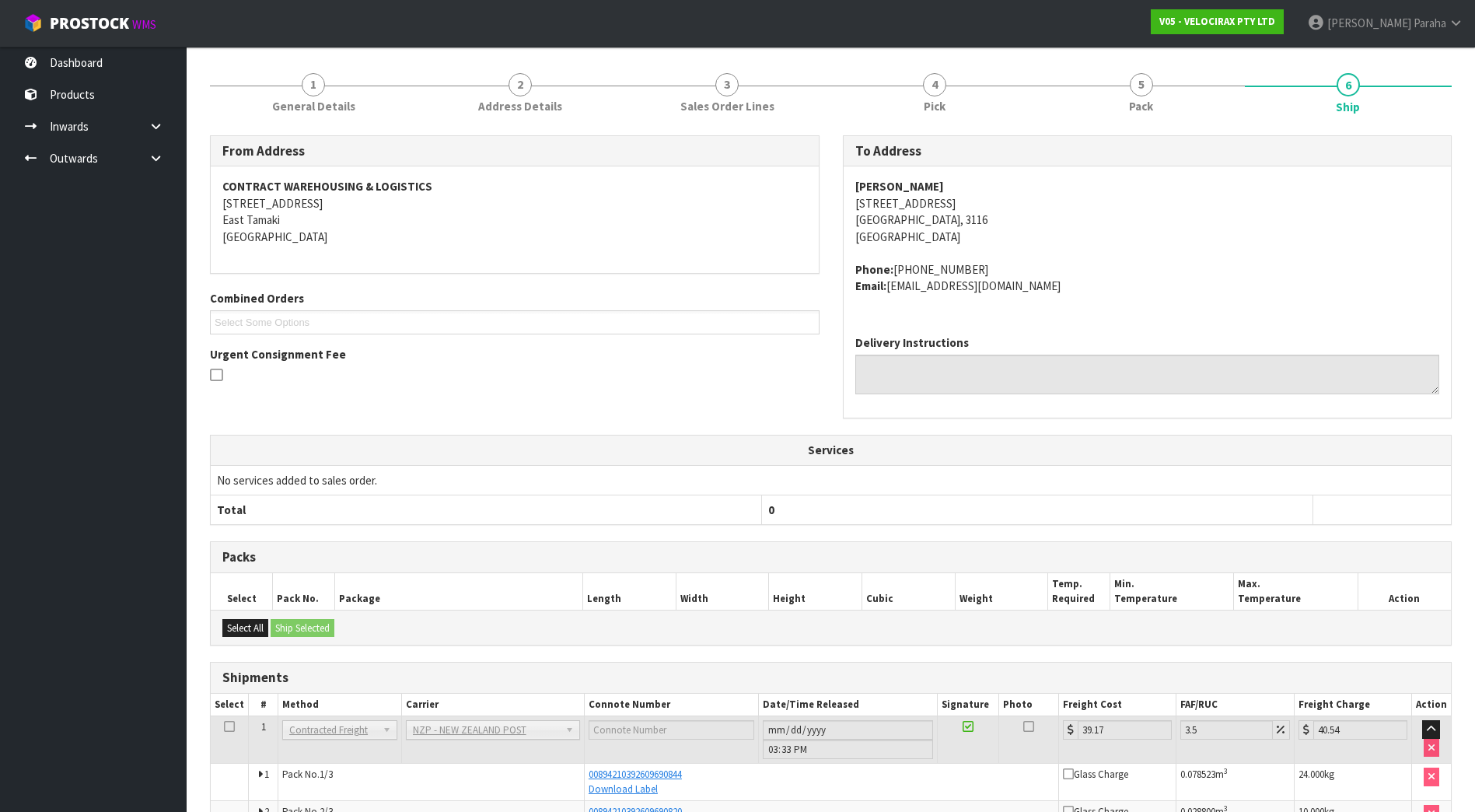
scroll to position [0, 0]
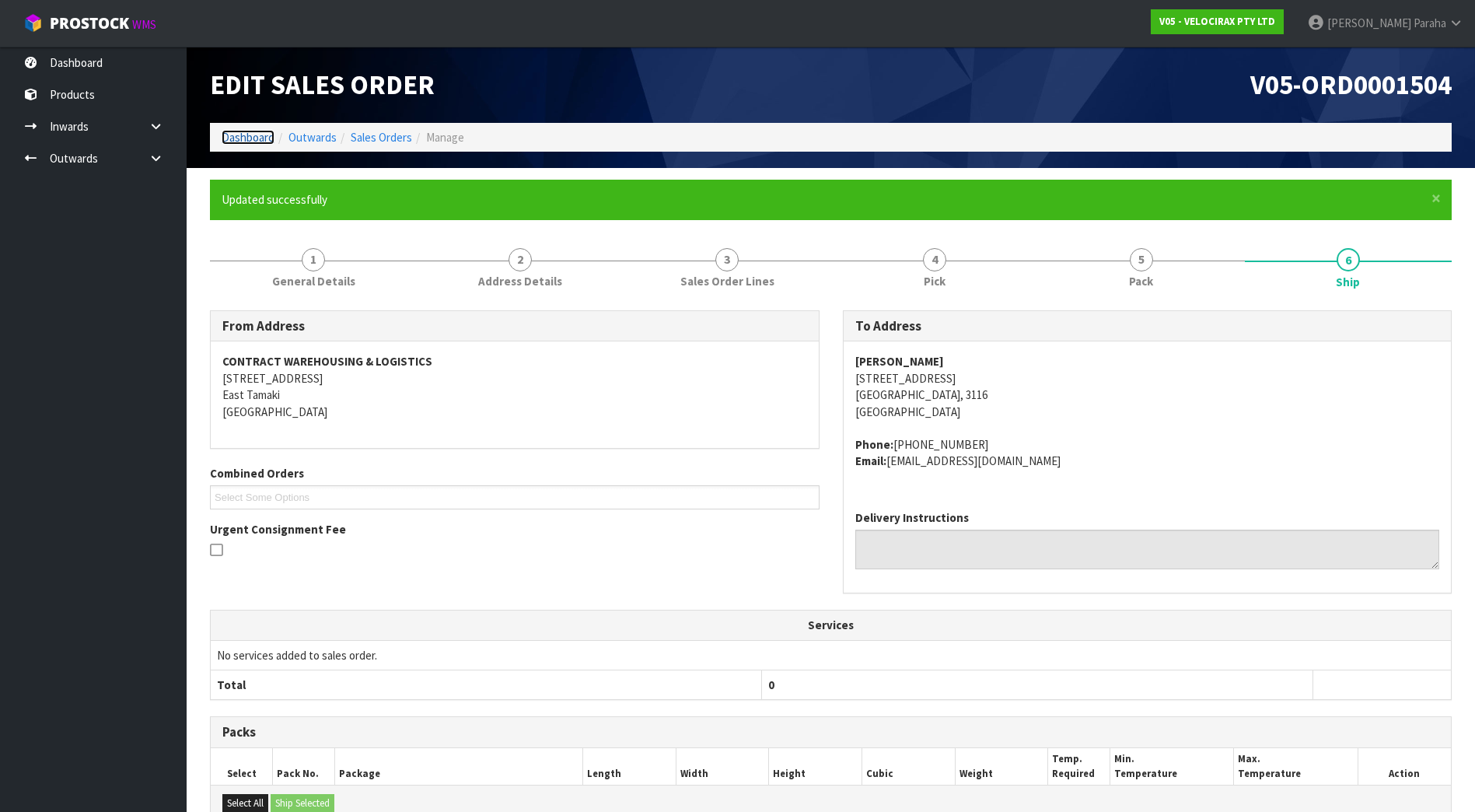
click at [251, 135] on link "Dashboard" at bounding box center [247, 137] width 53 height 14
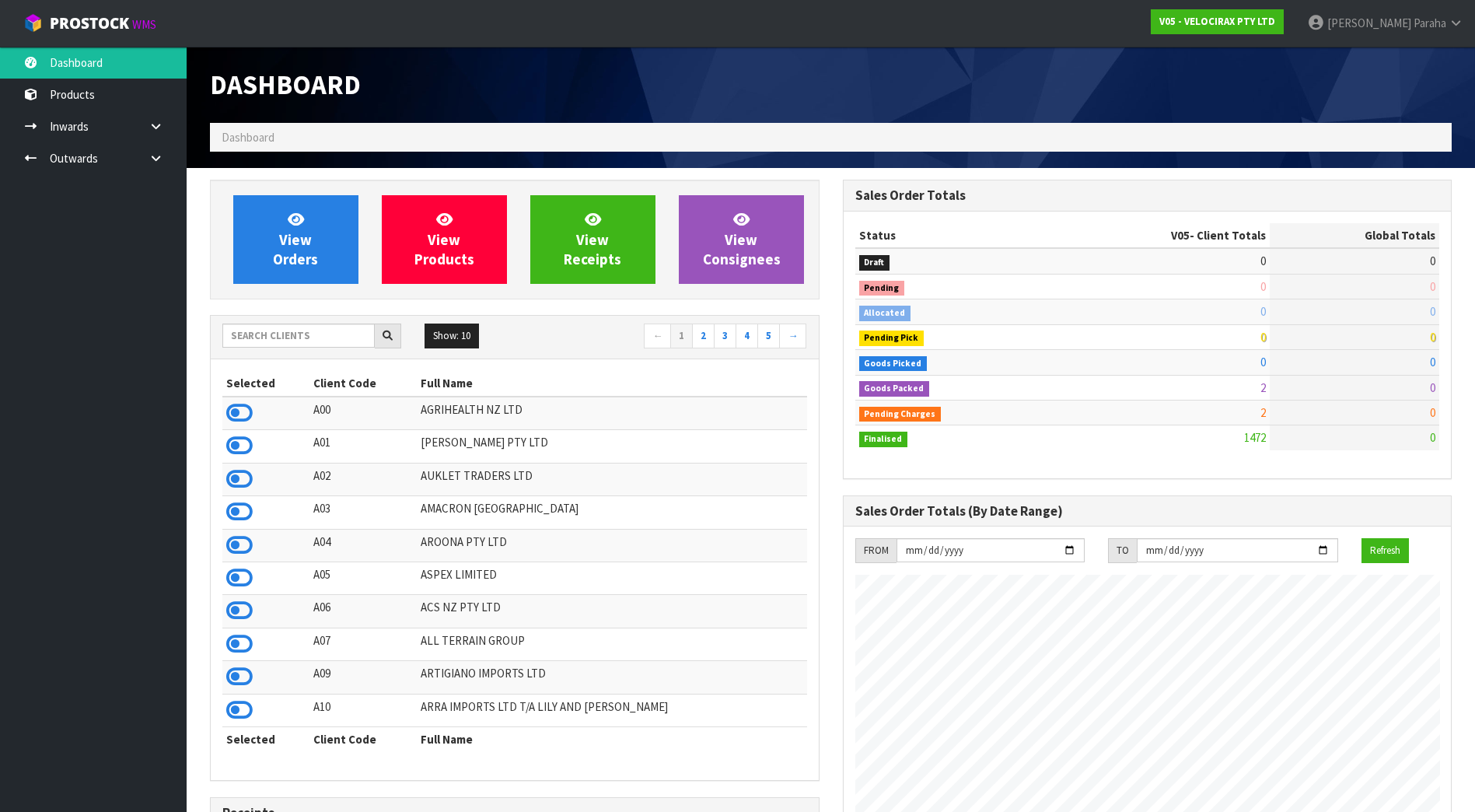
scroll to position [1211, 632]
click at [285, 338] on input "text" at bounding box center [299, 335] width 152 height 24
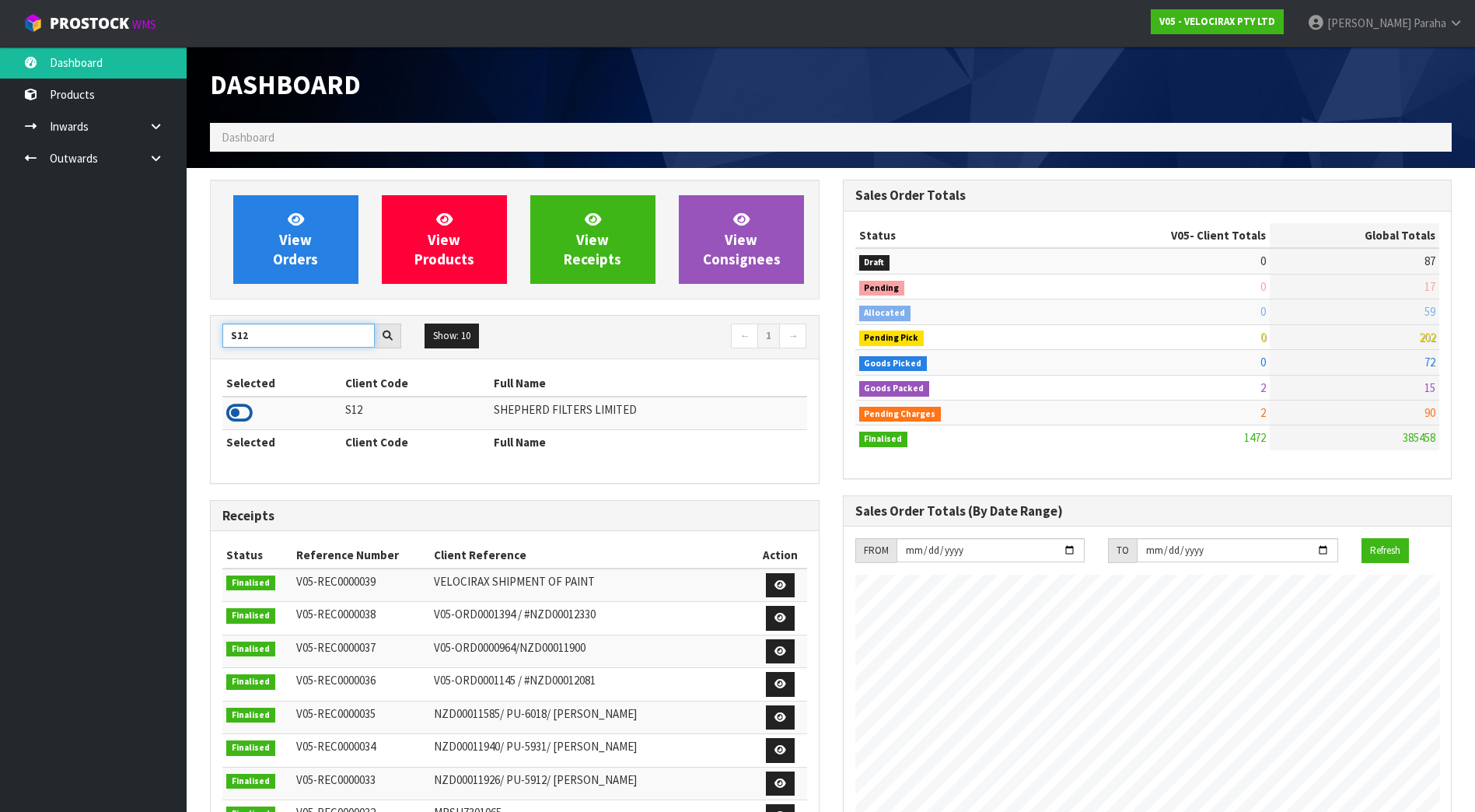
type input "S12"
click at [248, 418] on icon at bounding box center [239, 413] width 26 height 23
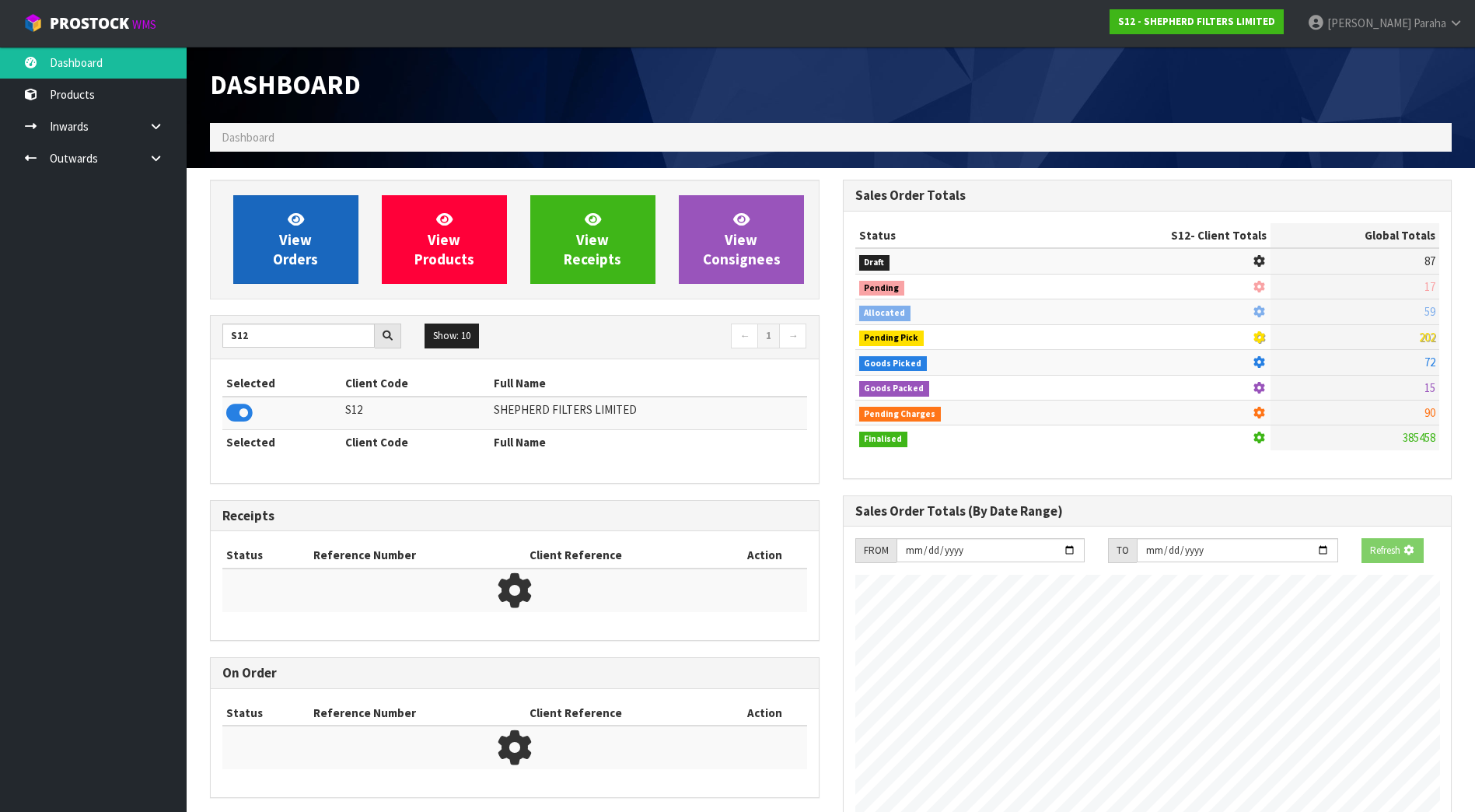
scroll to position [970, 632]
click at [279, 251] on span "View Orders" at bounding box center [295, 238] width 45 height 58
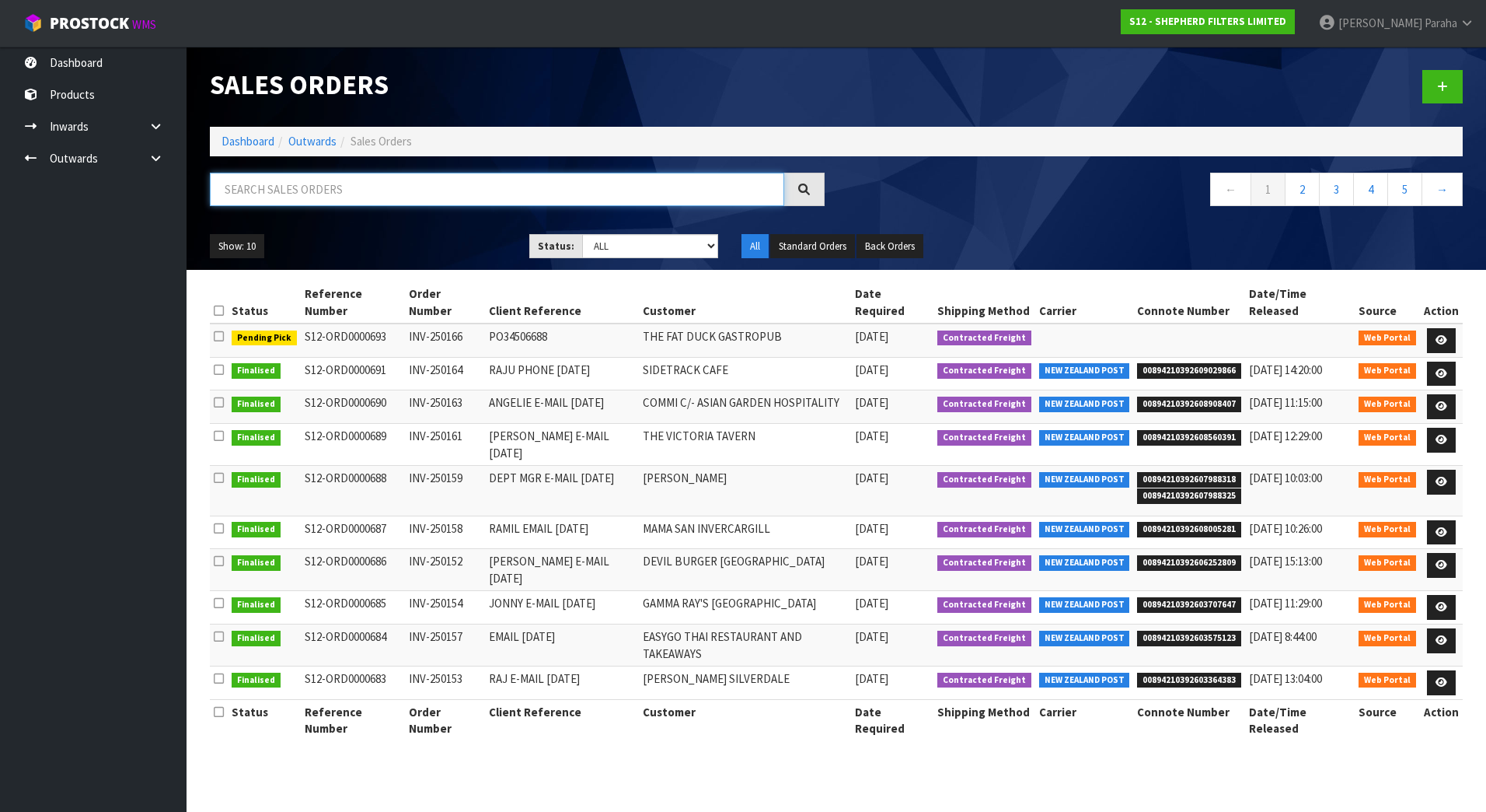
click at [284, 192] on input "text" at bounding box center [497, 189] width 575 height 33
click at [1454, 328] on link at bounding box center [1441, 341] width 29 height 25
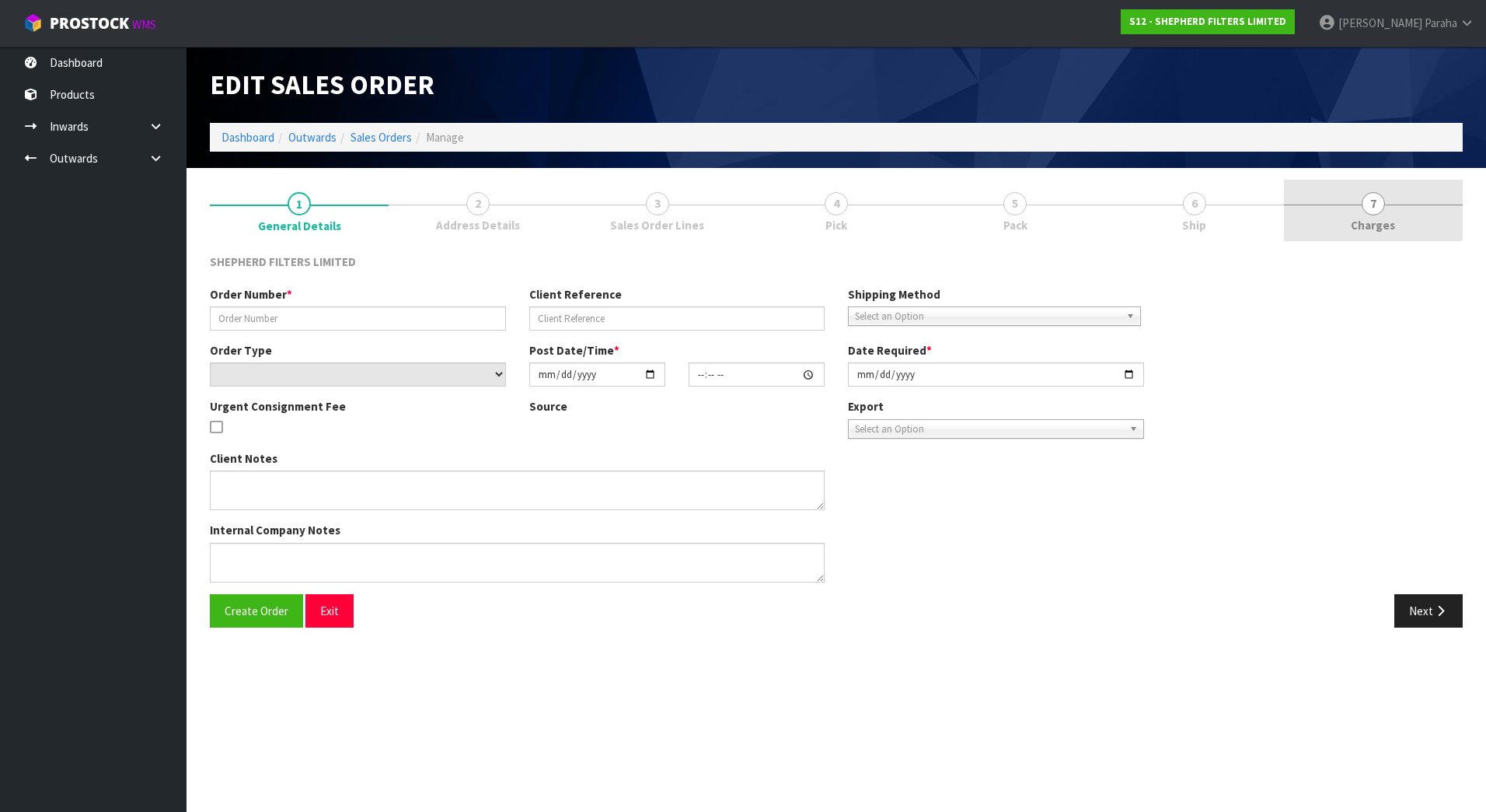
type input "INV-250166"
type input "PO34506688"
select select "number:0"
type input "2025-10-13"
type input "21:21:00.000"
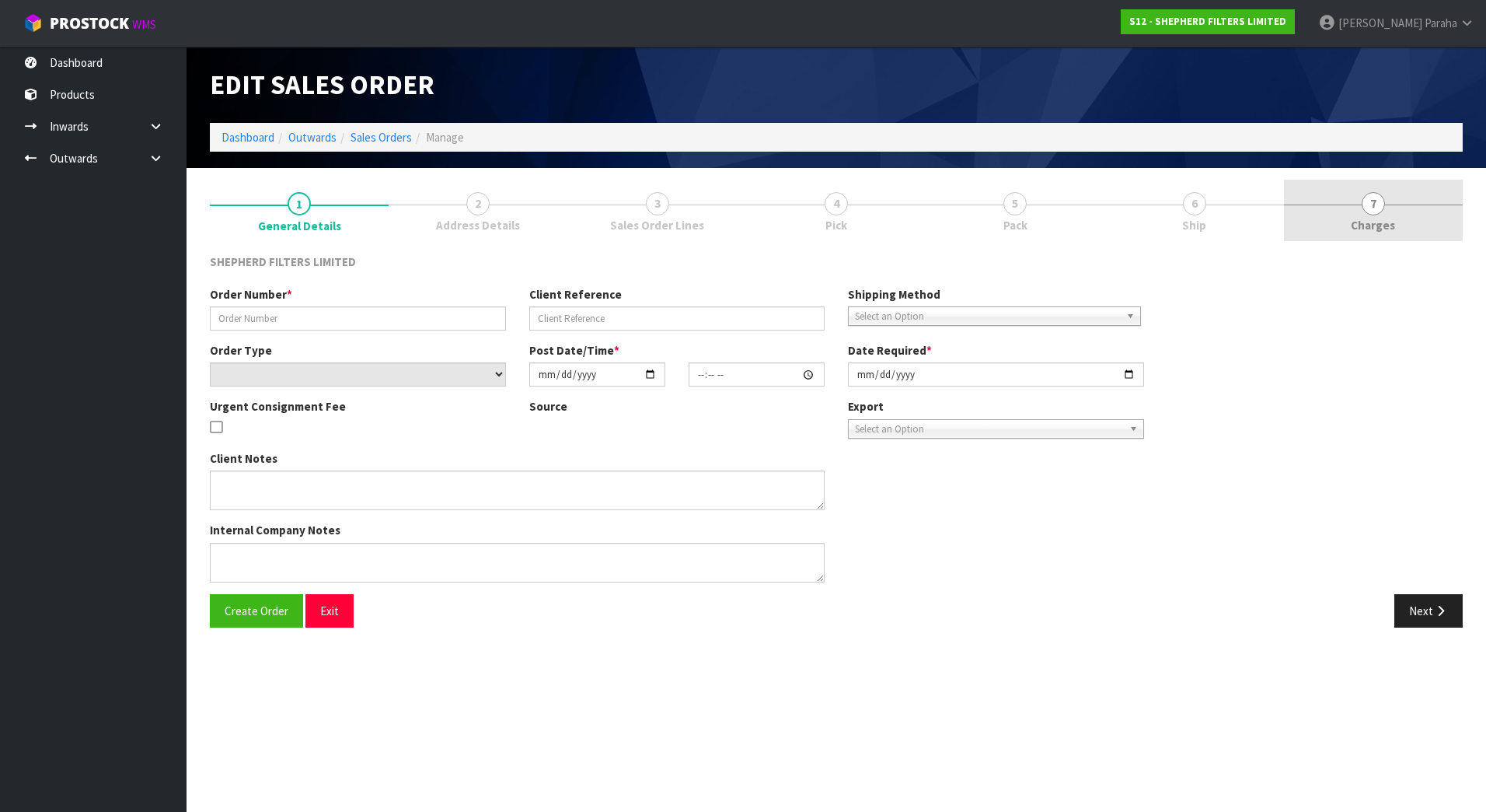
type input "2025-10-14"
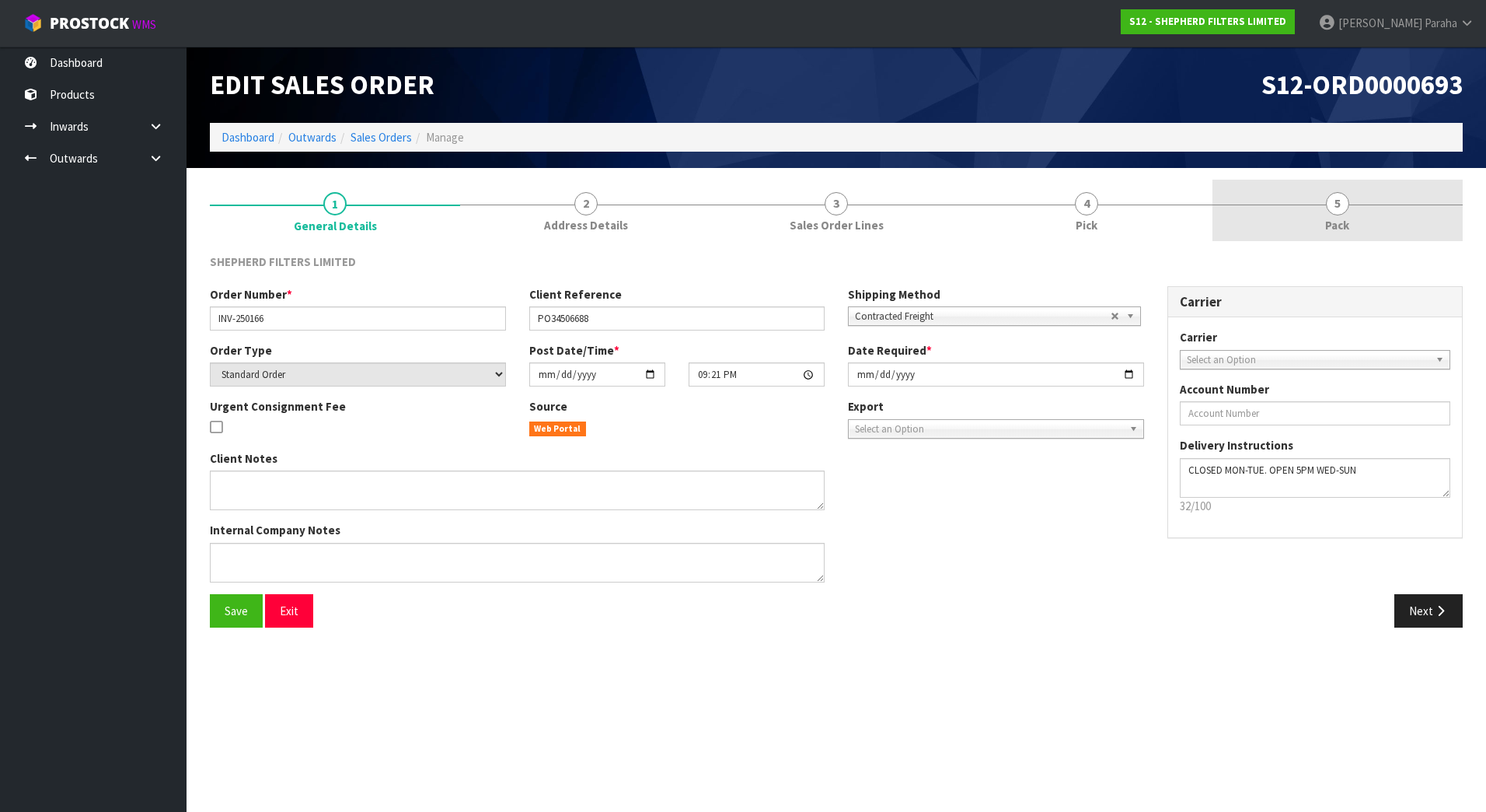
click at [1360, 213] on link "5 Pack" at bounding box center [1337, 210] width 250 height 62
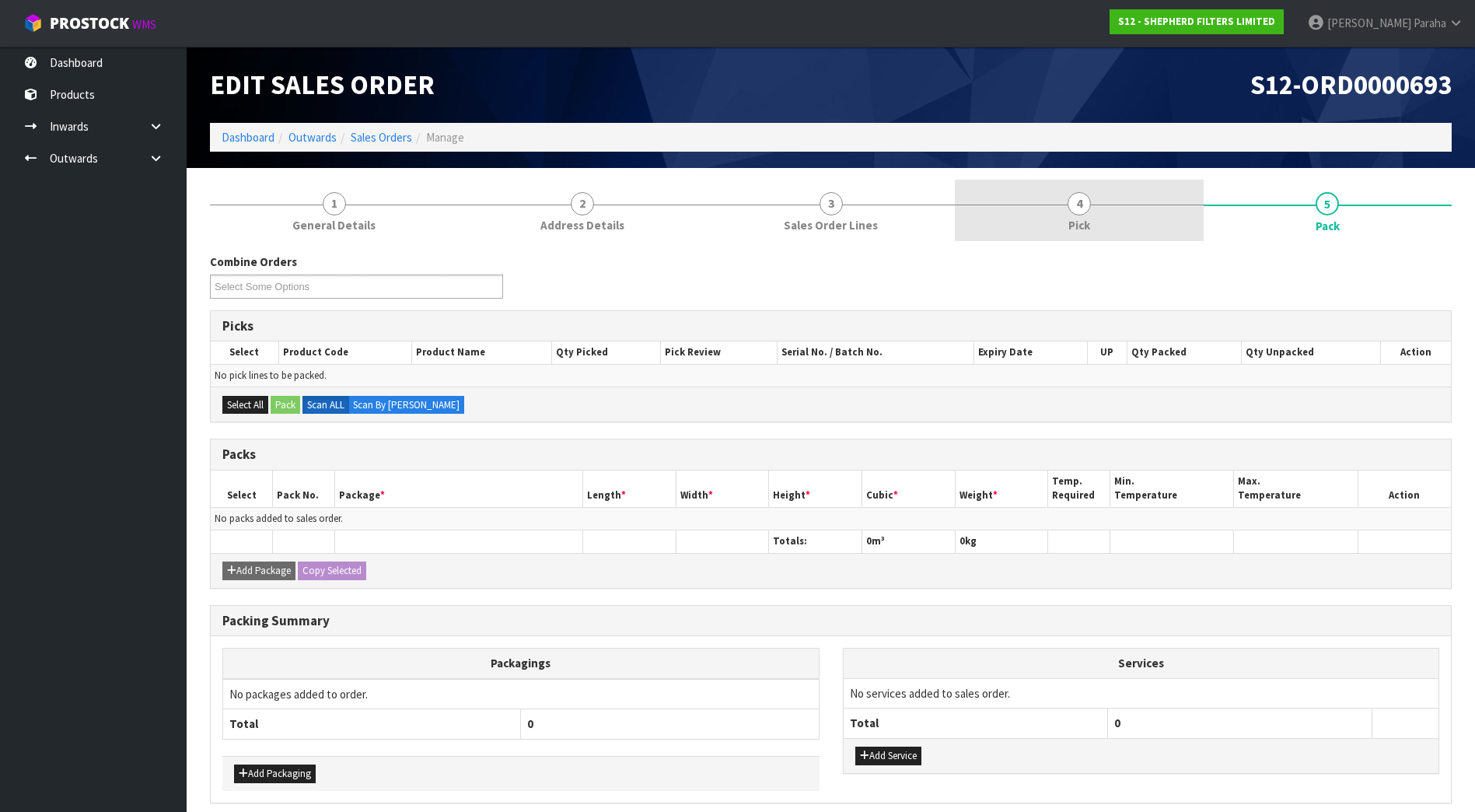
click at [1050, 212] on link "4 Pick" at bounding box center [1079, 210] width 248 height 62
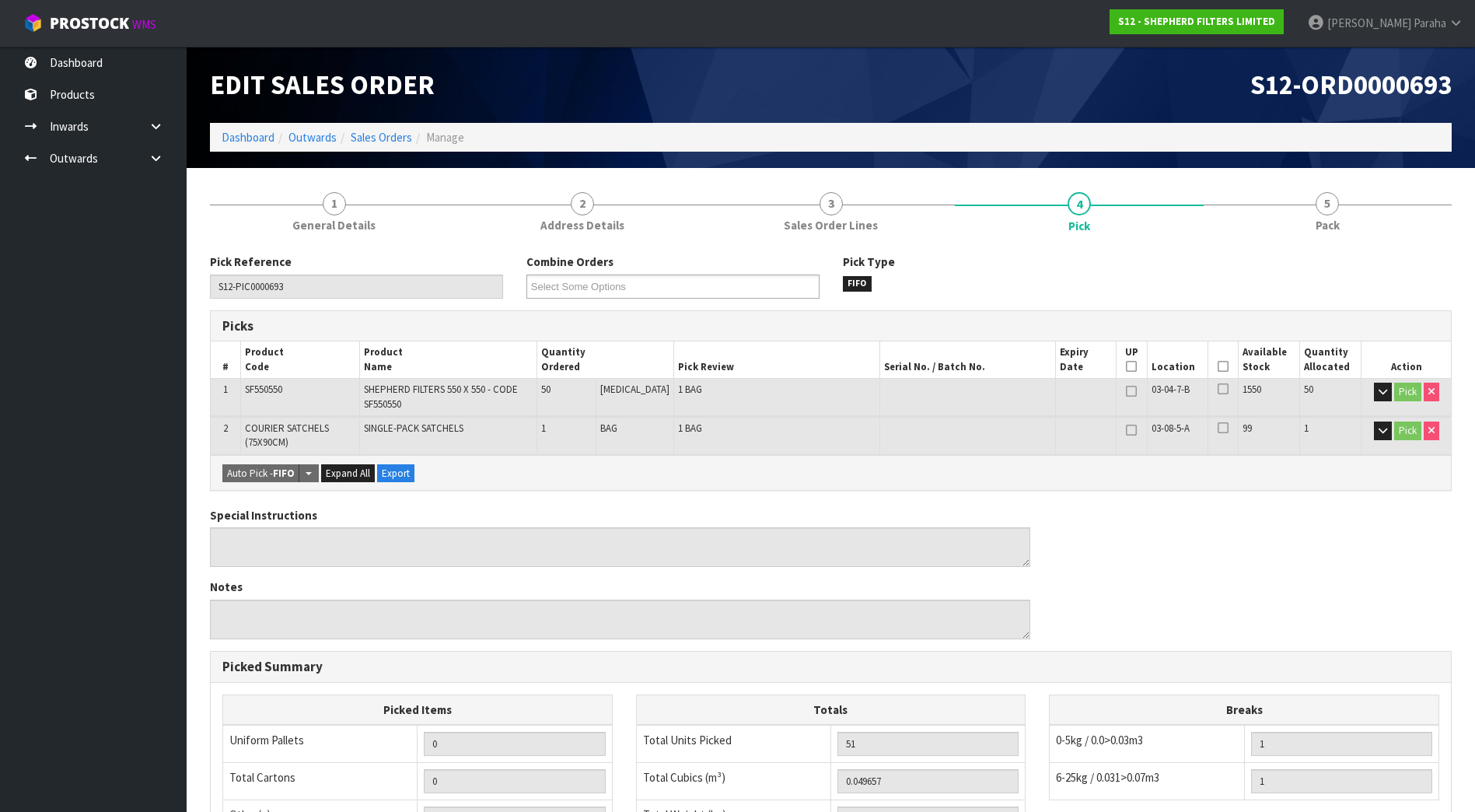
click at [1218, 367] on icon at bounding box center [1223, 367] width 11 height 1
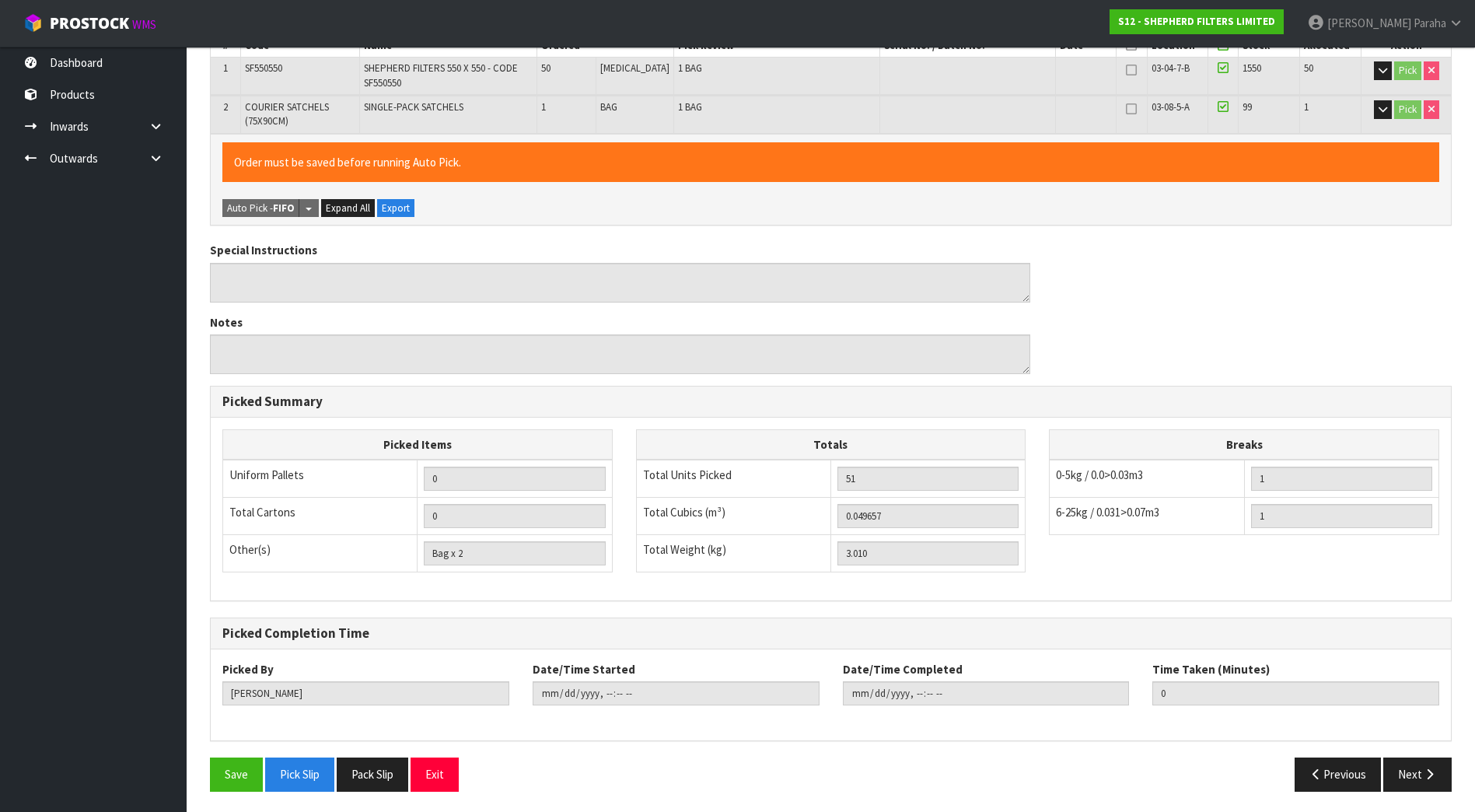
scroll to position [324, 0]
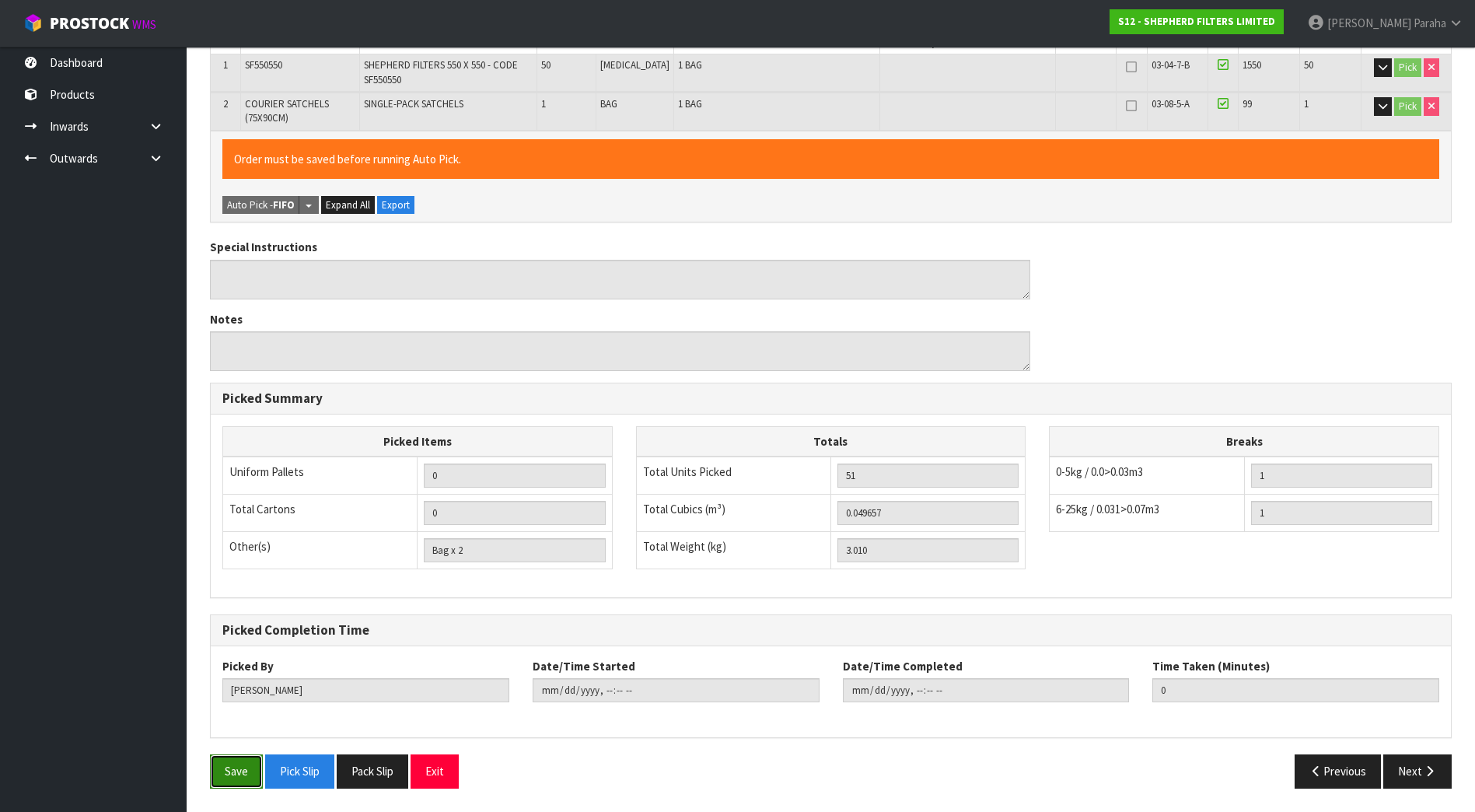
click at [239, 779] on button "Save" at bounding box center [236, 770] width 53 height 33
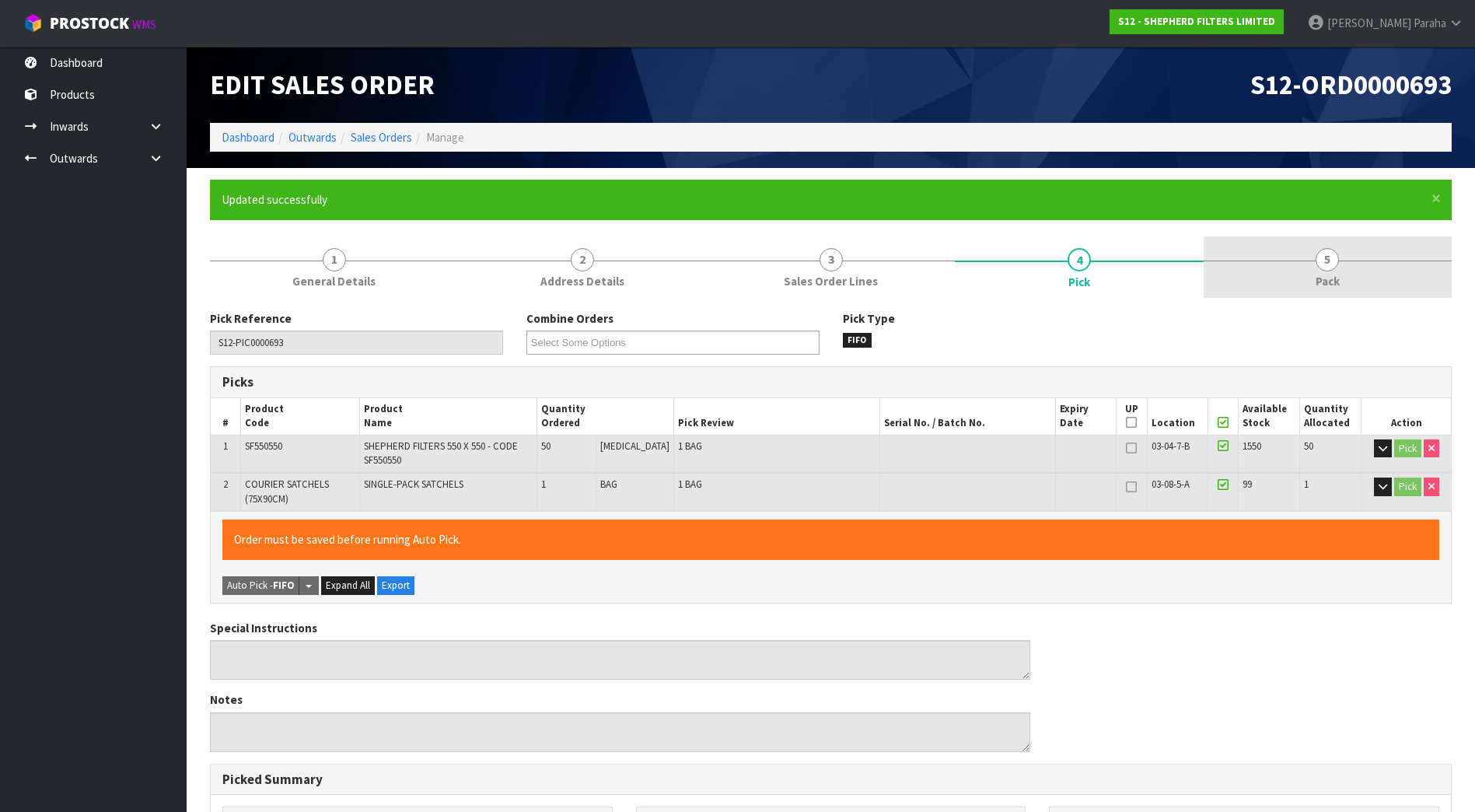
type input "Polly Paraha"
type input "2025-10-13T15:58:01"
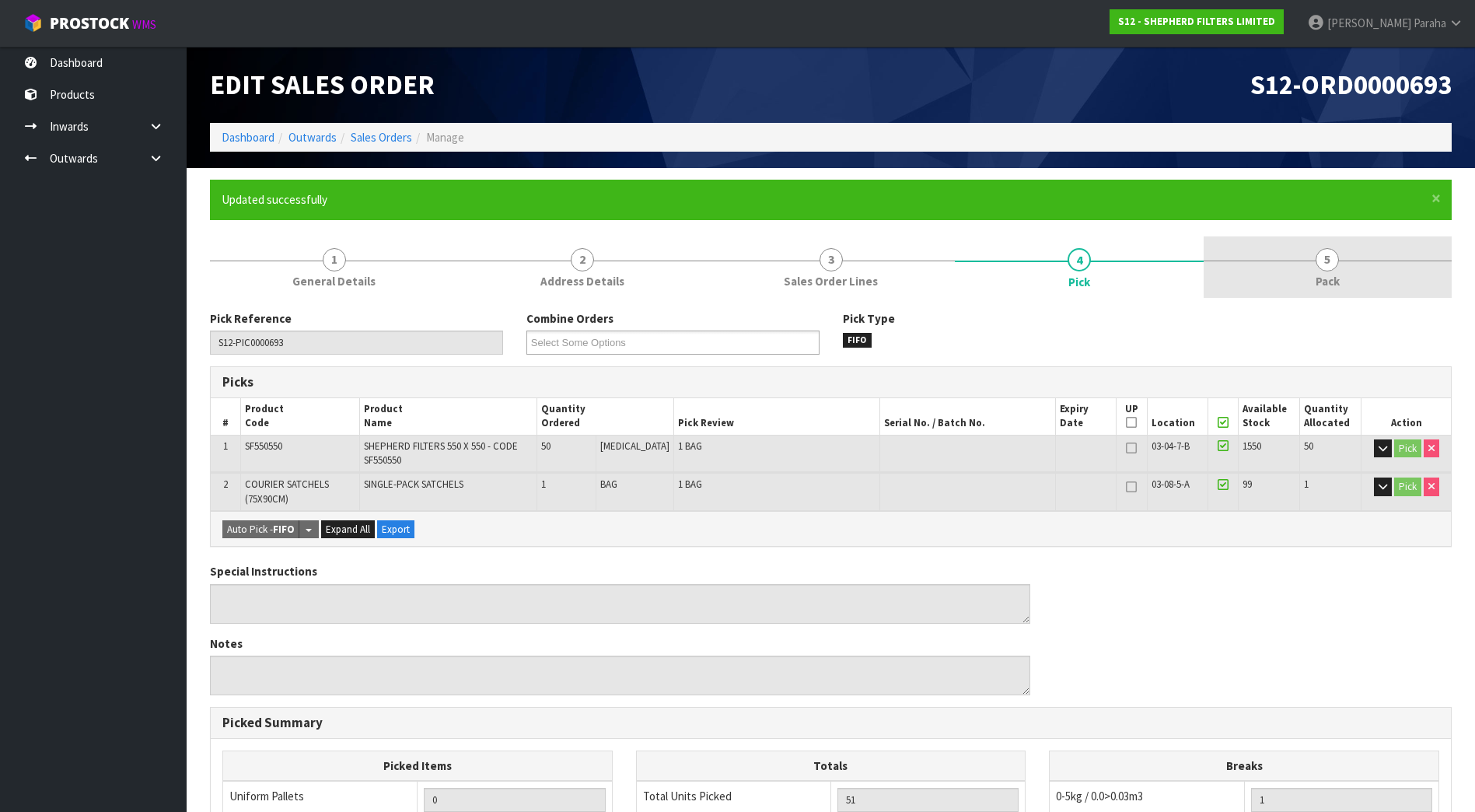
click at [1319, 268] on span "5" at bounding box center [1328, 260] width 23 height 23
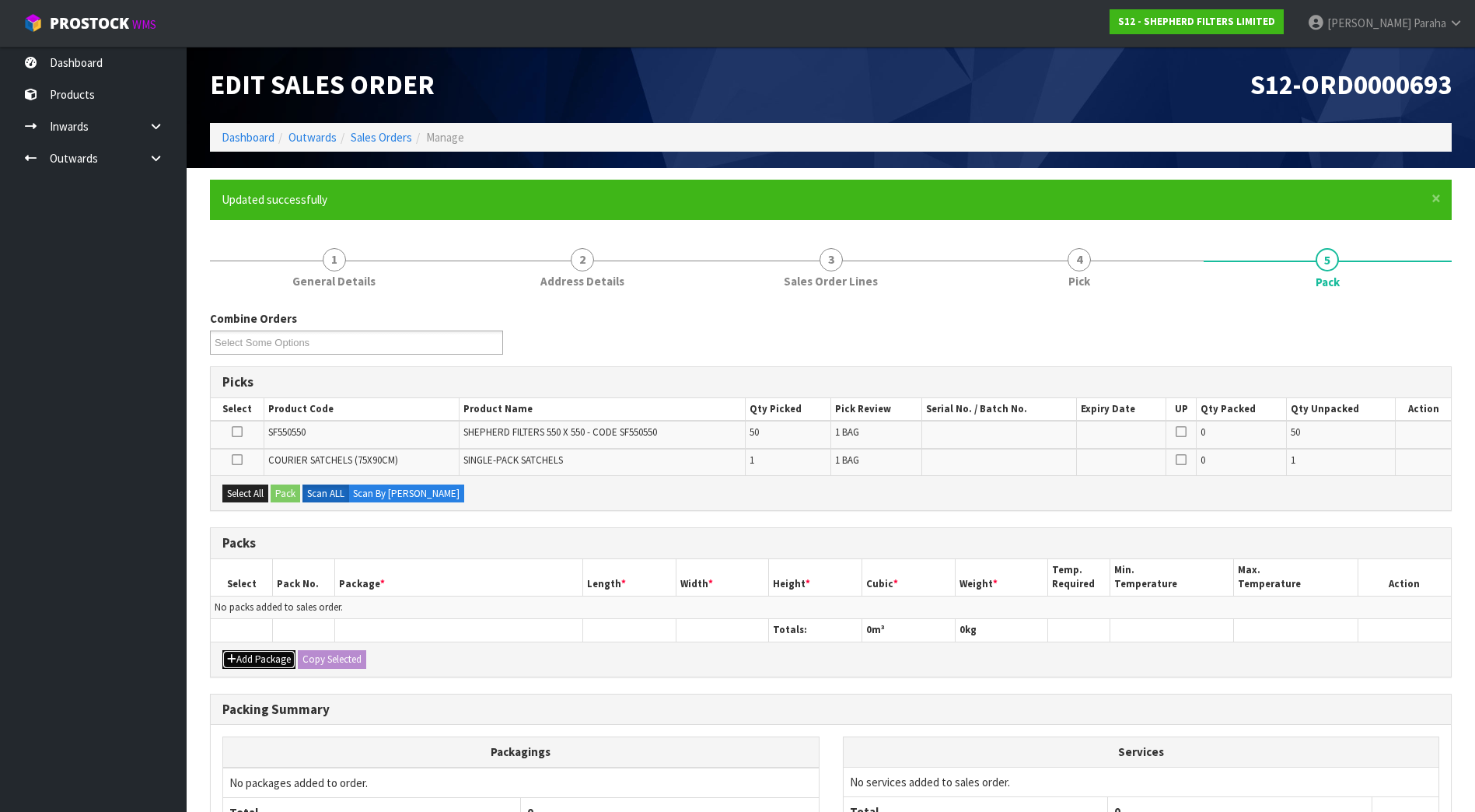
drag, startPoint x: 261, startPoint y: 660, endPoint x: 255, endPoint y: 633, distance: 27.7
click at [260, 660] on button "Add Package" at bounding box center [259, 659] width 74 height 19
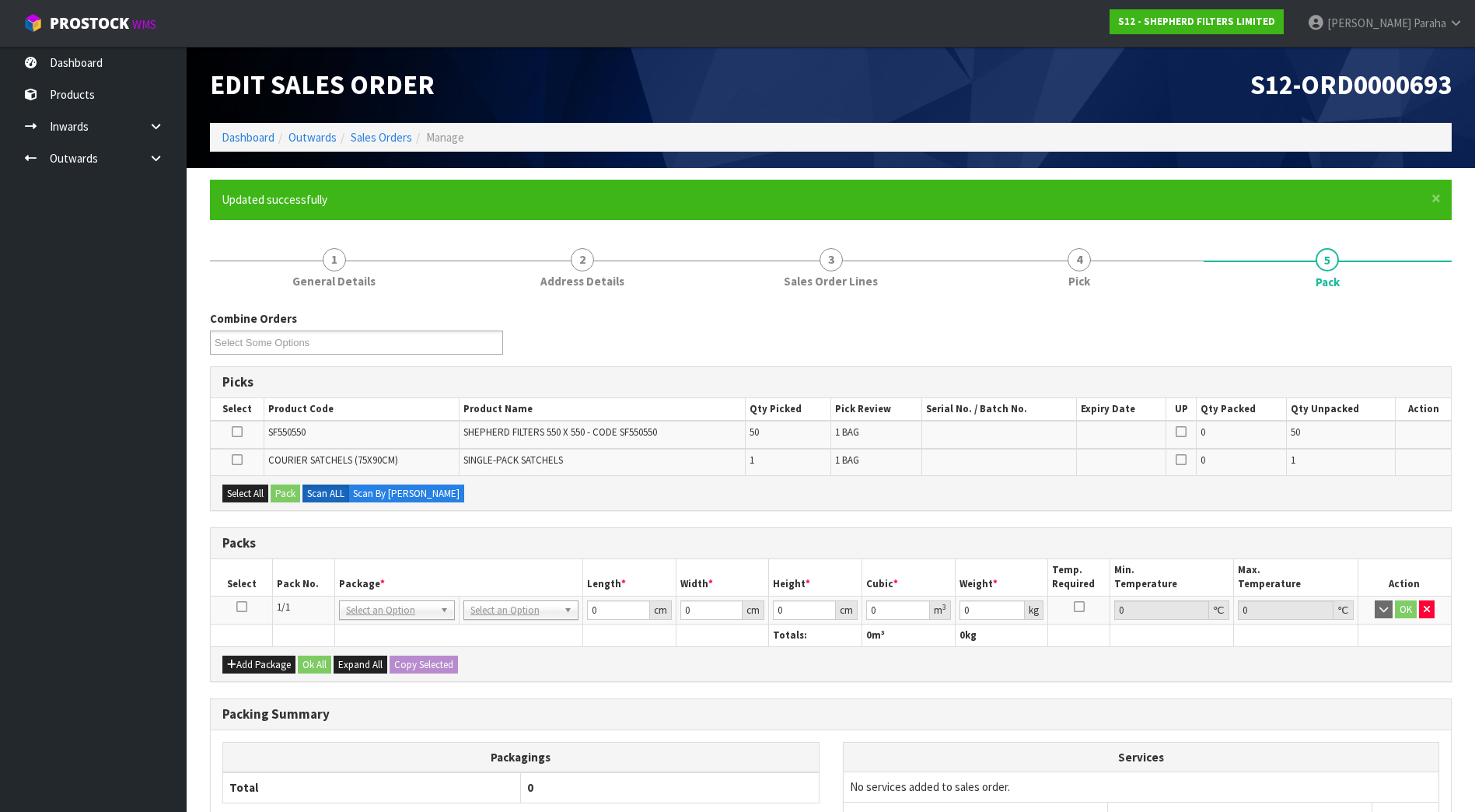
drag, startPoint x: 241, startPoint y: 602, endPoint x: 261, endPoint y: 549, distance: 56.6
click at [242, 607] on icon at bounding box center [242, 607] width 11 height 1
click at [254, 491] on button "Select All" at bounding box center [245, 493] width 46 height 19
click at [294, 491] on button "Pack" at bounding box center [285, 493] width 30 height 19
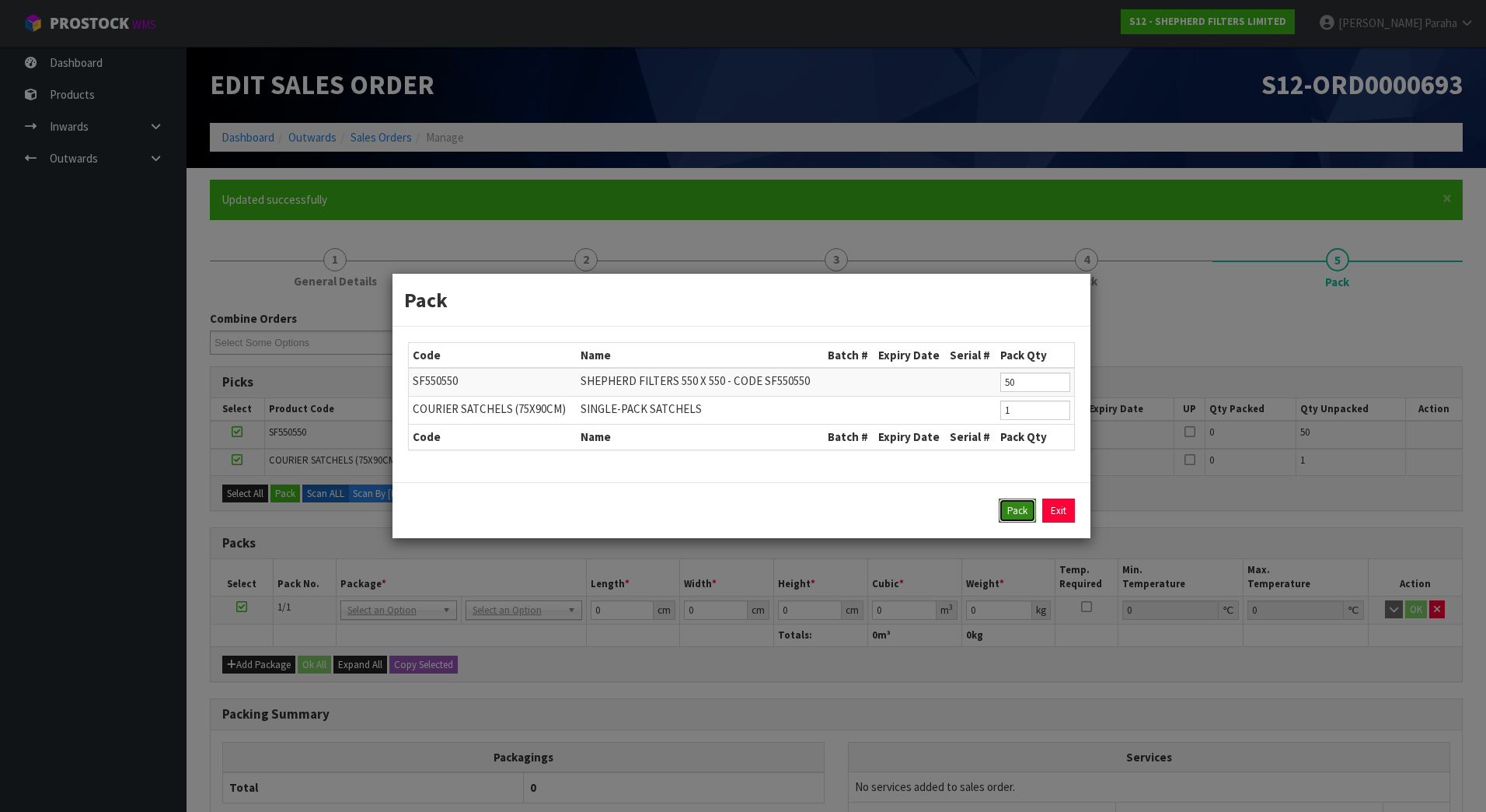
click at [1011, 505] on button "Pack" at bounding box center [1018, 511] width 38 height 25
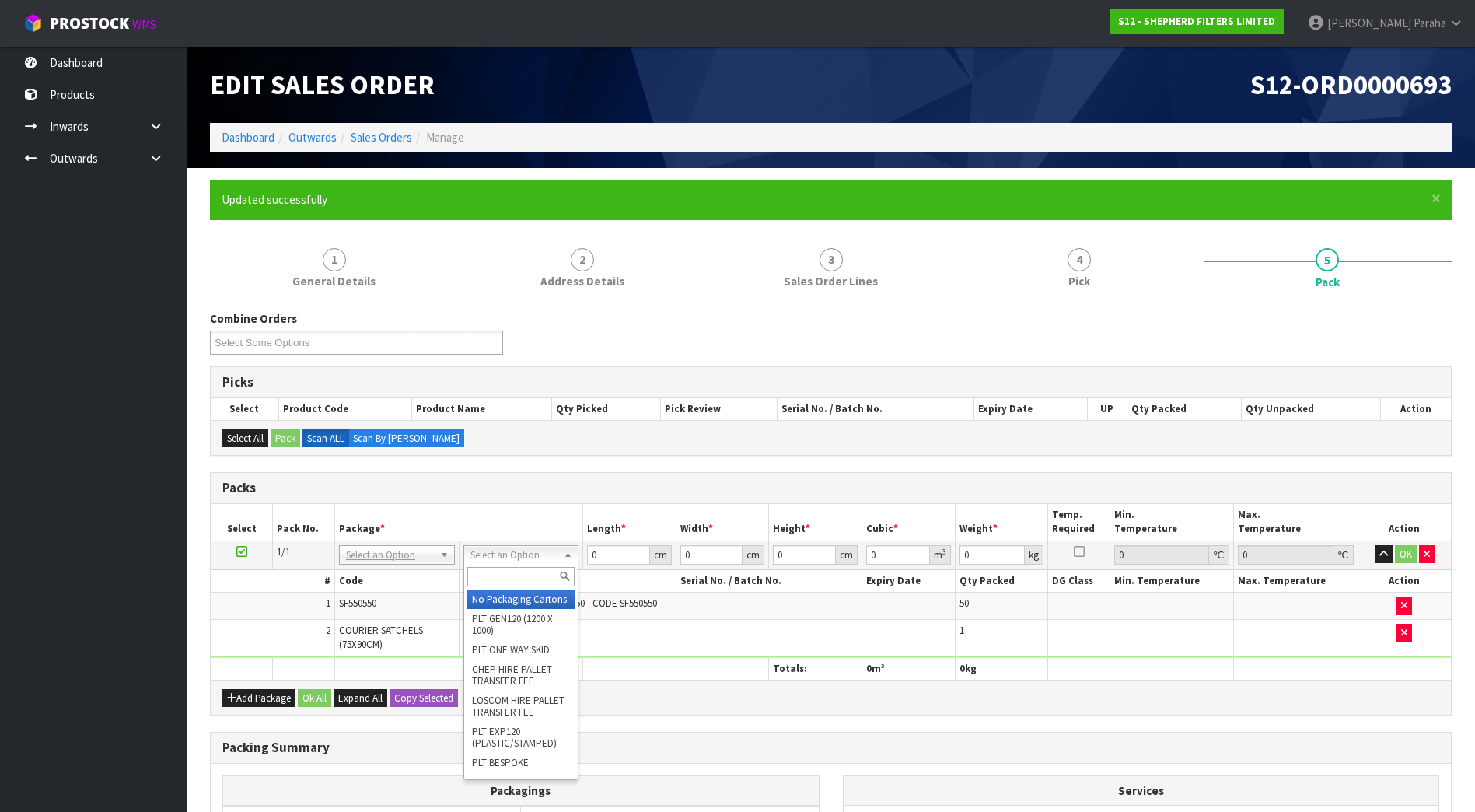
drag, startPoint x: 526, startPoint y: 573, endPoint x: 529, endPoint y: 536, distance: 37.1
click at [527, 562] on div "Select an Option No Packaging Cartons PLT GEN120 (1200 X 1000) PLT ONE WAY SKID…" at bounding box center [521, 555] width 116 height 20
type input "CLI"
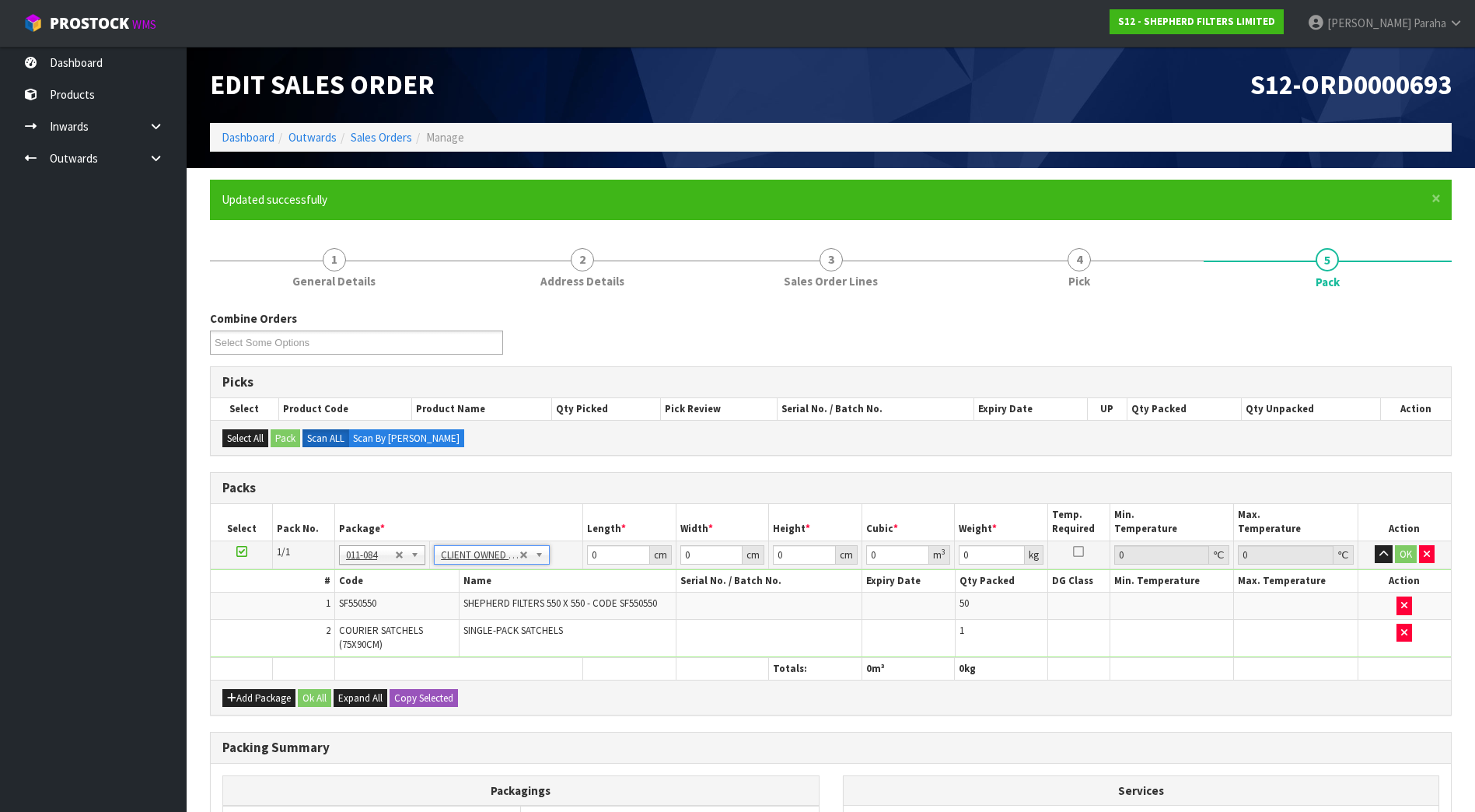
type input "3.01"
click at [616, 560] on input "0" at bounding box center [619, 555] width 63 height 20
type input "56"
type input "28"
type input "2"
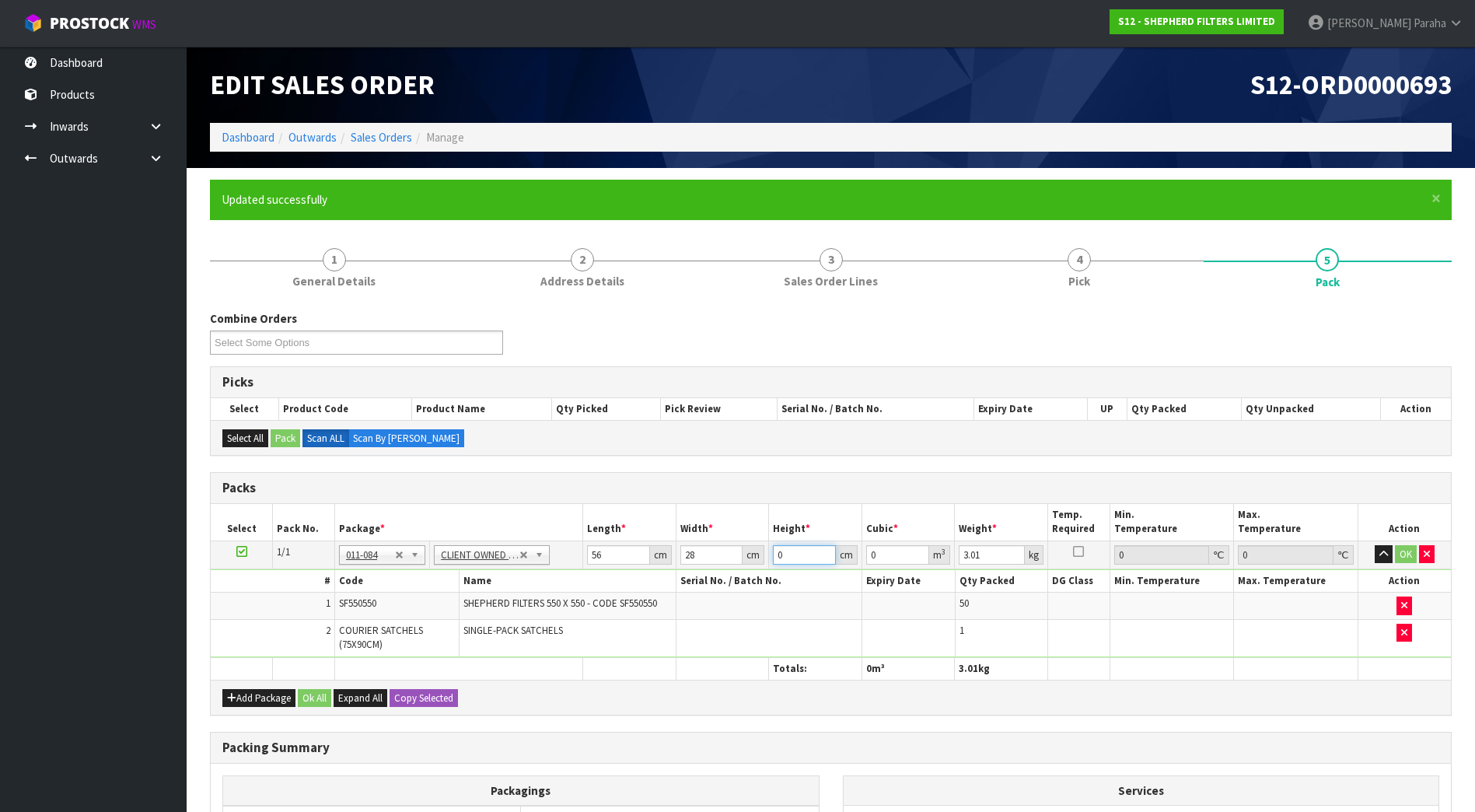
type input "0.003136"
type input "28"
type input "0.043904"
type input "28"
type input "3"
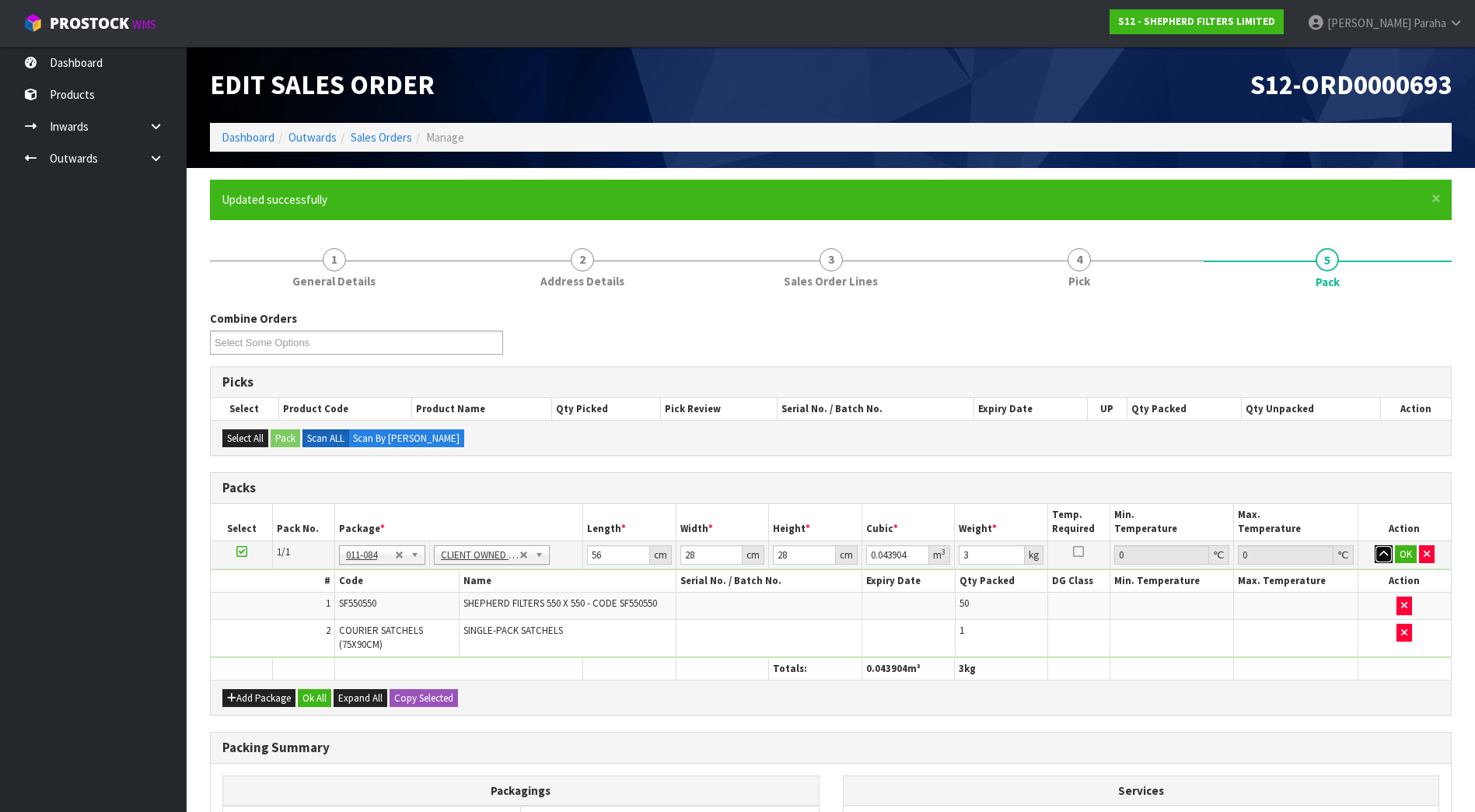
click at [1375, 545] on button "button" at bounding box center [1384, 554] width 18 height 19
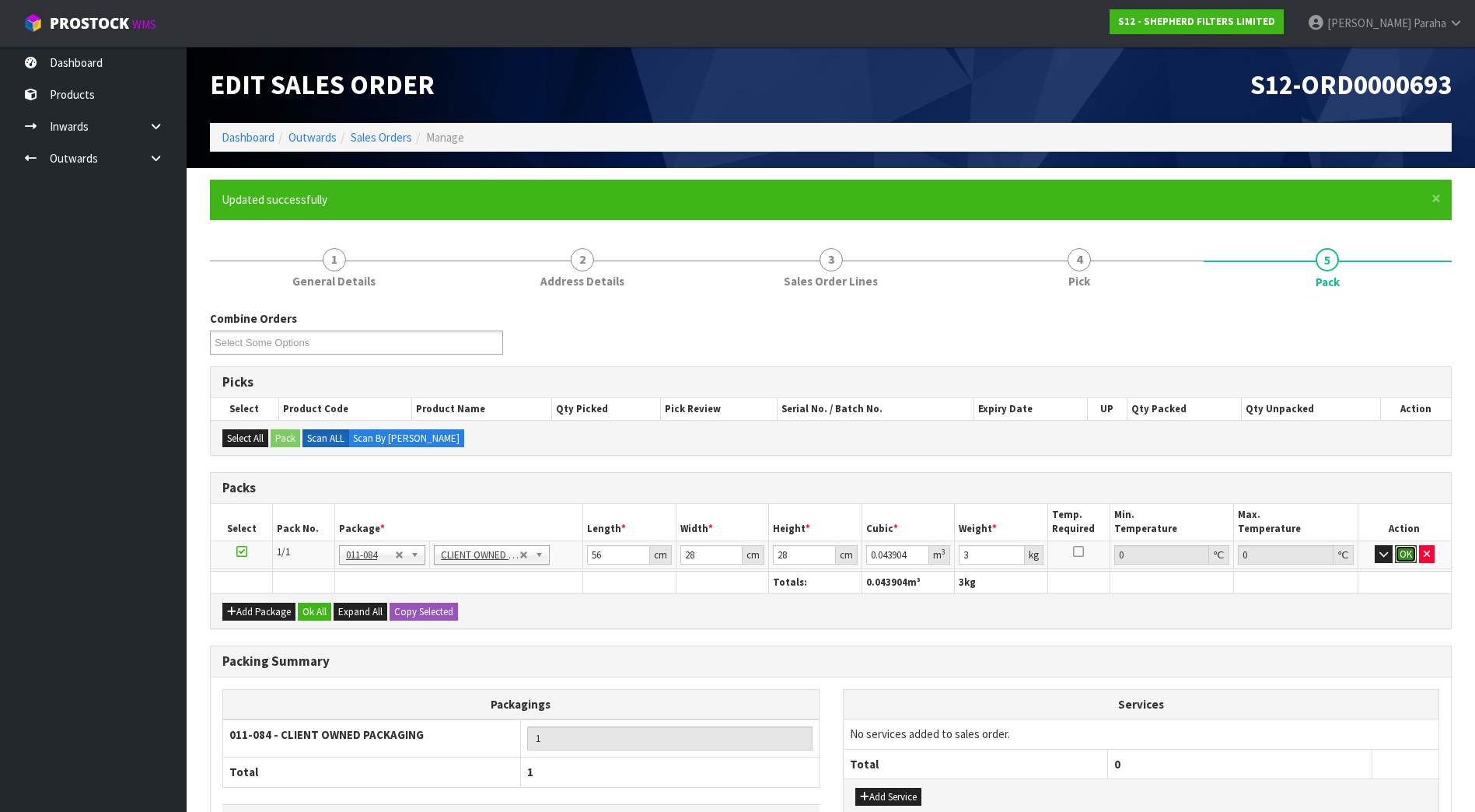
click button "OK" at bounding box center [1406, 554] width 22 height 19
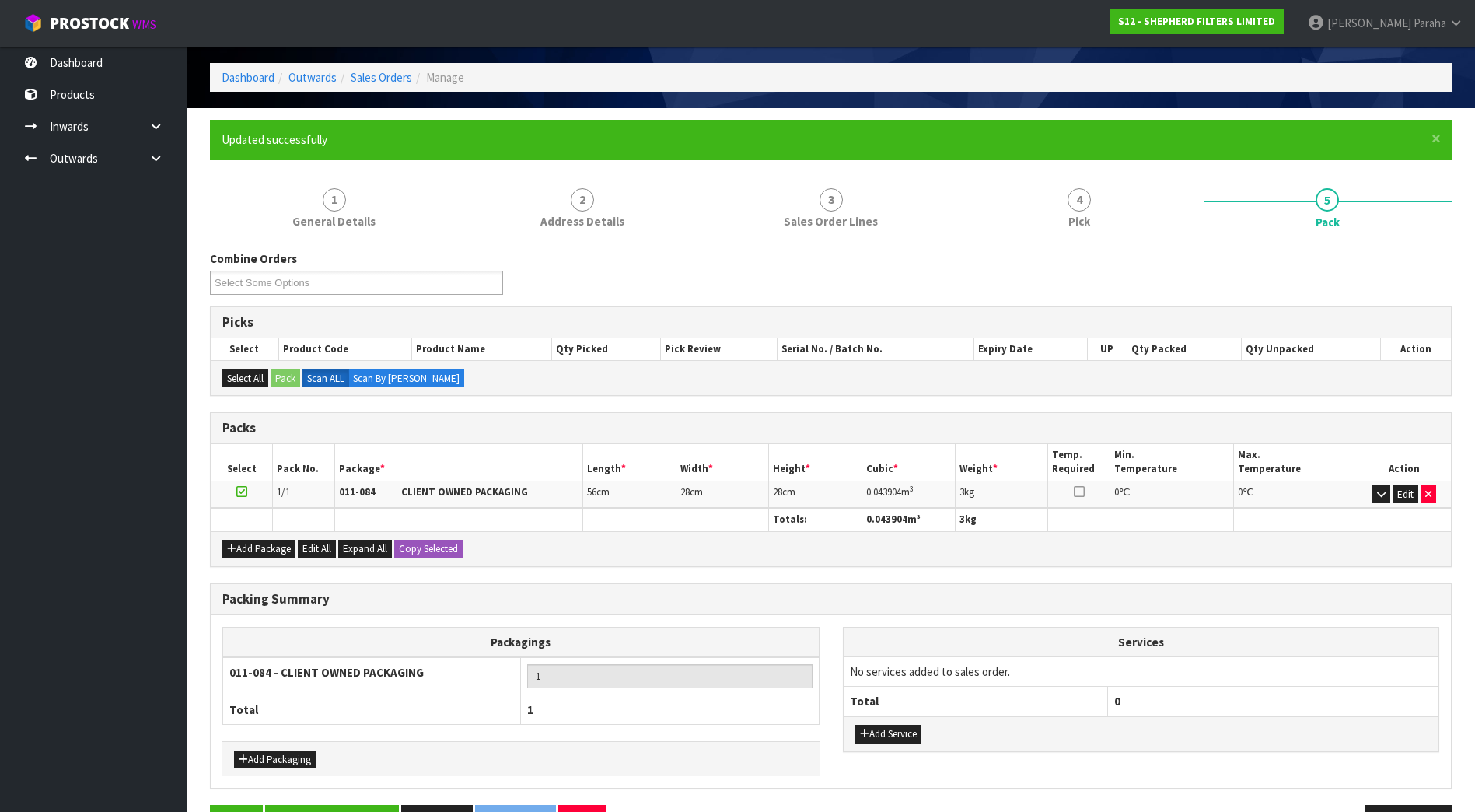
scroll to position [110, 0]
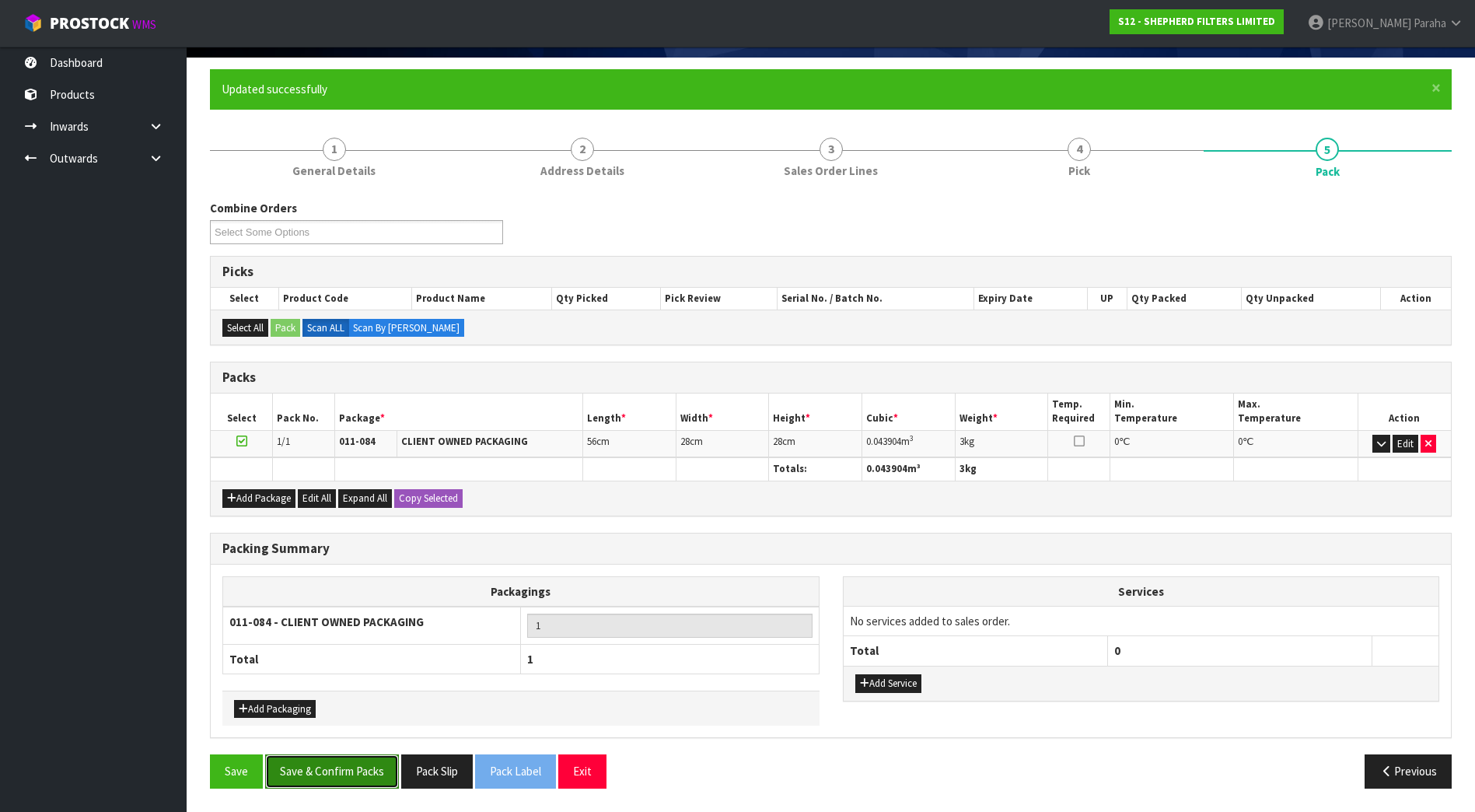
click at [358, 771] on button "Save & Confirm Packs" at bounding box center [332, 770] width 134 height 33
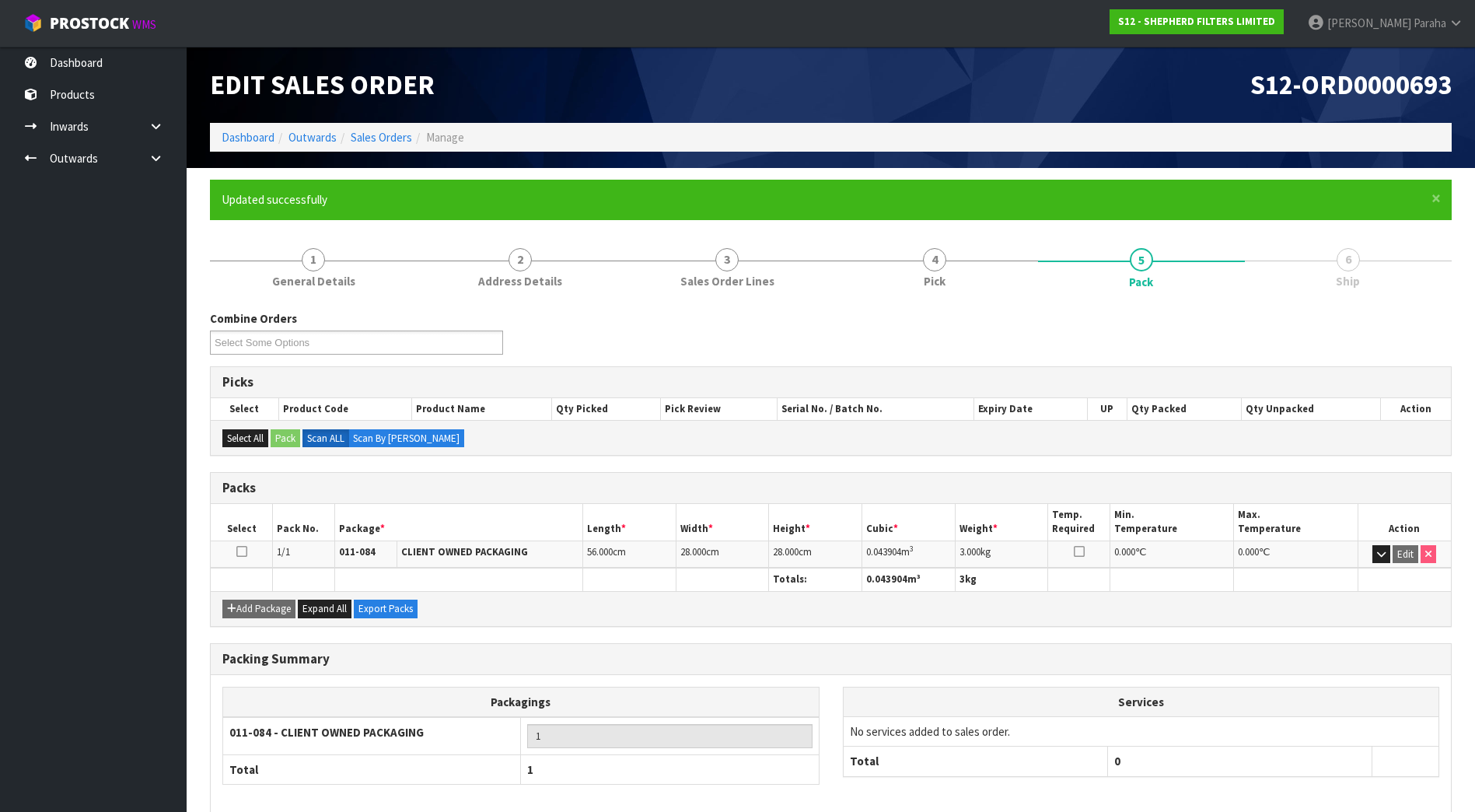
scroll to position [75, 0]
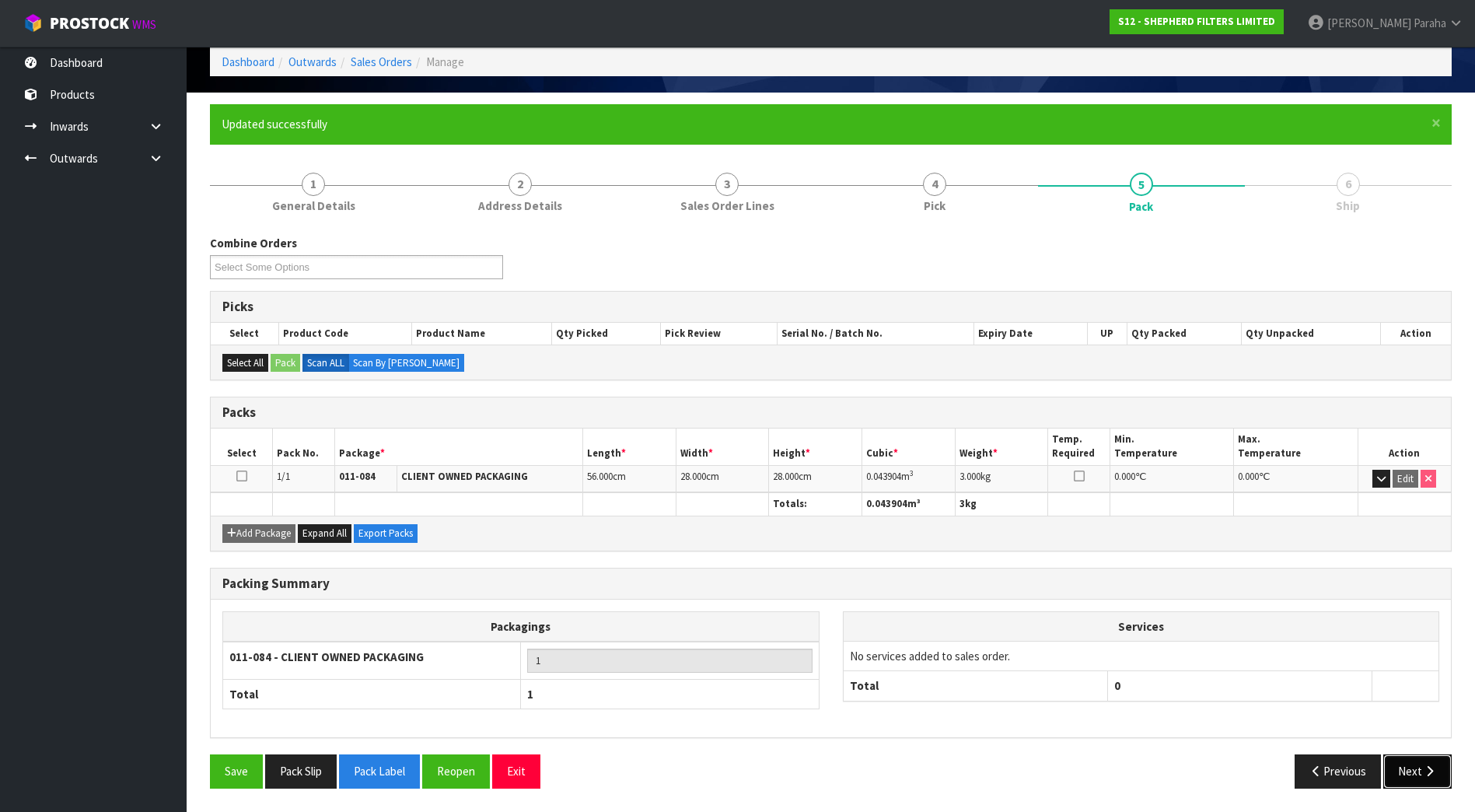
click at [1422, 773] on button "Next" at bounding box center [1418, 770] width 68 height 33
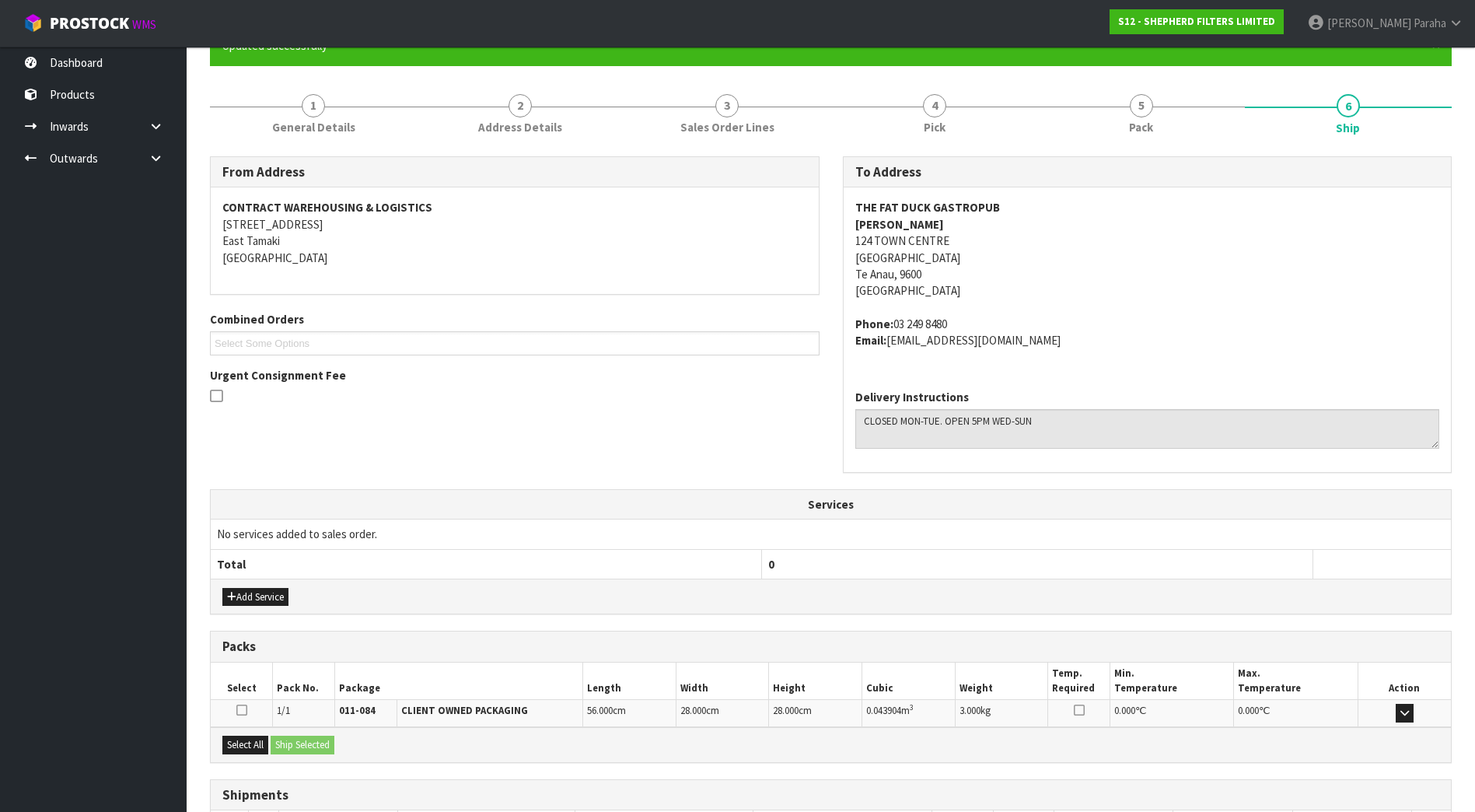
scroll to position [272, 0]
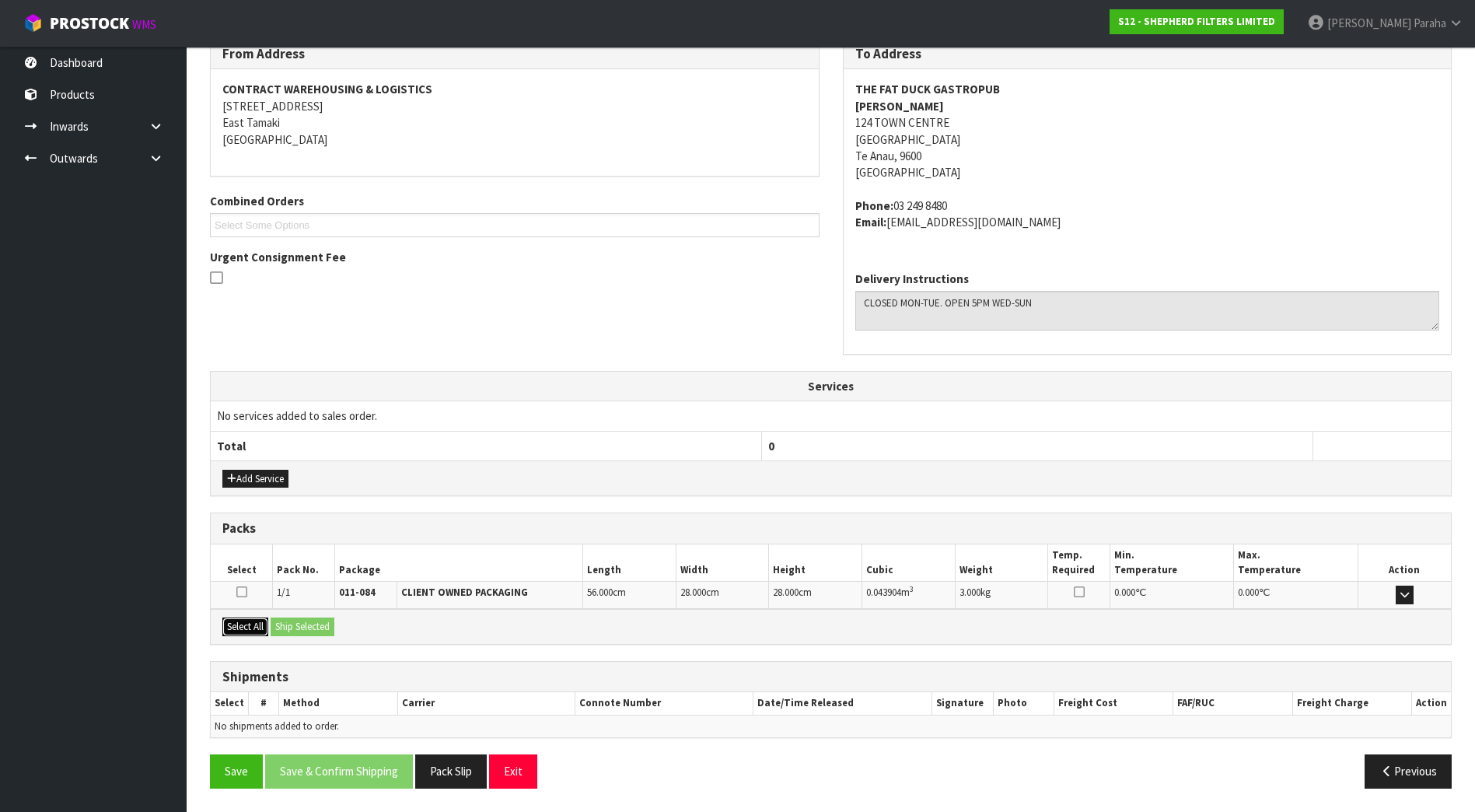
click at [257, 630] on button "Select All" at bounding box center [245, 626] width 46 height 19
click at [319, 630] on button "Ship Selected" at bounding box center [302, 626] width 64 height 19
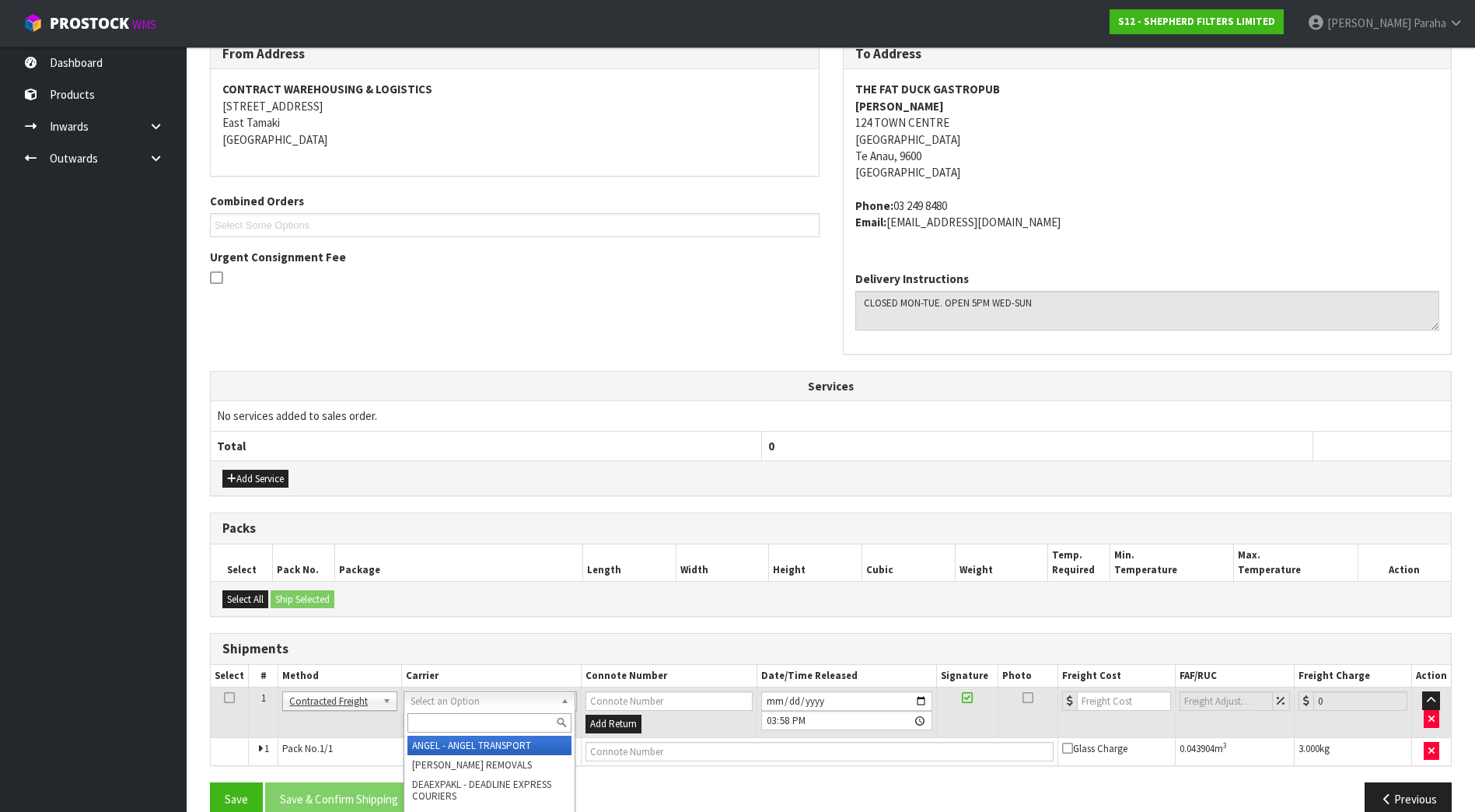
click at [435, 723] on input "text" at bounding box center [489, 722] width 164 height 20
type input "NZP"
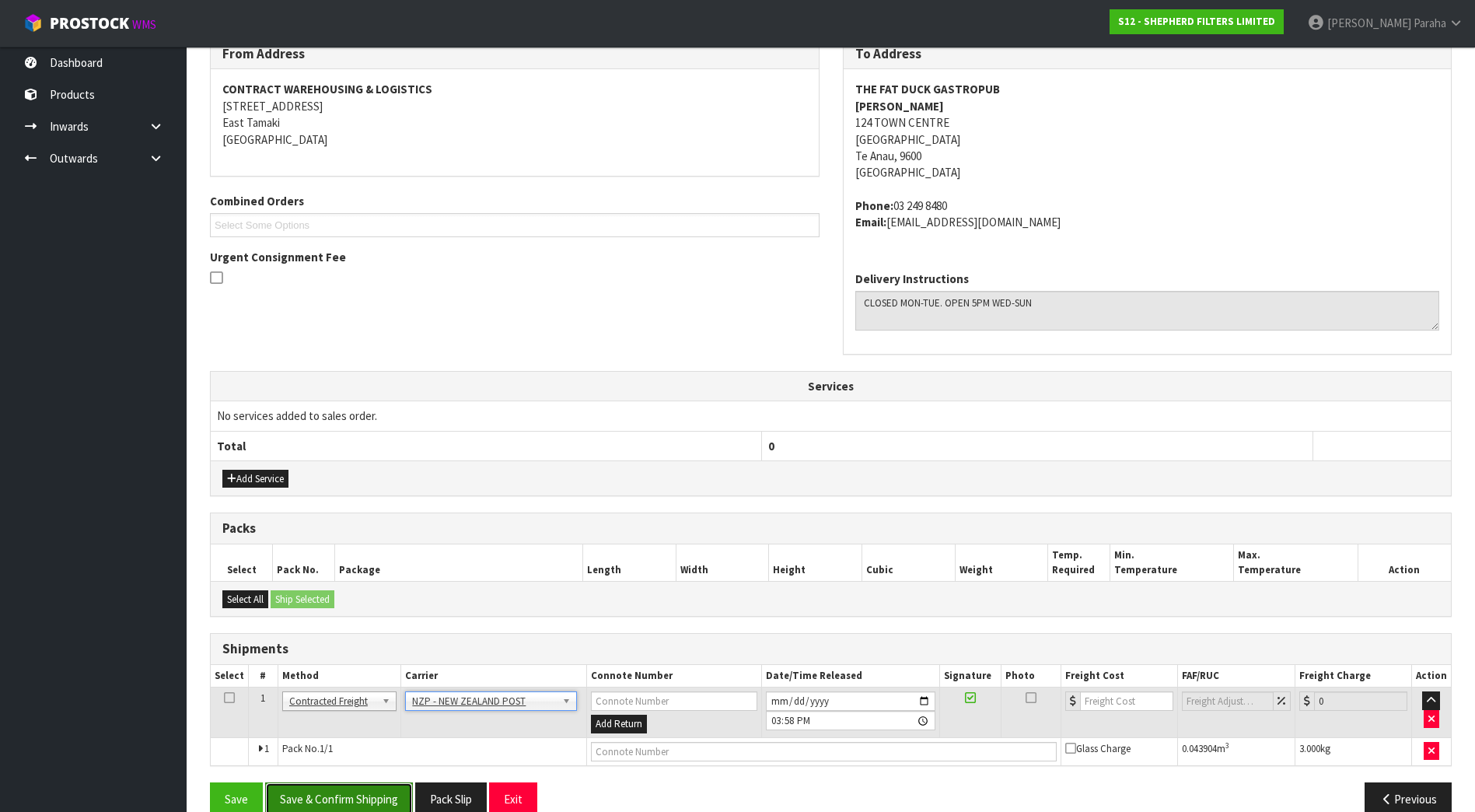
click at [372, 800] on button "Save & Confirm Shipping" at bounding box center [339, 799] width 148 height 33
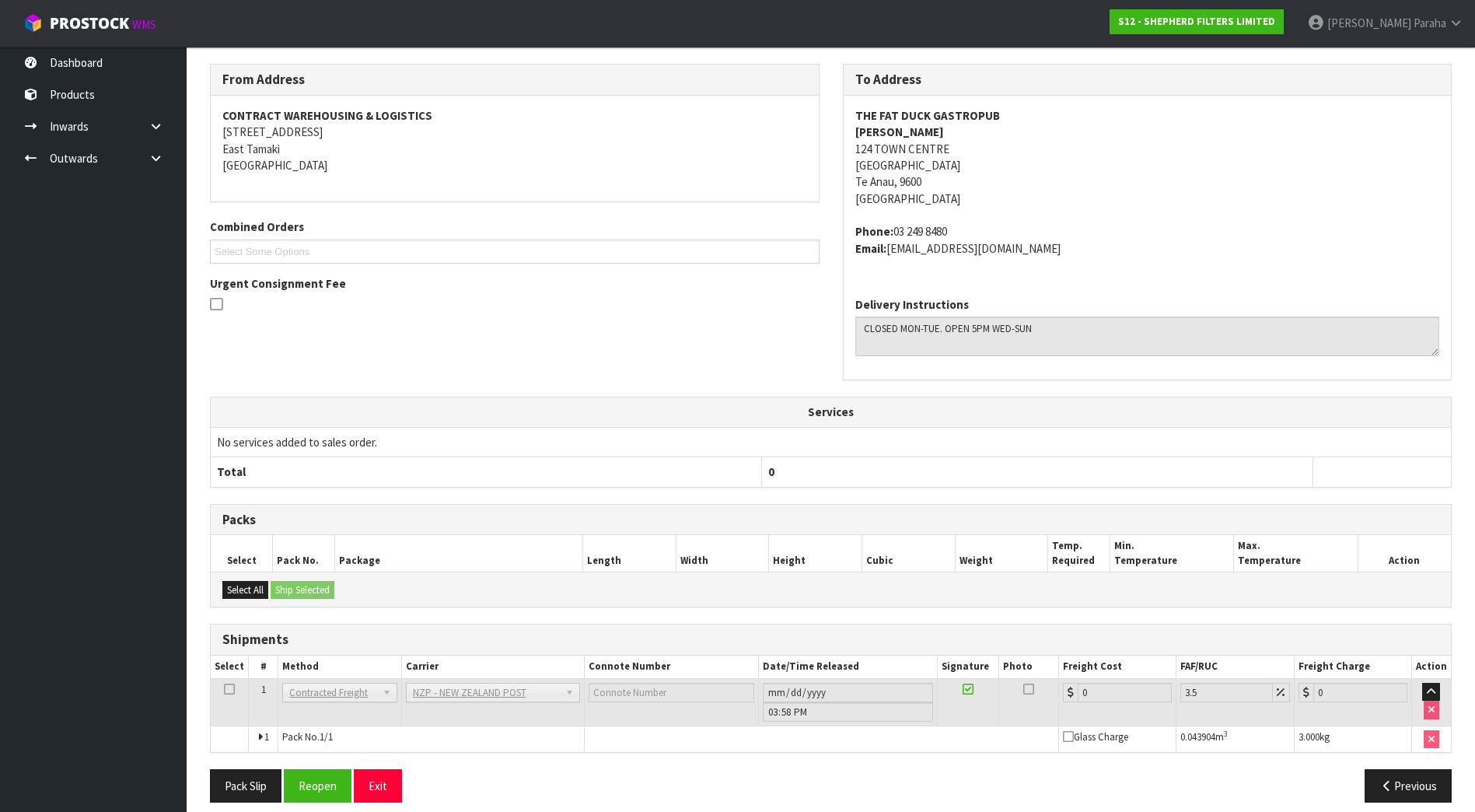
scroll to position [277, 0]
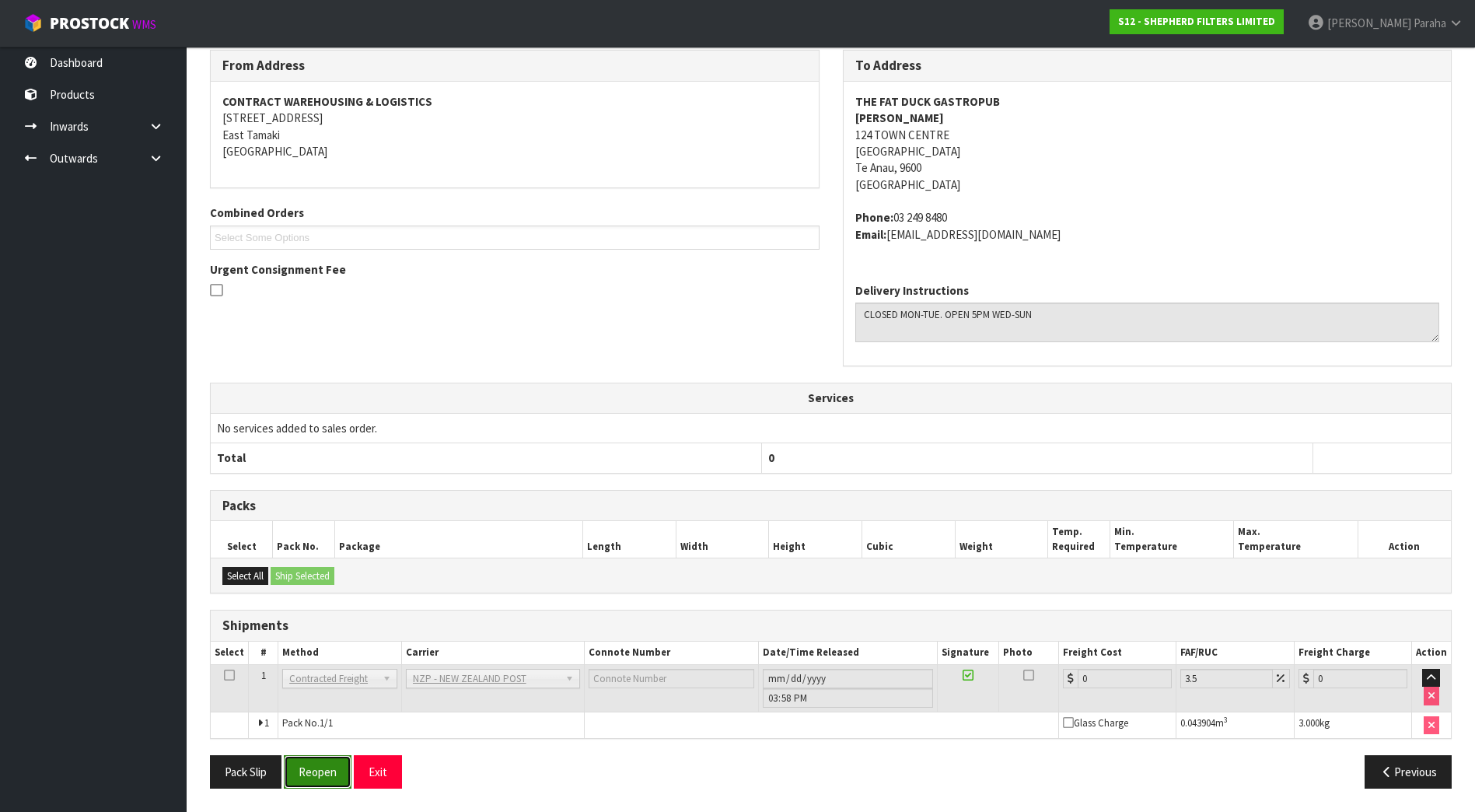
click at [310, 772] on button "Reopen" at bounding box center [317, 771] width 67 height 33
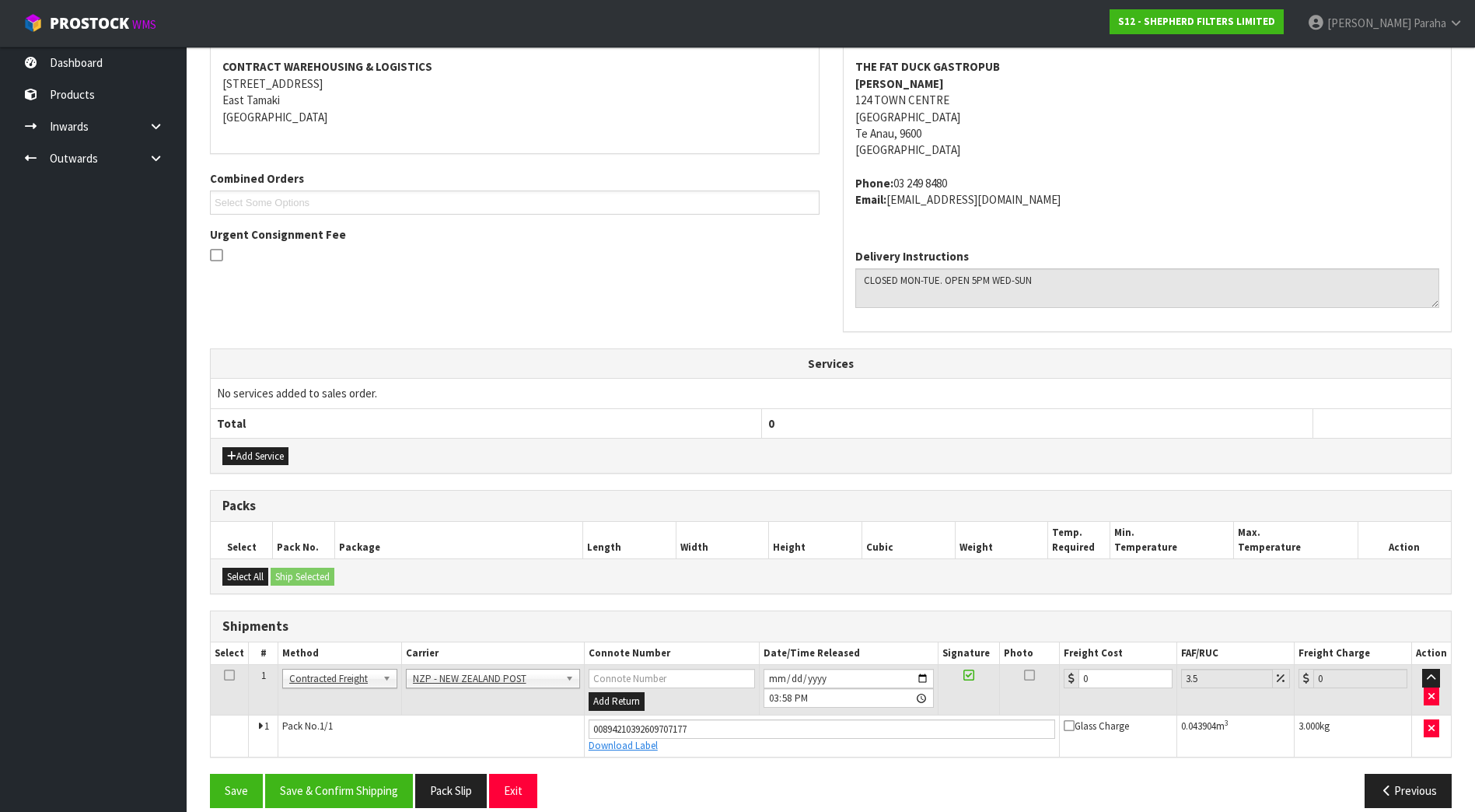
scroll to position [314, 0]
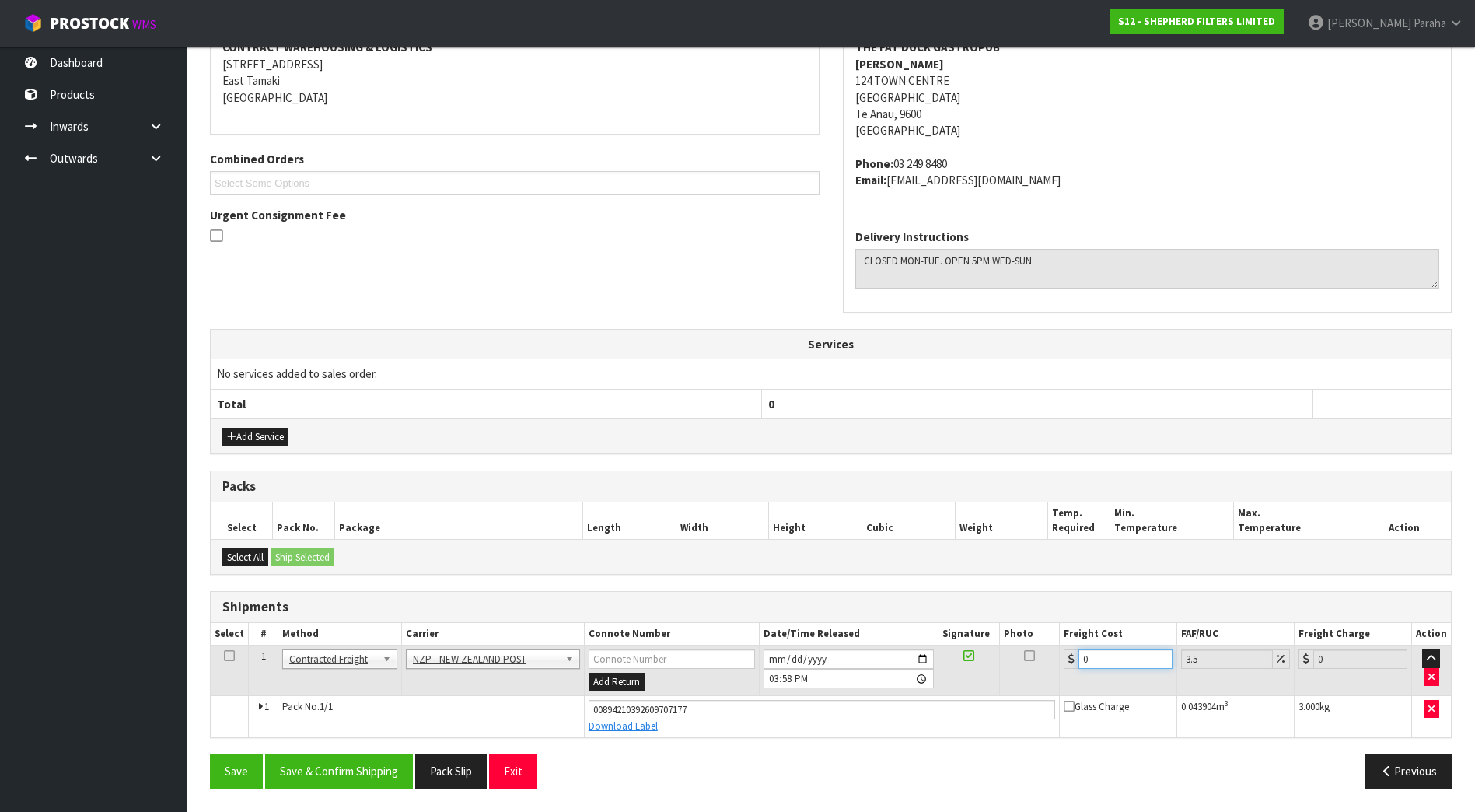
click at [1122, 658] on input "0" at bounding box center [1125, 659] width 93 height 20
type input "1"
type input "1.03"
type input "11"
type input "11.38"
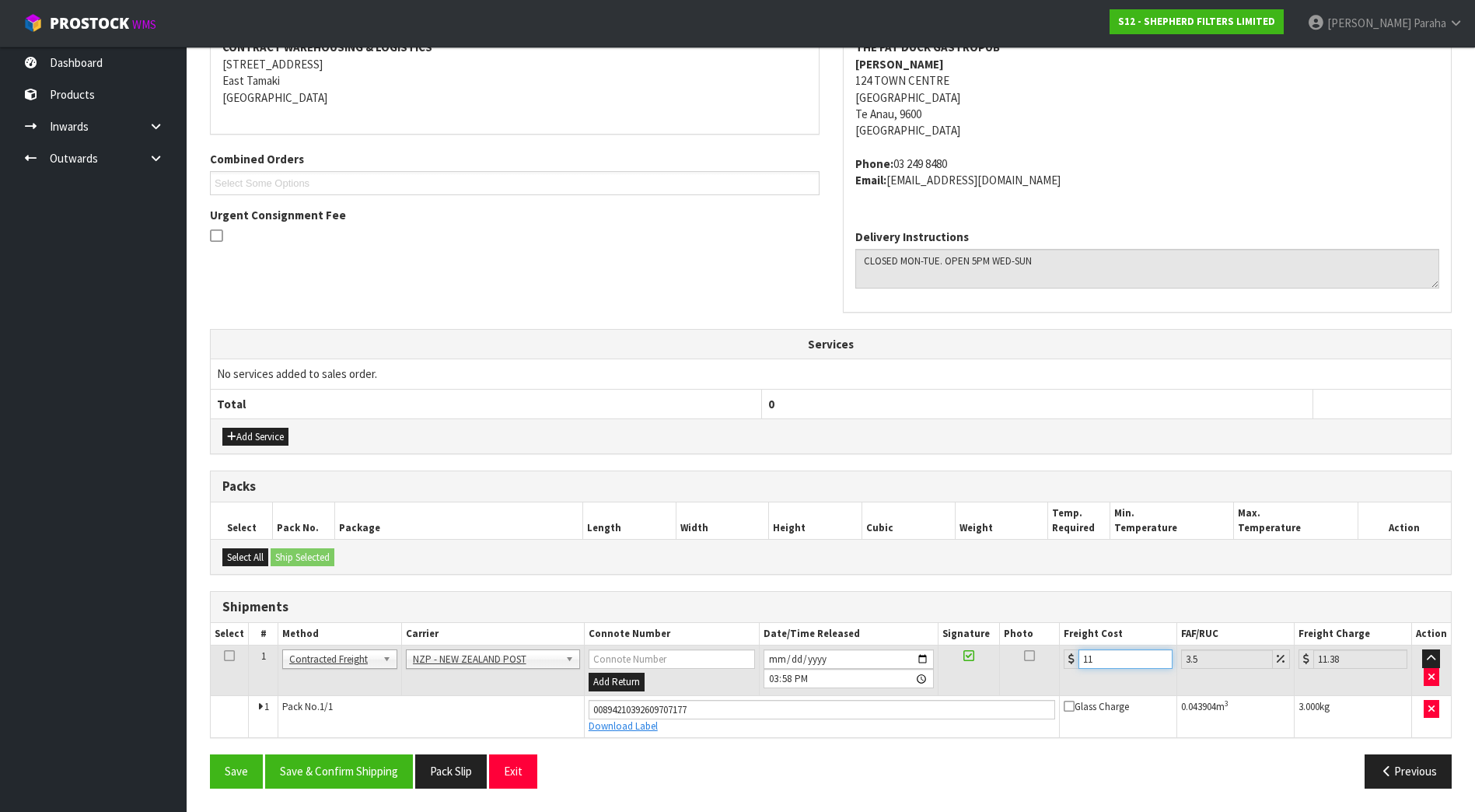
type input "11.6"
type input "12.01"
type input "11.61"
type input "12.02"
type input "11.61"
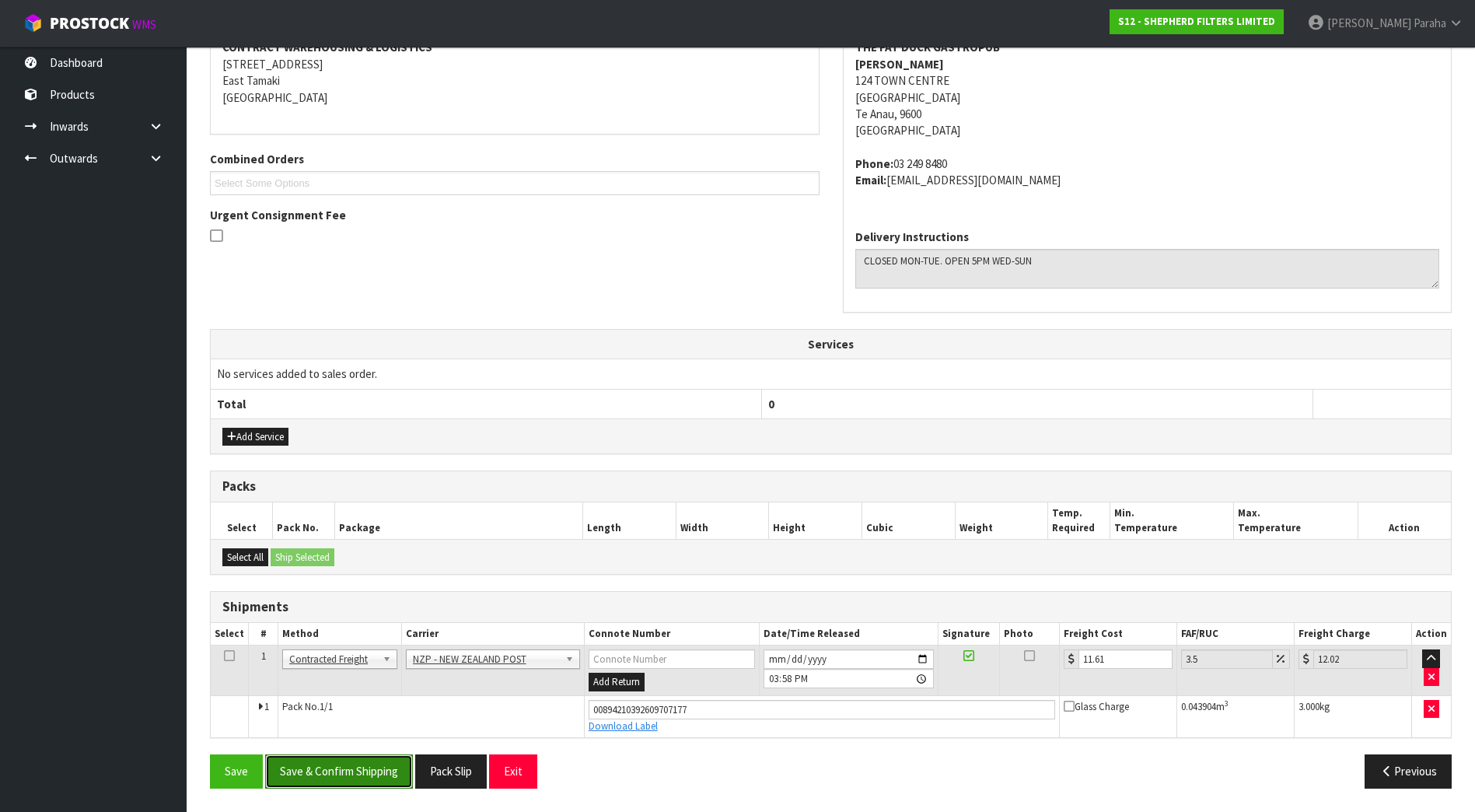
click at [386, 771] on button "Save & Confirm Shipping" at bounding box center [339, 770] width 148 height 33
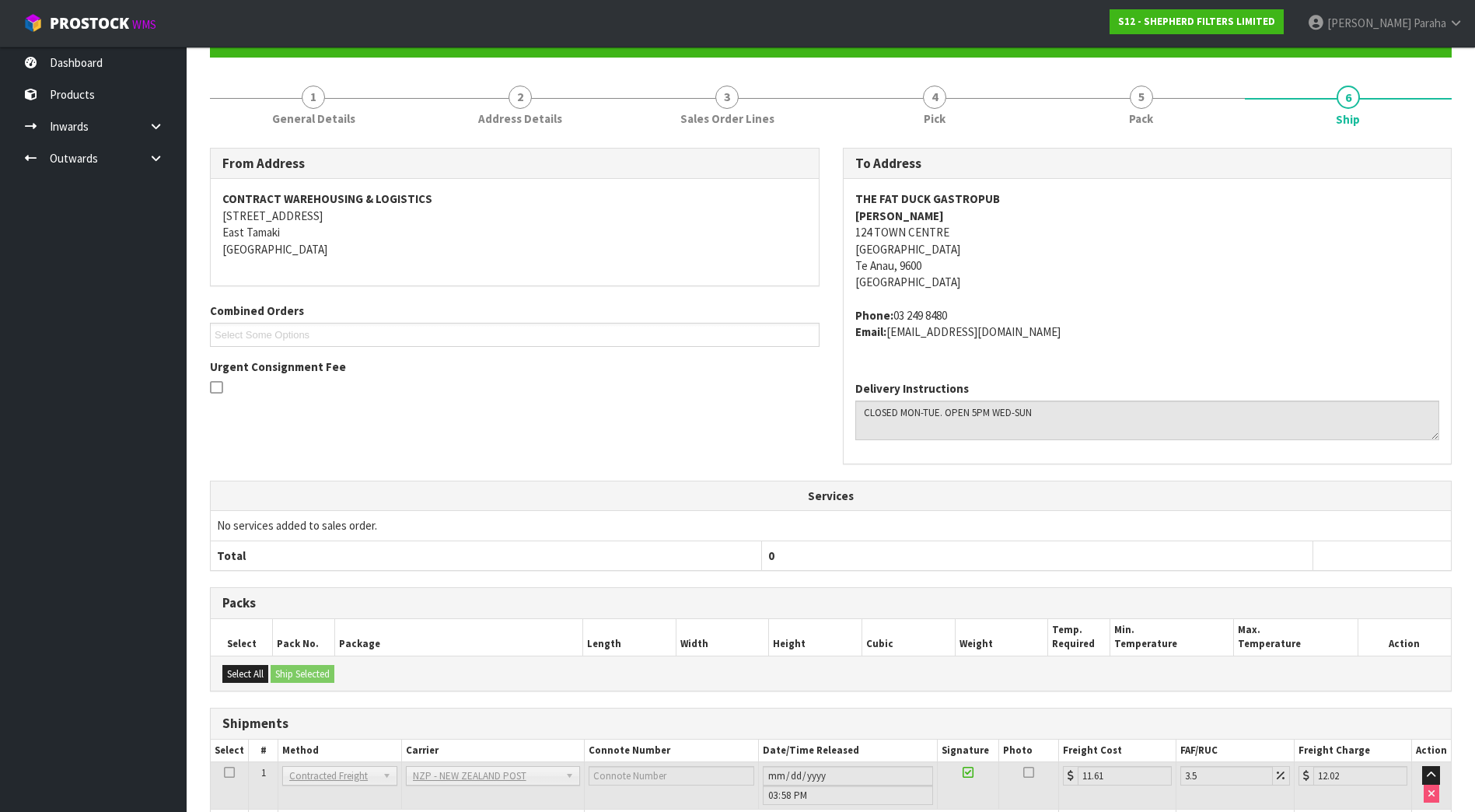
scroll to position [0, 0]
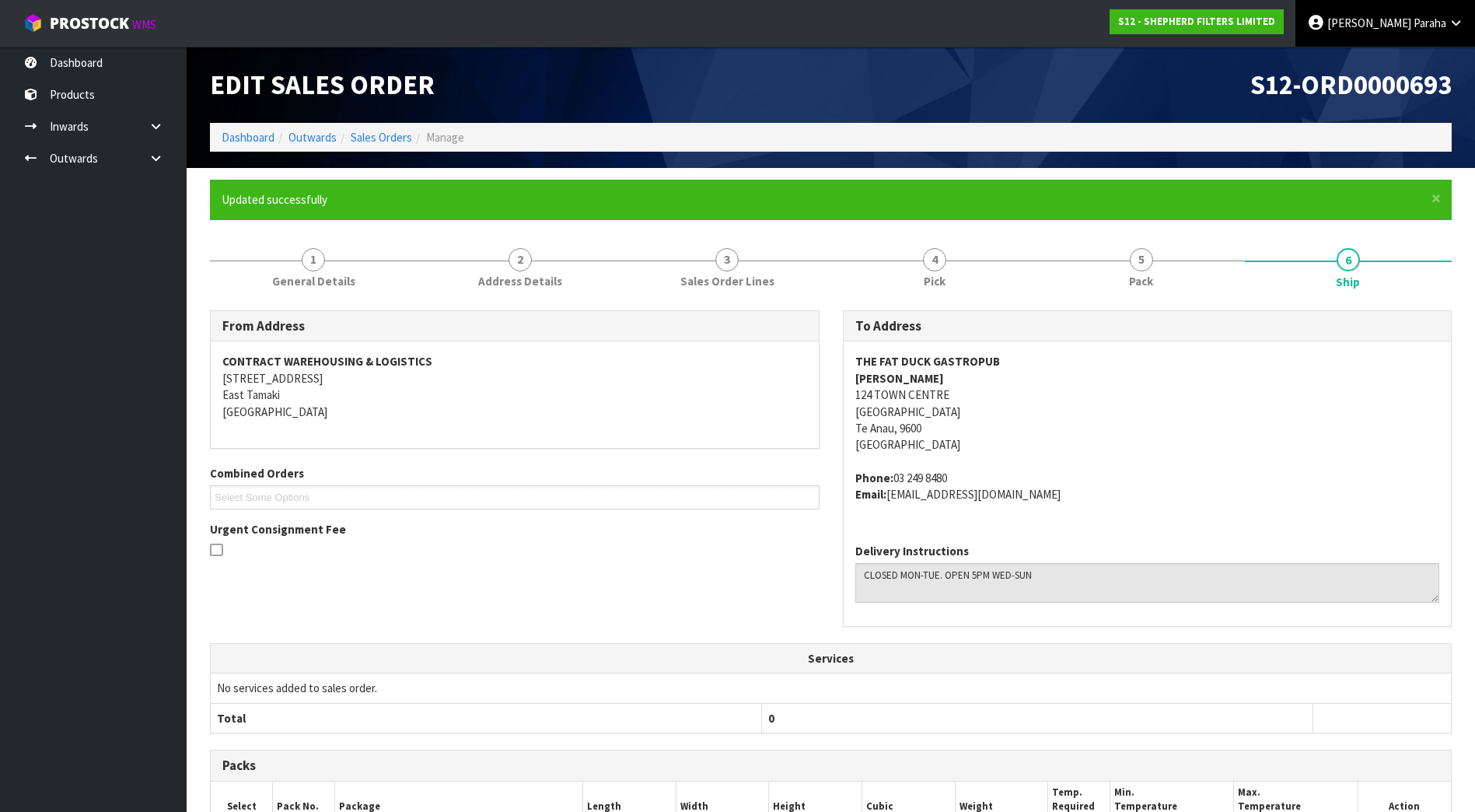
click at [1432, 18] on span "Paraha" at bounding box center [1430, 22] width 32 height 14
click at [1398, 67] on link "Logout" at bounding box center [1412, 61] width 123 height 21
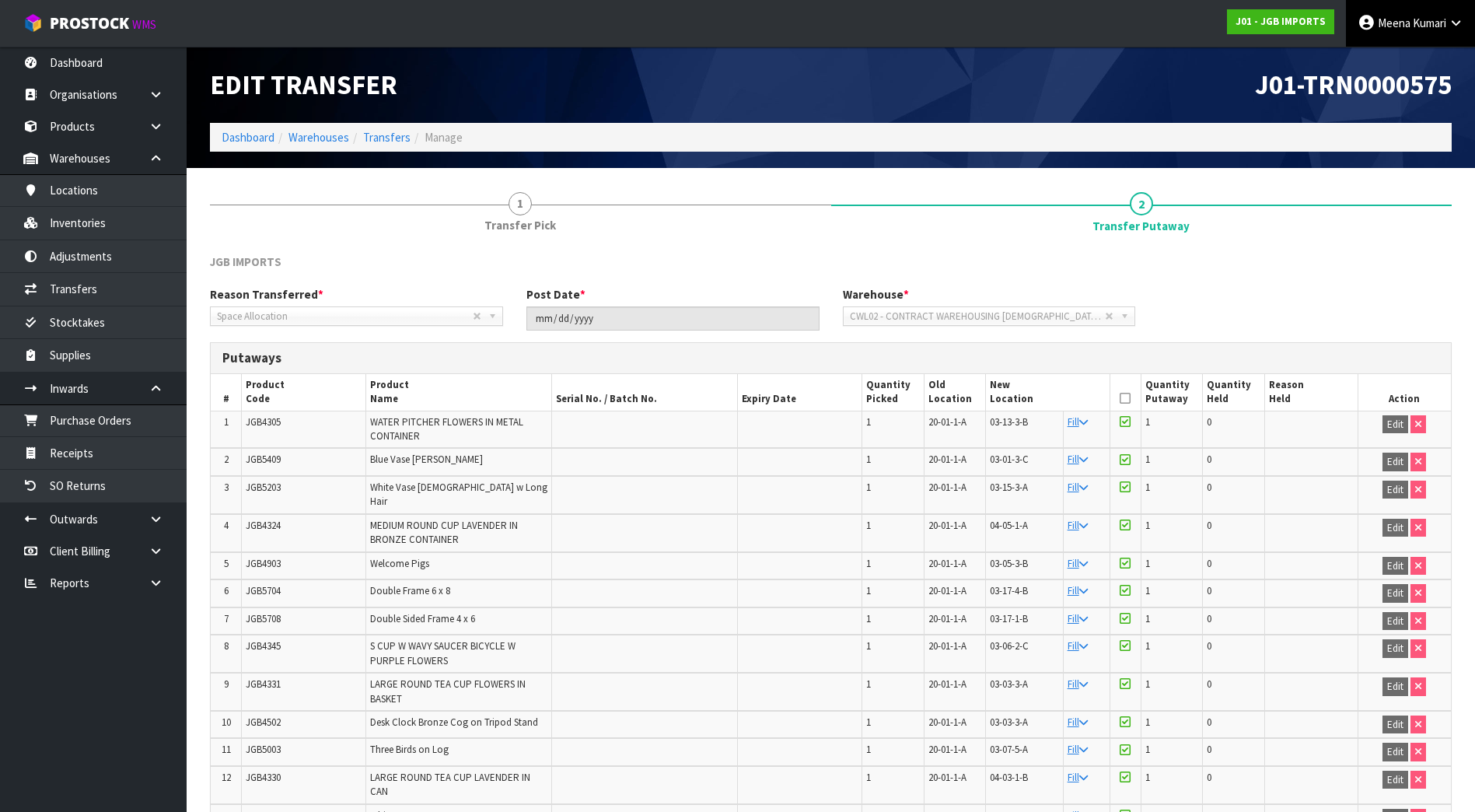
click at [1406, 22] on span "Meena" at bounding box center [1394, 22] width 32 height 14
click at [1399, 68] on link "Logout" at bounding box center [1412, 61] width 123 height 21
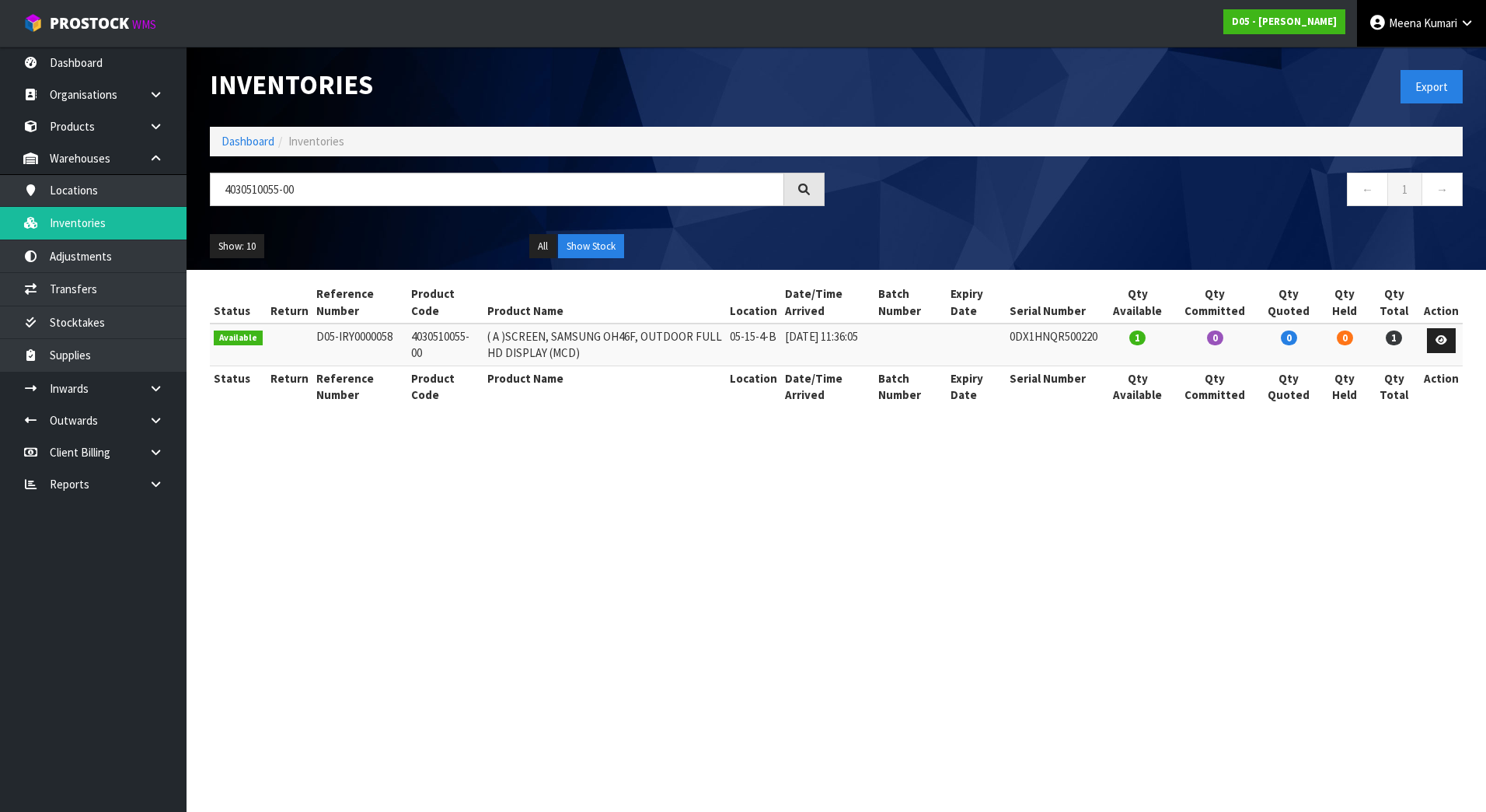
click at [1413, 26] on span "Meena" at bounding box center [1405, 22] width 32 height 14
click at [1417, 73] on ul "Logout" at bounding box center [1424, 62] width 125 height 30
click at [1417, 64] on div "Export" at bounding box center [1155, 86] width 638 height 80
click at [1398, 21] on span "Meena" at bounding box center [1405, 22] width 32 height 14
click at [1395, 55] on link "Logout" at bounding box center [1423, 61] width 123 height 21
